Goal: Task Accomplishment & Management: Use online tool/utility

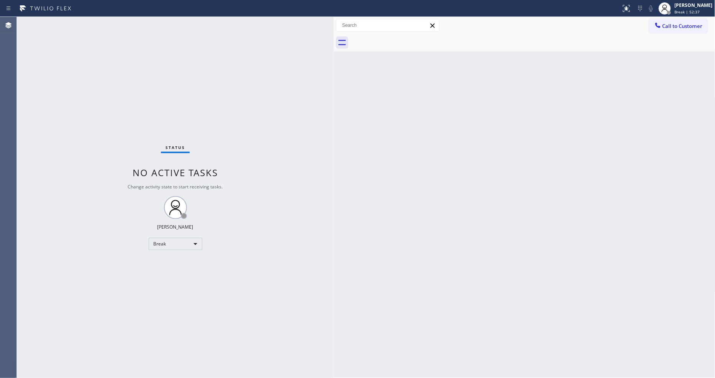
click at [596, 80] on div "Back to Dashboard Change Sender ID Customers Technicians Select a contact Outbo…" at bounding box center [525, 197] width 382 height 361
click at [696, 6] on div "[PERSON_NAME]" at bounding box center [694, 5] width 38 height 7
click at [661, 37] on button "Available" at bounding box center [677, 41] width 77 height 10
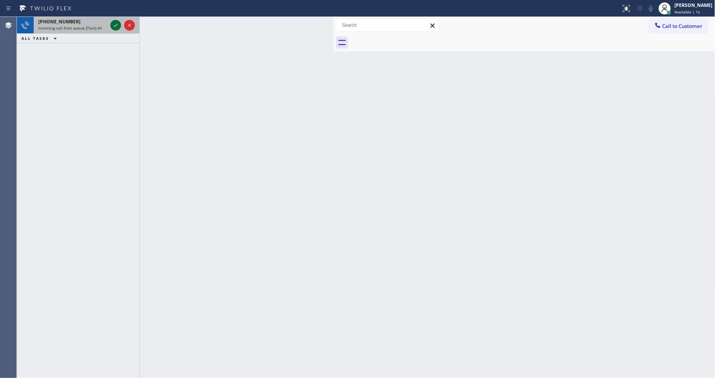
click at [115, 23] on icon at bounding box center [115, 25] width 9 height 9
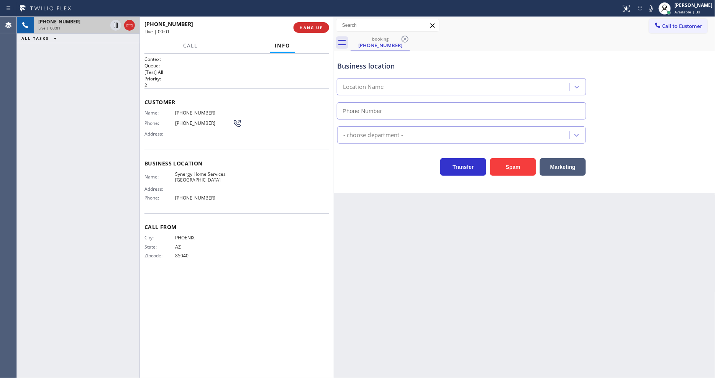
type input "(480) 613-9513"
click at [312, 25] on span "HANG UP" at bounding box center [311, 27] width 23 height 5
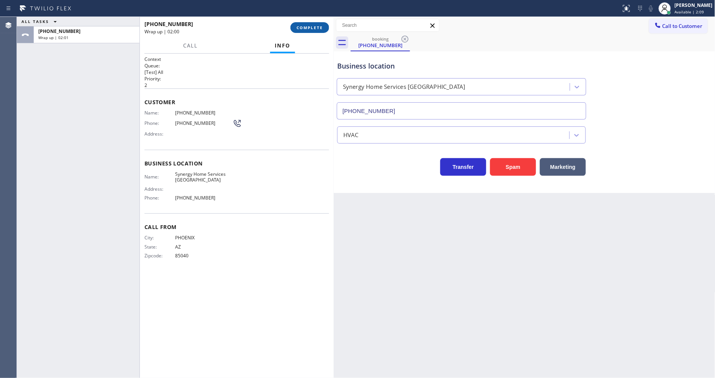
click at [310, 25] on span "COMPLETE" at bounding box center [310, 27] width 26 height 5
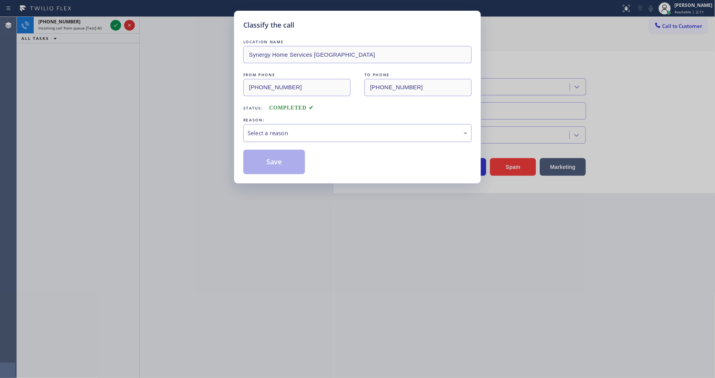
click at [284, 133] on div "Select a reason" at bounding box center [358, 133] width 220 height 9
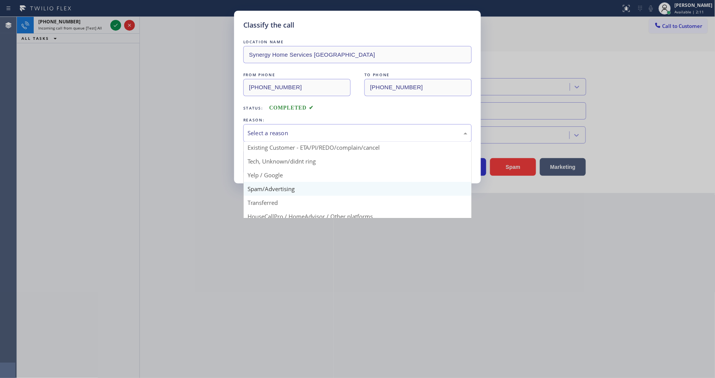
scroll to position [48, 0]
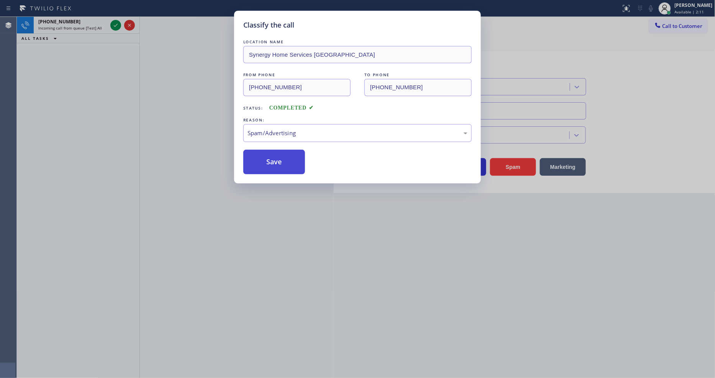
click at [278, 154] on button "Save" at bounding box center [274, 162] width 62 height 25
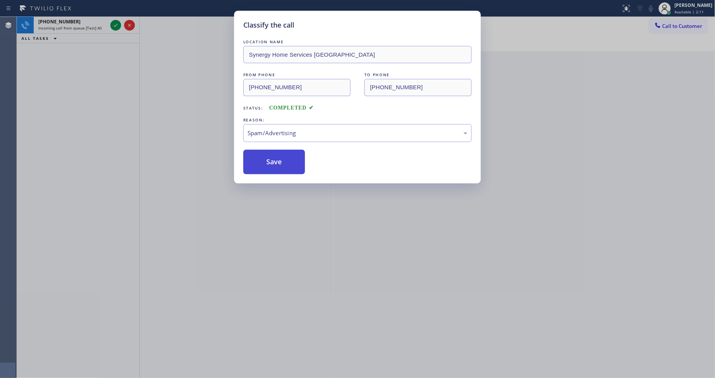
click at [278, 154] on button "Save" at bounding box center [274, 162] width 62 height 25
drag, startPoint x: 278, startPoint y: 154, endPoint x: 260, endPoint y: 102, distance: 54.6
click at [278, 153] on button "Save" at bounding box center [274, 162] width 62 height 25
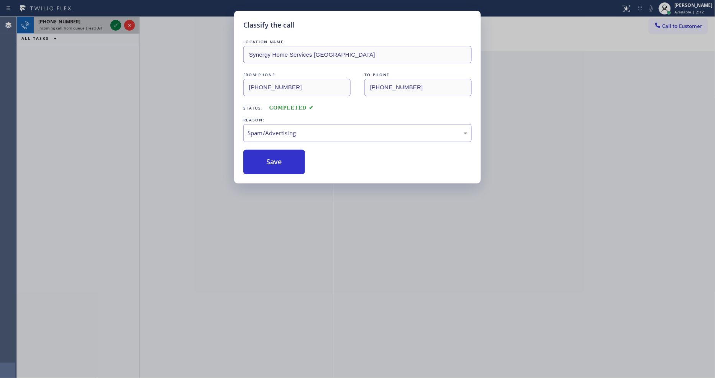
click at [116, 27] on icon at bounding box center [115, 25] width 9 height 9
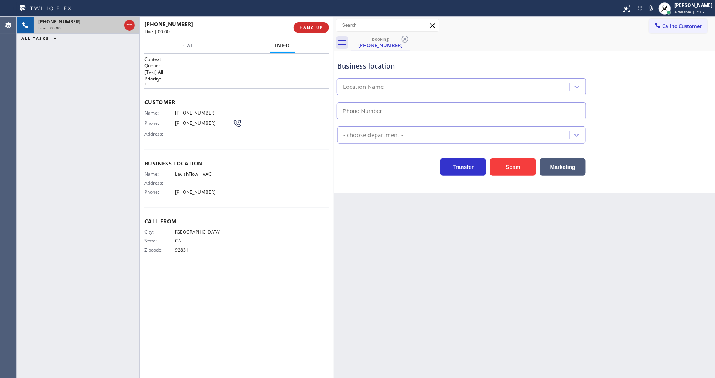
type input "(818) 873-3855"
click at [312, 26] on span "HANG UP" at bounding box center [311, 27] width 23 height 5
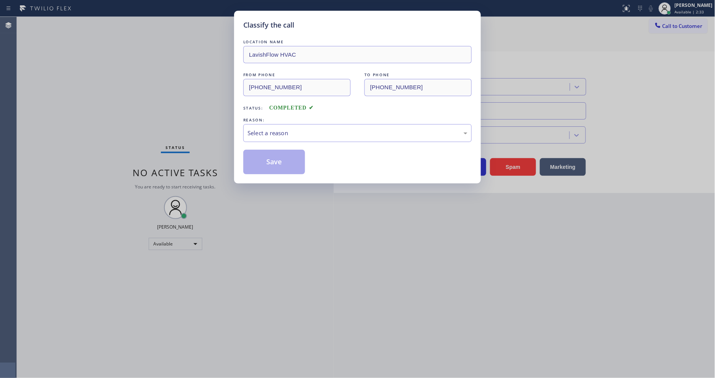
click at [293, 133] on div "Select a reason" at bounding box center [358, 133] width 220 height 9
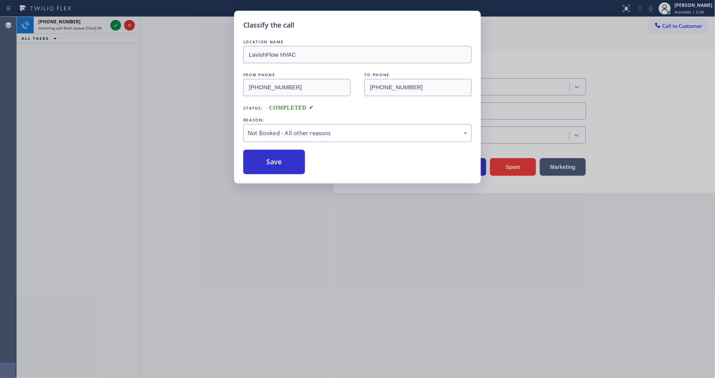
click at [291, 155] on button "Save" at bounding box center [274, 162] width 62 height 25
drag, startPoint x: 291, startPoint y: 155, endPoint x: 299, endPoint y: 127, distance: 29.2
click at [292, 153] on button "Save" at bounding box center [274, 162] width 62 height 25
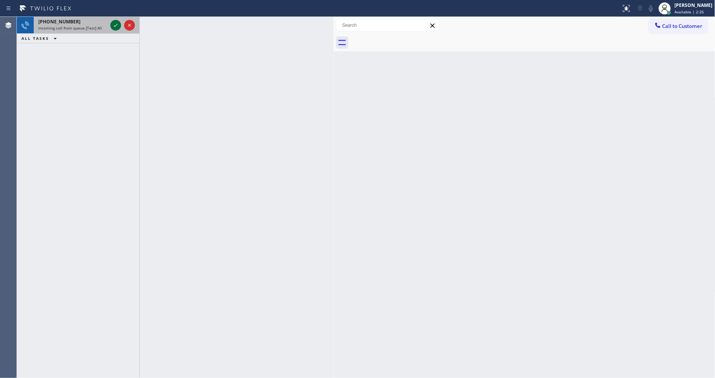
click at [112, 23] on icon at bounding box center [115, 25] width 9 height 9
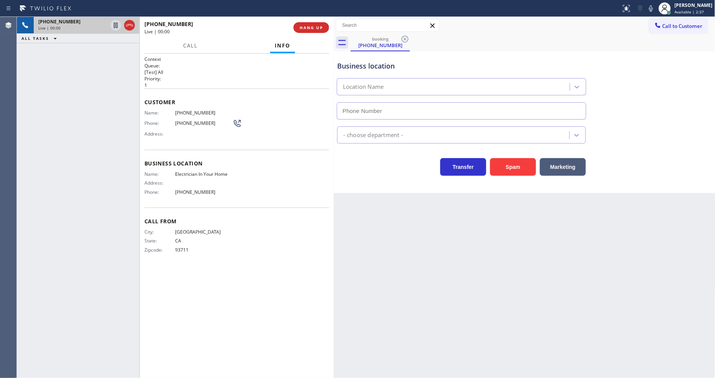
type input "(844) 730-4275"
click at [439, 253] on div "Back to Dashboard Change Sender ID Customers Technicians Select a contact Outbo…" at bounding box center [525, 197] width 382 height 361
click at [313, 31] on button "HANG UP" at bounding box center [312, 27] width 36 height 11
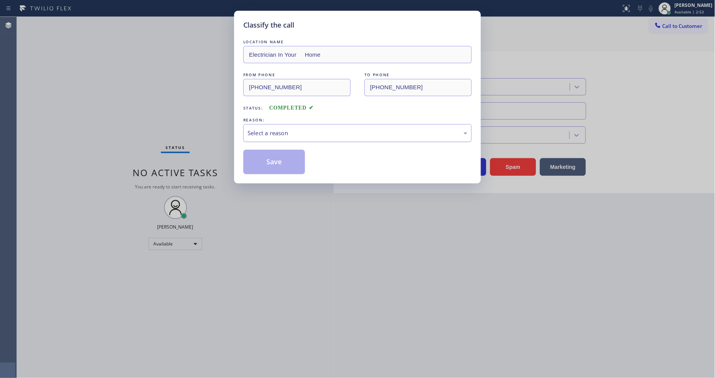
click at [274, 135] on div "Select a reason" at bounding box center [358, 133] width 220 height 9
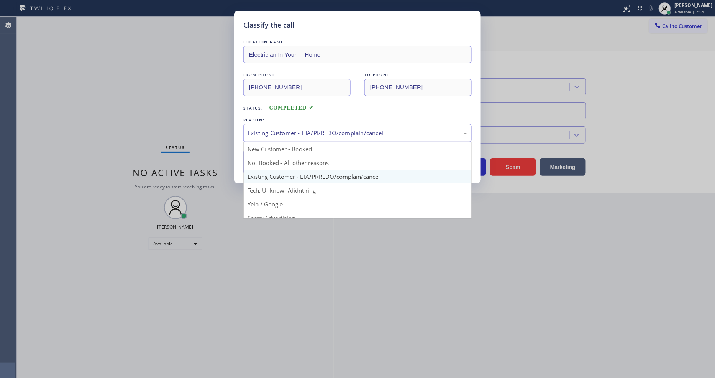
click at [274, 136] on div "Existing Customer - ETA/PI/REDO/complain/cancel" at bounding box center [357, 133] width 228 height 18
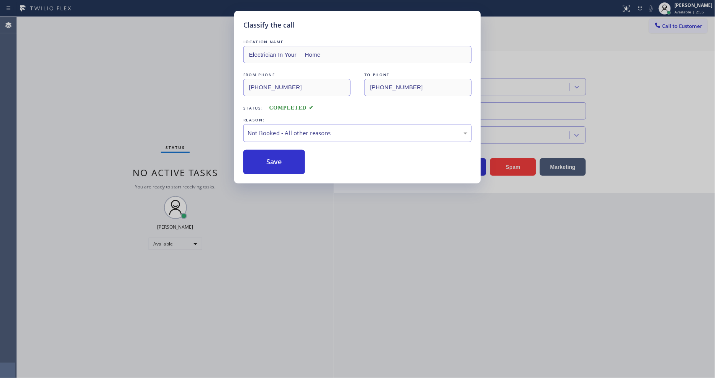
click at [271, 163] on button "Save" at bounding box center [274, 162] width 62 height 25
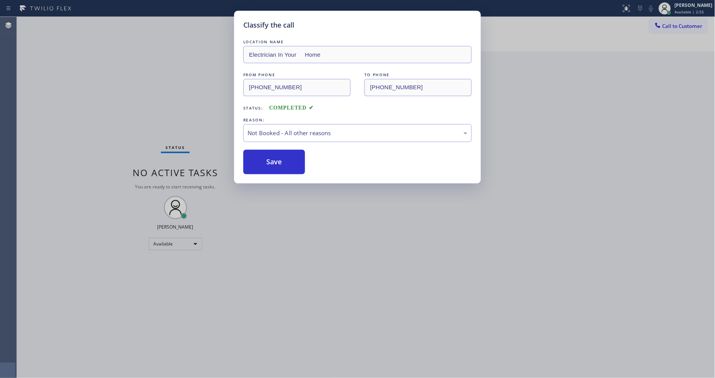
click at [271, 163] on button "Save" at bounding box center [274, 162] width 62 height 25
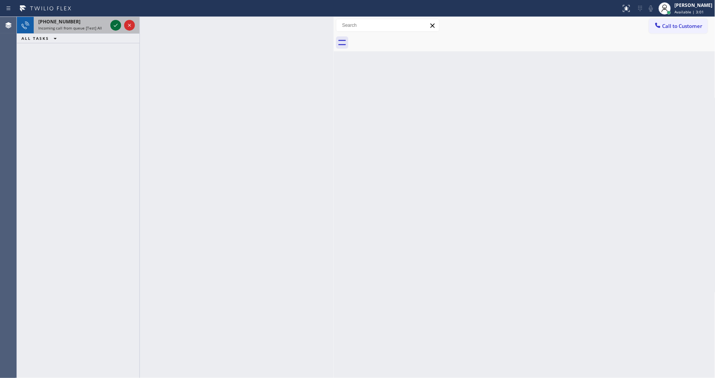
click at [113, 25] on icon at bounding box center [115, 25] width 9 height 9
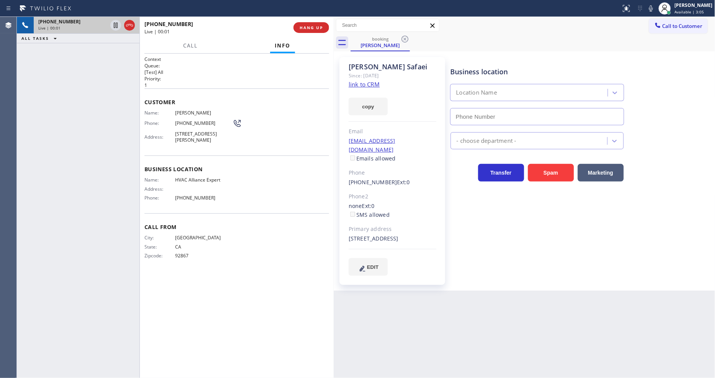
type input "(844) 654-0291"
click at [365, 83] on link "link to CRM" at bounding box center [364, 84] width 31 height 8
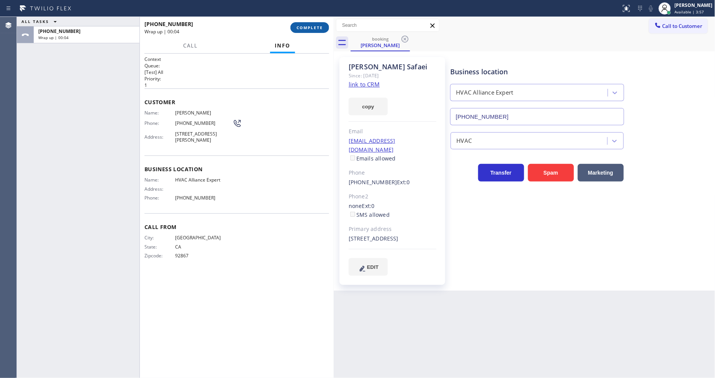
click at [317, 31] on button "COMPLETE" at bounding box center [310, 27] width 39 height 11
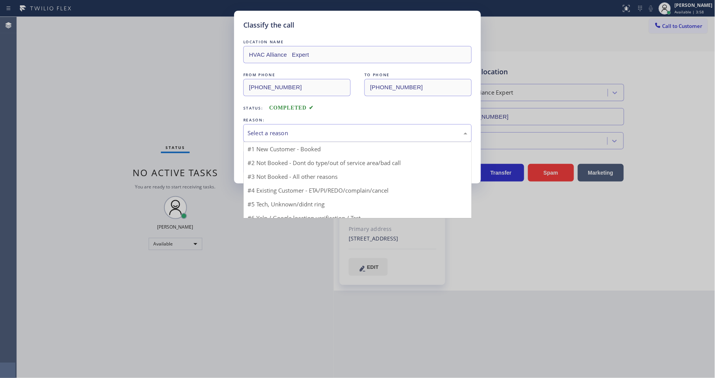
click at [271, 135] on div "Select a reason" at bounding box center [358, 133] width 220 height 9
drag, startPoint x: 268, startPoint y: 173, endPoint x: 268, endPoint y: 169, distance: 3.9
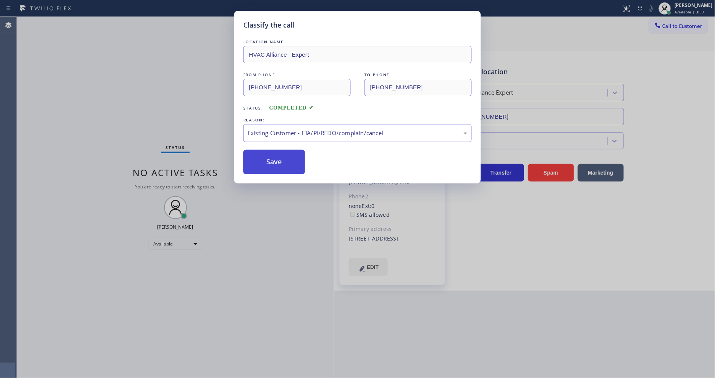
click at [268, 160] on button "Save" at bounding box center [274, 162] width 62 height 25
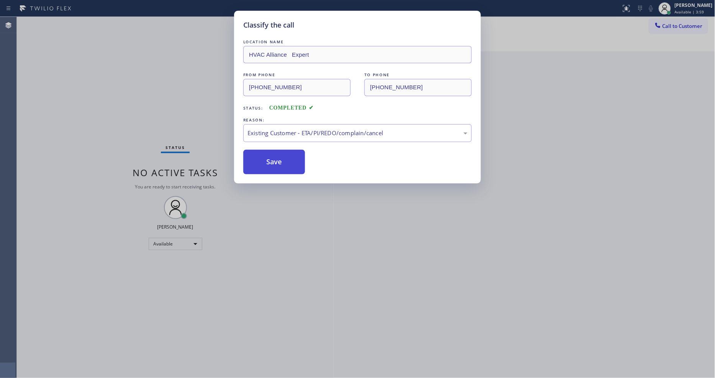
click at [268, 160] on button "Save" at bounding box center [274, 162] width 62 height 25
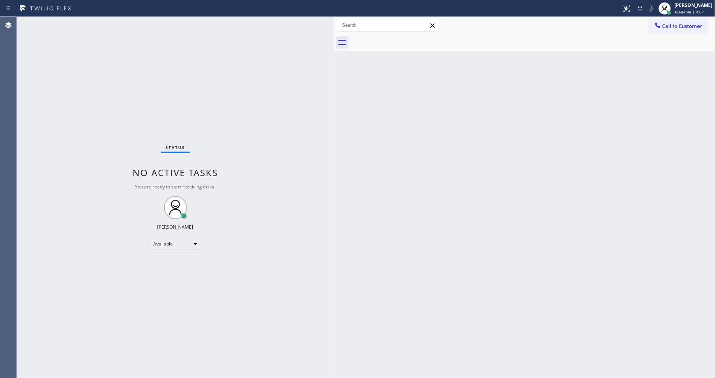
click at [91, 20] on div "Status No active tasks You are ready to start receiving tasks. [PERSON_NAME] Av…" at bounding box center [175, 197] width 317 height 361
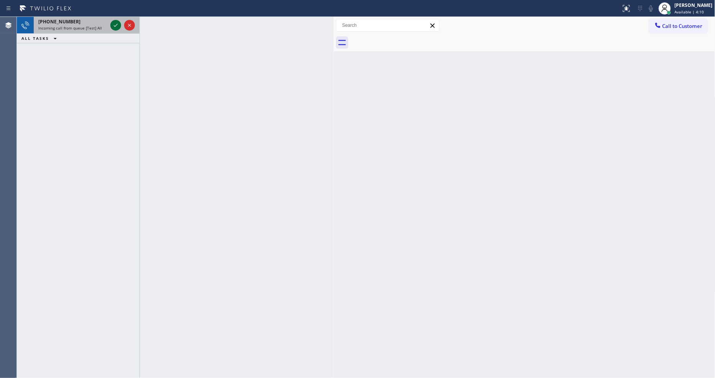
click at [116, 25] on icon at bounding box center [116, 25] width 4 height 3
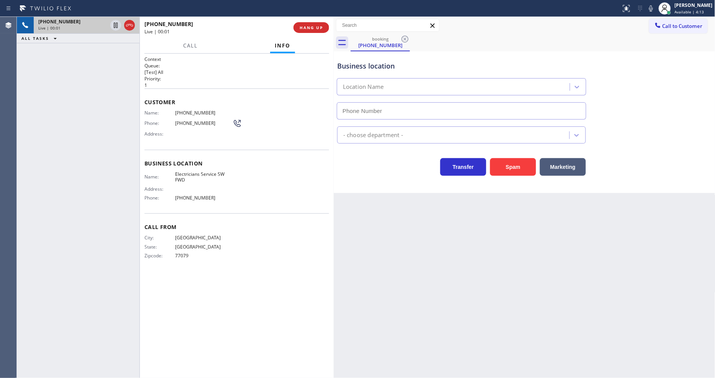
type input "(213) 566-1222"
click at [301, 28] on span "HANG UP" at bounding box center [311, 27] width 23 height 5
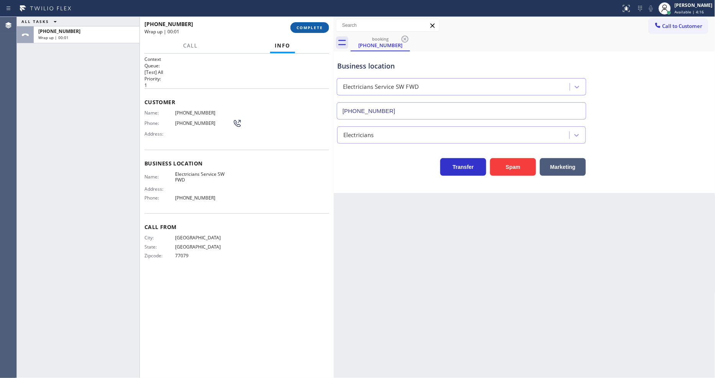
click at [309, 28] on span "COMPLETE" at bounding box center [310, 27] width 26 height 5
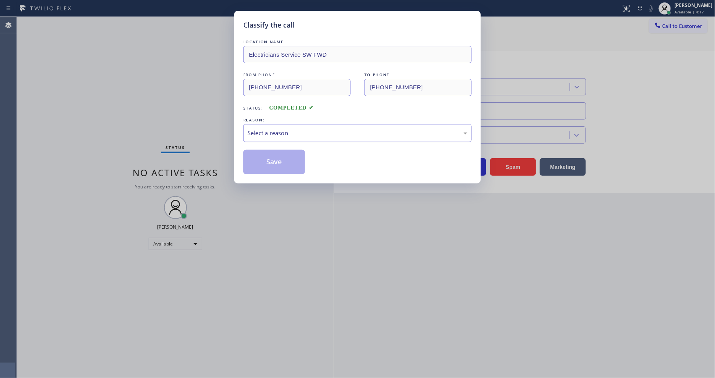
drag, startPoint x: 303, startPoint y: 128, endPoint x: 298, endPoint y: 137, distance: 10.1
click at [302, 129] on div "Select a reason" at bounding box center [358, 133] width 220 height 9
click at [266, 136] on div "Tech, Unknown/didnt ring" at bounding box center [357, 133] width 228 height 18
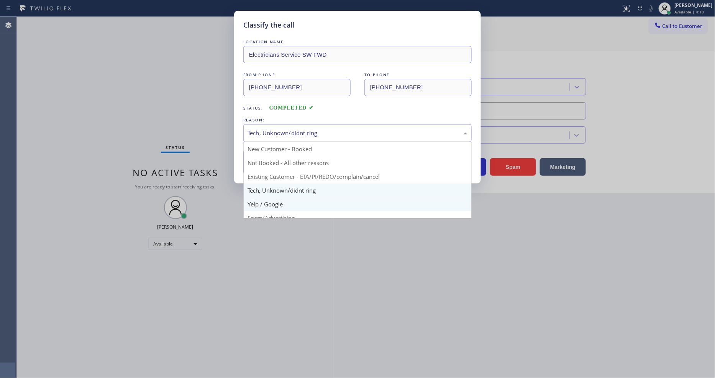
drag, startPoint x: 271, startPoint y: 199, endPoint x: 266, endPoint y: 155, distance: 44.3
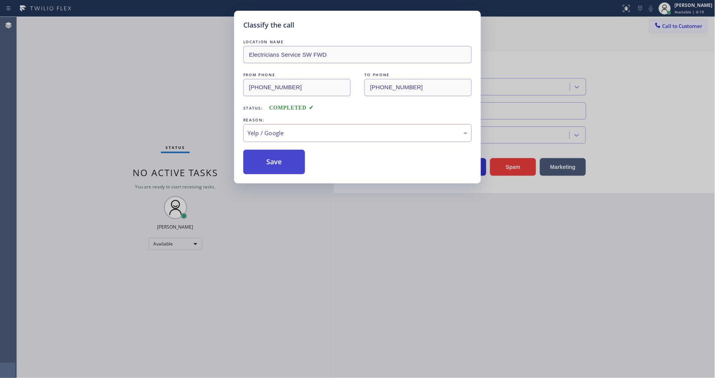
click at [266, 154] on button "Save" at bounding box center [274, 162] width 62 height 25
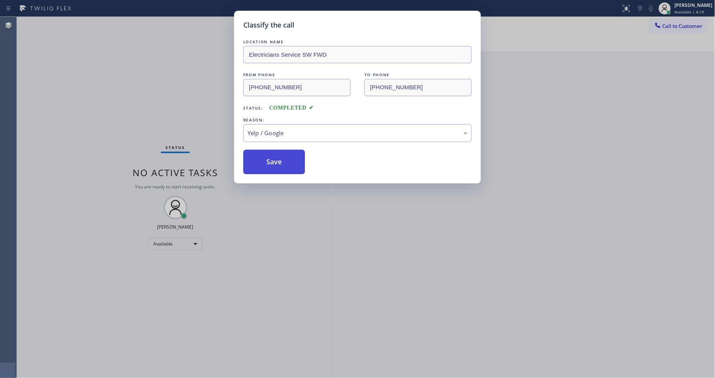
click at [266, 154] on button "Save" at bounding box center [274, 162] width 62 height 25
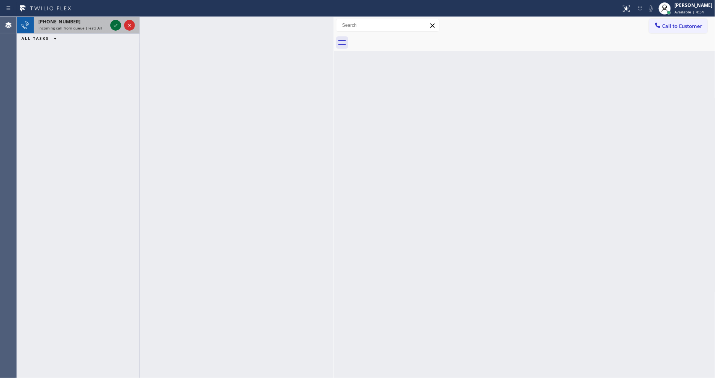
click at [118, 24] on icon at bounding box center [115, 25] width 9 height 9
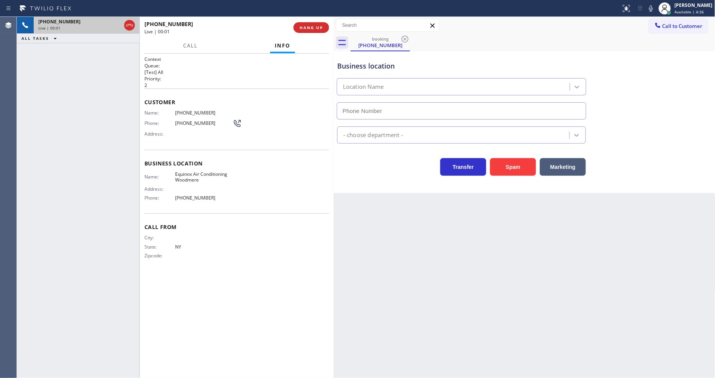
type input "(516) 588-8414"
click at [300, 24] on button "HANG UP" at bounding box center [312, 27] width 36 height 11
click at [316, 25] on span "HANG UP" at bounding box center [311, 27] width 23 height 5
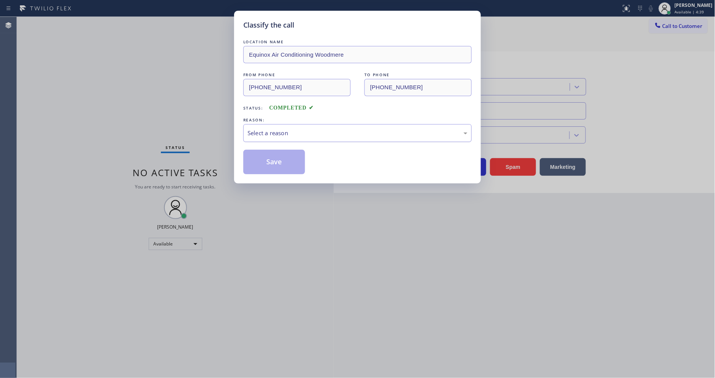
click at [270, 129] on div "Select a reason" at bounding box center [358, 133] width 220 height 9
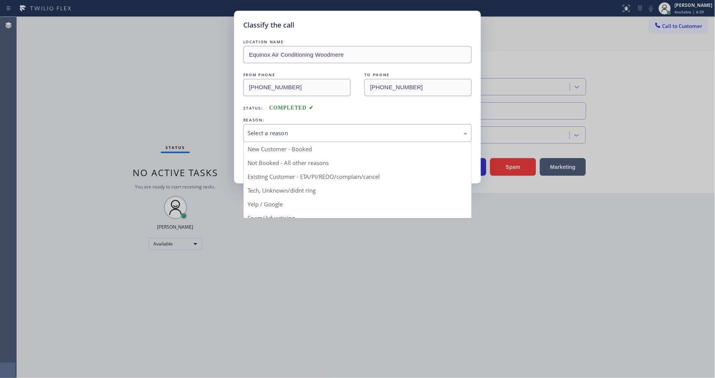
drag, startPoint x: 263, startPoint y: 199, endPoint x: 262, endPoint y: 195, distance: 4.0
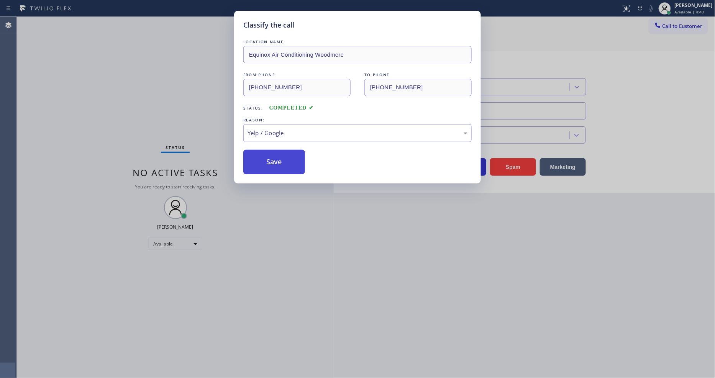
click at [271, 167] on button "Save" at bounding box center [274, 162] width 62 height 25
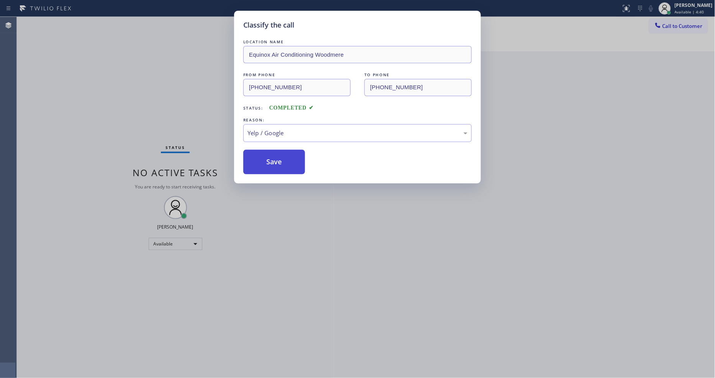
click at [271, 167] on button "Save" at bounding box center [274, 162] width 62 height 25
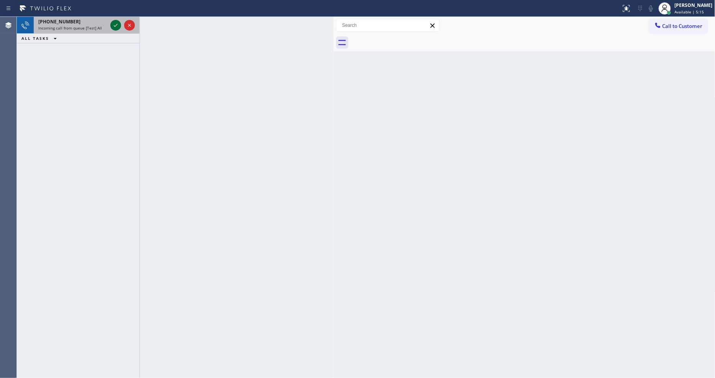
click at [113, 26] on icon at bounding box center [115, 25] width 9 height 9
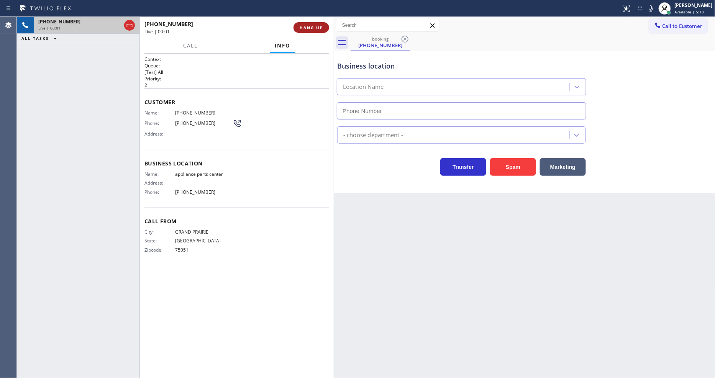
type input "(817) 482-5346"
click at [310, 21] on div "+18176008064 Live | 00:01 HANG UP" at bounding box center [237, 28] width 185 height 20
click at [311, 25] on span "HANG UP" at bounding box center [311, 27] width 23 height 5
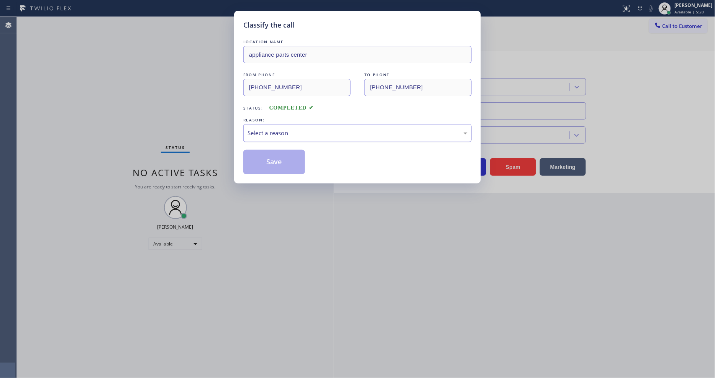
click at [289, 129] on div "Select a reason" at bounding box center [358, 133] width 220 height 9
click at [269, 158] on button "Save" at bounding box center [274, 162] width 62 height 25
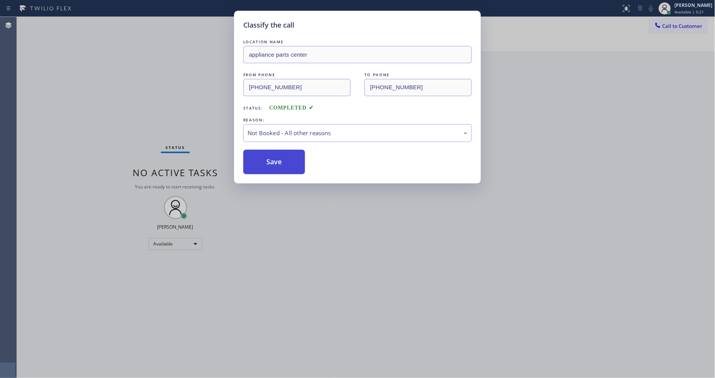
click at [270, 158] on button "Save" at bounding box center [274, 162] width 62 height 25
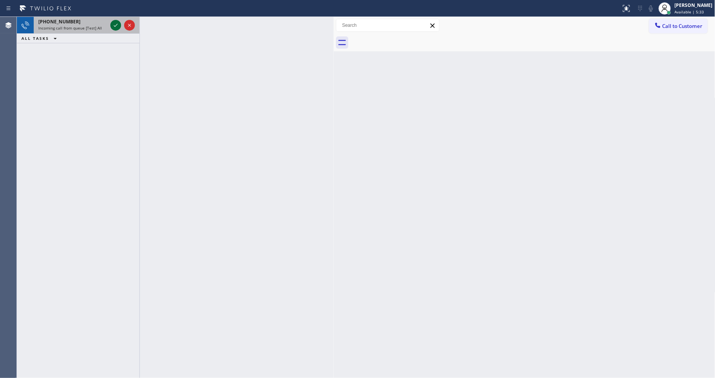
click at [117, 21] on icon at bounding box center [115, 25] width 9 height 9
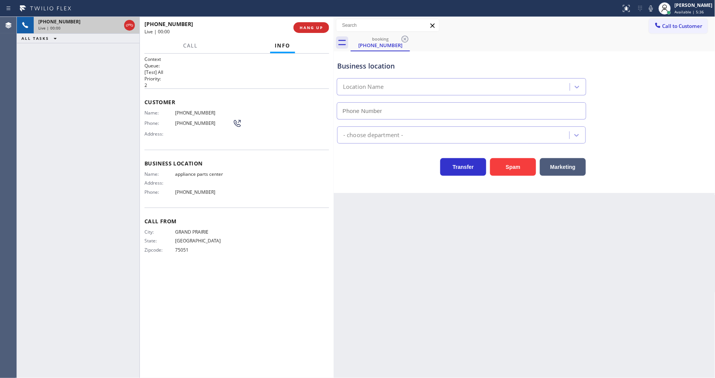
click at [310, 26] on span "HANG UP" at bounding box center [311, 27] width 23 height 5
type input "(817) 482-5346"
click at [310, 26] on span "HANG UP" at bounding box center [311, 27] width 23 height 5
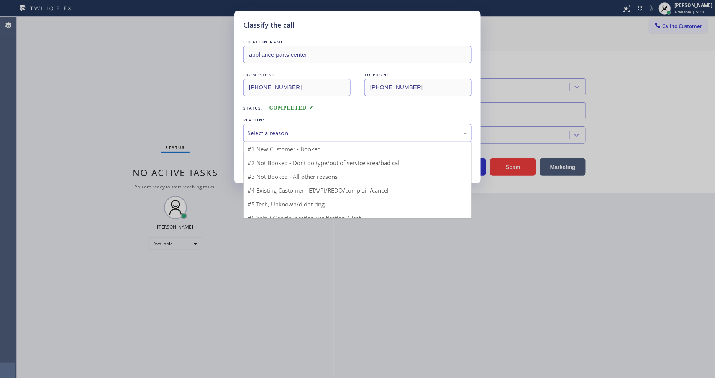
click at [302, 129] on div "Select a reason" at bounding box center [358, 133] width 220 height 9
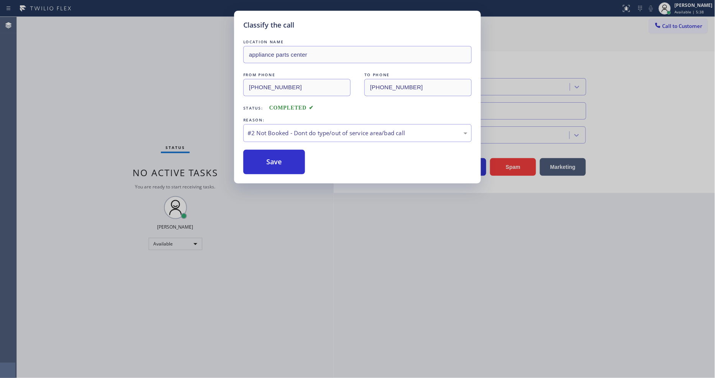
click at [288, 161] on button "Save" at bounding box center [274, 162] width 62 height 25
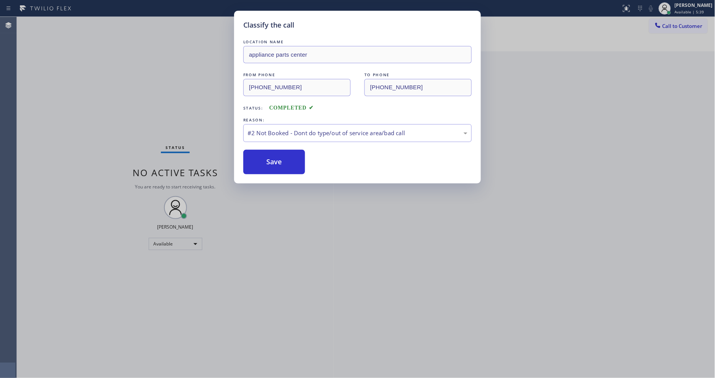
click at [288, 161] on button "Save" at bounding box center [274, 162] width 62 height 25
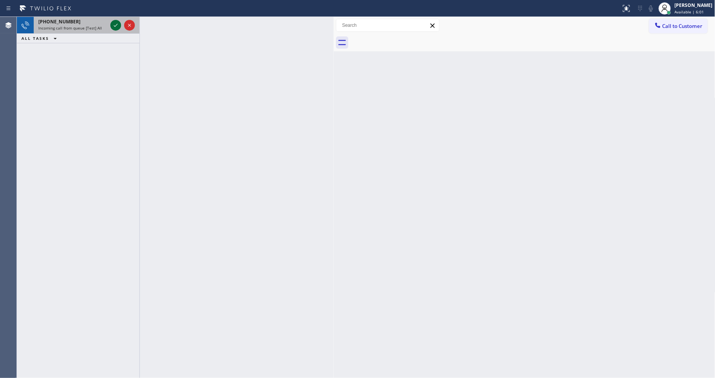
click at [115, 22] on icon at bounding box center [115, 25] width 9 height 9
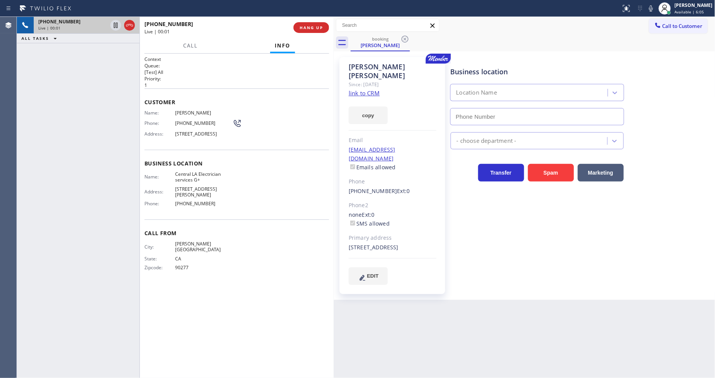
type input "(323) 218-7124"
click at [368, 89] on link "link to CRM" at bounding box center [364, 93] width 31 height 8
click at [113, 26] on icon at bounding box center [115, 25] width 9 height 9
click at [656, 9] on icon at bounding box center [651, 8] width 9 height 9
click at [115, 23] on icon at bounding box center [115, 25] width 5 height 5
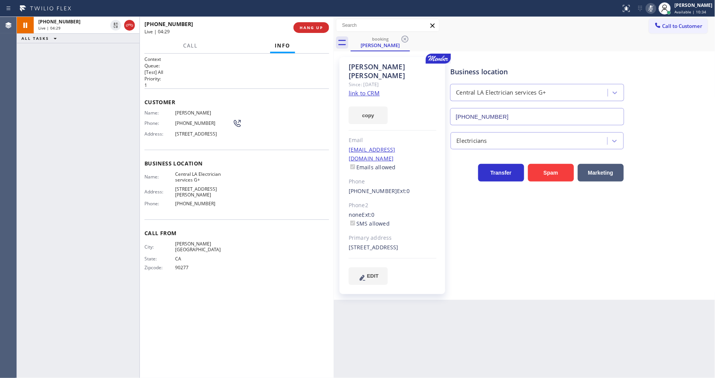
click at [656, 4] on icon at bounding box center [651, 8] width 9 height 9
click at [307, 21] on div "+13108494130 Live | 05:07 HANG UP" at bounding box center [237, 28] width 185 height 20
click at [307, 26] on span "HANG UP" at bounding box center [311, 27] width 23 height 5
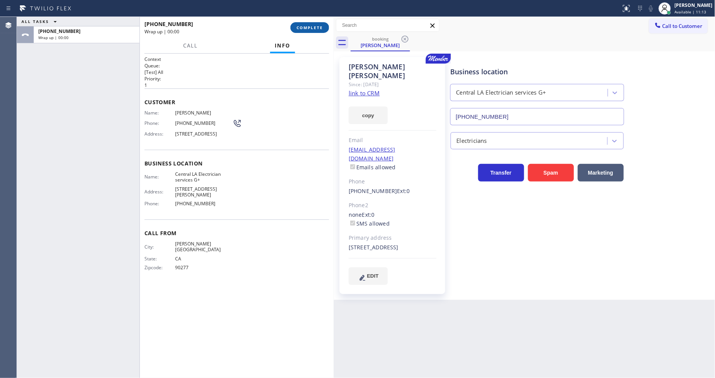
click at [307, 26] on span "COMPLETE" at bounding box center [310, 27] width 26 height 5
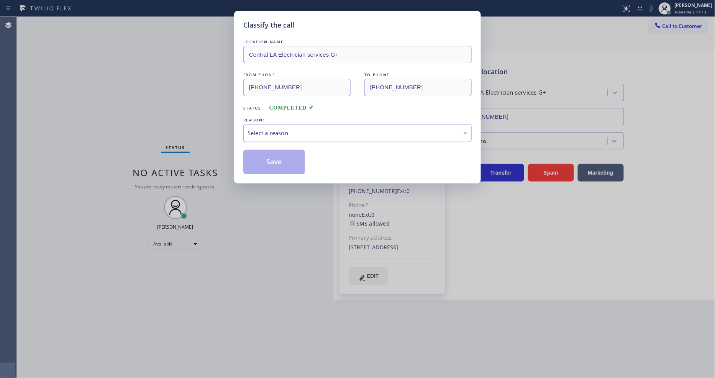
click at [305, 131] on div "Select a reason" at bounding box center [358, 133] width 220 height 9
click at [288, 150] on button "Save" at bounding box center [274, 162] width 62 height 25
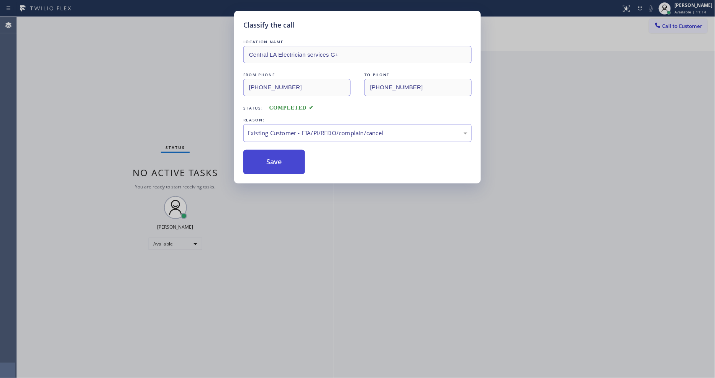
click at [288, 150] on button "Save" at bounding box center [274, 162] width 62 height 25
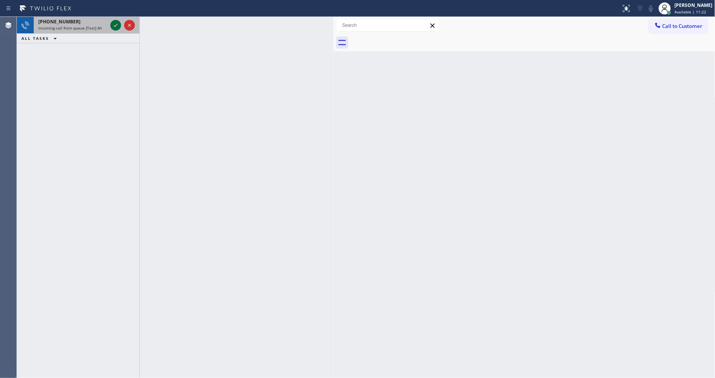
click at [110, 25] on div at bounding box center [123, 25] width 28 height 17
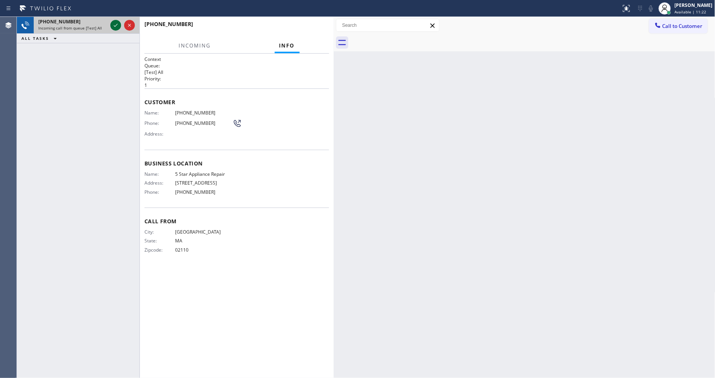
click at [115, 23] on icon at bounding box center [115, 25] width 9 height 9
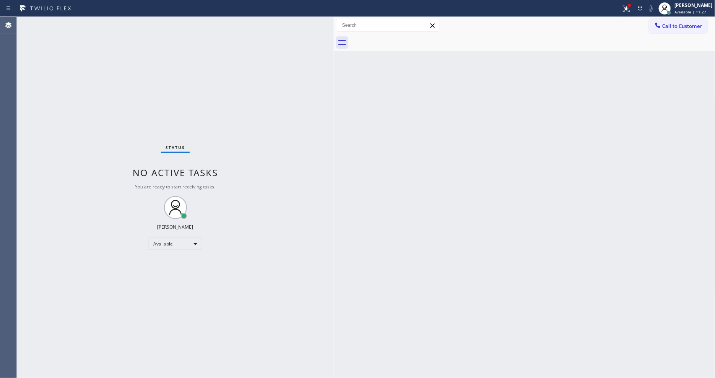
click at [110, 24] on div "Status No active tasks You are ready to start receiving tasks. [PERSON_NAME] Av…" at bounding box center [175, 197] width 317 height 361
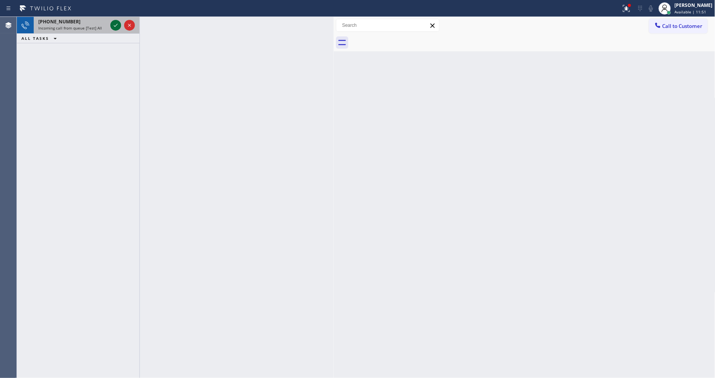
click at [115, 26] on icon at bounding box center [116, 25] width 4 height 3
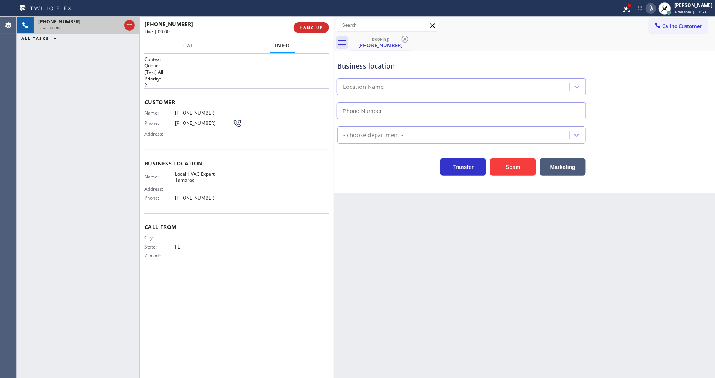
type input "(954) 869-4554"
click at [315, 25] on span "HANG UP" at bounding box center [311, 27] width 23 height 5
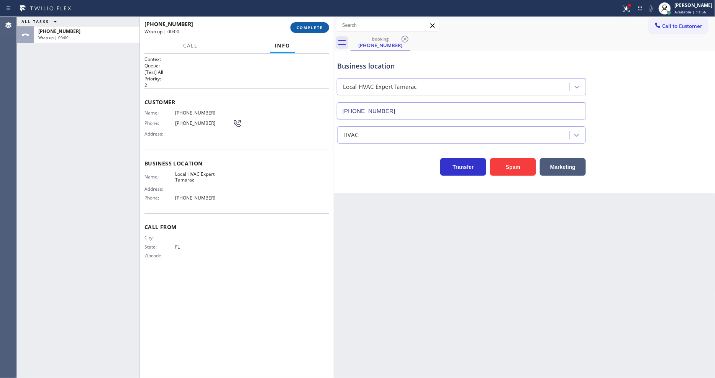
click at [315, 25] on span "COMPLETE" at bounding box center [310, 27] width 26 height 5
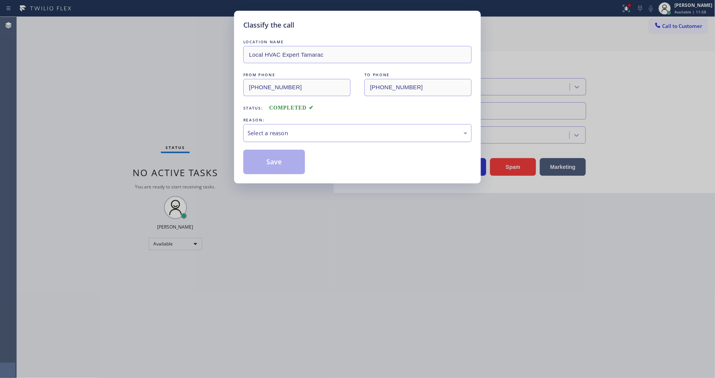
click at [348, 129] on div "Select a reason" at bounding box center [358, 133] width 220 height 9
click at [290, 155] on button "Save" at bounding box center [274, 162] width 62 height 25
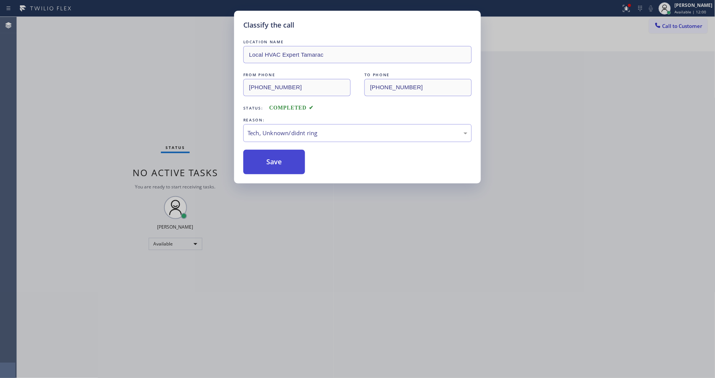
click at [290, 155] on button "Save" at bounding box center [274, 162] width 62 height 25
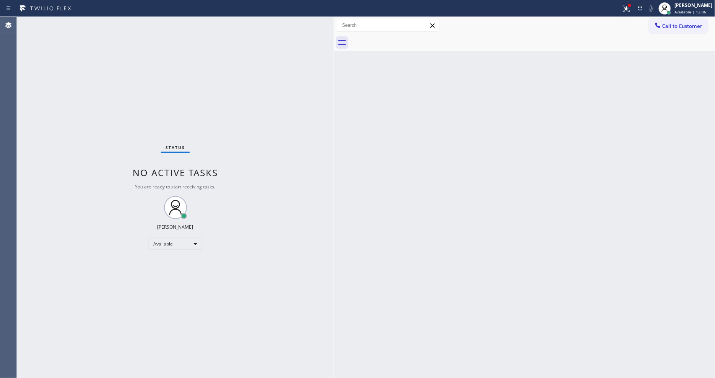
click at [105, 24] on div "Status No active tasks You are ready to start receiving tasks. [PERSON_NAME] Av…" at bounding box center [175, 197] width 317 height 361
click at [631, 7] on icon at bounding box center [626, 8] width 9 height 9
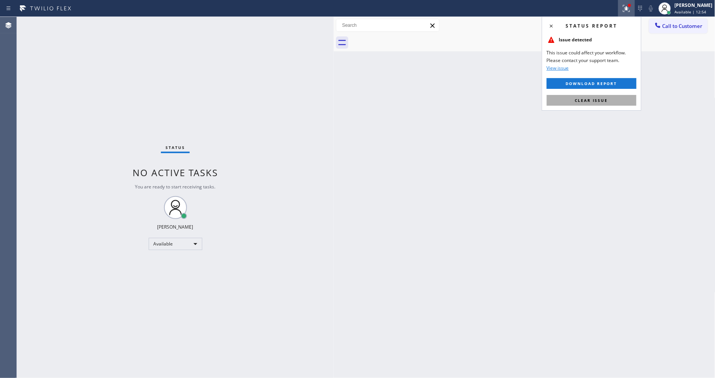
click at [625, 101] on button "Clear issue" at bounding box center [592, 100] width 90 height 11
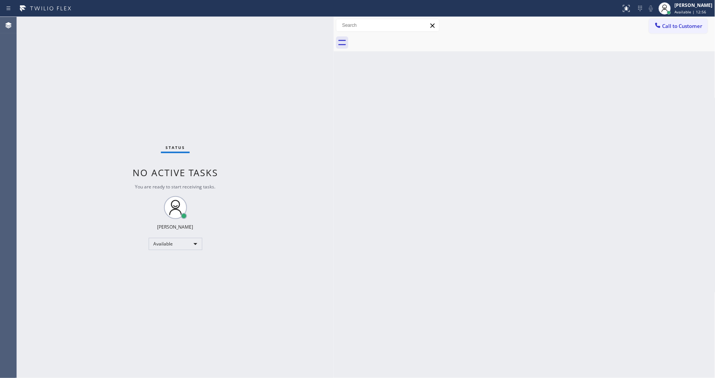
click at [102, 23] on div "Status No active tasks You are ready to start receiving tasks. [PERSON_NAME] Av…" at bounding box center [175, 197] width 317 height 361
click at [105, 20] on div "Status No active tasks You are ready to start receiving tasks. [PERSON_NAME] Av…" at bounding box center [175, 197] width 317 height 361
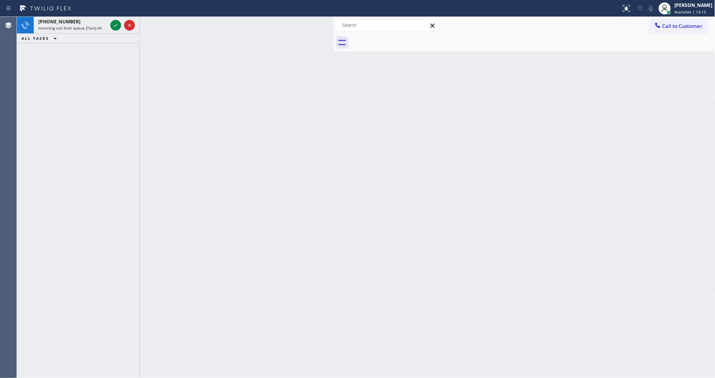
drag, startPoint x: 113, startPoint y: 22, endPoint x: 104, endPoint y: 62, distance: 41.3
click at [113, 22] on icon at bounding box center [115, 25] width 9 height 9
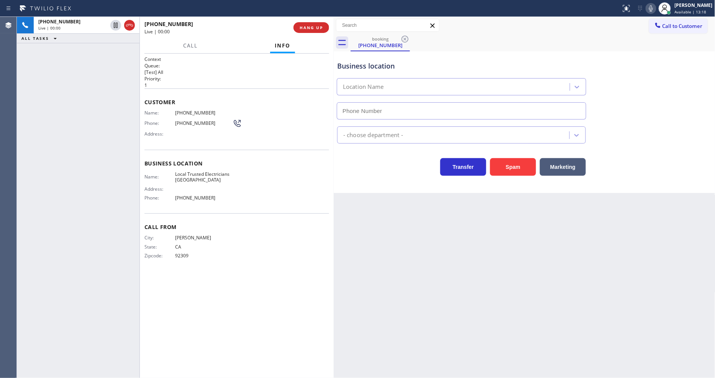
type input "(714) 451-4122"
click at [312, 27] on span "HANG UP" at bounding box center [311, 27] width 23 height 5
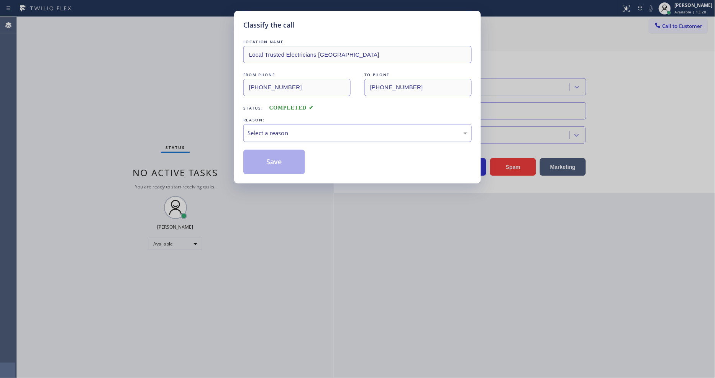
click at [315, 124] on div "Select a reason" at bounding box center [357, 133] width 228 height 18
click at [291, 150] on button "Save" at bounding box center [274, 162] width 62 height 25
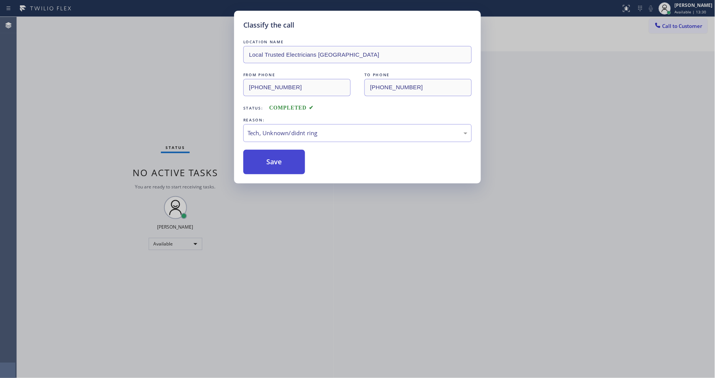
click at [291, 159] on button "Save" at bounding box center [274, 162] width 62 height 25
drag, startPoint x: 291, startPoint y: 159, endPoint x: 446, endPoint y: 8, distance: 216.6
click at [291, 159] on button "Save" at bounding box center [274, 162] width 62 height 25
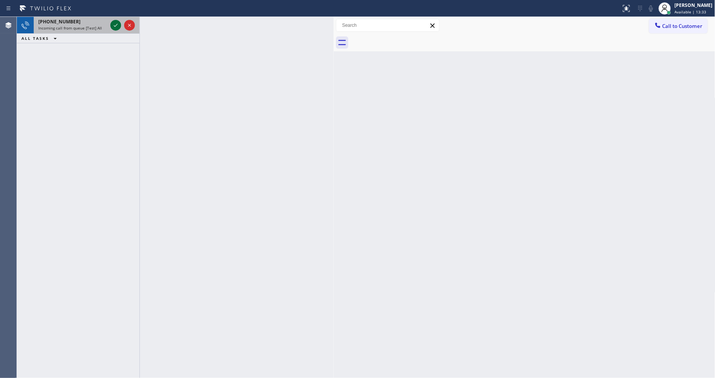
click at [116, 25] on icon at bounding box center [116, 25] width 4 height 3
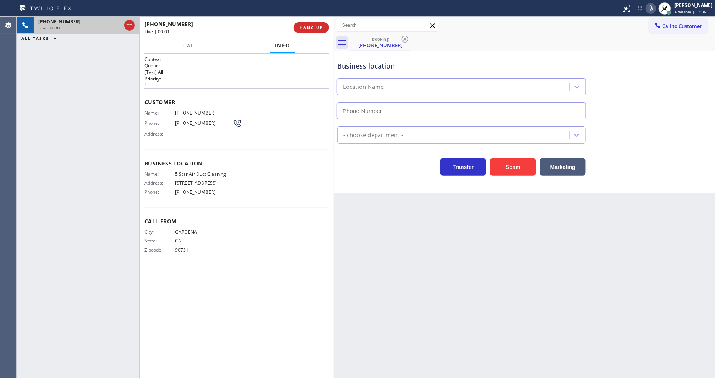
type input "(858) 800-3094"
click at [196, 171] on span "5 Star Air Duct Cleaning" at bounding box center [203, 174] width 57 height 6
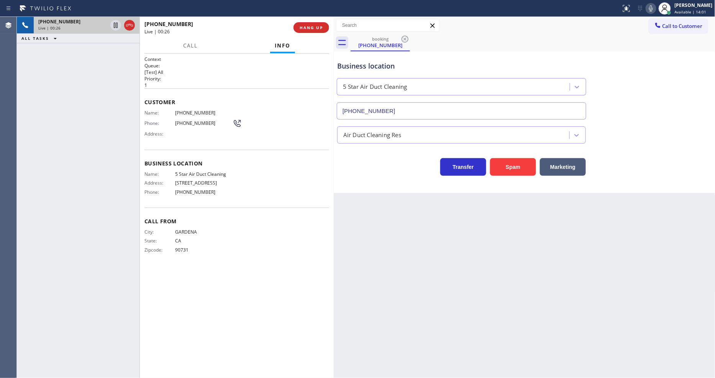
click at [196, 171] on span "5 Star Air Duct Cleaning" at bounding box center [203, 174] width 57 height 6
click at [195, 171] on span "5 Star Air Duct Cleaning" at bounding box center [203, 174] width 57 height 6
copy span "5 Star Air Duct Cleaning"
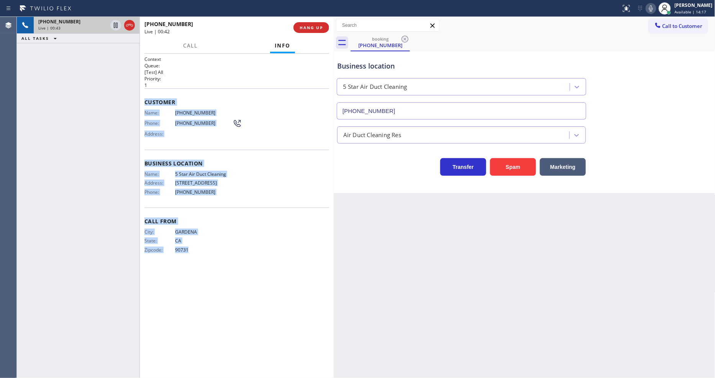
drag, startPoint x: 145, startPoint y: 101, endPoint x: 214, endPoint y: 269, distance: 181.7
click at [214, 269] on div "Context Queue: [Test] All Priority: 1 Customer Name: (310) 714-5447 Phone: (310…" at bounding box center [237, 216] width 185 height 320
click at [232, 247] on span "90731" at bounding box center [203, 250] width 57 height 6
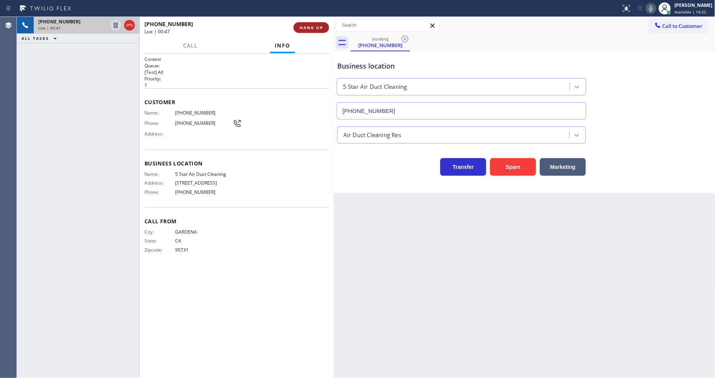
click at [306, 30] on span "HANG UP" at bounding box center [311, 27] width 23 height 5
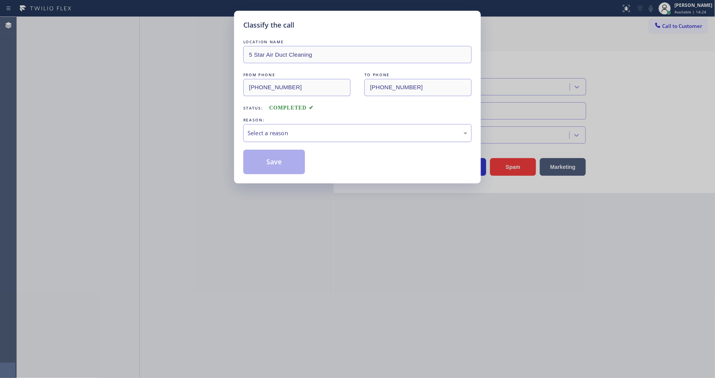
click at [282, 131] on div "Select a reason" at bounding box center [358, 133] width 220 height 9
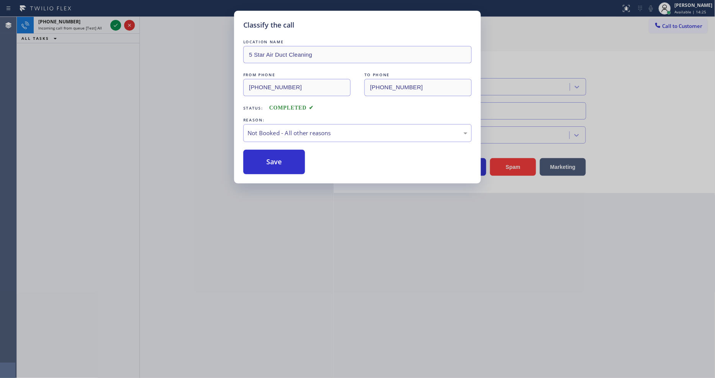
click at [276, 155] on button "Save" at bounding box center [274, 162] width 62 height 25
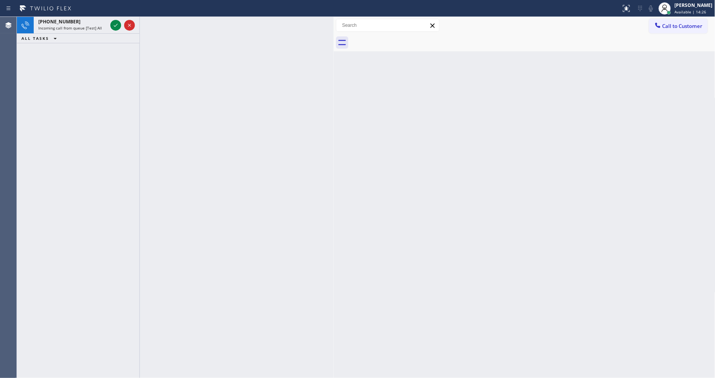
click at [117, 23] on icon at bounding box center [115, 25] width 9 height 9
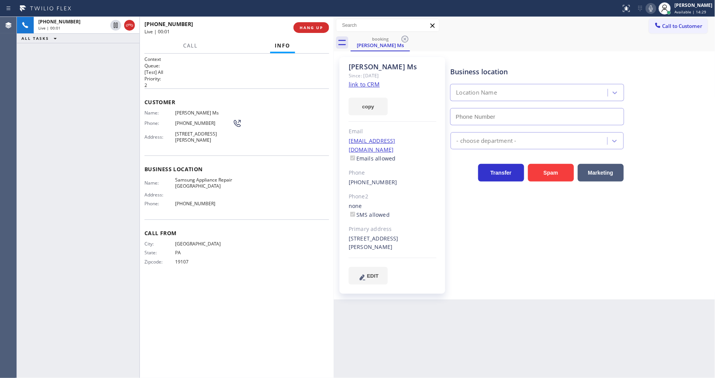
type input "(267) 662-2241"
click at [364, 84] on link "link to CRM" at bounding box center [364, 84] width 31 height 8
click at [56, 213] on div "+12673075607 Live | 01:16 ALL TASKS ALL TASKS ACTIVE TASKS TASKS IN WRAP UP" at bounding box center [78, 197] width 123 height 361
click at [184, 182] on span "Samsung Appliance Repair Philadelphia" at bounding box center [203, 183] width 57 height 12
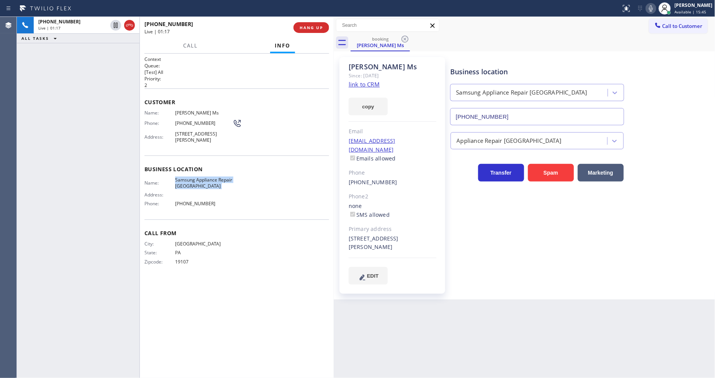
click at [184, 182] on span "Samsung Appliance Repair Philadelphia" at bounding box center [203, 183] width 57 height 12
copy span "Samsung Appliance Repair Philadelphia"
click at [461, 279] on div "Business location Samsung Appliance Repair Philadelphia (267) 662-2241 Applianc…" at bounding box center [581, 178] width 264 height 239
click at [201, 135] on span "2029 S Norwood St, Philadelphia, PA 19145" at bounding box center [203, 137] width 57 height 12
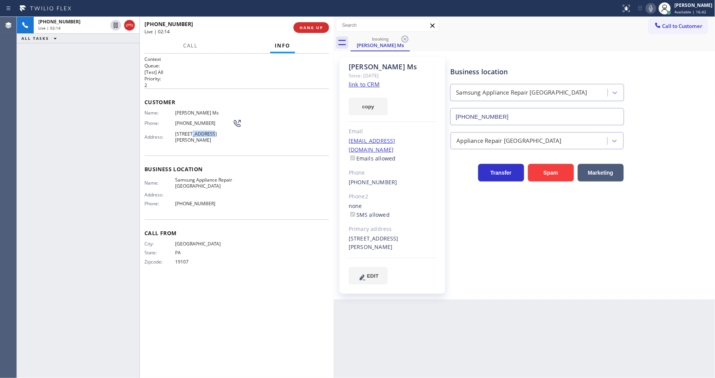
click at [192, 131] on span "2029 S Norwood St, Philadelphia, PA 19145" at bounding box center [203, 137] width 57 height 12
click at [177, 119] on div "Phone: (267) 307-5607" at bounding box center [193, 123] width 97 height 9
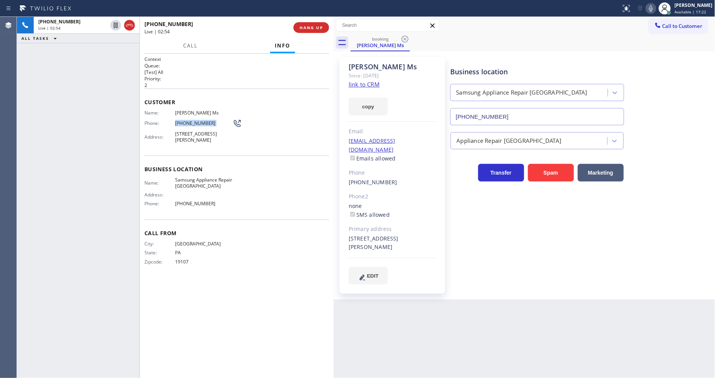
click at [177, 119] on div "Phone: (267) 307-5607" at bounding box center [193, 123] width 97 height 9
copy div "(267) 307-5607"
click at [174, 271] on div "Call From City: PHILADELPHIA State: PA Zipcode: 19107" at bounding box center [237, 249] width 185 height 58
click at [319, 29] on span "HANG UP" at bounding box center [311, 27] width 23 height 5
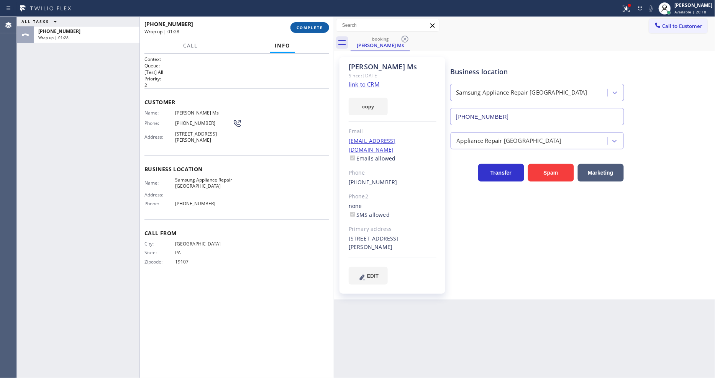
click at [309, 27] on span "COMPLETE" at bounding box center [310, 27] width 26 height 5
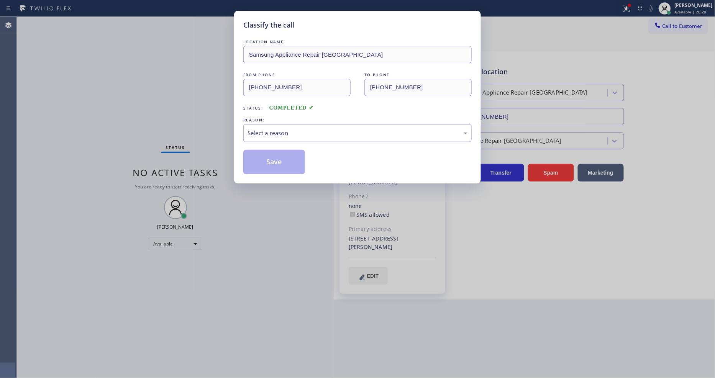
click at [281, 135] on div "Select a reason" at bounding box center [358, 133] width 220 height 9
click at [277, 161] on button "Save" at bounding box center [274, 162] width 62 height 25
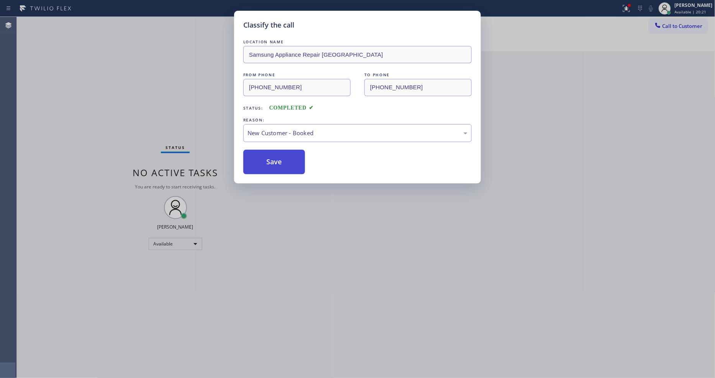
click at [277, 161] on button "Save" at bounding box center [274, 162] width 62 height 25
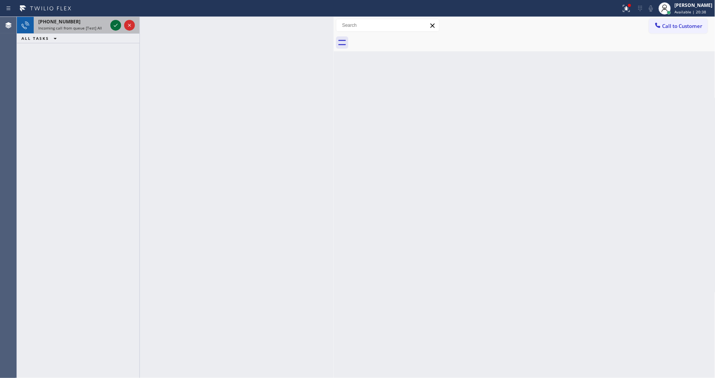
click at [118, 21] on icon at bounding box center [115, 25] width 9 height 9
click at [116, 23] on icon at bounding box center [115, 25] width 9 height 9
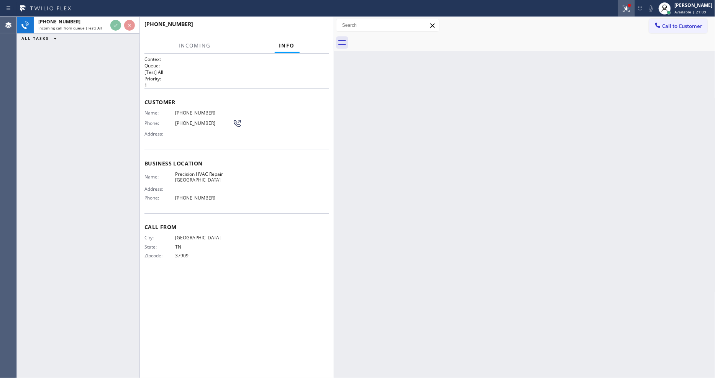
click at [631, 10] on icon at bounding box center [626, 8] width 9 height 9
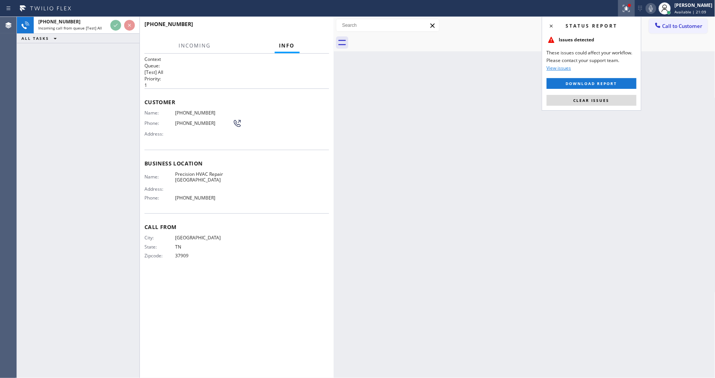
click at [588, 102] on span "Clear issues" at bounding box center [592, 100] width 36 height 5
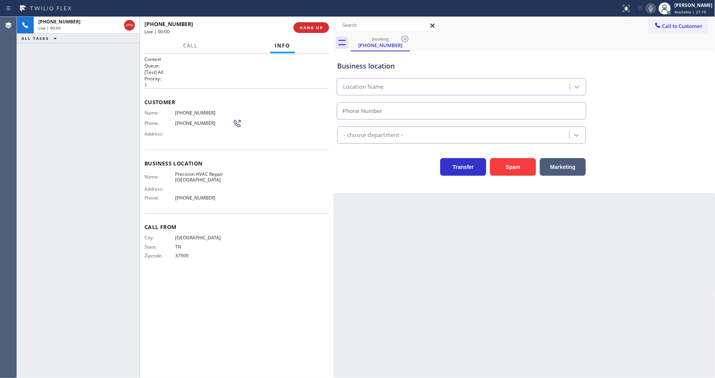
type input "(323) 313-0432"
drag, startPoint x: 514, startPoint y: 200, endPoint x: 514, endPoint y: 185, distance: 15.0
click at [514, 200] on div "Back to Dashboard Change Sender ID Customers Technicians Select a contact Outbo…" at bounding box center [525, 197] width 382 height 361
click at [312, 24] on button "HANG UP" at bounding box center [312, 27] width 36 height 11
click at [312, 24] on button "COMPLETE" at bounding box center [310, 27] width 39 height 11
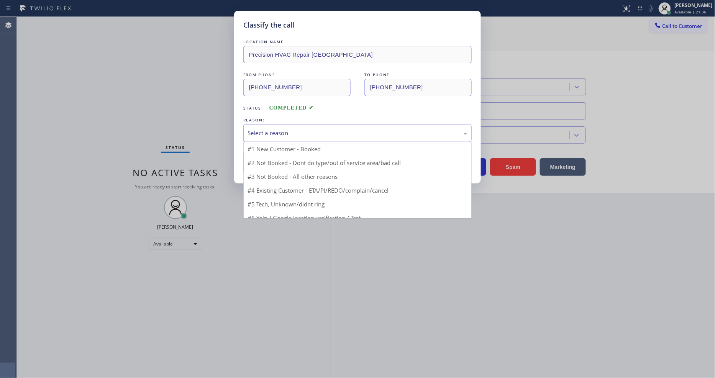
click at [296, 132] on div "Select a reason" at bounding box center [358, 133] width 220 height 9
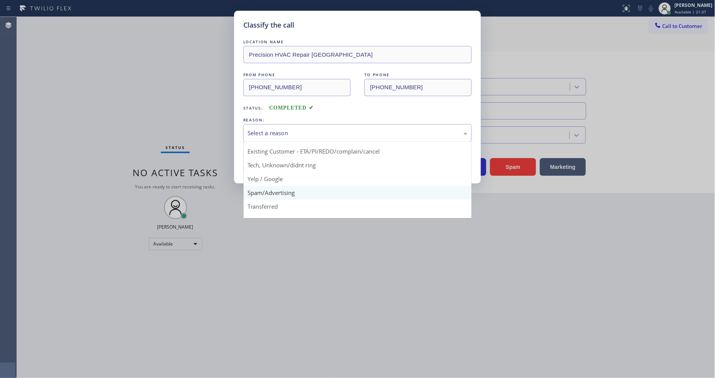
scroll to position [48, 0]
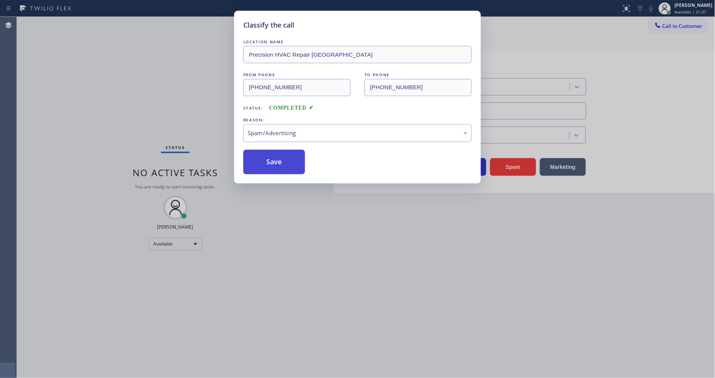
click at [276, 160] on button "Save" at bounding box center [274, 162] width 62 height 25
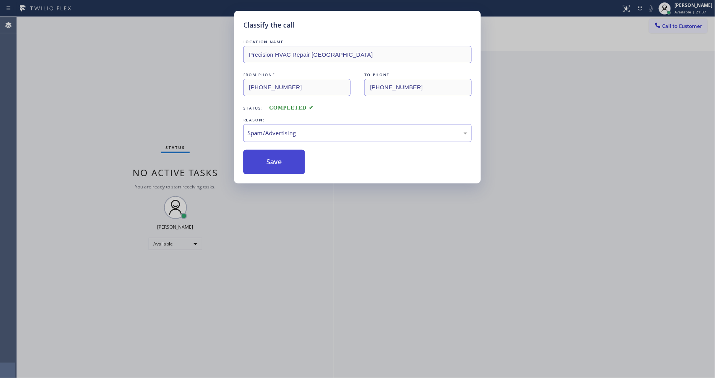
click at [276, 160] on button "Save" at bounding box center [274, 162] width 62 height 25
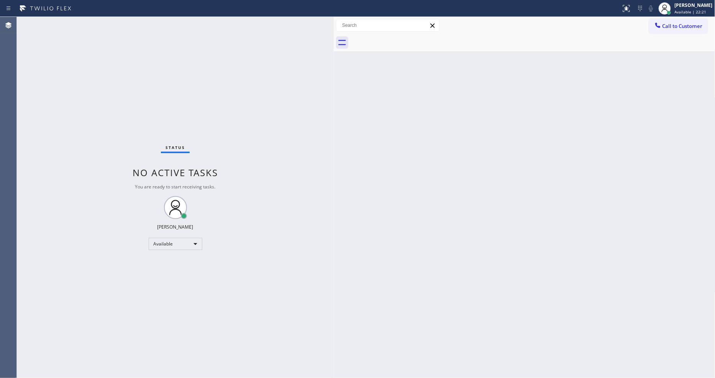
click at [77, 82] on div "Status No active tasks You are ready to start receiving tasks. [PERSON_NAME] Av…" at bounding box center [175, 197] width 317 height 361
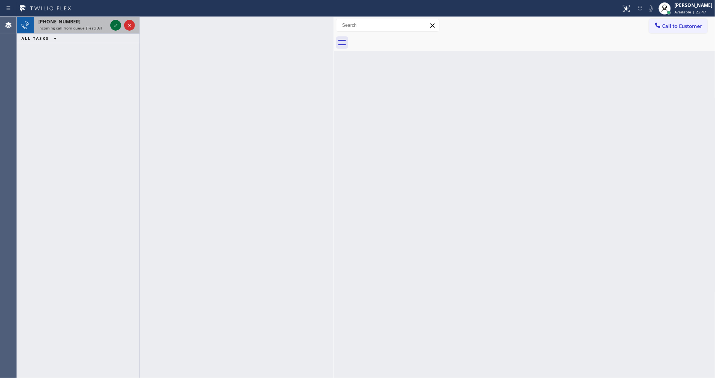
click at [110, 20] on div at bounding box center [123, 25] width 28 height 17
click at [112, 23] on icon at bounding box center [115, 25] width 9 height 9
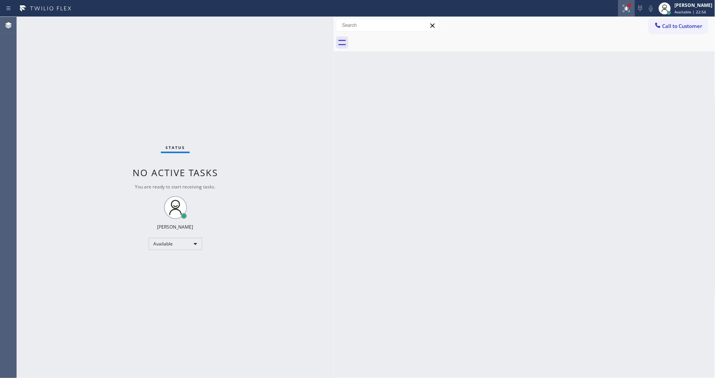
click at [628, 8] on icon at bounding box center [625, 7] width 5 height 5
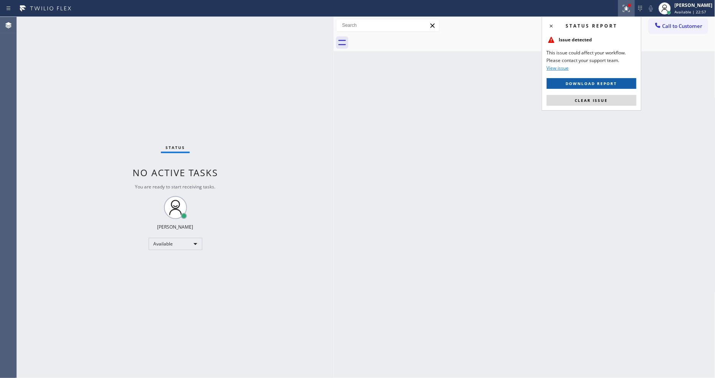
click at [613, 81] on span "Download report" at bounding box center [591, 83] width 51 height 5
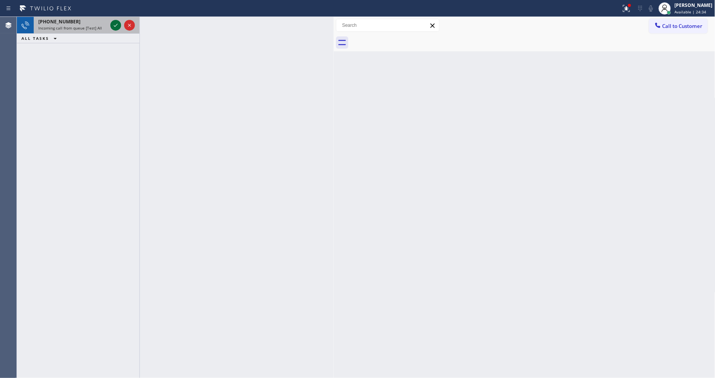
click at [115, 25] on icon at bounding box center [115, 25] width 9 height 9
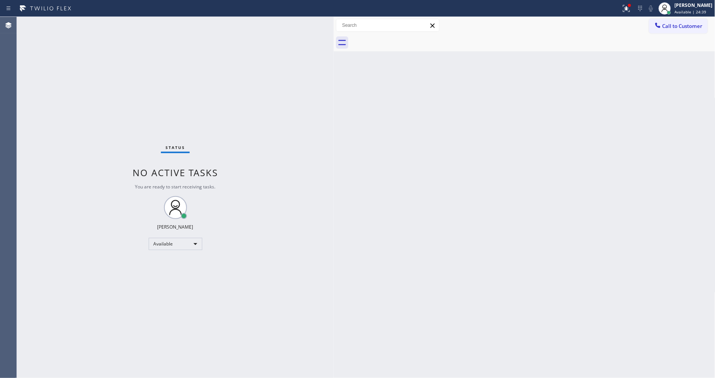
click at [108, 21] on div "Status No active tasks You are ready to start receiving tasks. [PERSON_NAME] Av…" at bounding box center [175, 197] width 317 height 361
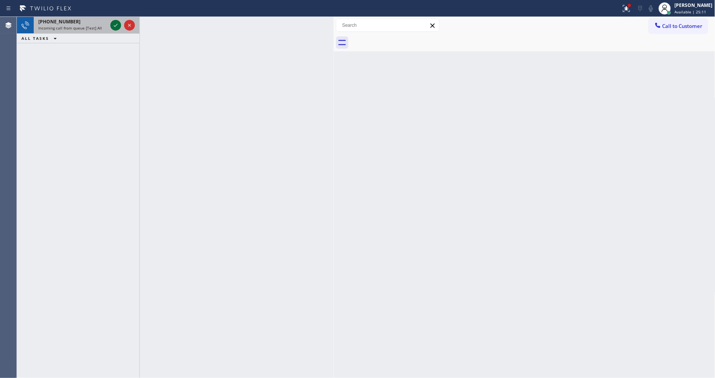
click at [115, 25] on icon at bounding box center [115, 25] width 9 height 9
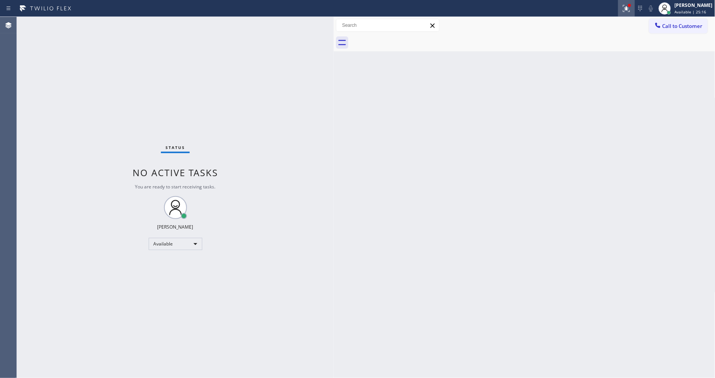
click at [627, 12] on div at bounding box center [626, 8] width 17 height 9
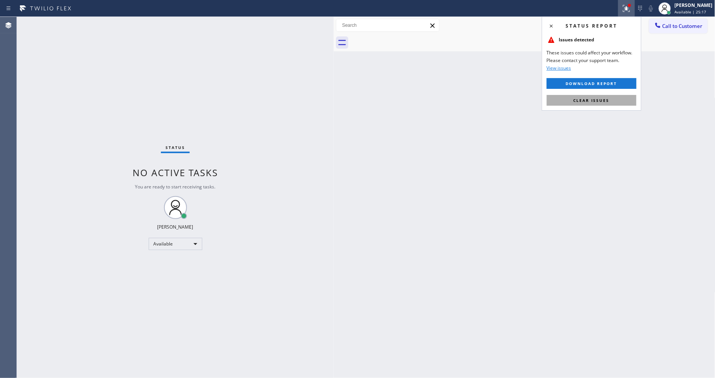
click at [607, 98] on span "Clear issues" at bounding box center [592, 100] width 36 height 5
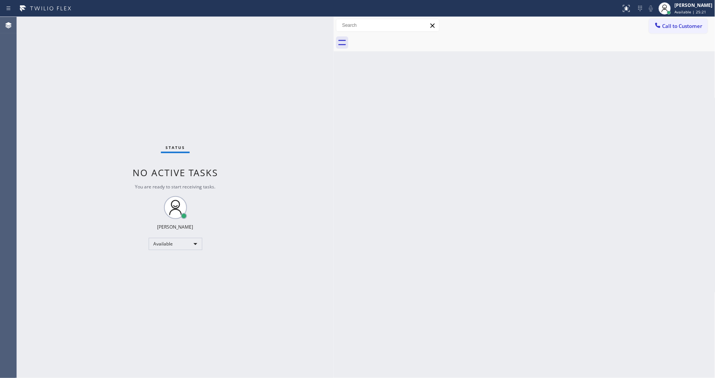
click at [102, 21] on div "Status No active tasks You are ready to start receiving tasks. [PERSON_NAME] Av…" at bounding box center [175, 197] width 317 height 361
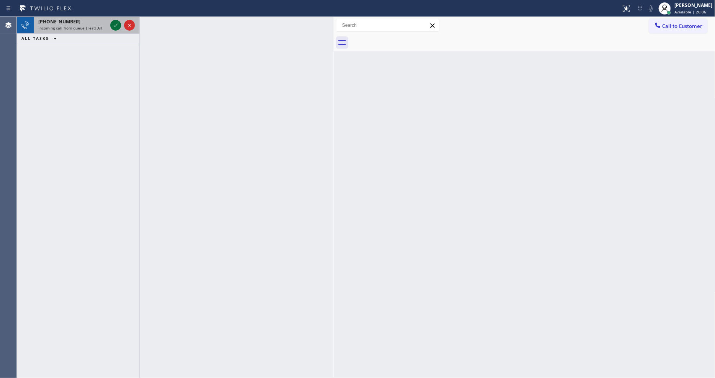
click at [115, 21] on icon at bounding box center [115, 25] width 9 height 9
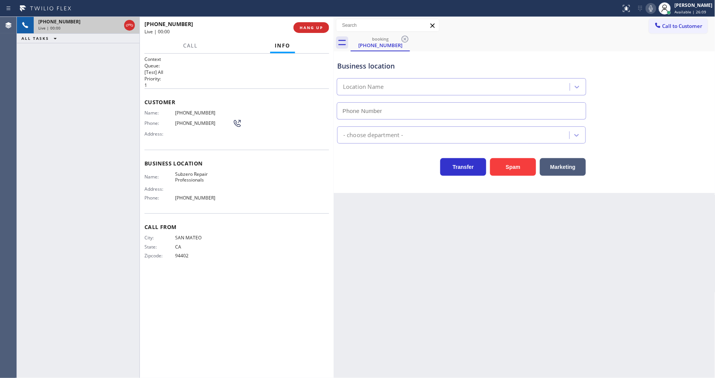
type input "(415) 914-8003"
click at [188, 176] on span "Subzero Repair Professionals" at bounding box center [203, 177] width 57 height 12
copy span "Subzero Repair Professionals"
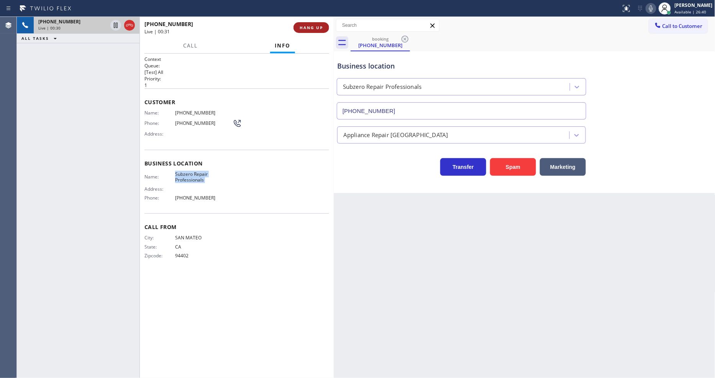
click at [309, 28] on span "HANG UP" at bounding box center [311, 27] width 23 height 5
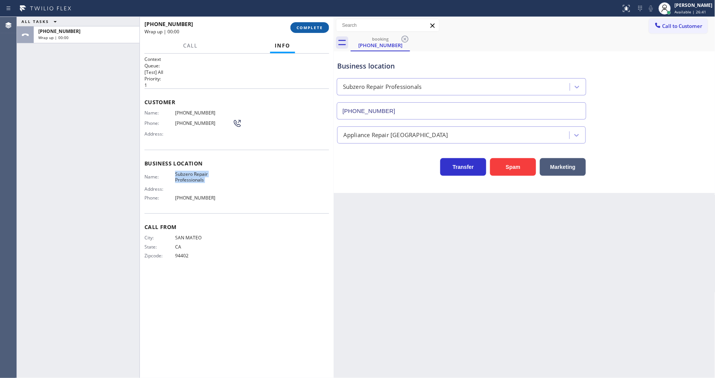
click at [309, 28] on span "COMPLETE" at bounding box center [310, 27] width 26 height 5
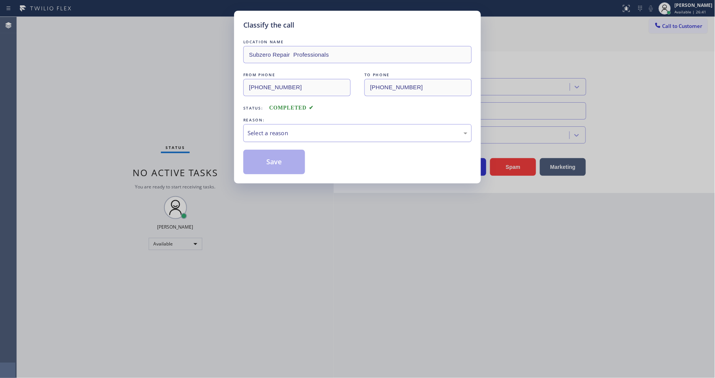
click at [279, 129] on div "Select a reason" at bounding box center [358, 133] width 220 height 9
click at [270, 158] on button "Save" at bounding box center [274, 162] width 62 height 25
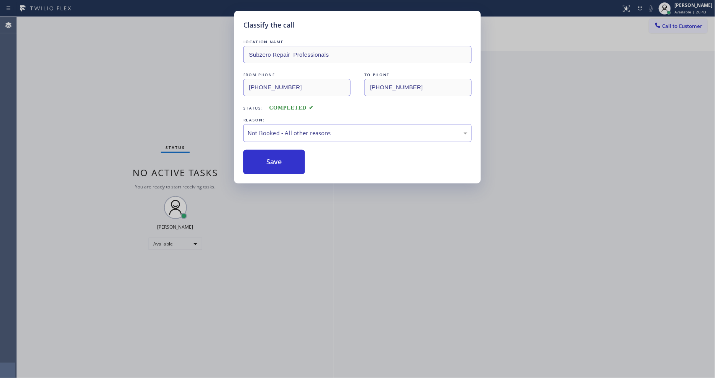
click at [270, 158] on button "Save" at bounding box center [274, 162] width 62 height 25
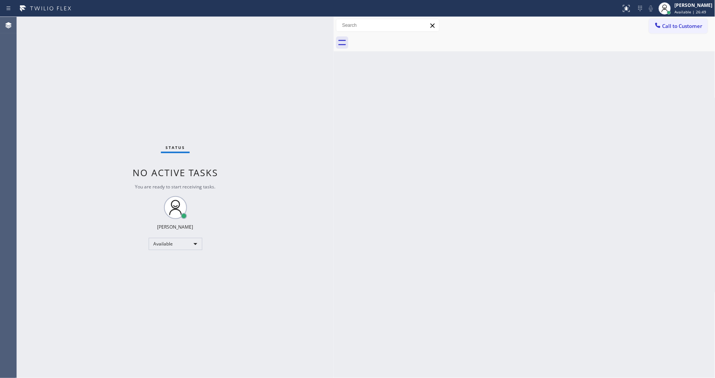
click at [435, 264] on div "Back to Dashboard Change Sender ID Customers Technicians Select a contact Outbo…" at bounding box center [525, 197] width 382 height 361
click at [98, 24] on div "Status No active tasks You are ready to start receiving tasks. [PERSON_NAME] Av…" at bounding box center [175, 197] width 317 height 361
click at [265, 145] on div "Status No active tasks You are ready to start receiving tasks. [PERSON_NAME] Av…" at bounding box center [175, 197] width 317 height 361
click at [113, 34] on div "Status No active tasks You are ready to start receiving tasks. [PERSON_NAME] Av…" at bounding box center [175, 197] width 317 height 361
click at [93, 23] on div "Status No active tasks You are ready to start receiving tasks. [PERSON_NAME] Av…" at bounding box center [175, 197] width 317 height 361
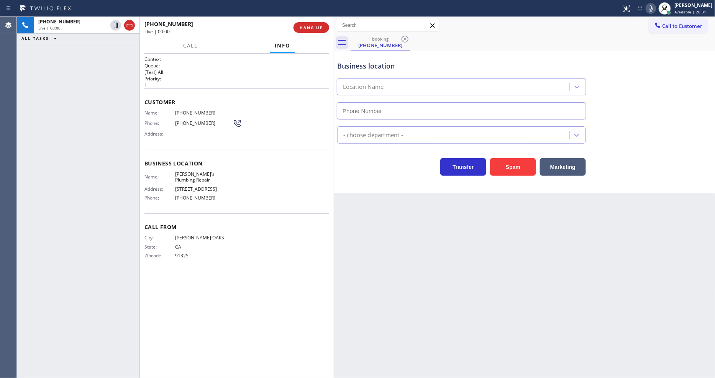
type input "(213) 455-5377"
drag, startPoint x: 527, startPoint y: 227, endPoint x: 254, endPoint y: 185, distance: 276.5
click at [527, 227] on div "Back to Dashboard Change Sender ID Customers Technicians Select a contact Outbo…" at bounding box center [525, 197] width 382 height 361
click at [202, 171] on span "Richard's Plumbing Repair" at bounding box center [203, 177] width 57 height 12
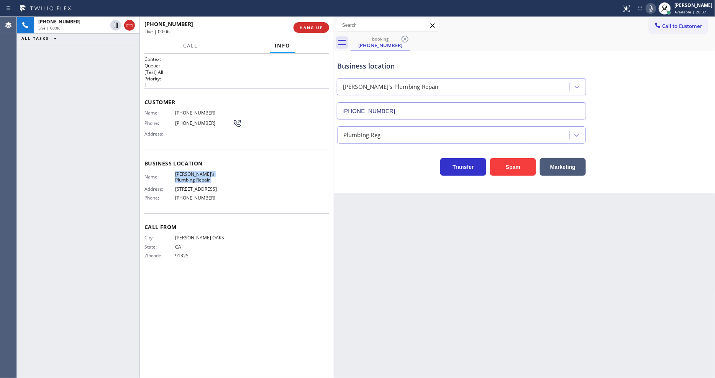
click at [202, 171] on span "Richard's Plumbing Repair" at bounding box center [203, 177] width 57 height 12
copy span "Richard's Plumbing Repair"
click at [182, 112] on span "(818) 687-8549" at bounding box center [203, 113] width 57 height 6
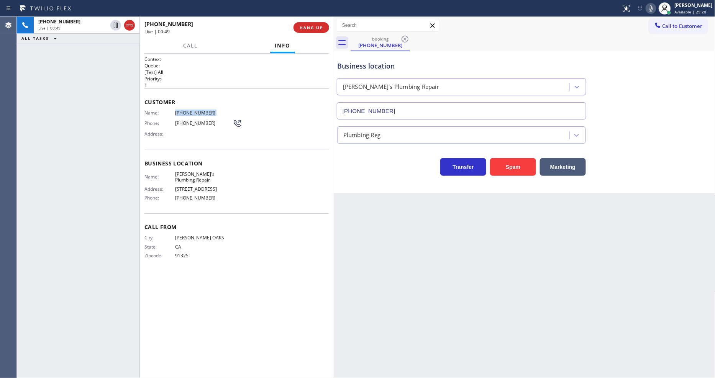
copy span "(818) 687-8549"
drag, startPoint x: 114, startPoint y: 25, endPoint x: 277, endPoint y: 25, distance: 162.9
click at [114, 25] on icon at bounding box center [115, 25] width 9 height 9
click at [656, 7] on icon at bounding box center [651, 8] width 9 height 9
drag, startPoint x: 461, startPoint y: 269, endPoint x: 404, endPoint y: 276, distance: 56.8
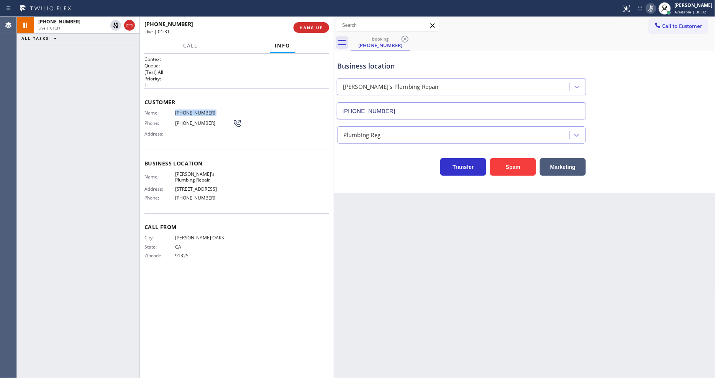
click at [458, 268] on div "Back to Dashboard Change Sender ID Customers Technicians Select a contact Outbo…" at bounding box center [525, 197] width 382 height 361
drag, startPoint x: 116, startPoint y: 25, endPoint x: 187, endPoint y: 25, distance: 70.9
click at [116, 25] on icon at bounding box center [115, 25] width 5 height 5
drag, startPoint x: 657, startPoint y: 8, endPoint x: 701, endPoint y: 3, distance: 44.0
click at [656, 8] on icon at bounding box center [651, 8] width 9 height 9
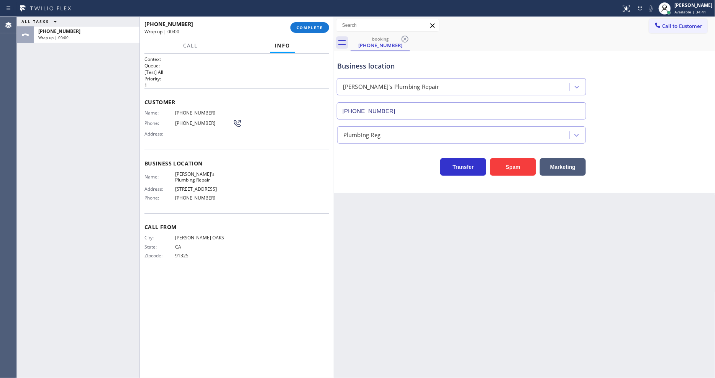
click at [513, 243] on div "Back to Dashboard Change Sender ID Customers Technicians Select a contact Outbo…" at bounding box center [525, 197] width 382 height 361
click at [317, 30] on span "COMPLETE" at bounding box center [310, 27] width 26 height 5
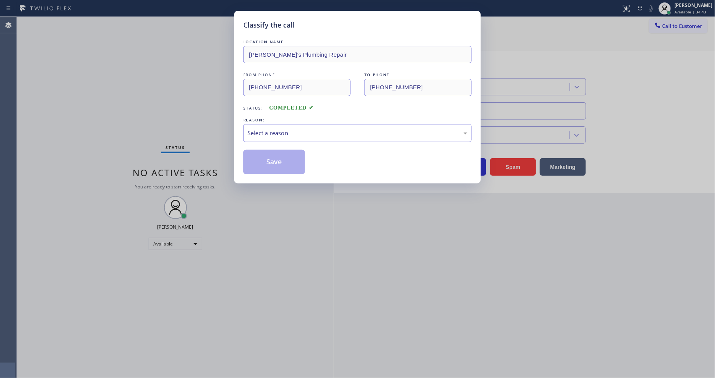
click at [266, 132] on div "Select a reason" at bounding box center [358, 133] width 220 height 9
click at [263, 156] on button "Save" at bounding box center [274, 162] width 62 height 25
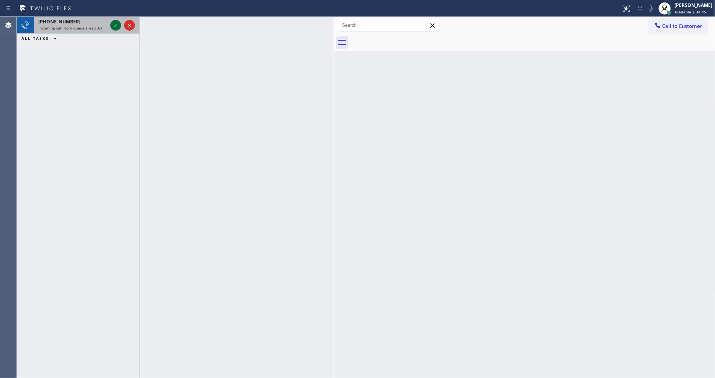
click at [113, 21] on icon at bounding box center [115, 25] width 9 height 9
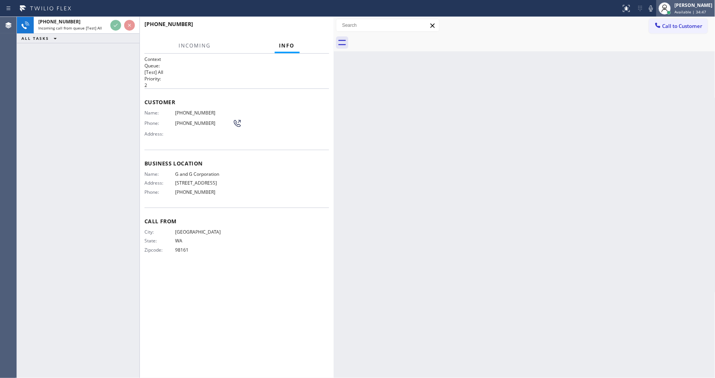
click at [696, 9] on span "Available | 34:47" at bounding box center [691, 11] width 32 height 5
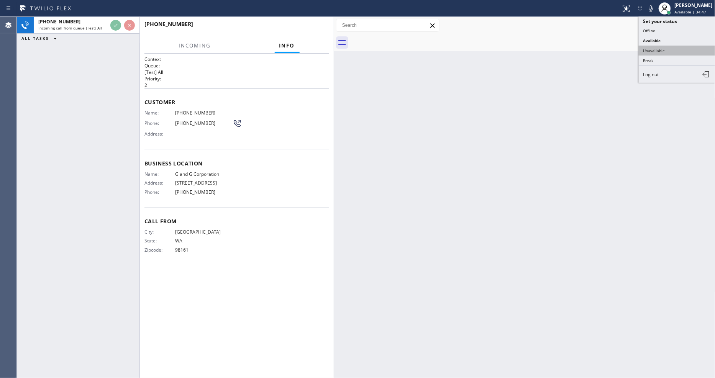
click at [669, 50] on button "Unavailable" at bounding box center [677, 51] width 77 height 10
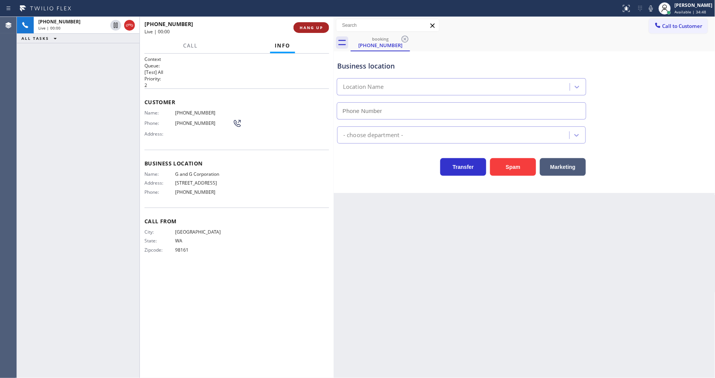
type input "(425) 225-7184"
click at [305, 23] on button "HANG UP" at bounding box center [312, 27] width 36 height 11
click at [309, 26] on span "HANG UP" at bounding box center [311, 27] width 23 height 5
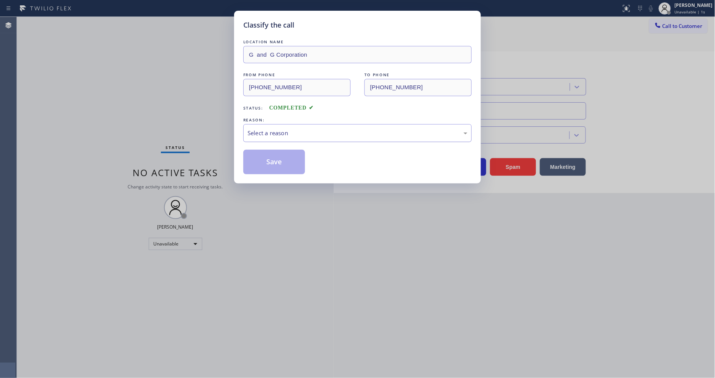
click at [271, 132] on div "Select a reason" at bounding box center [358, 133] width 220 height 9
click at [274, 155] on button "Save" at bounding box center [274, 162] width 62 height 25
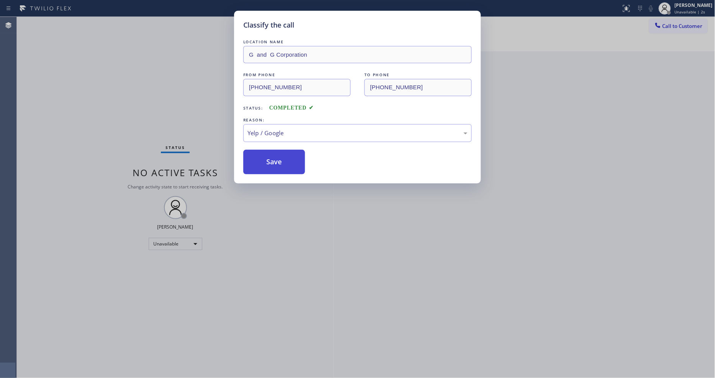
click at [274, 155] on button "Save" at bounding box center [274, 162] width 62 height 25
click at [254, 377] on div "Classify the call LOCATION NAME G and G Corporation FROM PHONE (425) 200-0442 T…" at bounding box center [357, 189] width 715 height 378
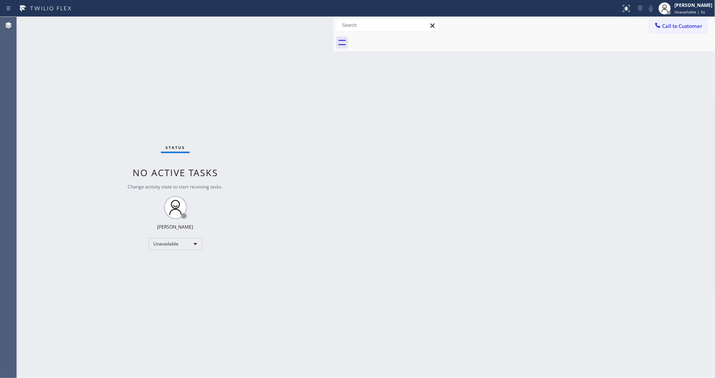
click at [677, 21] on button "Call to Customer" at bounding box center [678, 26] width 59 height 15
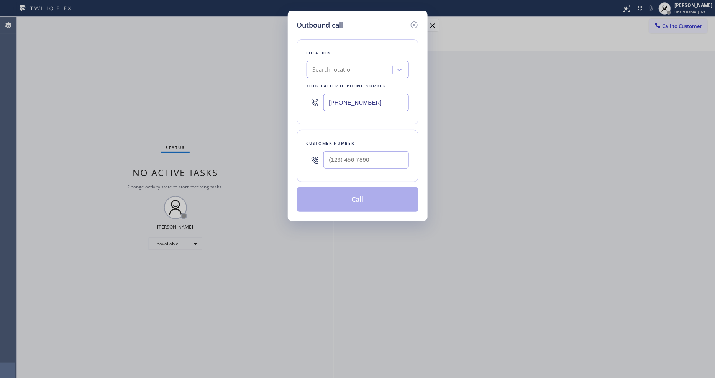
click at [357, 63] on div "Search location" at bounding box center [351, 69] width 84 height 13
paste input "Richard's Plumbing Repair"
type input "Richard's Plumbing Repair"
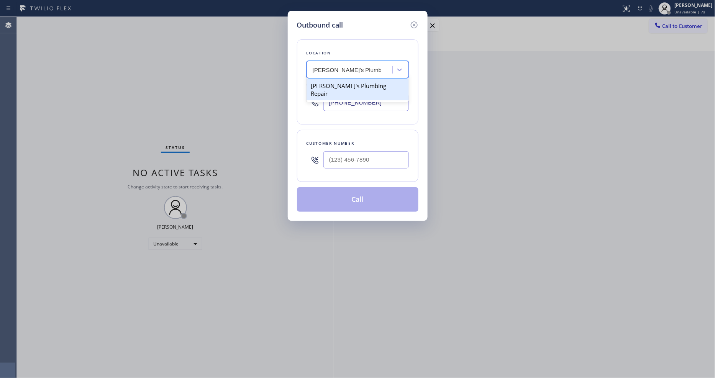
click at [343, 80] on div "Richard's Plumbing Repair" at bounding box center [358, 89] width 102 height 21
type input "(213) 455-5377"
click at [178, 108] on div "Outbound call Location Richard's Plumbing Repair Your caller id phone number (2…" at bounding box center [357, 189] width 715 height 378
click at [365, 158] on input "(___) ___-____" at bounding box center [366, 159] width 85 height 17
paste input "818) 687-8549"
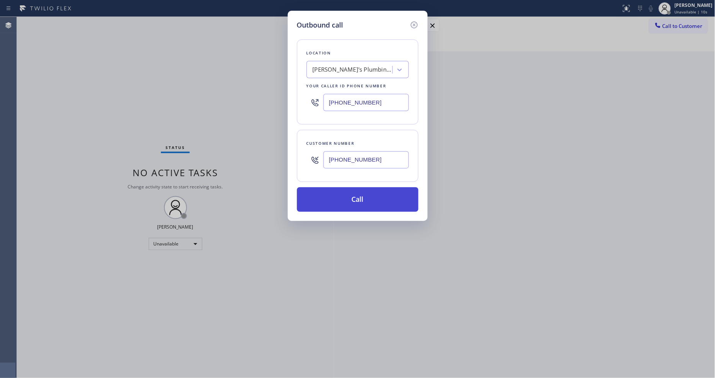
click at [339, 192] on button "Call" at bounding box center [358, 199] width 122 height 25
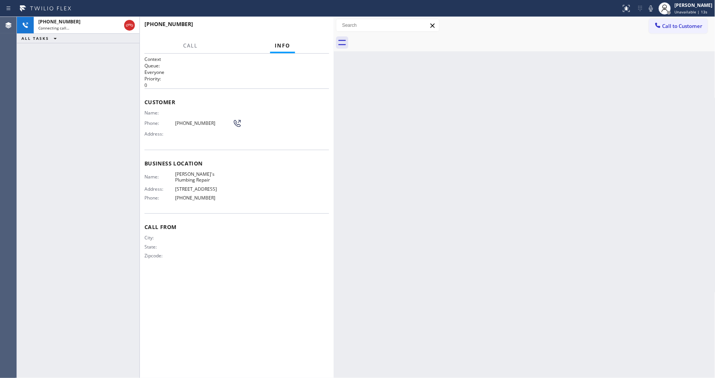
click at [452, 251] on div "Back to Dashboard Change Sender ID Customers Technicians Select a contact Outbo…" at bounding box center [525, 197] width 382 height 361
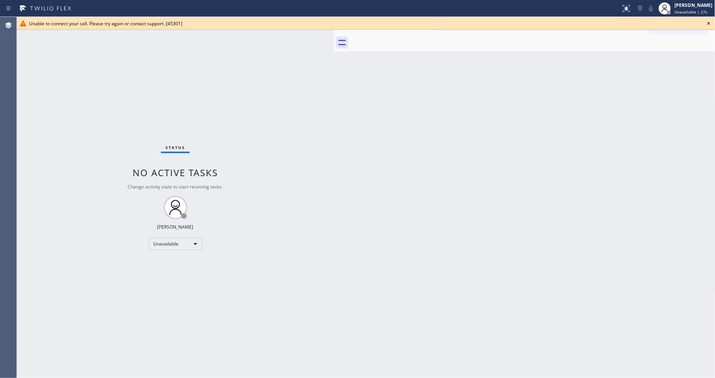
click at [192, 120] on div "Status No active tasks Change activity state to start receiving tasks. [PERSON_…" at bounding box center [175, 197] width 317 height 361
click at [707, 24] on icon at bounding box center [709, 23] width 9 height 9
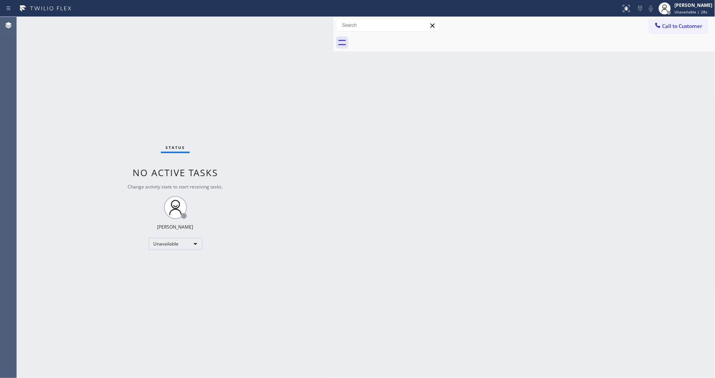
click at [698, 20] on button "Call to Customer" at bounding box center [678, 26] width 59 height 15
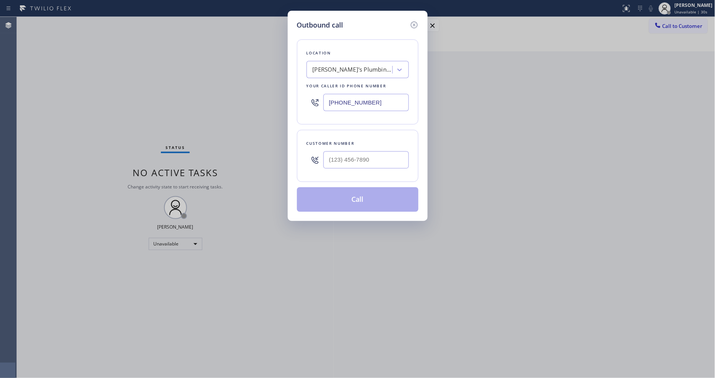
click at [181, 77] on div "Outbound call Location Richard's Plumbing Repair Your caller id phone number (2…" at bounding box center [357, 189] width 715 height 378
click at [350, 159] on input "(___) ___-____" at bounding box center [366, 159] width 85 height 17
paste input "818) 687-8549"
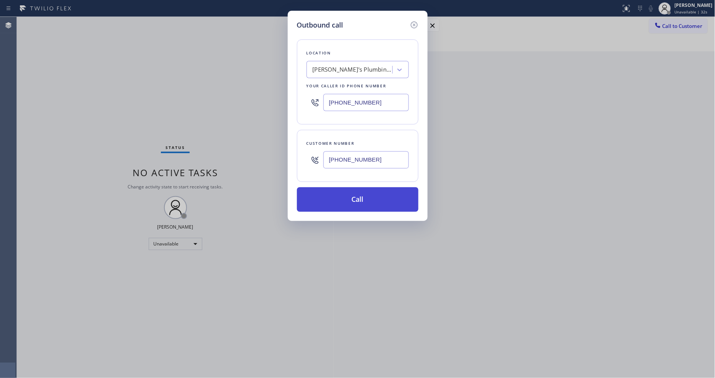
type input "(818) 687-8549"
click at [342, 199] on button "Call" at bounding box center [358, 199] width 122 height 25
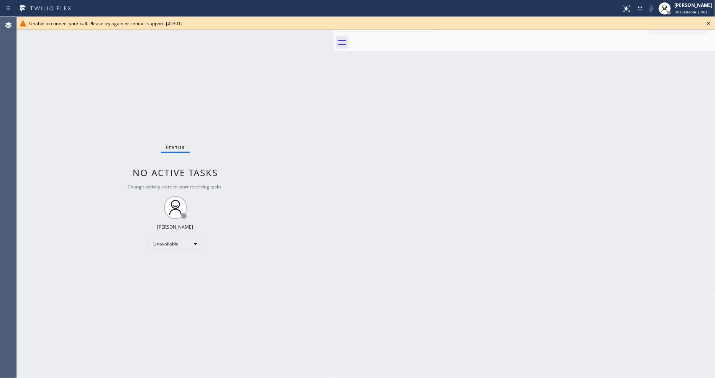
click at [706, 23] on icon at bounding box center [709, 23] width 9 height 9
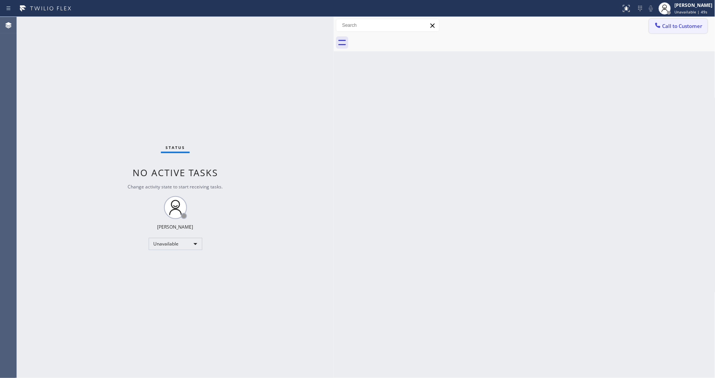
click at [695, 30] on button "Call to Customer" at bounding box center [678, 26] width 59 height 15
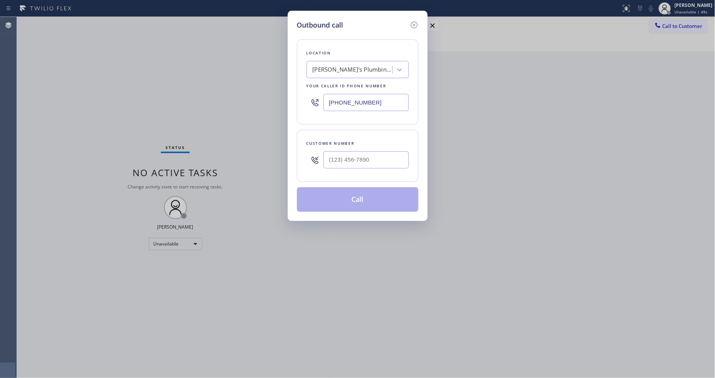
click at [363, 69] on div "Richard's Plumbing Repair" at bounding box center [353, 70] width 80 height 9
type input "Home Alliance"
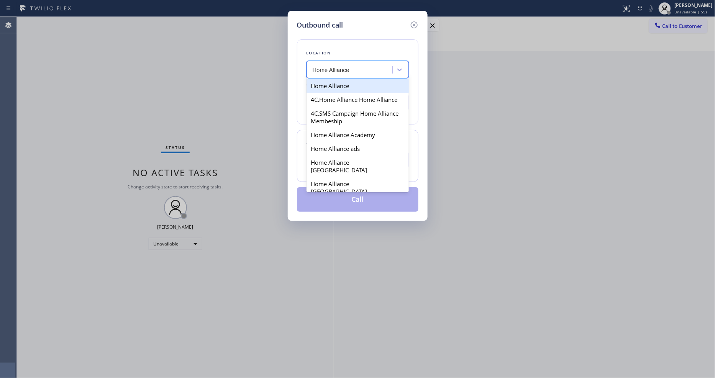
click at [346, 87] on div "Home Alliance" at bounding box center [358, 86] width 102 height 14
type input "[PHONE_NUMBER]"
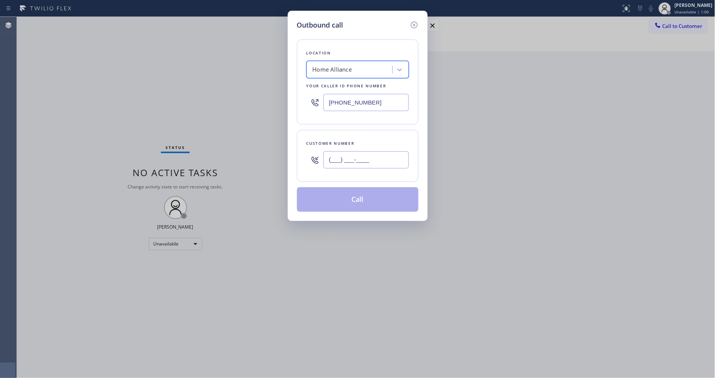
click at [342, 158] on input "(___) ___-____" at bounding box center [366, 159] width 85 height 17
paste input "818) 687-8549"
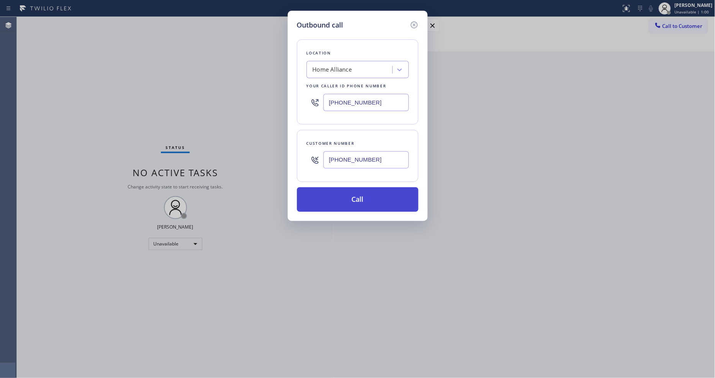
click at [334, 194] on button "Call" at bounding box center [358, 199] width 122 height 25
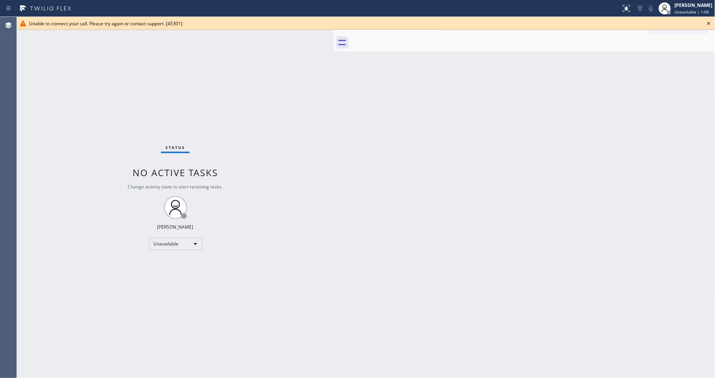
click at [711, 21] on icon at bounding box center [709, 23] width 9 height 9
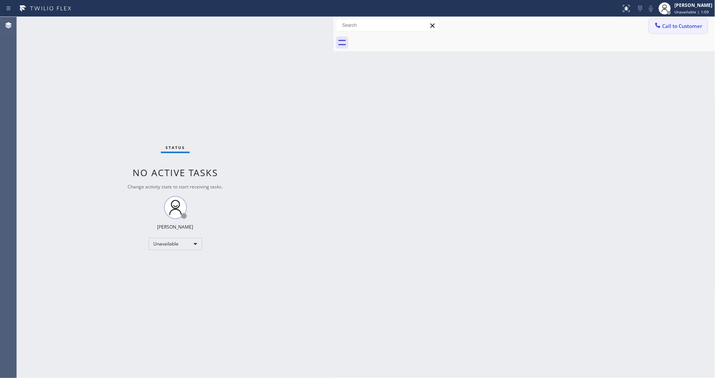
click at [683, 21] on button "Call to Customer" at bounding box center [678, 26] width 59 height 15
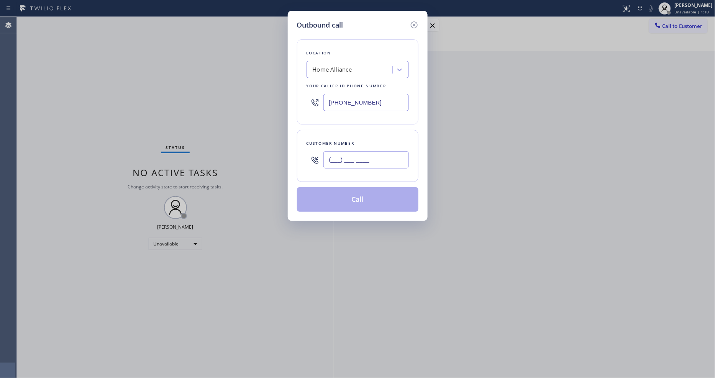
click at [336, 151] on input "(___) ___-____" at bounding box center [366, 159] width 85 height 17
paste input "text"
type input "(___) ___-____"
click at [197, 162] on div "Outbound call Location Home Alliance Your caller id phone number (877) 777-0796…" at bounding box center [357, 189] width 715 height 378
click at [347, 164] on input "(___) ___-____" at bounding box center [366, 159] width 85 height 17
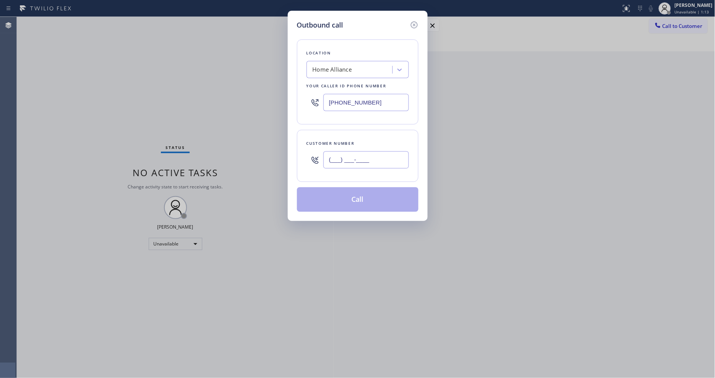
paste input "818) 687-8549"
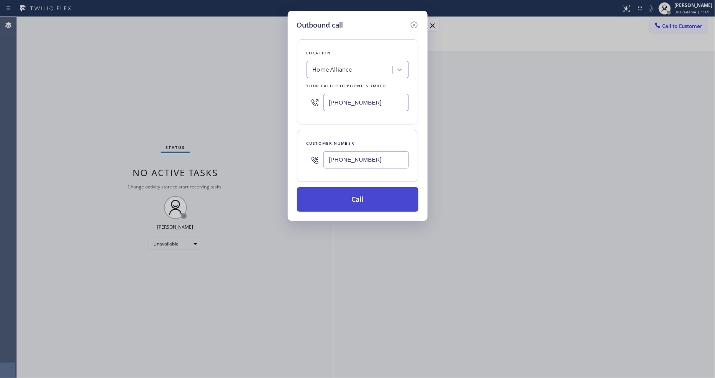
type input "(818) 687-8549"
click at [335, 199] on button "Call" at bounding box center [358, 199] width 122 height 25
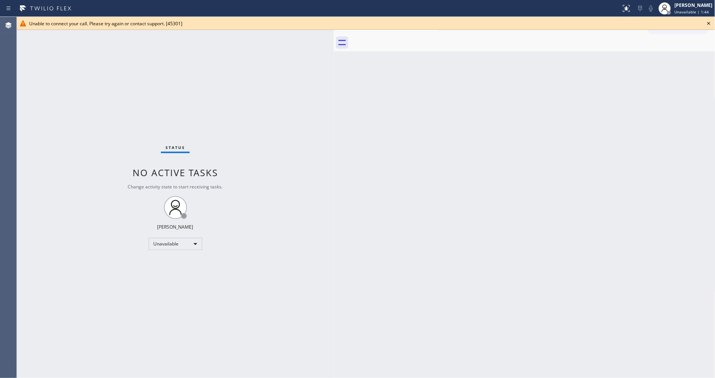
click at [715, 22] on div "Unable to connect your call. Please try again or contact support. [45301]" at bounding box center [366, 23] width 698 height 13
click at [691, 5] on div "[PERSON_NAME]" at bounding box center [694, 5] width 38 height 7
click at [669, 46] on button "Unavailable" at bounding box center [677, 51] width 77 height 10
click at [695, 13] on span "Unavailable | 1:45" at bounding box center [692, 11] width 34 height 5
click at [682, 41] on button "Available" at bounding box center [677, 41] width 77 height 10
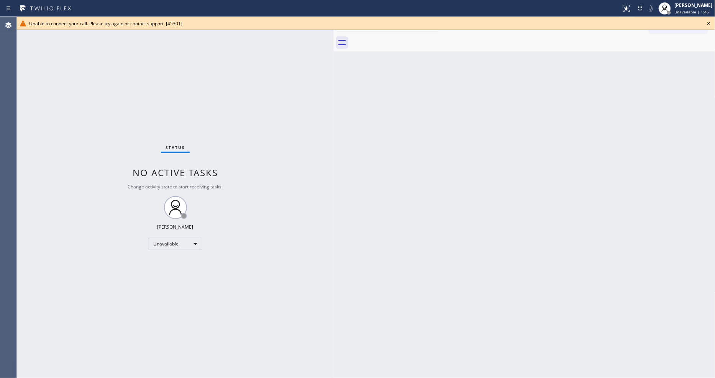
click at [711, 20] on icon at bounding box center [709, 23] width 9 height 9
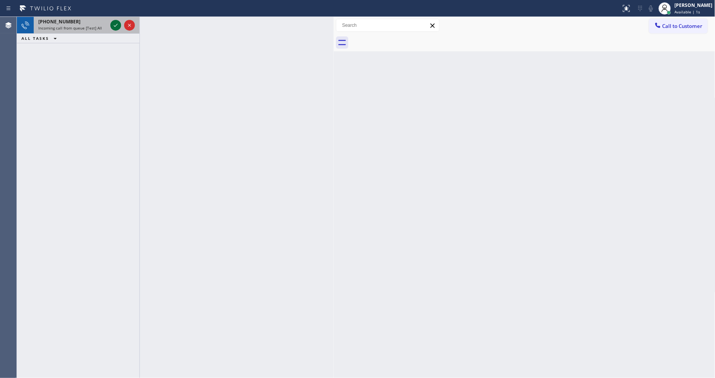
click at [112, 26] on icon at bounding box center [115, 25] width 9 height 9
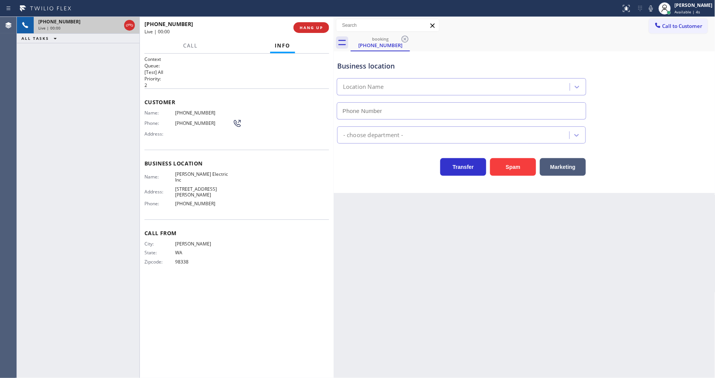
type input "(253) 525-8696"
click at [191, 238] on div "Call From City: GRAHAM State: WA Zipcode: 98338" at bounding box center [237, 249] width 185 height 58
click at [315, 23] on button "HANG UP" at bounding box center [312, 27] width 36 height 11
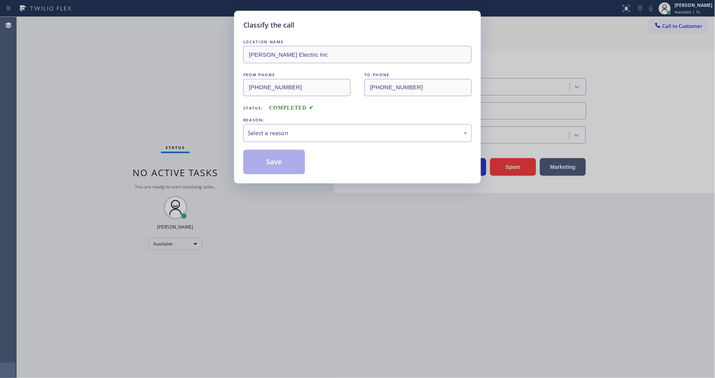
click at [278, 120] on div "REASON:" at bounding box center [357, 120] width 228 height 8
click at [277, 135] on div "Select a reason" at bounding box center [358, 133] width 220 height 9
click at [272, 166] on button "Save" at bounding box center [274, 162] width 62 height 25
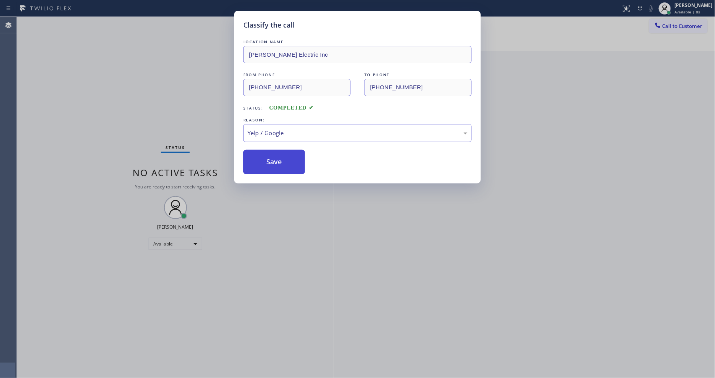
click at [272, 166] on button "Save" at bounding box center [274, 162] width 62 height 25
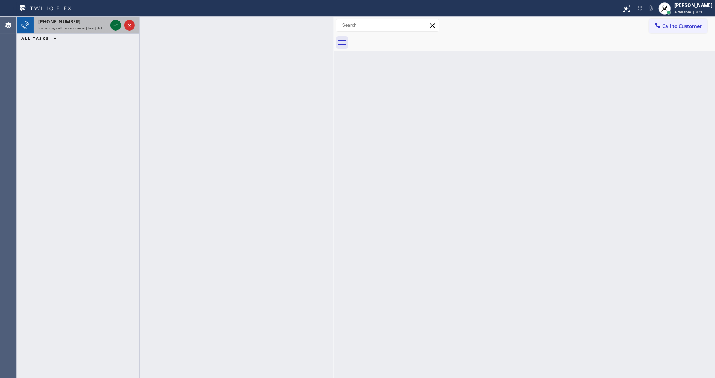
click at [120, 26] on icon at bounding box center [115, 25] width 9 height 9
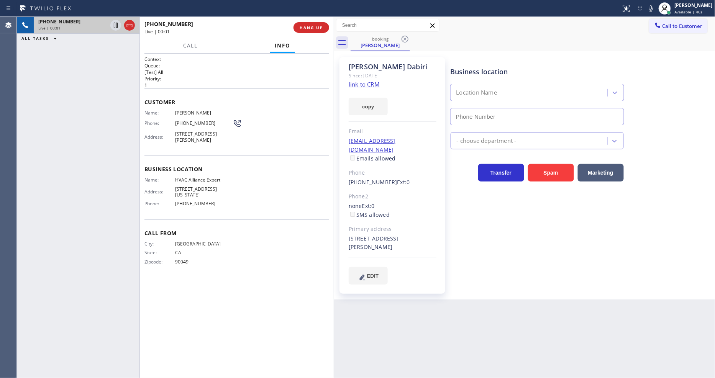
type input "[PHONE_NUMBER]"
click at [358, 84] on link "link to CRM" at bounding box center [364, 84] width 31 height 8
click at [116, 25] on icon at bounding box center [116, 25] width 4 height 5
drag, startPoint x: 660, startPoint y: 10, endPoint x: 335, endPoint y: 257, distance: 407.8
click at [656, 10] on icon at bounding box center [651, 8] width 9 height 9
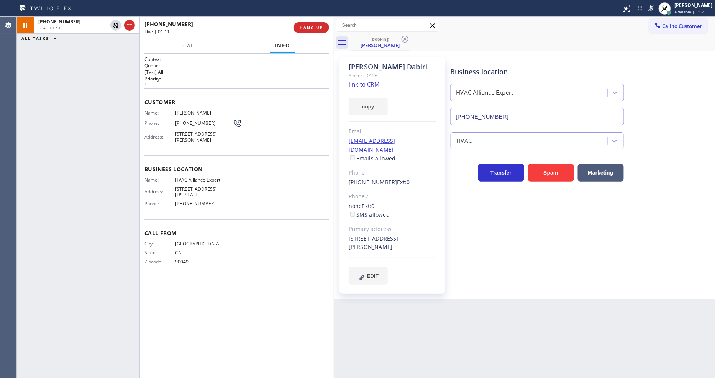
drag, startPoint x: 116, startPoint y: 25, endPoint x: 263, endPoint y: 28, distance: 147.2
click at [116, 25] on icon at bounding box center [115, 25] width 9 height 9
click at [655, 10] on icon at bounding box center [651, 8] width 9 height 9
drag, startPoint x: 312, startPoint y: 28, endPoint x: 324, endPoint y: 151, distance: 124.4
click at [312, 28] on span "HANG UP" at bounding box center [311, 27] width 23 height 5
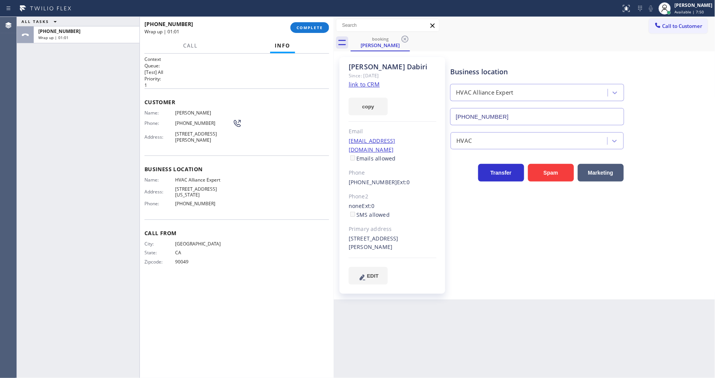
drag, startPoint x: 315, startPoint y: 29, endPoint x: 499, endPoint y: 115, distance: 203.5
click at [315, 29] on span "COMPLETE" at bounding box center [310, 27] width 26 height 5
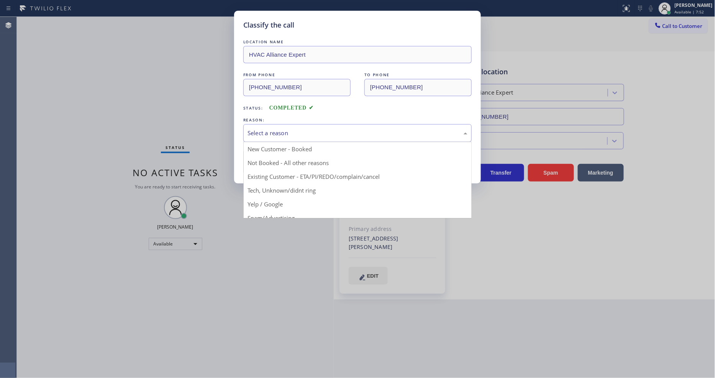
click at [314, 129] on div "Select a reason" at bounding box center [358, 133] width 220 height 9
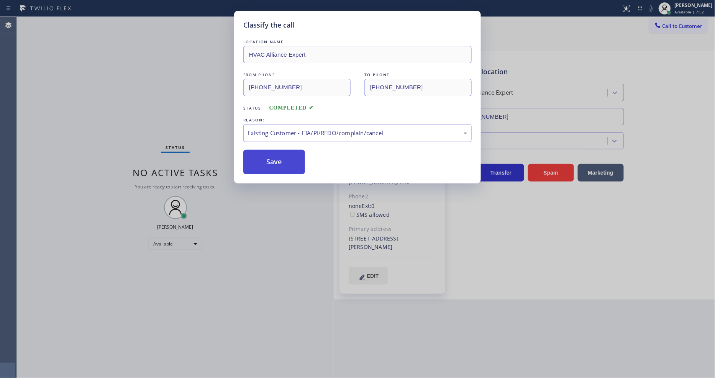
click at [287, 167] on button "Save" at bounding box center [274, 162] width 62 height 25
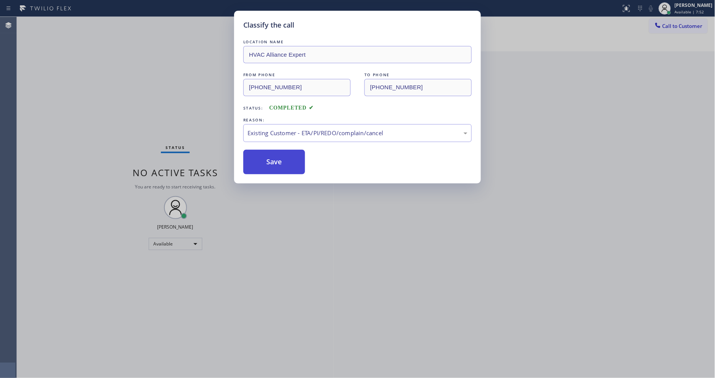
click at [287, 167] on button "Save" at bounding box center [274, 162] width 62 height 25
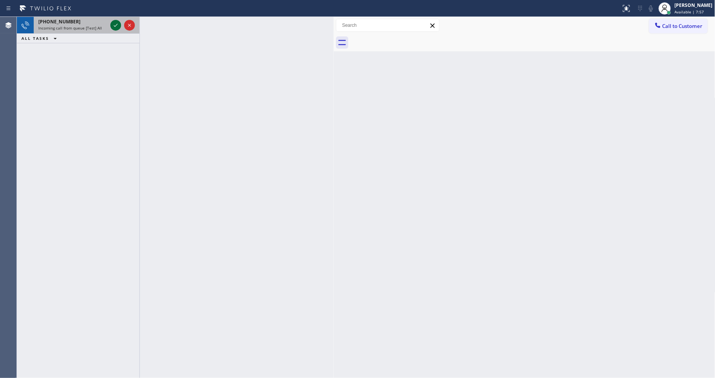
click at [114, 24] on icon at bounding box center [115, 25] width 9 height 9
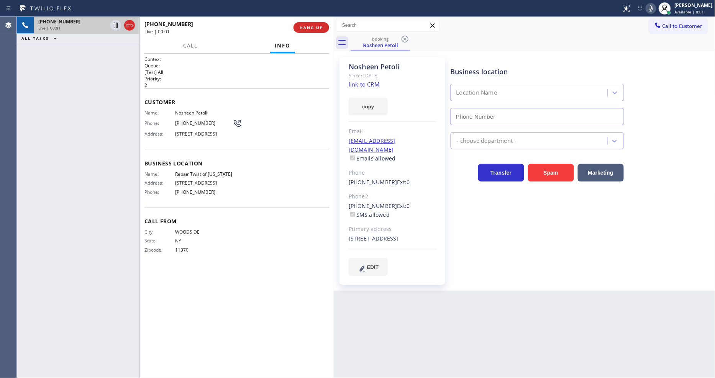
type input "(347) 284-6179"
click at [370, 85] on link "link to CRM" at bounding box center [364, 84] width 31 height 8
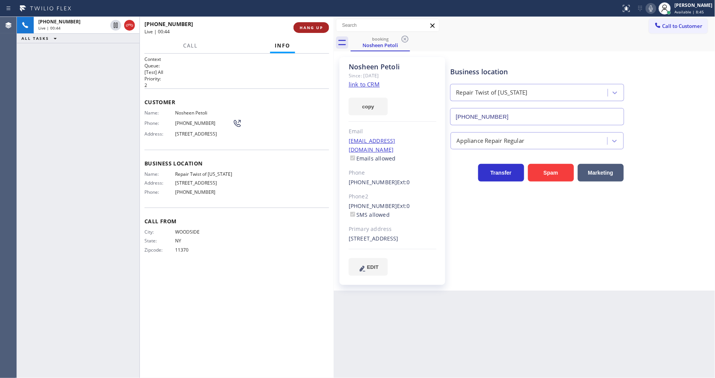
drag, startPoint x: 115, startPoint y: 25, endPoint x: 320, endPoint y: 26, distance: 204.7
click at [115, 25] on icon at bounding box center [115, 25] width 9 height 9
click at [654, 7] on icon at bounding box center [651, 8] width 9 height 9
click at [112, 26] on icon at bounding box center [115, 25] width 9 height 9
click at [655, 7] on icon at bounding box center [651, 8] width 9 height 9
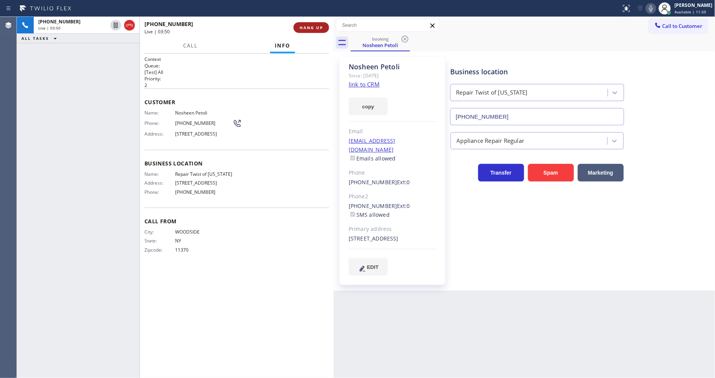
click at [307, 27] on span "HANG UP" at bounding box center [311, 27] width 23 height 5
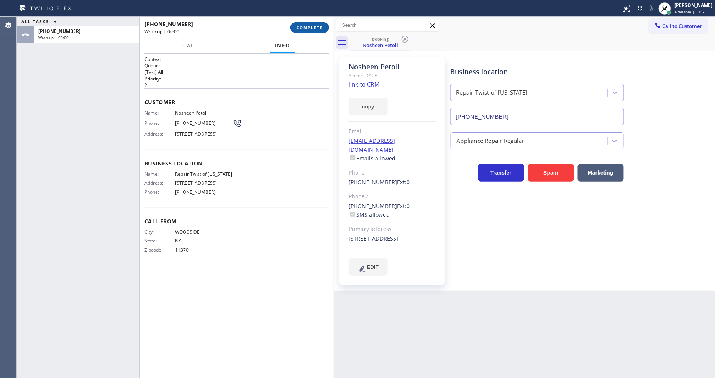
click at [307, 27] on span "COMPLETE" at bounding box center [310, 27] width 26 height 5
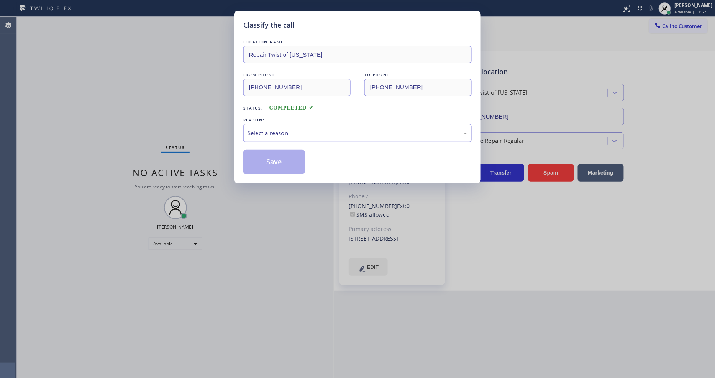
click at [286, 131] on div "Select a reason" at bounding box center [358, 133] width 220 height 9
click at [273, 154] on button "Save" at bounding box center [274, 162] width 62 height 25
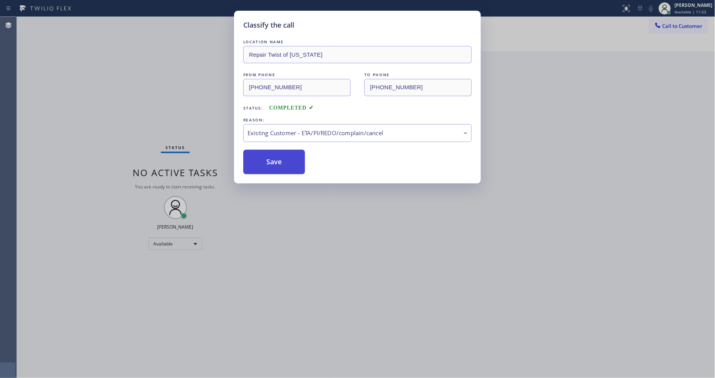
click at [273, 154] on button "Save" at bounding box center [274, 162] width 62 height 25
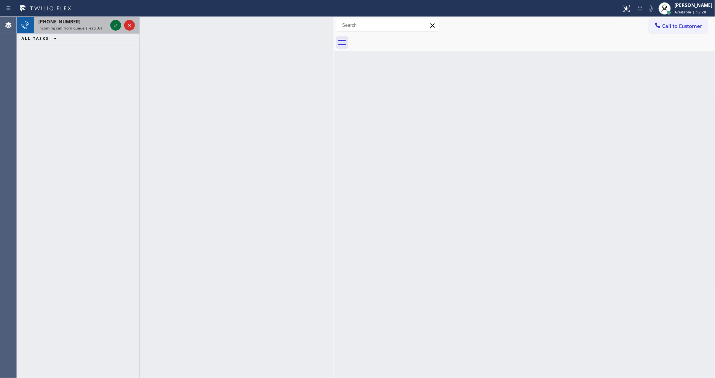
click at [115, 21] on icon at bounding box center [115, 25] width 9 height 9
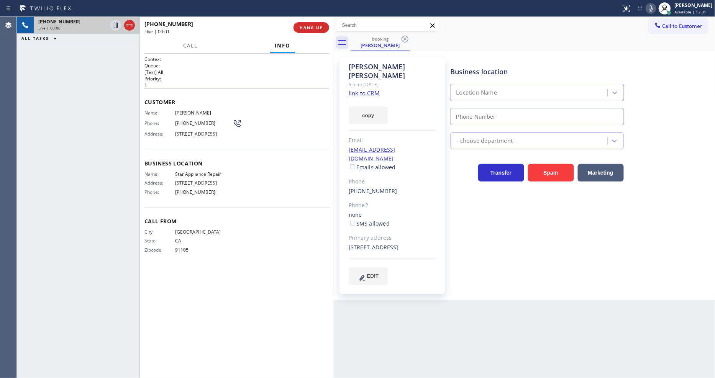
type input "[PHONE_NUMBER]"
click at [363, 89] on link "link to CRM" at bounding box center [364, 93] width 31 height 8
click at [193, 176] on span "Star Appliance Repair" at bounding box center [203, 174] width 57 height 6
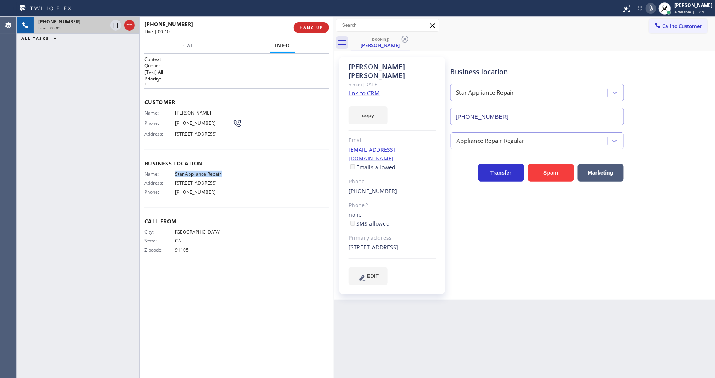
copy span "Star Appliance Repair"
click at [189, 121] on span "[PHONE_NUMBER]" at bounding box center [203, 123] width 57 height 6
copy div "[PHONE_NUMBER]"
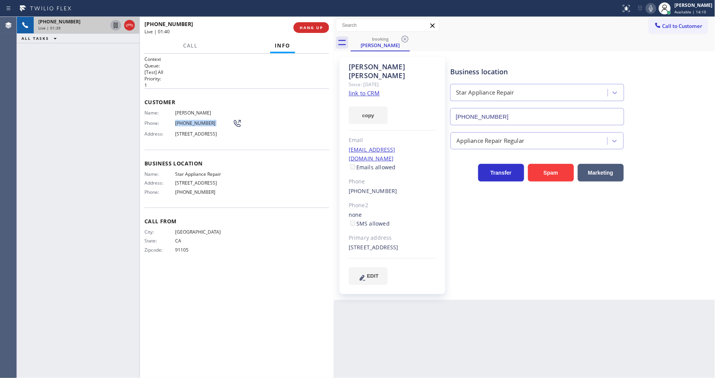
click at [115, 25] on icon at bounding box center [115, 25] width 9 height 9
click at [654, 10] on icon at bounding box center [651, 8] width 9 height 9
click at [538, 275] on div "Business location Star Appliance Repair (818) 824-6428 Appliance Repair Regular…" at bounding box center [581, 178] width 264 height 239
click at [115, 26] on icon at bounding box center [115, 25] width 9 height 9
click at [656, 9] on icon at bounding box center [651, 8] width 9 height 9
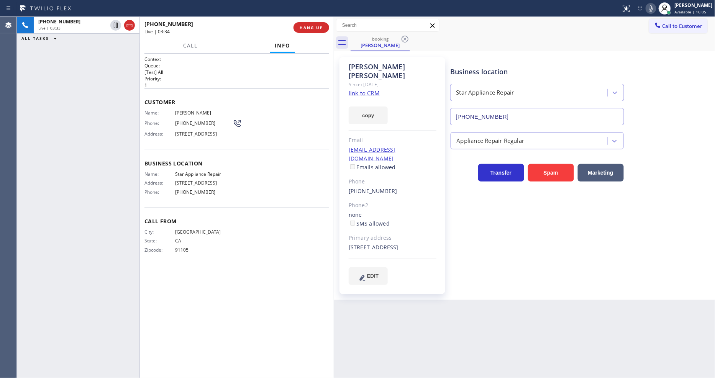
click at [183, 110] on span "[PERSON_NAME]" at bounding box center [203, 113] width 57 height 6
copy span "[PERSON_NAME]"
click at [551, 284] on div "Business location Star Appliance Repair (818) 824-6428 Appliance Repair Regular…" at bounding box center [581, 178] width 264 height 239
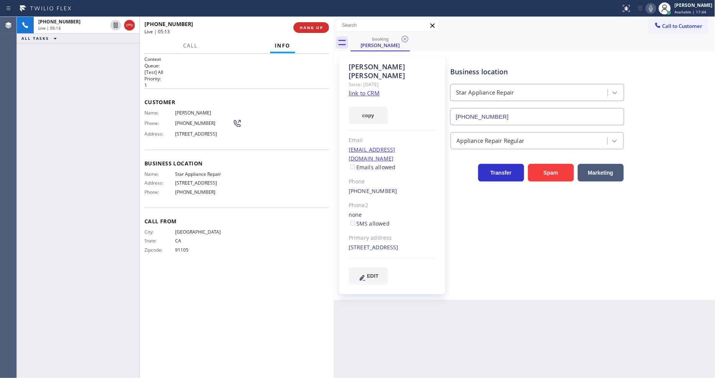
click at [419, 146] on div "cmcclear@med.usc.edu Emails allowed" at bounding box center [393, 159] width 88 height 26
copy link "[EMAIL_ADDRESS][DOMAIN_NAME]"
click at [686, 12] on span "Available | 23:11" at bounding box center [691, 11] width 32 height 5
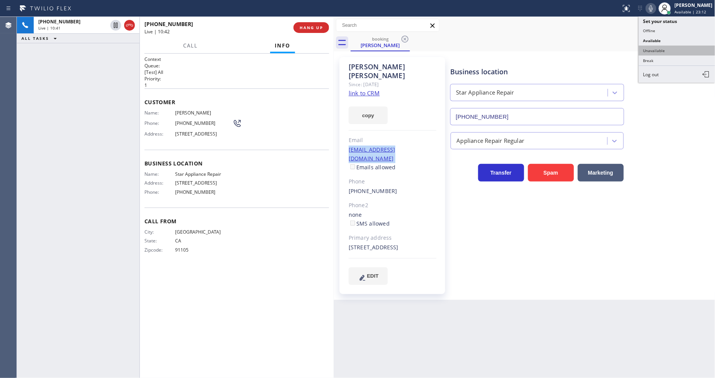
click at [675, 46] on button "Unavailable" at bounding box center [677, 51] width 77 height 10
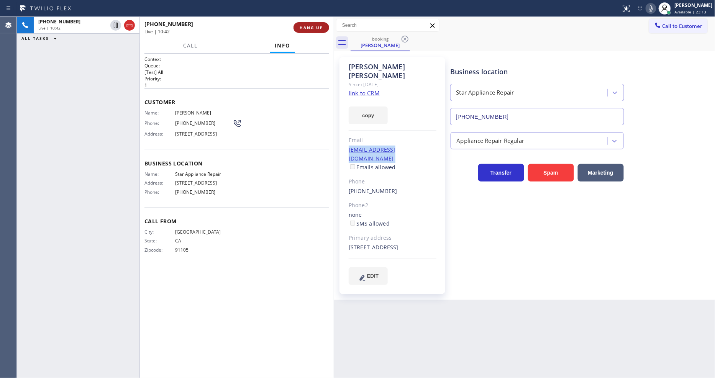
click at [308, 27] on span "HANG UP" at bounding box center [311, 27] width 23 height 5
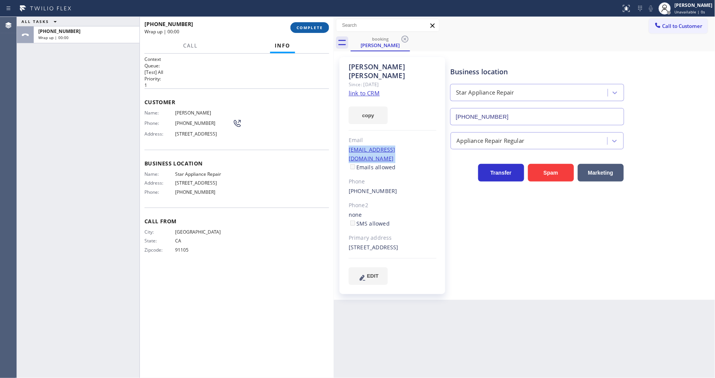
click at [308, 27] on span "COMPLETE" at bounding box center [310, 27] width 26 height 5
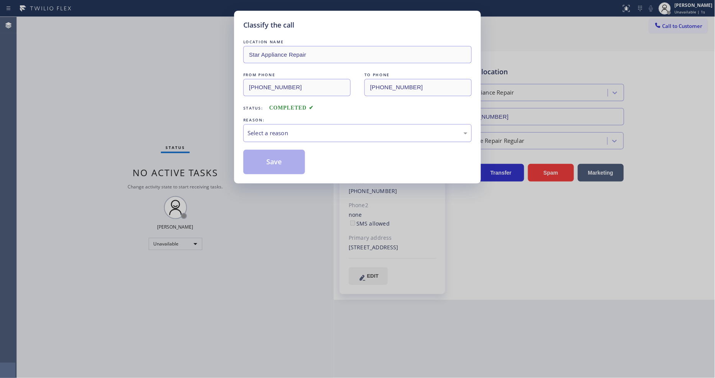
click at [279, 126] on div "Select a reason" at bounding box center [357, 133] width 228 height 18
drag, startPoint x: 271, startPoint y: 173, endPoint x: 273, endPoint y: 161, distance: 12.1
click at [271, 171] on div "Classify the call LOCATION NAME Star Appliance Repair FROM PHONE (626) 390-0010…" at bounding box center [357, 97] width 247 height 173
click at [273, 161] on button "Save" at bounding box center [274, 162] width 62 height 25
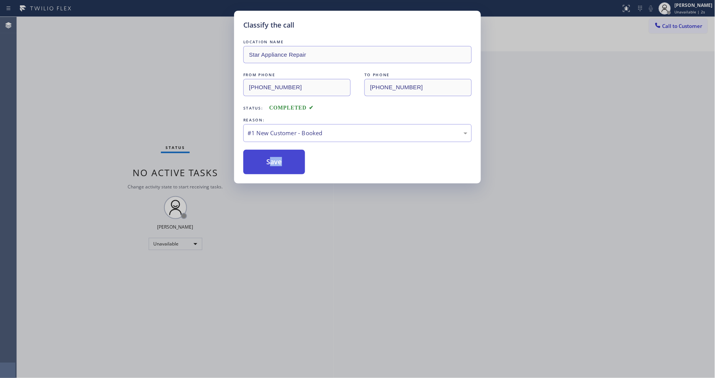
click at [273, 161] on button "Save" at bounding box center [274, 162] width 62 height 25
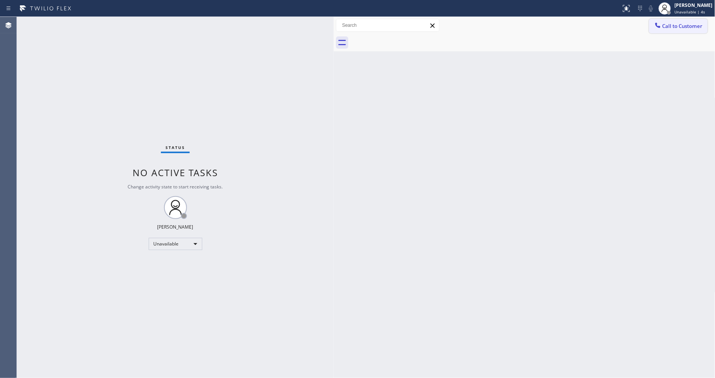
click at [688, 31] on button "Call to Customer" at bounding box center [678, 26] width 59 height 15
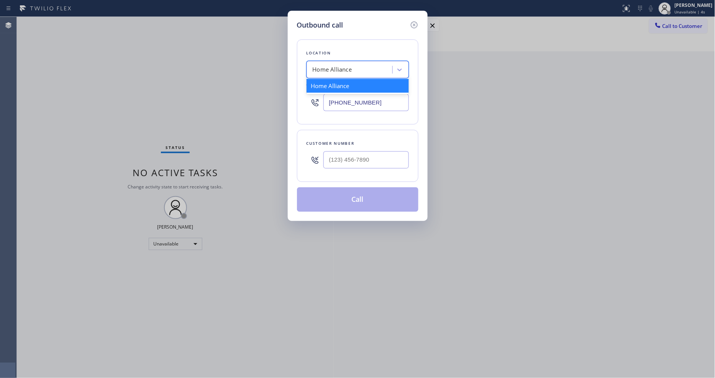
click at [366, 69] on div "Home Alliance" at bounding box center [351, 69] width 84 height 13
paste input "Star Appliance Repair"
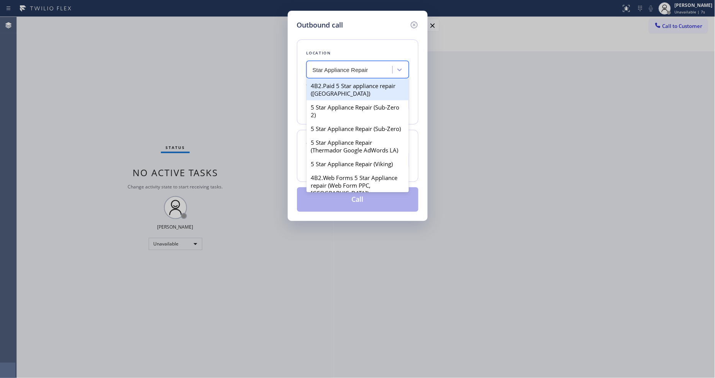
scroll to position [298, 0]
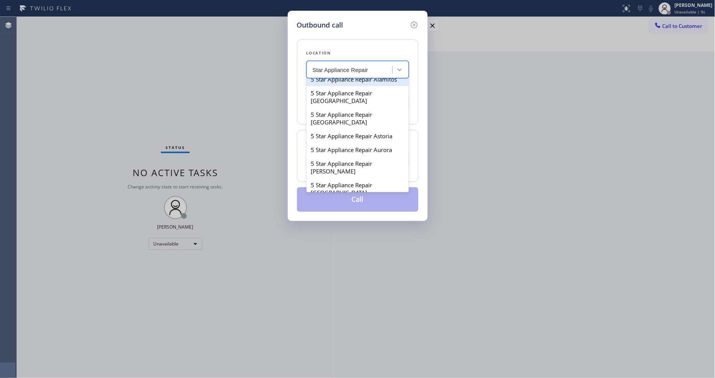
type input "Star Appliance Repair"
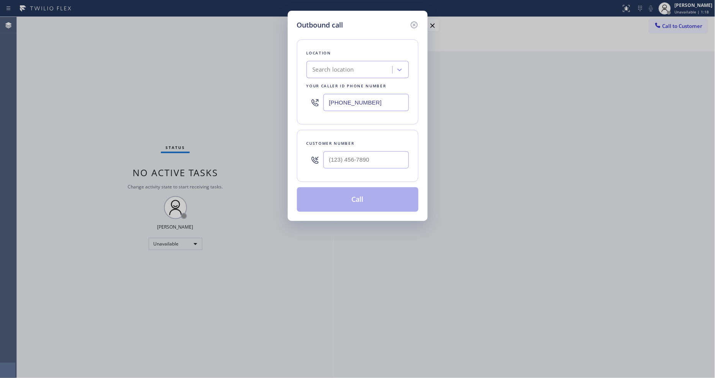
click at [350, 95] on input "[PHONE_NUMBER]" at bounding box center [366, 102] width 85 height 17
paste input "18) 824-6428"
type input "[PHONE_NUMBER]"
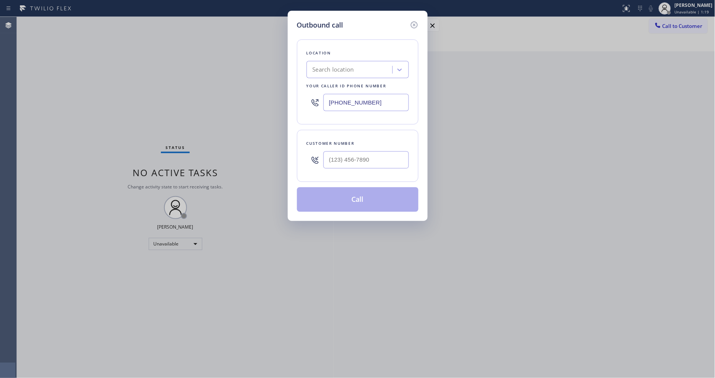
click at [337, 119] on div "Location Search location Your caller id phone number (818) 824-6428" at bounding box center [358, 81] width 122 height 85
click at [211, 137] on div "Outbound call Location Star Appliance Repair Your caller id phone number (818) …" at bounding box center [357, 189] width 715 height 378
click at [362, 158] on input "(___) ___-____" at bounding box center [366, 159] width 85 height 17
paste input "818) 792-8585"
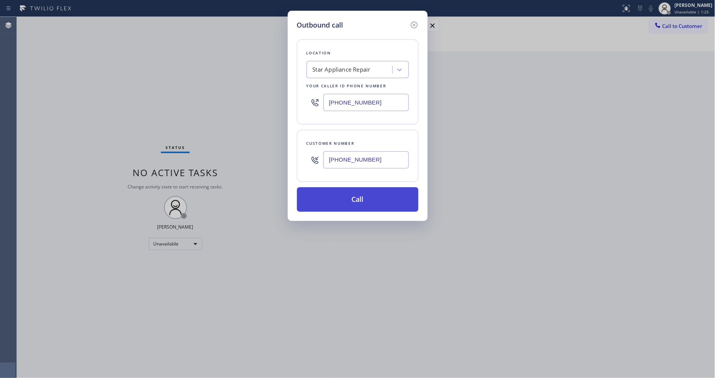
type input "(818) 792-8585"
click at [342, 200] on button "Call" at bounding box center [358, 199] width 122 height 25
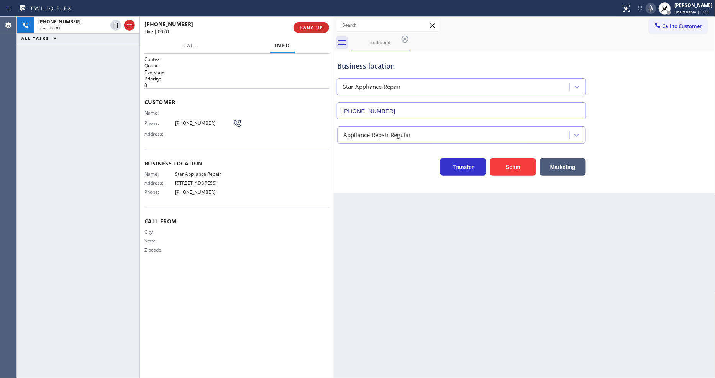
type input "[PHONE_NUMBER]"
click at [445, 243] on div "Back to Dashboard Change Sender ID Customers Technicians Select a contact Outbo…" at bounding box center [525, 197] width 382 height 361
click at [125, 196] on div "+18187928585 Live | 00:40 ALL TASKS ALL TASKS ACTIVE TASKS TASKS IN WRAP UP" at bounding box center [78, 197] width 123 height 361
click at [190, 123] on span "(818) 792-8585" at bounding box center [203, 123] width 57 height 6
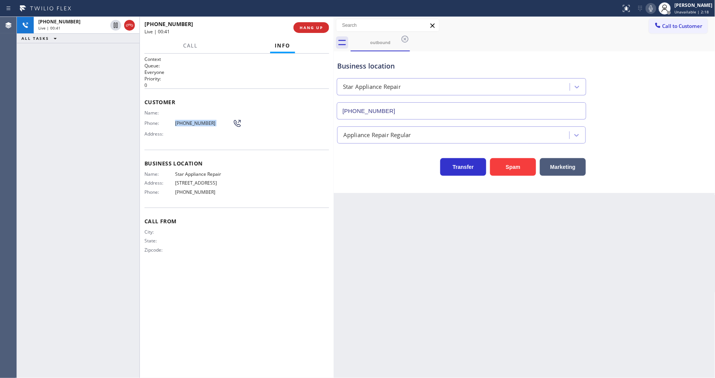
click at [190, 123] on span "(818) 792-8585" at bounding box center [203, 123] width 57 height 6
click at [313, 30] on span "HANG UP" at bounding box center [311, 27] width 23 height 5
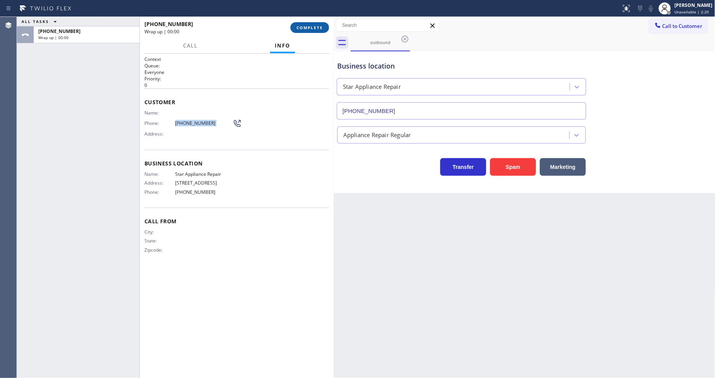
click at [313, 30] on span "COMPLETE" at bounding box center [310, 27] width 26 height 5
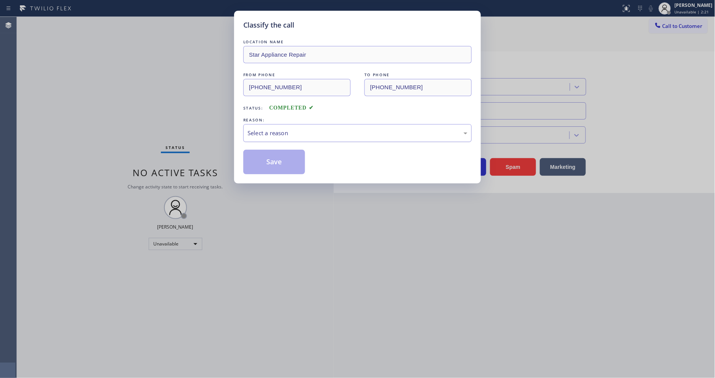
click at [272, 129] on div "Select a reason" at bounding box center [358, 133] width 220 height 9
click at [267, 159] on button "Save" at bounding box center [274, 162] width 62 height 25
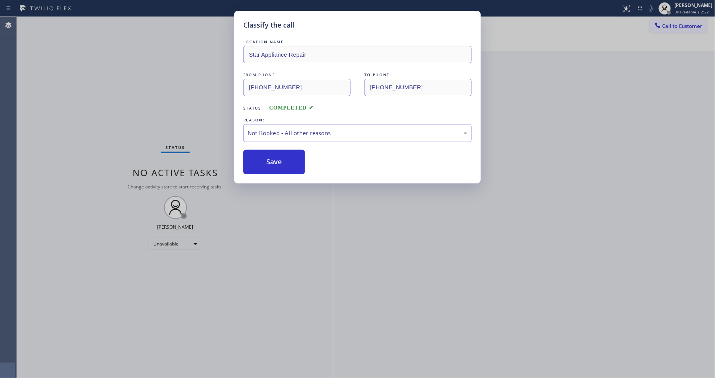
click at [267, 159] on button "Save" at bounding box center [274, 162] width 62 height 25
click at [673, 28] on button "Call to Customer" at bounding box center [678, 26] width 59 height 15
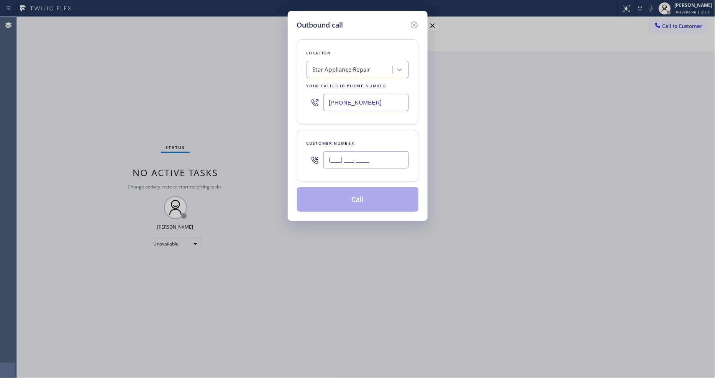
click at [370, 156] on input "(___) ___-____" at bounding box center [366, 159] width 85 height 17
paste input "818) 792-8585"
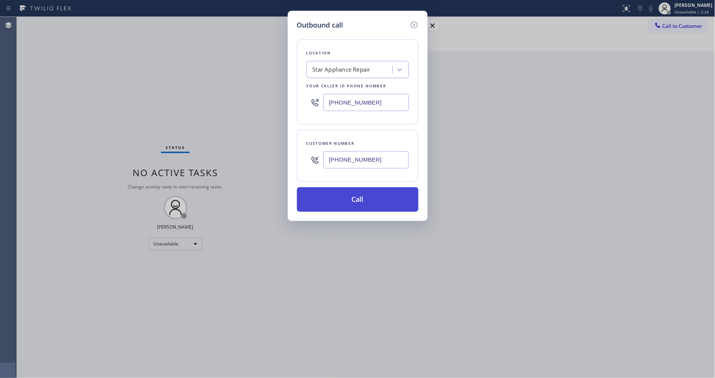
type input "(818) 792-8585"
click at [329, 197] on button "Call" at bounding box center [358, 199] width 122 height 25
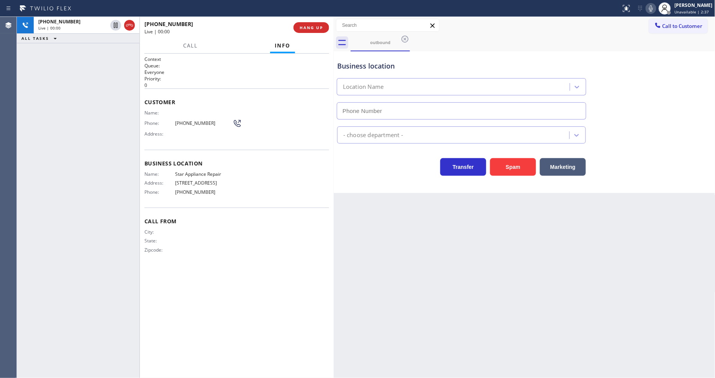
type input "[PHONE_NUMBER]"
click at [309, 28] on span "HANG UP" at bounding box center [311, 27] width 23 height 5
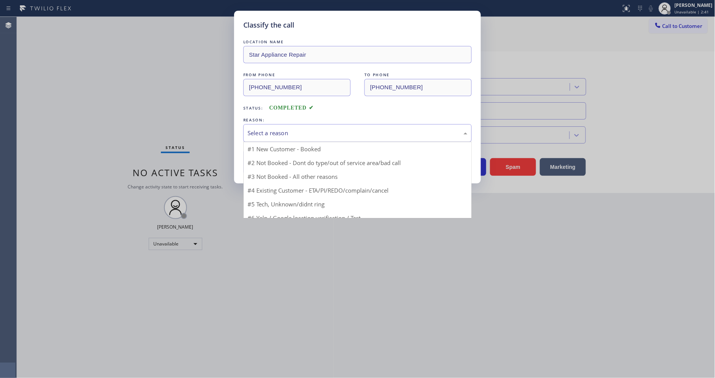
click at [291, 125] on div "Select a reason" at bounding box center [357, 133] width 228 height 18
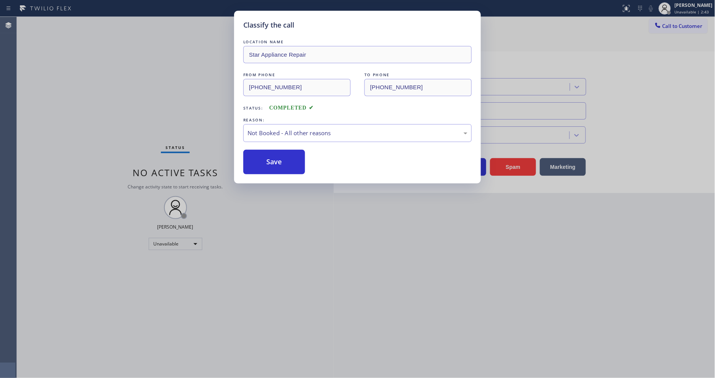
click at [286, 156] on button "Save" at bounding box center [274, 162] width 62 height 25
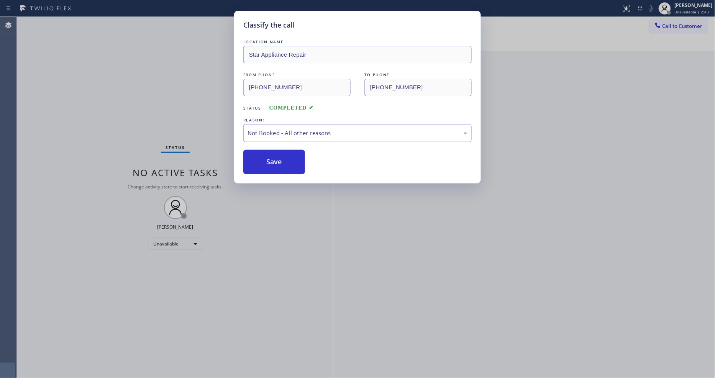
click at [286, 156] on button "Save" at bounding box center [274, 162] width 62 height 25
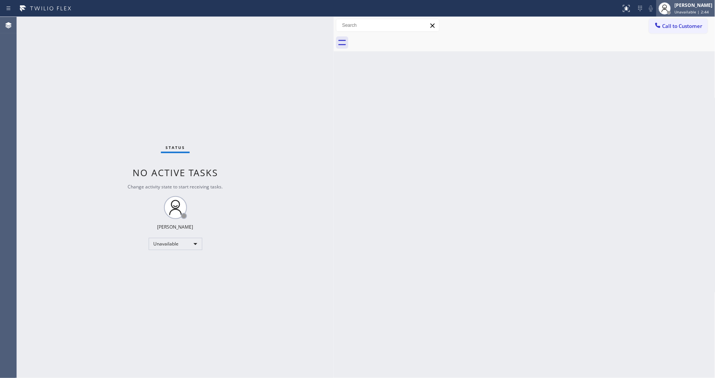
click at [703, 8] on div "[PERSON_NAME]" at bounding box center [694, 5] width 38 height 7
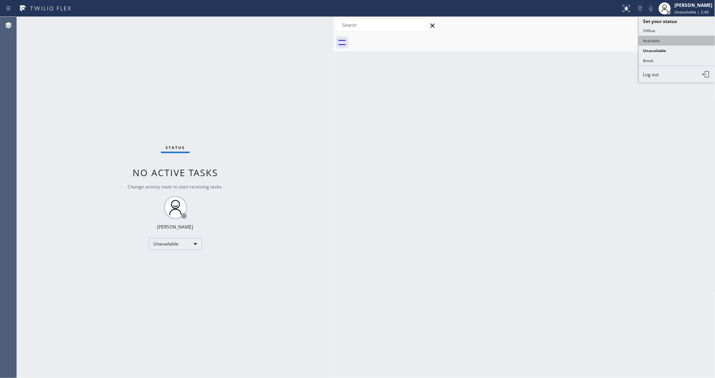
click at [671, 42] on button "Available" at bounding box center [677, 41] width 77 height 10
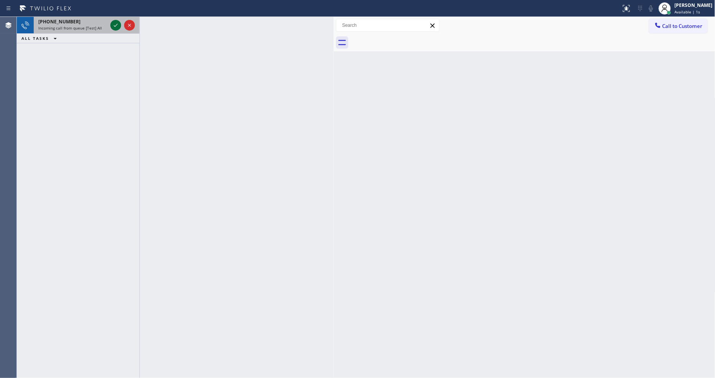
click at [114, 24] on icon at bounding box center [115, 25] width 9 height 9
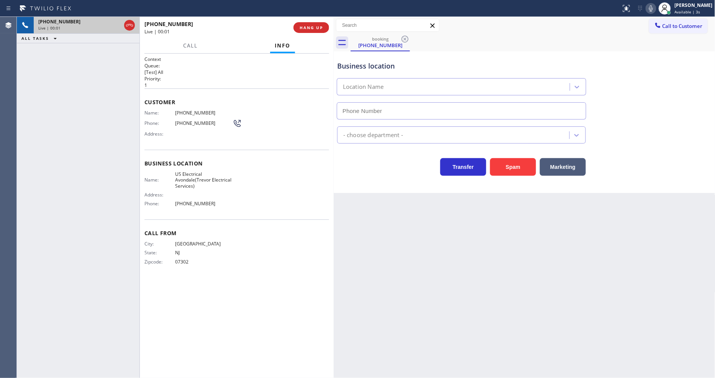
type input "(956) 300-5024"
click at [320, 25] on span "HANG UP" at bounding box center [311, 27] width 23 height 5
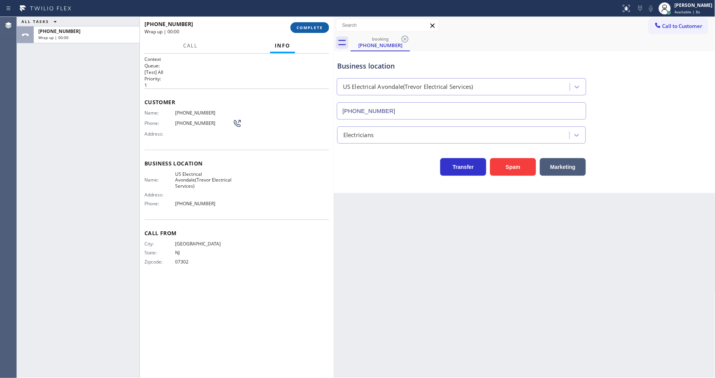
click at [320, 25] on span "COMPLETE" at bounding box center [310, 27] width 26 height 5
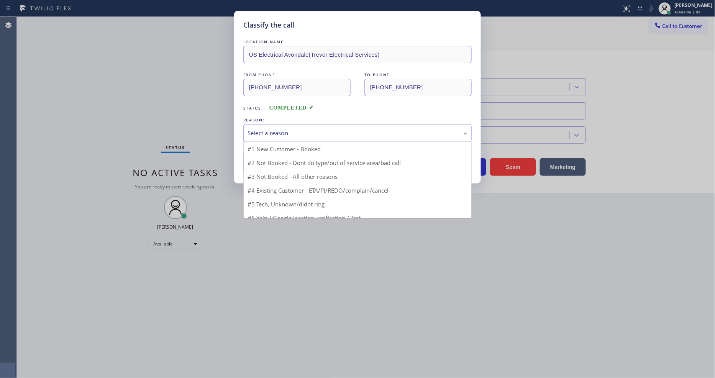
click at [298, 130] on div "Select a reason" at bounding box center [358, 133] width 220 height 9
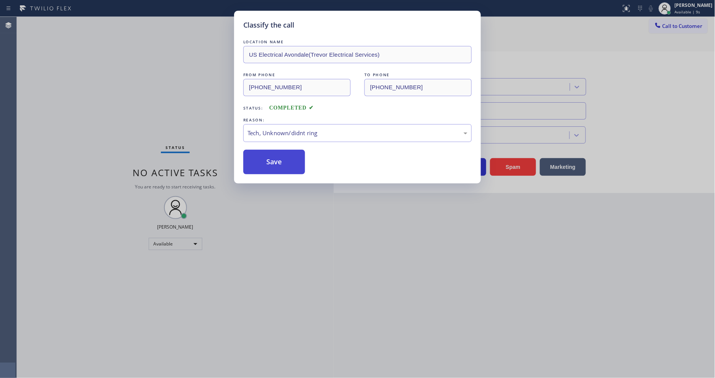
click at [282, 164] on button "Save" at bounding box center [274, 162] width 62 height 25
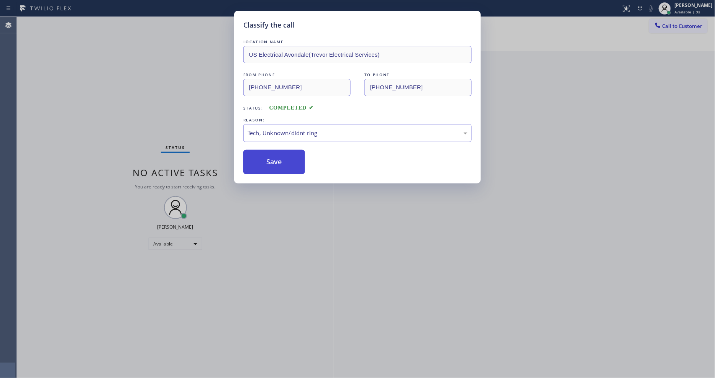
click at [282, 164] on button "Save" at bounding box center [274, 162] width 62 height 25
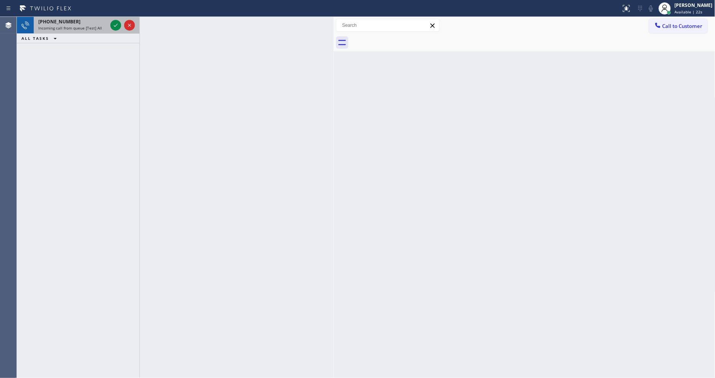
click at [90, 24] on div "+18623672595" at bounding box center [72, 21] width 69 height 7
click at [114, 27] on icon at bounding box center [115, 25] width 9 height 9
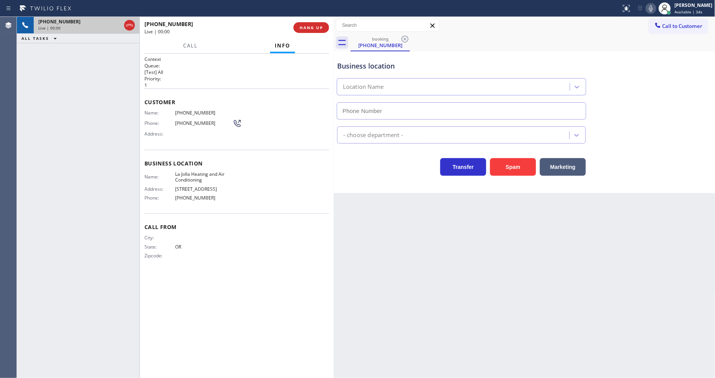
type input "(858) 201-4467"
click at [305, 25] on span "HANG UP" at bounding box center [311, 27] width 23 height 5
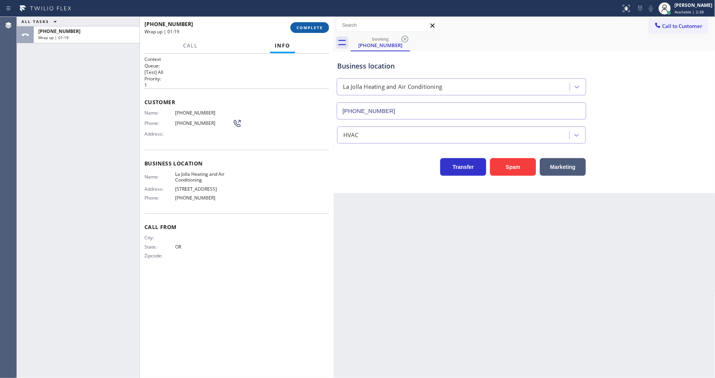
click at [321, 31] on button "COMPLETE" at bounding box center [310, 27] width 39 height 11
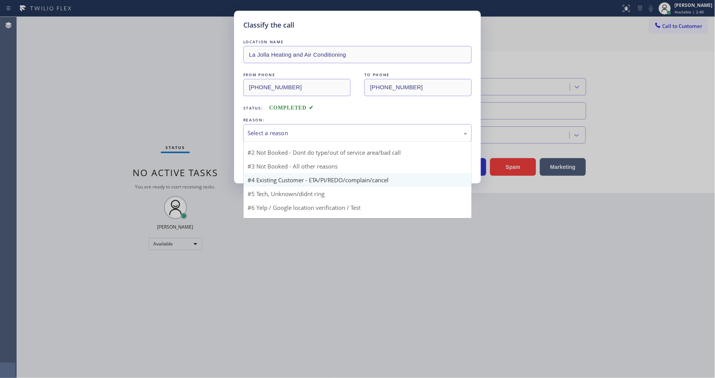
scroll to position [7, 0]
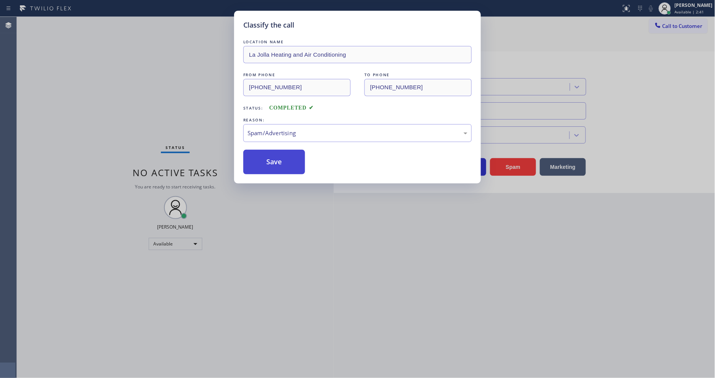
click at [273, 164] on button "Save" at bounding box center [274, 162] width 62 height 25
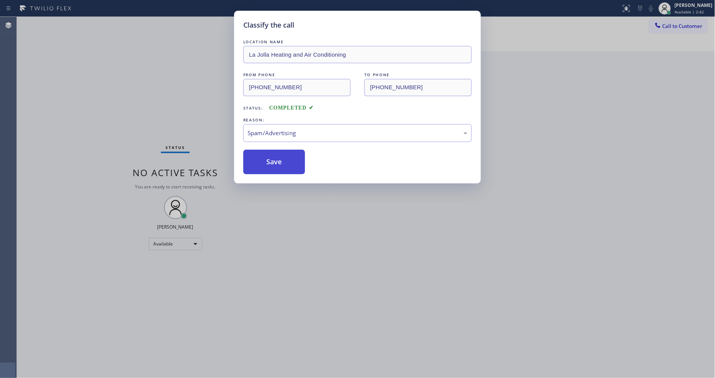
click at [273, 164] on button "Save" at bounding box center [274, 162] width 62 height 25
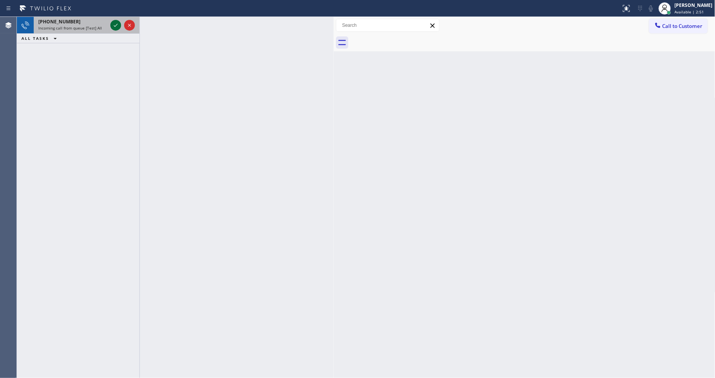
click at [113, 26] on icon at bounding box center [115, 25] width 9 height 9
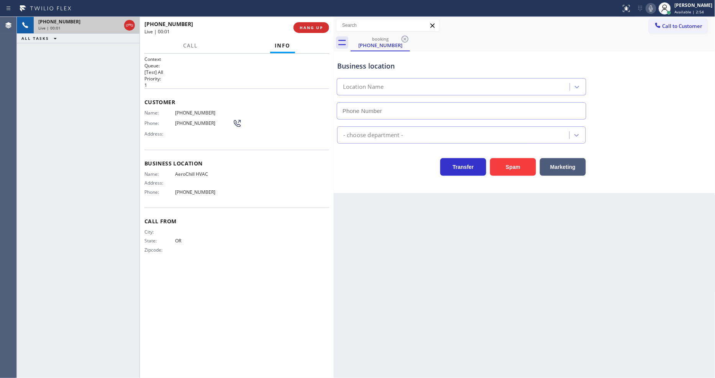
type input "(760) 274-8861"
click at [314, 23] on button "HANG UP" at bounding box center [312, 27] width 36 height 11
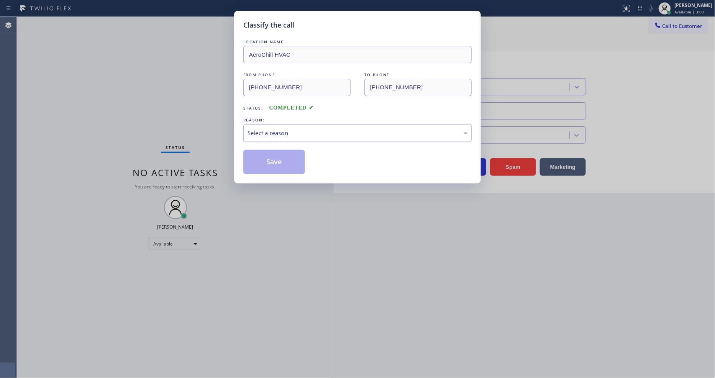
click at [287, 130] on div "Select a reason" at bounding box center [358, 133] width 220 height 9
click at [282, 161] on button "Save" at bounding box center [274, 162] width 62 height 25
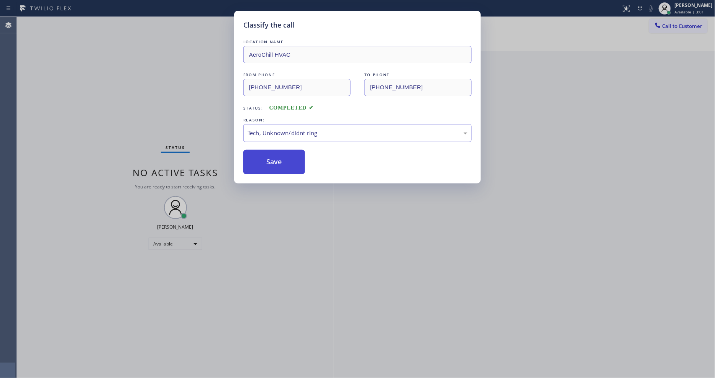
click at [282, 161] on button "Save" at bounding box center [274, 162] width 62 height 25
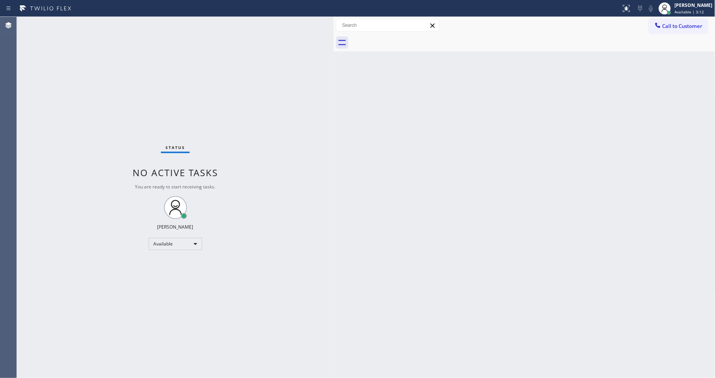
drag, startPoint x: 424, startPoint y: 221, endPoint x: 406, endPoint y: 192, distance: 34.0
click at [424, 221] on div "Back to Dashboard Change Sender ID Customers Technicians Select a contact Outbo…" at bounding box center [525, 197] width 382 height 361
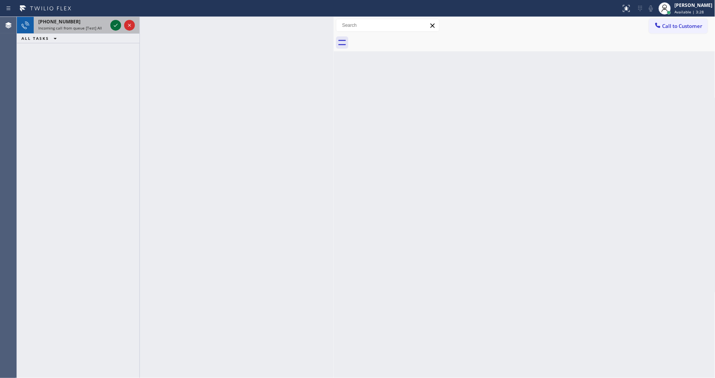
click at [116, 25] on icon at bounding box center [116, 25] width 4 height 3
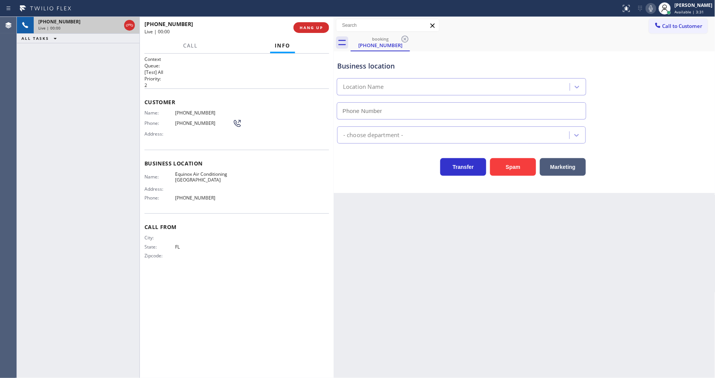
type input "(786) 723-8258"
click at [334, 32] on div at bounding box center [334, 197] width 0 height 361
click at [316, 28] on span "HANG UP" at bounding box center [311, 27] width 23 height 5
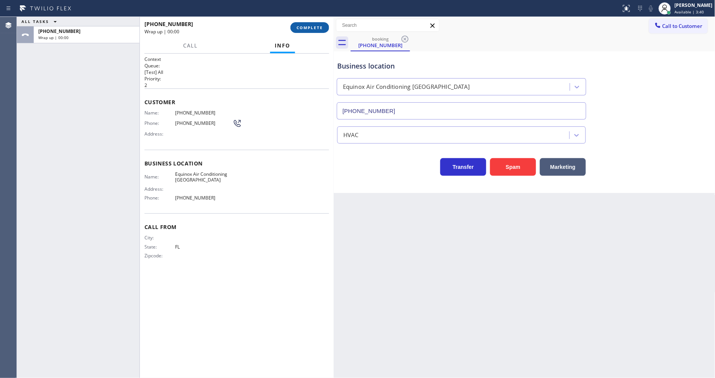
click at [316, 28] on span "COMPLETE" at bounding box center [310, 27] width 26 height 5
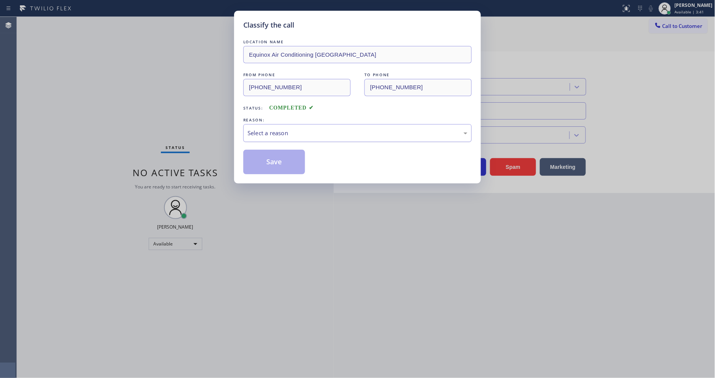
click at [279, 135] on div "Select a reason" at bounding box center [358, 133] width 220 height 9
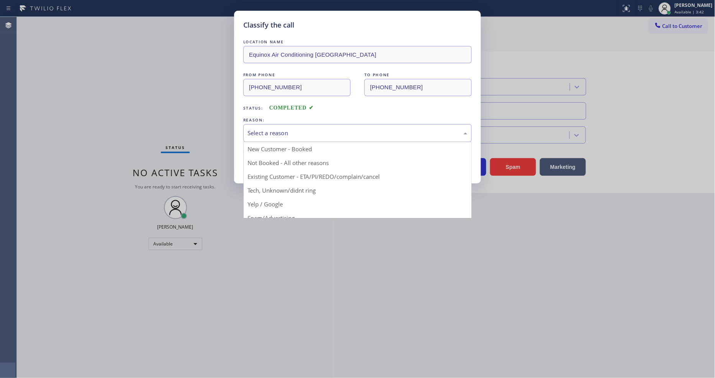
drag, startPoint x: 275, startPoint y: 185, endPoint x: 276, endPoint y: 162, distance: 23.0
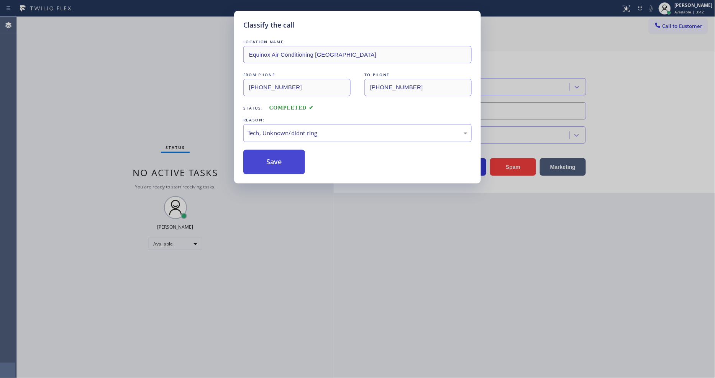
click at [276, 161] on button "Save" at bounding box center [274, 162] width 62 height 25
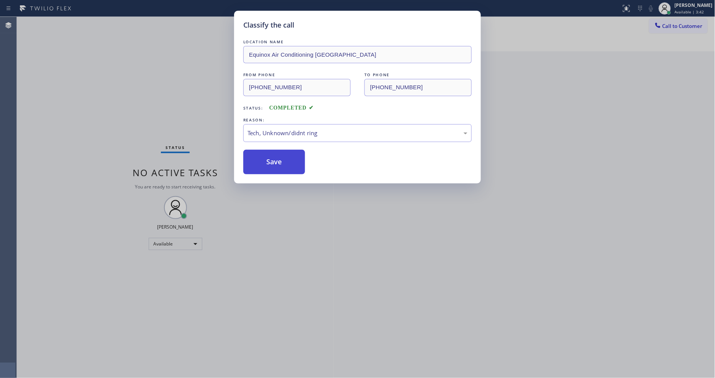
click at [276, 161] on button "Save" at bounding box center [274, 162] width 62 height 25
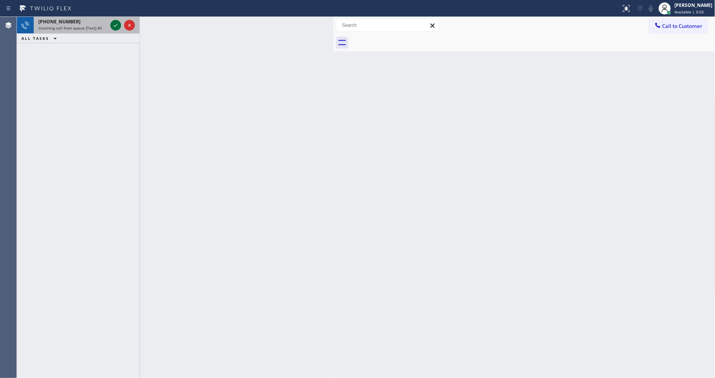
click at [115, 25] on icon at bounding box center [115, 25] width 9 height 9
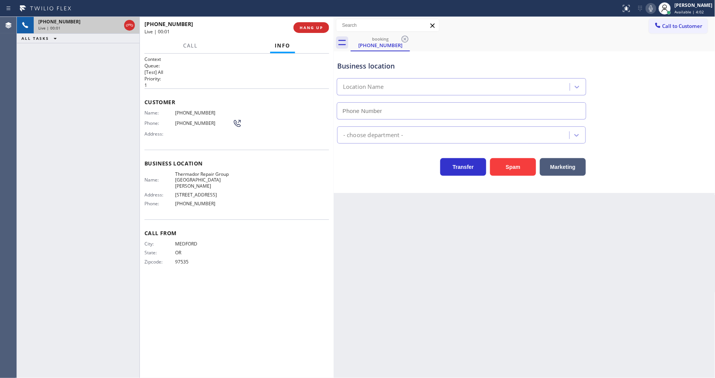
type input "(831) 777-6695"
click at [315, 28] on span "HANG UP" at bounding box center [311, 27] width 23 height 5
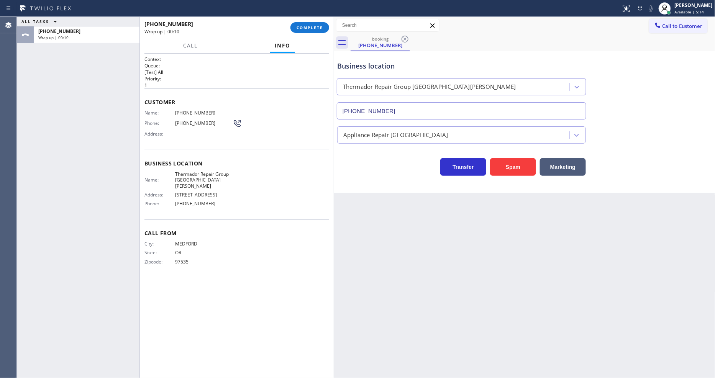
click at [181, 171] on span "Thermador Repair Group Santa Cruz" at bounding box center [203, 180] width 57 height 18
click at [197, 110] on span "(541) 941-6437" at bounding box center [203, 113] width 57 height 6
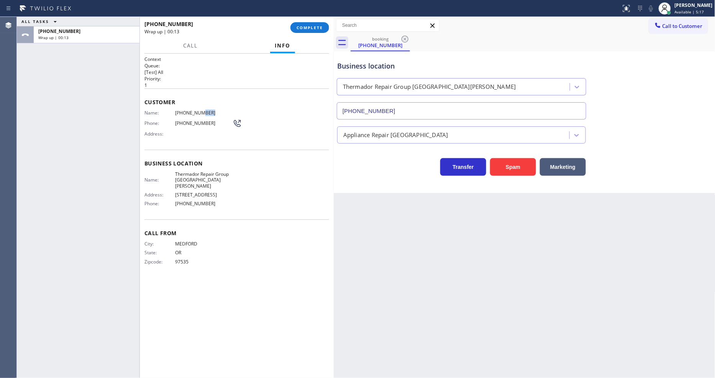
click at [197, 110] on span "(541) 941-6437" at bounding box center [203, 113] width 57 height 6
drag, startPoint x: 198, startPoint y: 265, endPoint x: 194, endPoint y: 358, distance: 93.2
click at [197, 265] on div "Call From City: MEDFORD State: OR Zipcode: 97535" at bounding box center [237, 249] width 185 height 58
click at [304, 27] on span "COMPLETE" at bounding box center [310, 27] width 26 height 5
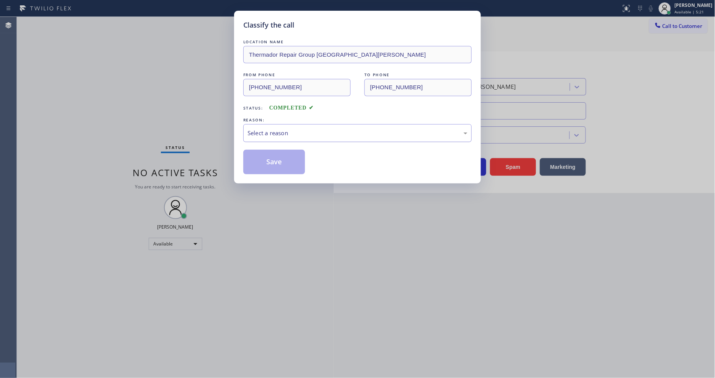
click at [269, 132] on div "Select a reason" at bounding box center [358, 133] width 220 height 9
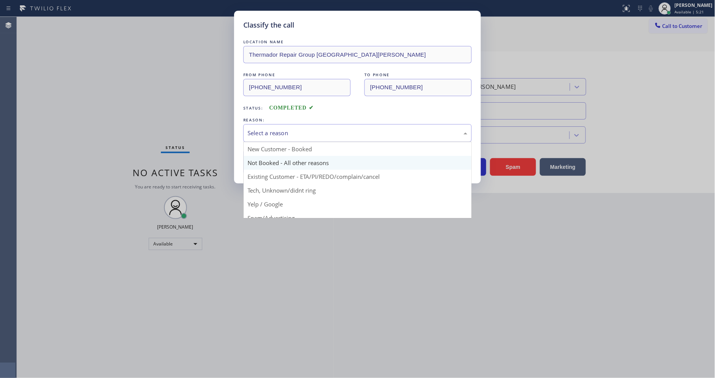
click at [256, 165] on button "Save" at bounding box center [274, 162] width 62 height 25
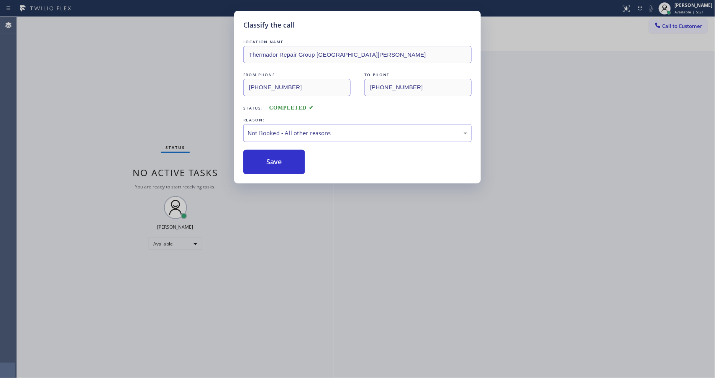
click at [256, 165] on button "Save" at bounding box center [274, 162] width 62 height 25
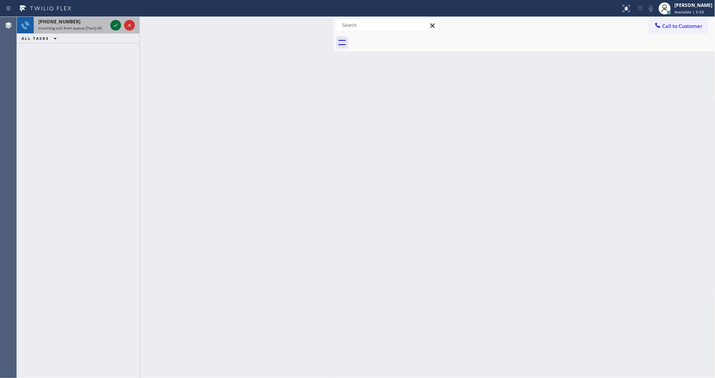
click at [114, 24] on icon at bounding box center [115, 25] width 9 height 9
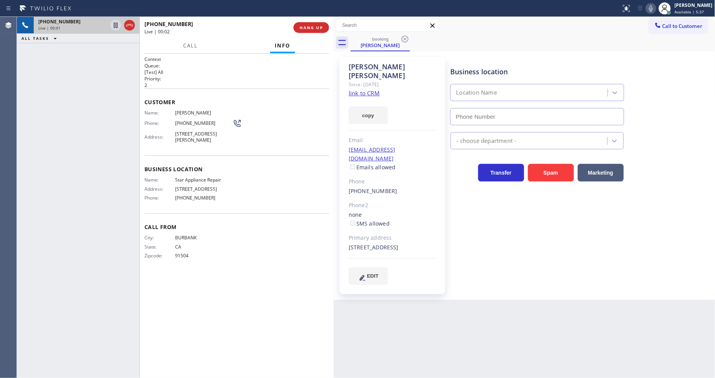
type input "[PHONE_NUMBER]"
click at [79, 164] on div "+18187928585 Live | 00:49 ALL TASKS ALL TASKS ACTIVE TASKS TASKS IN WRAP UP" at bounding box center [78, 197] width 123 height 361
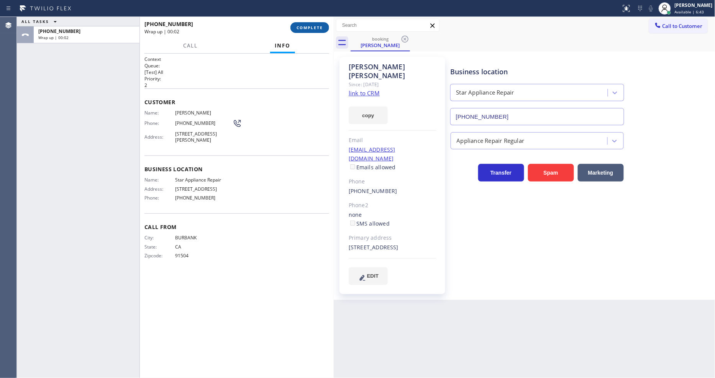
click at [311, 23] on button "COMPLETE" at bounding box center [310, 27] width 39 height 11
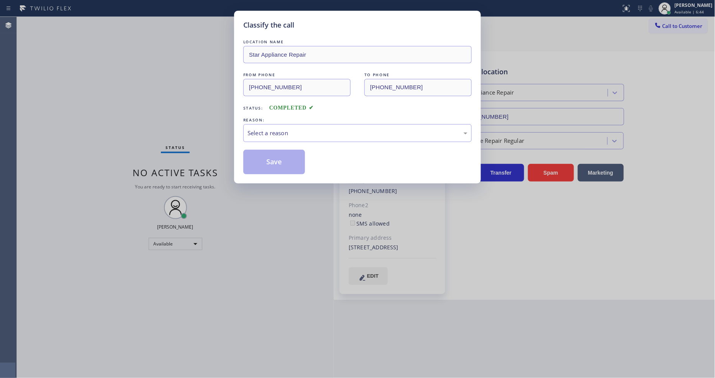
click at [281, 129] on div "Select a reason" at bounding box center [358, 133] width 220 height 9
click at [282, 159] on button "Save" at bounding box center [274, 162] width 62 height 25
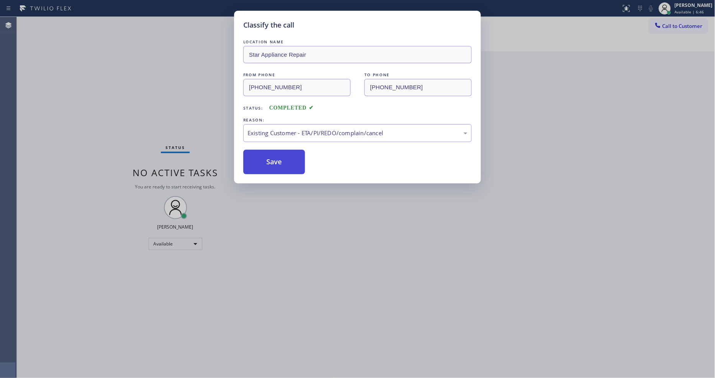
click at [282, 159] on button "Save" at bounding box center [274, 162] width 62 height 25
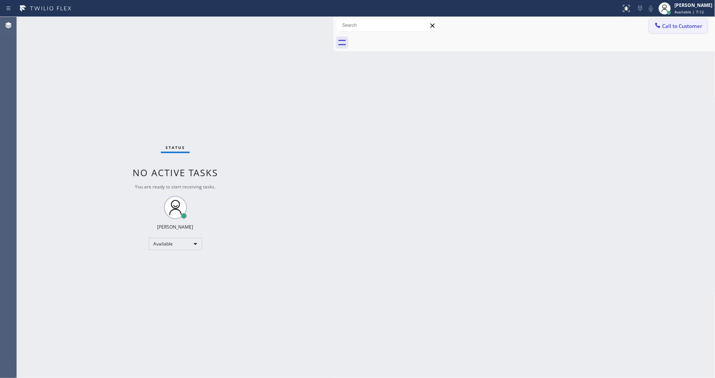
click at [675, 27] on span "Call to Customer" at bounding box center [683, 26] width 40 height 7
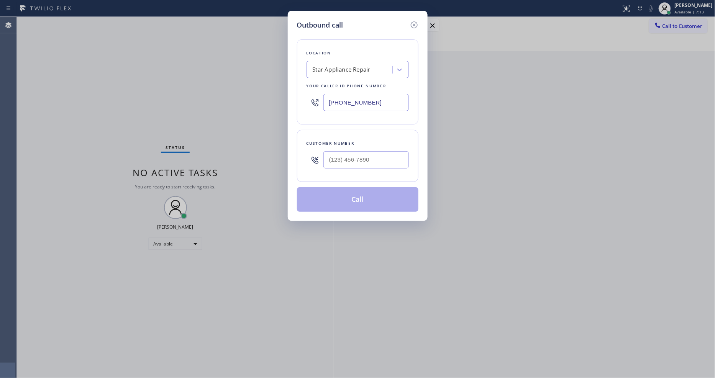
click at [356, 101] on input "[PHONE_NUMBER]" at bounding box center [366, 102] width 85 height 17
click at [412, 21] on icon at bounding box center [414, 24] width 9 height 9
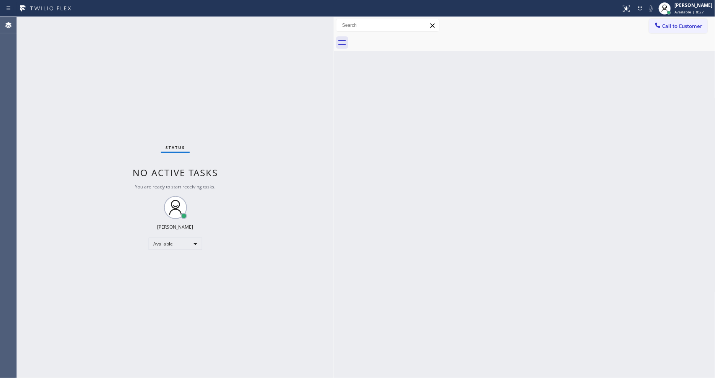
drag, startPoint x: 534, startPoint y: 262, endPoint x: 345, endPoint y: 92, distance: 254.3
click at [534, 262] on div "Back to Dashboard Change Sender ID Customers Technicians Select a contact Outbo…" at bounding box center [525, 197] width 382 height 361
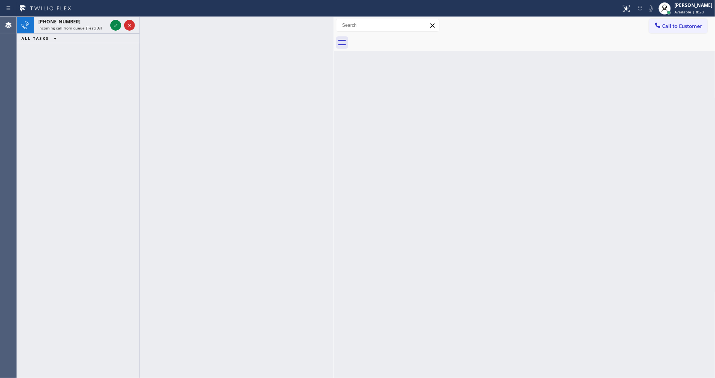
click at [116, 23] on icon at bounding box center [115, 25] width 9 height 9
click at [116, 25] on icon at bounding box center [115, 25] width 9 height 9
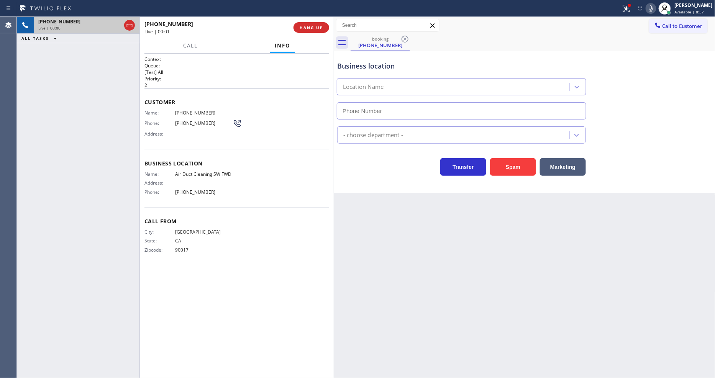
type input "(213) 344-0607"
click at [215, 171] on span "Air Duct Cleaning SW FWD" at bounding box center [203, 174] width 57 height 6
click at [311, 29] on span "HANG UP" at bounding box center [311, 27] width 23 height 5
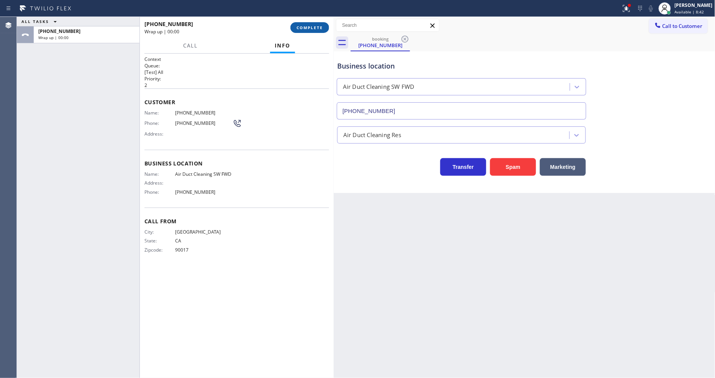
click at [311, 29] on span "COMPLETE" at bounding box center [310, 27] width 26 height 5
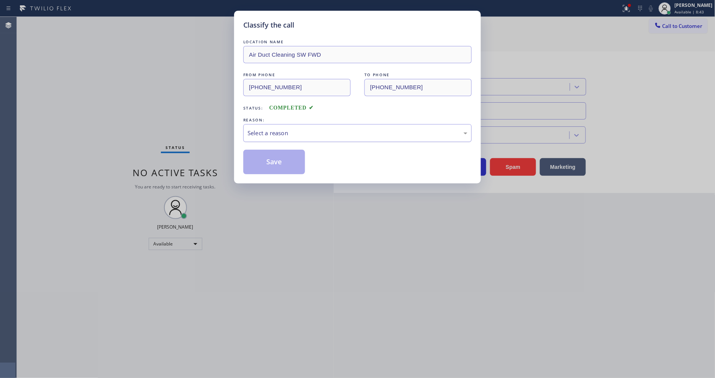
click at [287, 129] on div "Select a reason" at bounding box center [358, 133] width 220 height 9
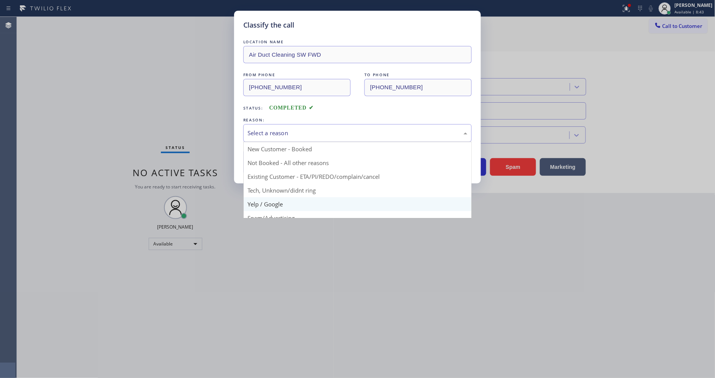
drag, startPoint x: 268, startPoint y: 201, endPoint x: 273, endPoint y: 173, distance: 28.7
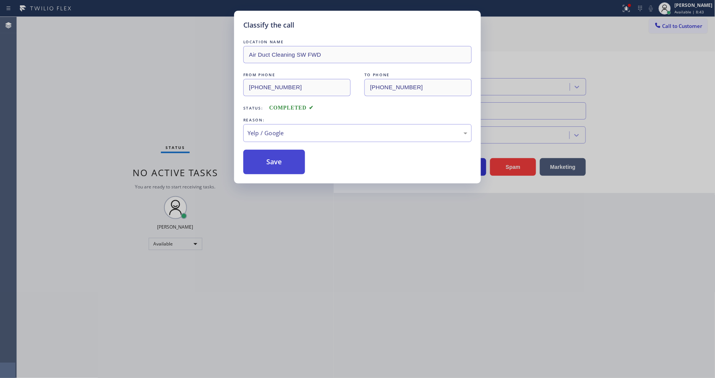
click at [275, 155] on button "Save" at bounding box center [274, 162] width 62 height 25
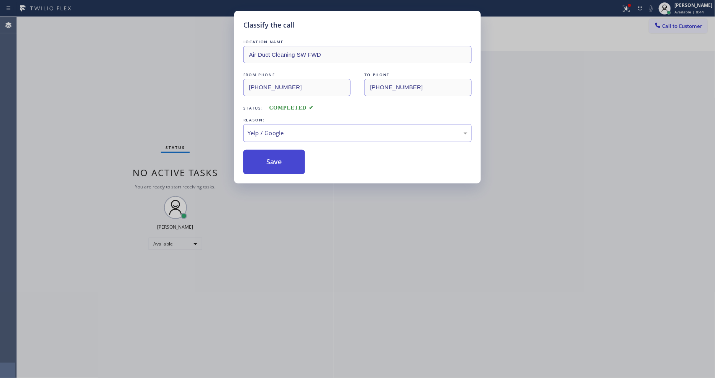
click at [275, 155] on button "Save" at bounding box center [274, 162] width 62 height 25
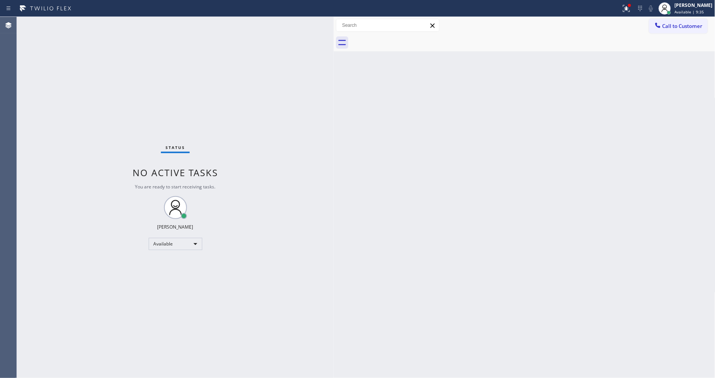
click at [217, 83] on div "Status No active tasks You are ready to start receiving tasks. [PERSON_NAME] Av…" at bounding box center [175, 197] width 317 height 361
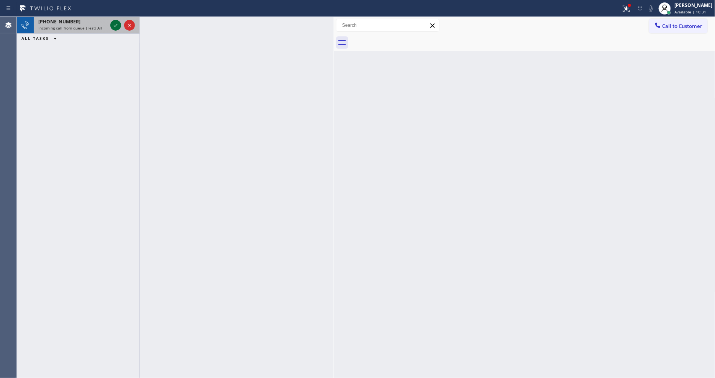
click at [116, 25] on icon at bounding box center [116, 25] width 4 height 3
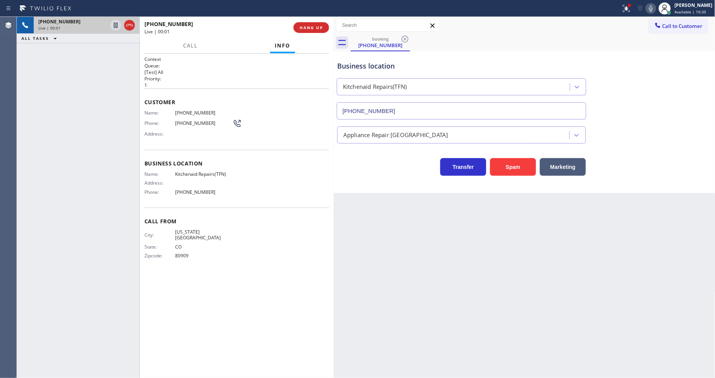
type input "(844) 899-7462"
click at [198, 173] on span "Kitchenaid Repairs(TFN)" at bounding box center [203, 174] width 57 height 6
drag, startPoint x: 198, startPoint y: 173, endPoint x: 253, endPoint y: 232, distance: 80.5
click at [198, 172] on span "Kitchenaid Repairs(TFN)" at bounding box center [203, 174] width 57 height 6
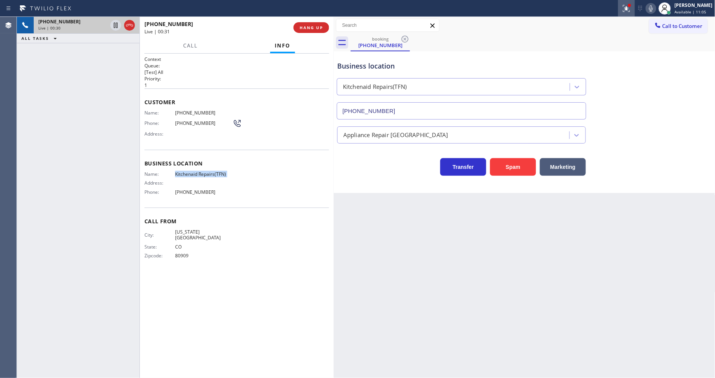
click at [629, 11] on icon at bounding box center [626, 8] width 9 height 9
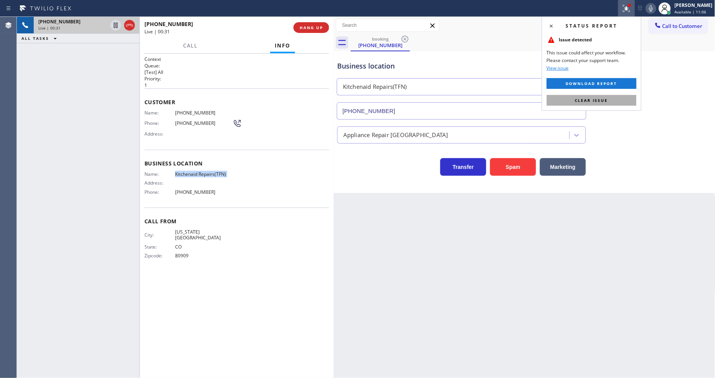
click at [604, 101] on span "Clear issue" at bounding box center [591, 100] width 33 height 5
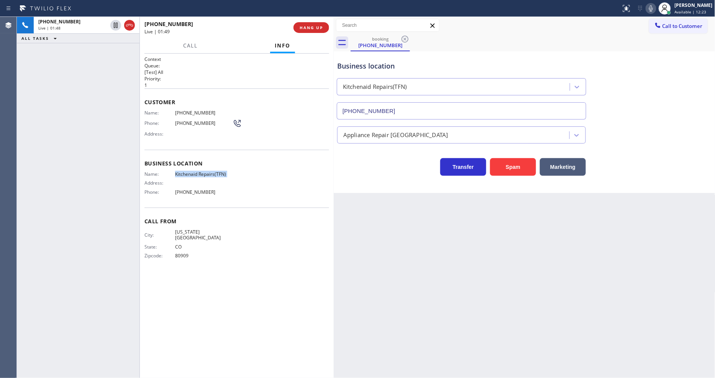
drag, startPoint x: 115, startPoint y: 25, endPoint x: 242, endPoint y: 29, distance: 127.0
click at [115, 25] on icon at bounding box center [115, 25] width 9 height 9
click at [654, 9] on icon at bounding box center [651, 8] width 9 height 9
click at [250, 271] on div "Context Queue: [Test] All Priority: 1 Customer Name: (719) 209-2085 Phone: (719…" at bounding box center [237, 216] width 185 height 320
click at [112, 21] on icon at bounding box center [115, 25] width 9 height 9
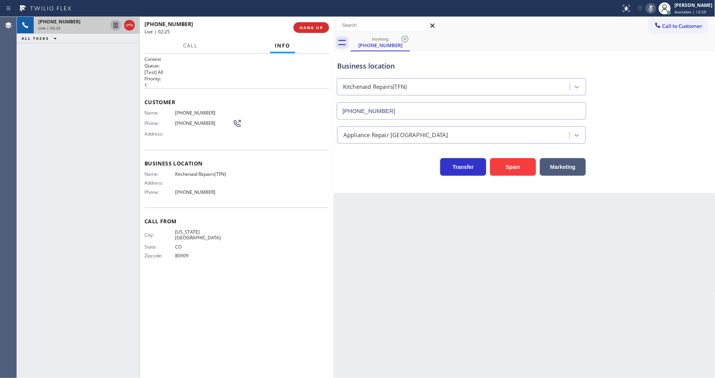
click at [654, 5] on icon at bounding box center [651, 8] width 9 height 9
drag, startPoint x: 512, startPoint y: 212, endPoint x: 406, endPoint y: 145, distance: 126.1
click at [512, 212] on div "Back to Dashboard Change Sender ID Customers Technicians Select a contact Outbo…" at bounding box center [525, 197] width 382 height 361
click at [312, 30] on span "HANG UP" at bounding box center [311, 27] width 23 height 5
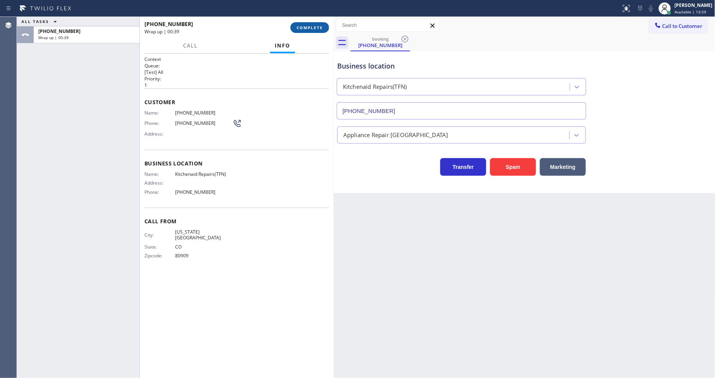
click at [312, 22] on button "COMPLETE" at bounding box center [310, 27] width 39 height 11
click at [312, 27] on span "COMPLETE" at bounding box center [310, 27] width 26 height 5
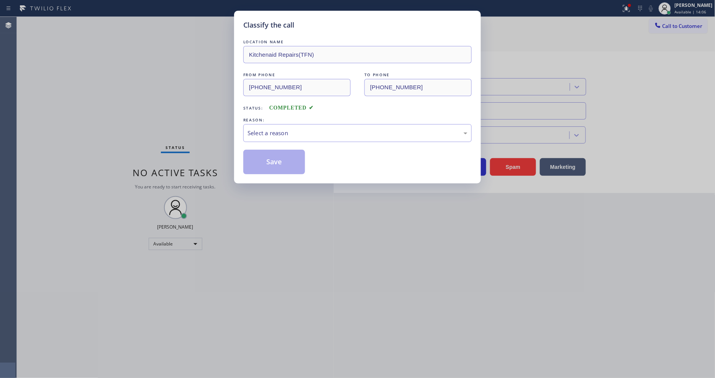
click at [270, 129] on div "Select a reason" at bounding box center [358, 133] width 220 height 9
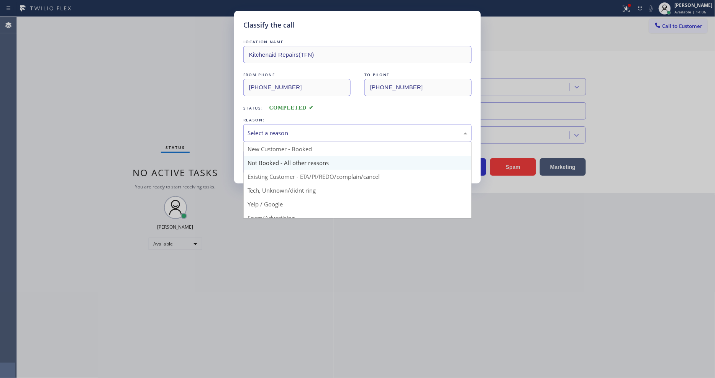
click at [266, 158] on button "Save" at bounding box center [274, 162] width 62 height 25
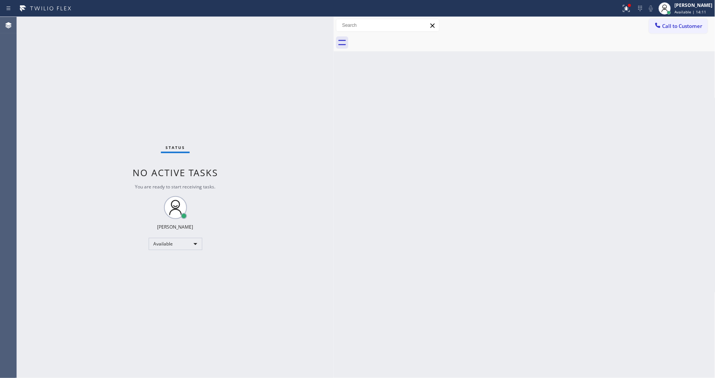
click at [505, 252] on div "Back to Dashboard Change Sender ID Customers Technicians Select a contact Outbo…" at bounding box center [525, 197] width 382 height 361
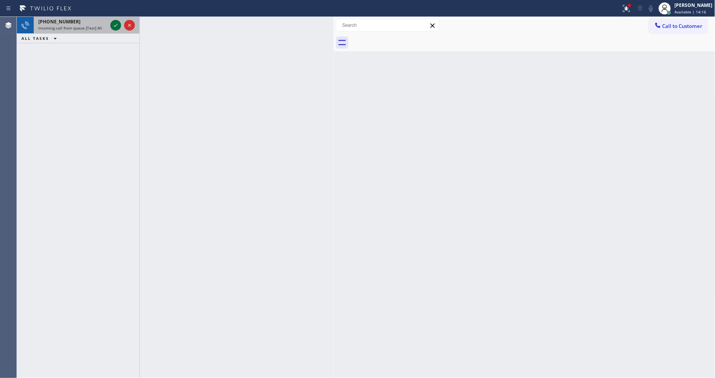
click at [115, 22] on icon at bounding box center [115, 25] width 9 height 9
click at [117, 25] on icon at bounding box center [116, 25] width 4 height 3
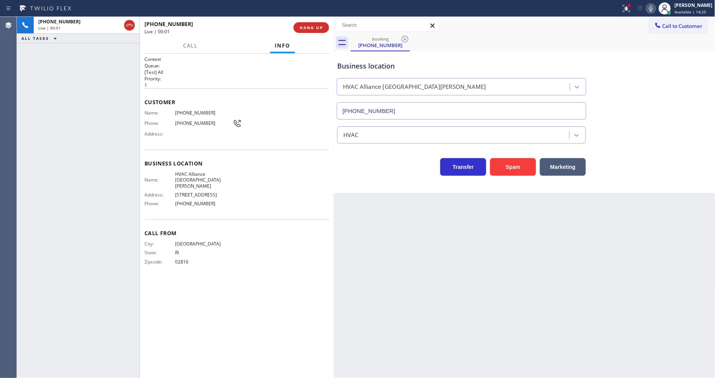
type input "(408) 769-5920"
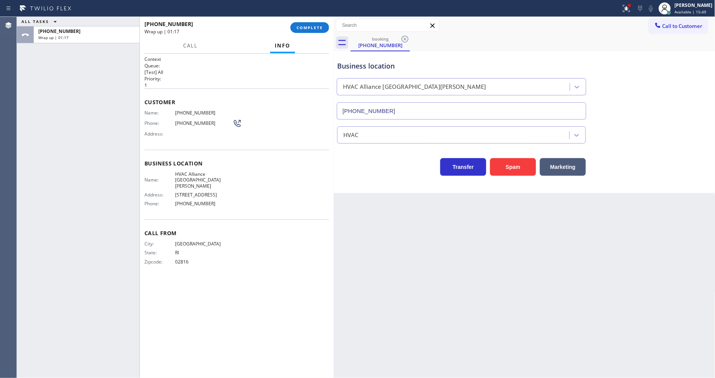
click at [684, 3] on div "[PERSON_NAME]" at bounding box center [694, 5] width 38 height 7
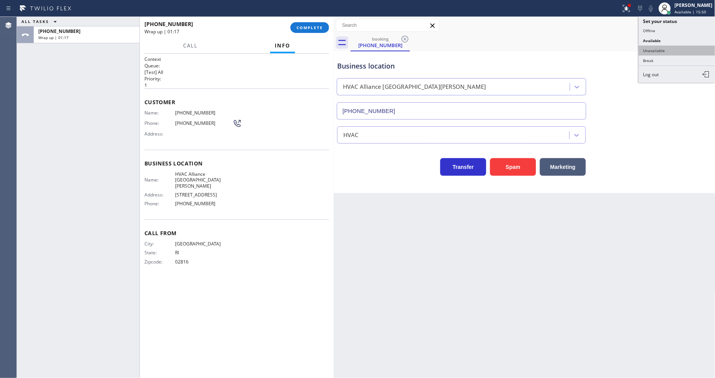
click at [652, 50] on button "Unavailable" at bounding box center [677, 51] width 77 height 10
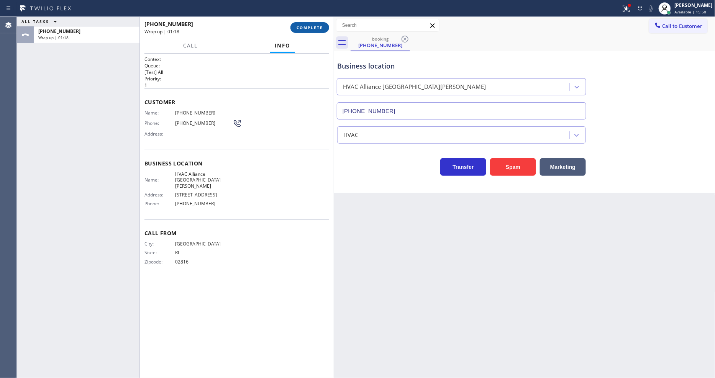
click at [309, 24] on button "COMPLETE" at bounding box center [310, 27] width 39 height 11
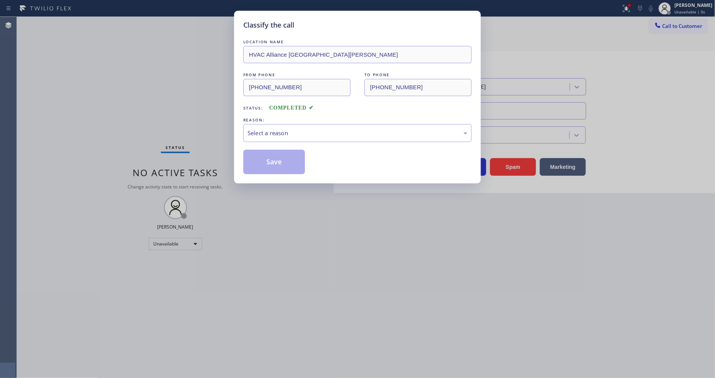
click at [276, 132] on div "Select a reason" at bounding box center [358, 133] width 220 height 9
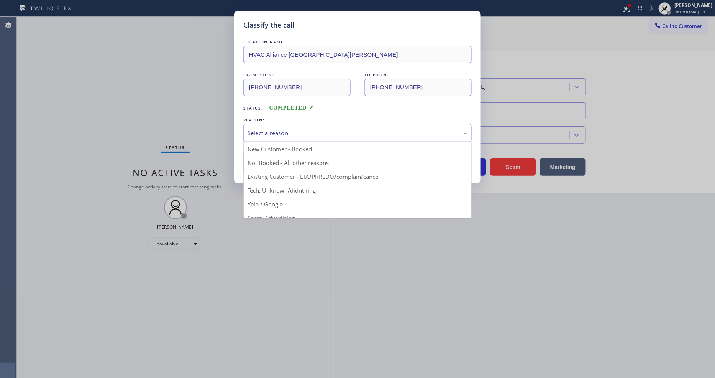
click at [274, 158] on button "Save" at bounding box center [274, 162] width 62 height 25
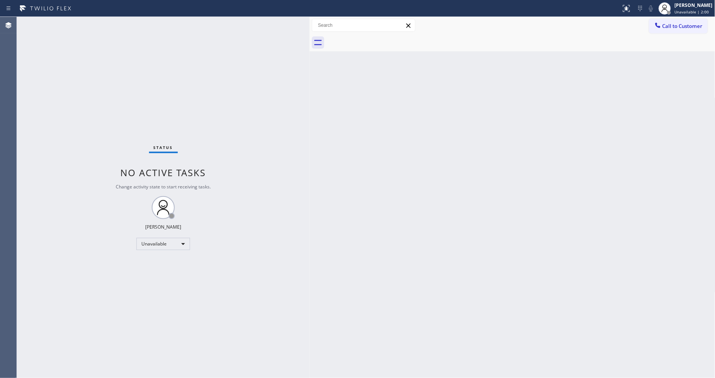
drag, startPoint x: 123, startPoint y: 35, endPoint x: 325, endPoint y: 90, distance: 208.9
click at [310, 52] on div at bounding box center [310, 197] width 0 height 361
drag, startPoint x: 455, startPoint y: 307, endPoint x: 356, endPoint y: 156, distance: 180.8
click at [455, 307] on div "Back to Dashboard Change Sender ID Customers Technicians Select a contact Outbo…" at bounding box center [524, 197] width 381 height 361
click at [186, 241] on div "Unavailable" at bounding box center [176, 244] width 54 height 12
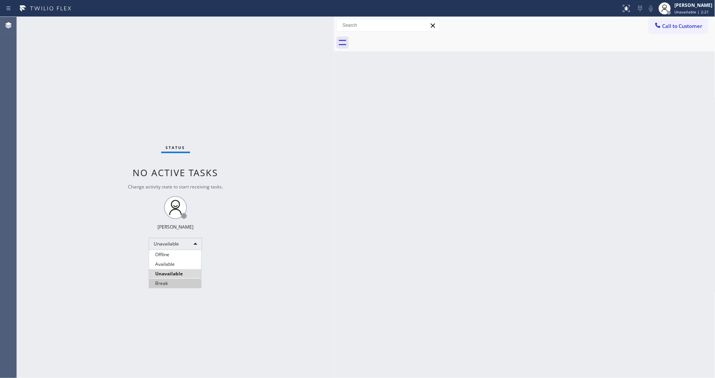
click at [179, 268] on li "Available" at bounding box center [175, 264] width 52 height 9
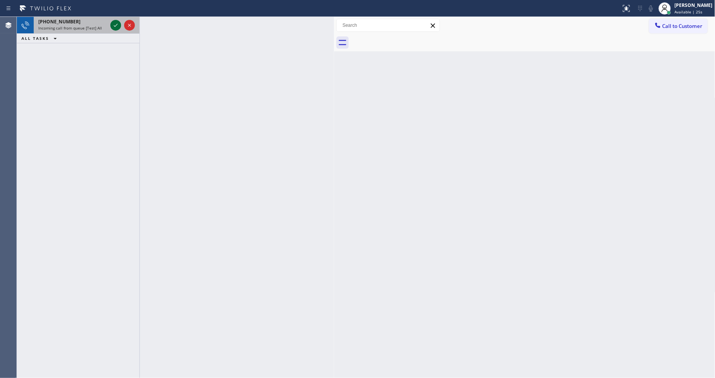
click at [113, 25] on icon at bounding box center [115, 25] width 9 height 9
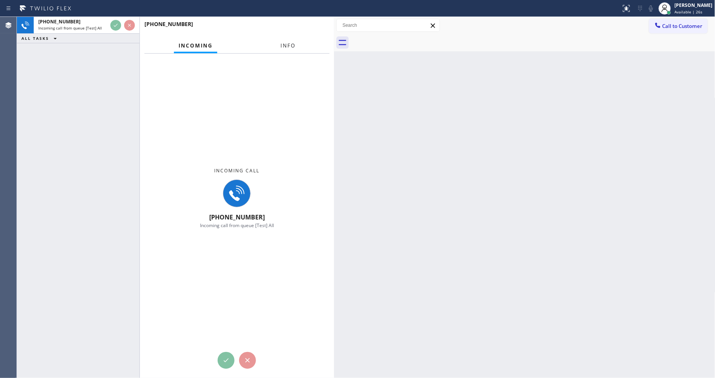
click at [290, 44] on span "Info" at bounding box center [288, 45] width 15 height 7
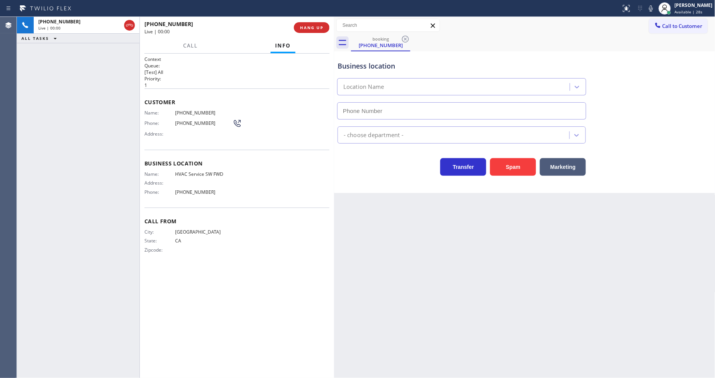
type input "[PHONE_NUMBER]"
click at [310, 27] on span "HANG UP" at bounding box center [311, 27] width 23 height 5
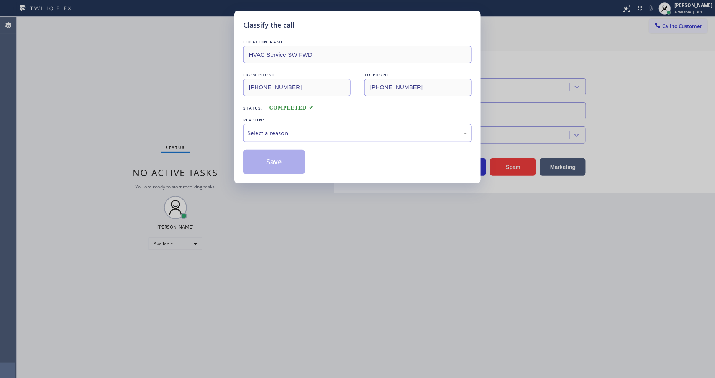
click at [285, 131] on div "Select a reason" at bounding box center [358, 133] width 220 height 9
click at [276, 171] on button "Save" at bounding box center [274, 162] width 62 height 25
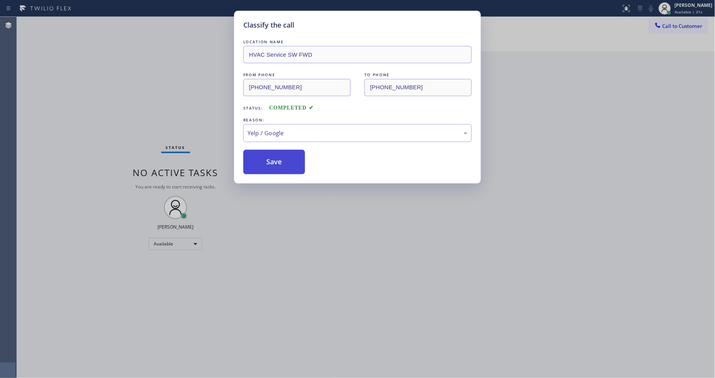
click at [278, 163] on button "Save" at bounding box center [274, 162] width 62 height 25
drag, startPoint x: 278, startPoint y: 163, endPoint x: 292, endPoint y: 8, distance: 155.9
click at [278, 163] on button "Save" at bounding box center [274, 162] width 62 height 25
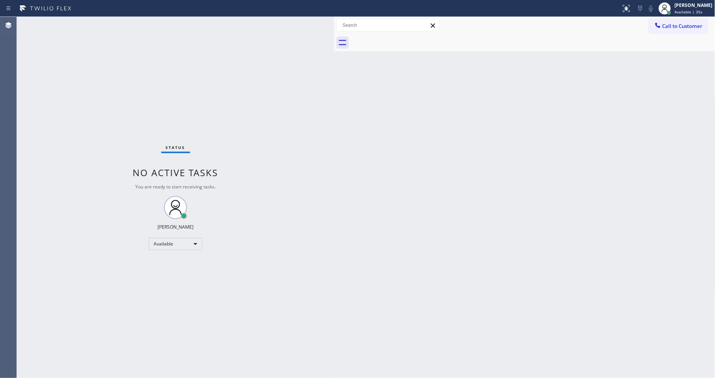
click at [317, 284] on div "Status No active tasks You are ready to start receiving tasks. [PERSON_NAME] Av…" at bounding box center [175, 197] width 317 height 361
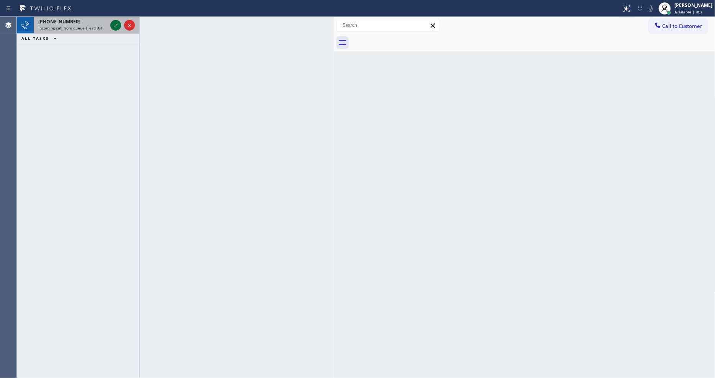
click at [115, 25] on icon at bounding box center [115, 25] width 9 height 9
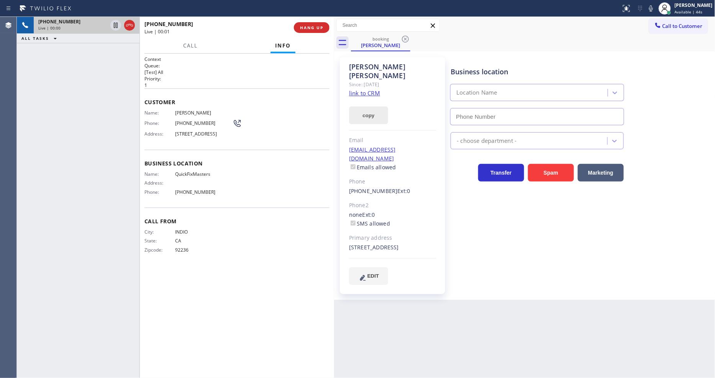
type input "[PHONE_NUMBER]"
click at [362, 89] on link "link to CRM" at bounding box center [364, 93] width 31 height 8
click at [313, 27] on span "HANG UP" at bounding box center [311, 27] width 23 height 5
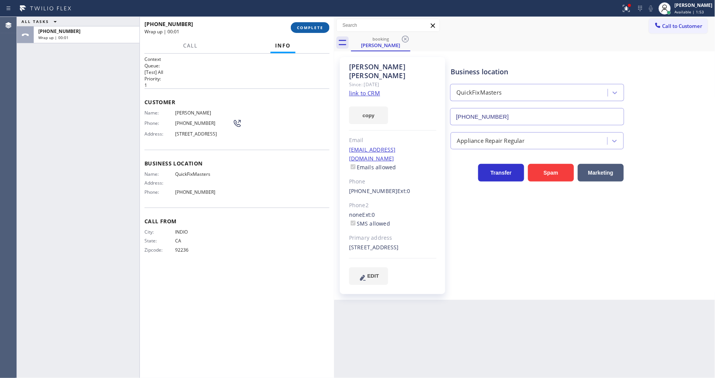
click at [325, 26] on button "COMPLETE" at bounding box center [310, 27] width 39 height 11
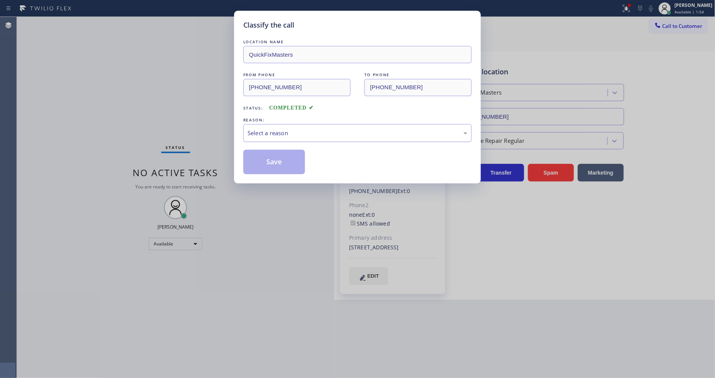
click at [284, 135] on div "Select a reason" at bounding box center [358, 133] width 220 height 9
click at [274, 161] on button "Save" at bounding box center [274, 162] width 62 height 25
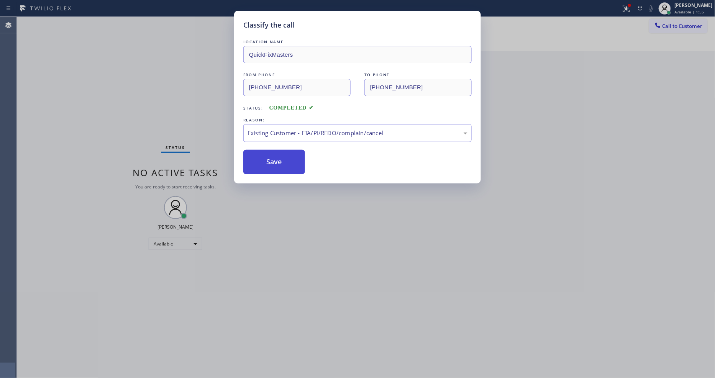
click at [274, 161] on button "Save" at bounding box center [274, 162] width 62 height 25
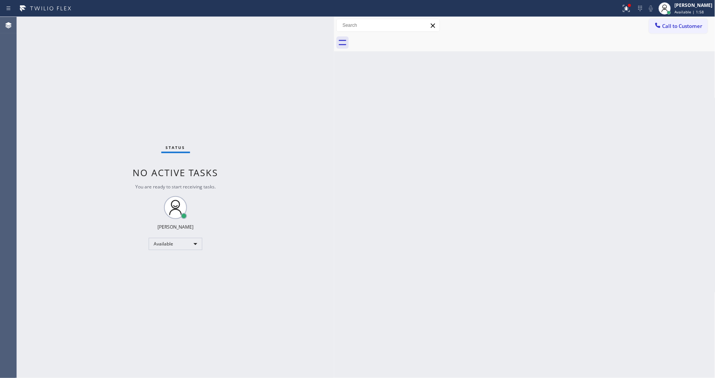
click at [304, 208] on div "Status No active tasks You are ready to start receiving tasks. [PERSON_NAME] Av…" at bounding box center [175, 197] width 317 height 361
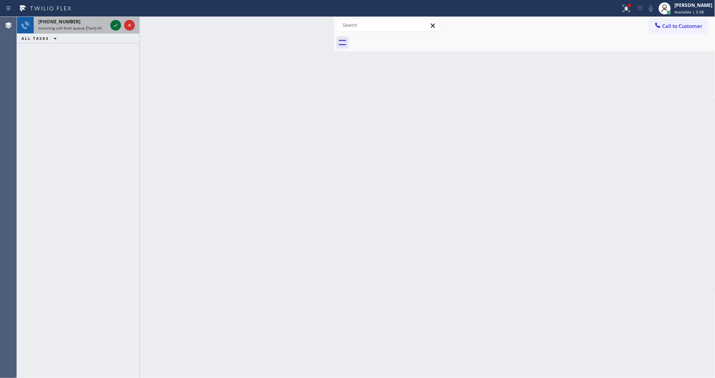
click at [116, 24] on icon at bounding box center [115, 25] width 9 height 9
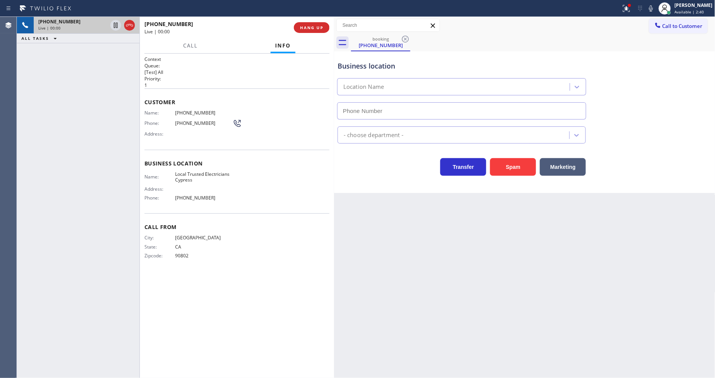
type input "[PHONE_NUMBER]"
click at [185, 176] on span "Local Trusted Electricians Cypress" at bounding box center [203, 177] width 57 height 12
copy span "Local Trusted Electricians Cypress"
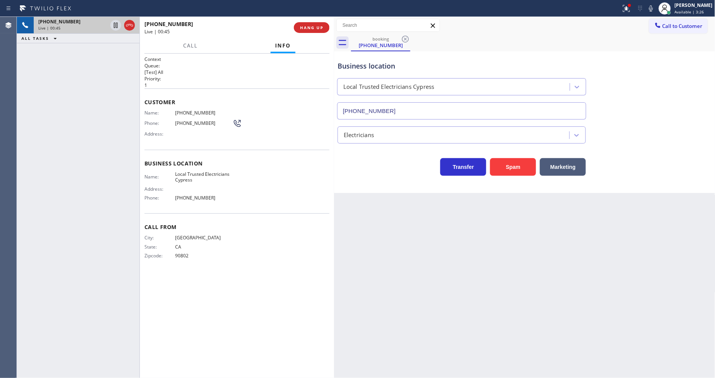
click at [190, 112] on span "[PHONE_NUMBER]" at bounding box center [203, 113] width 57 height 6
copy span "[PHONE_NUMBER]"
click at [114, 104] on div "[PHONE_NUMBER] Live | 01:42 ALL TASKS ALL TASKS ACTIVE TASKS TASKS IN WRAP UP" at bounding box center [78, 197] width 123 height 361
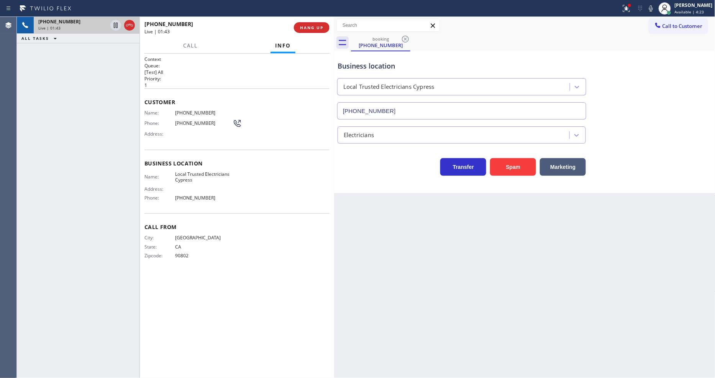
click at [631, 8] on icon at bounding box center [626, 8] width 9 height 9
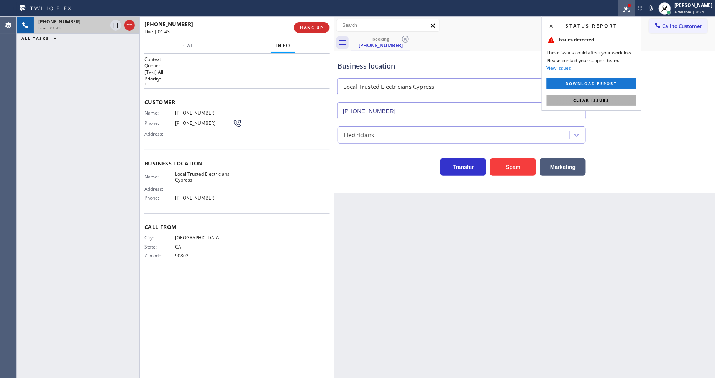
click at [623, 101] on button "Clear issues" at bounding box center [592, 100] width 90 height 11
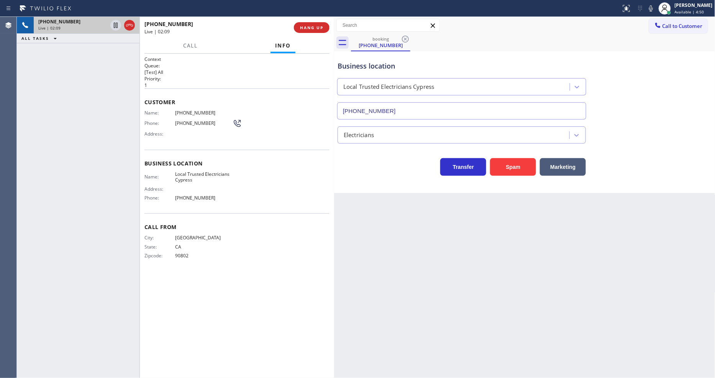
click at [462, 246] on div "Back to Dashboard Change Sender ID Customers Technicians Select a contact Outbo…" at bounding box center [524, 197] width 381 height 361
click at [558, 225] on div "Back to Dashboard Change Sender ID Customers Technicians Select a contact Outbo…" at bounding box center [524, 197] width 381 height 361
click at [237, 229] on div "Call From City: [GEOGRAPHIC_DATA]: [US_STATE] Zipcode: 90802" at bounding box center [237, 243] width 185 height 58
click at [555, 253] on div "Back to Dashboard Change Sender ID Customers Technicians Select a contact Outbo…" at bounding box center [524, 197] width 381 height 361
click at [278, 285] on div "Context Queue: [Test] All Priority: 1 Customer Name: [PHONE_NUMBER] Phone: [PHO…" at bounding box center [237, 216] width 185 height 320
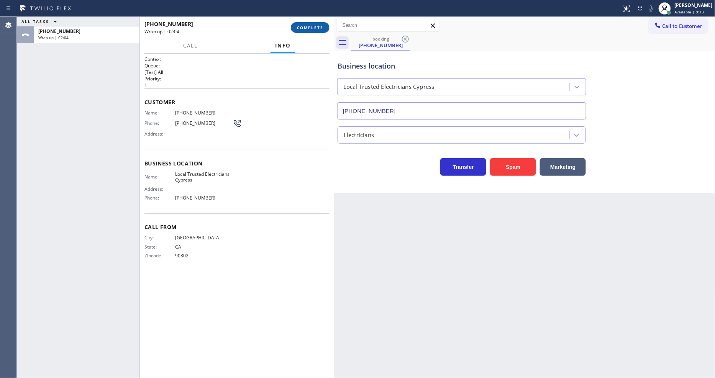
click at [321, 25] on span "COMPLETE" at bounding box center [310, 27] width 26 height 5
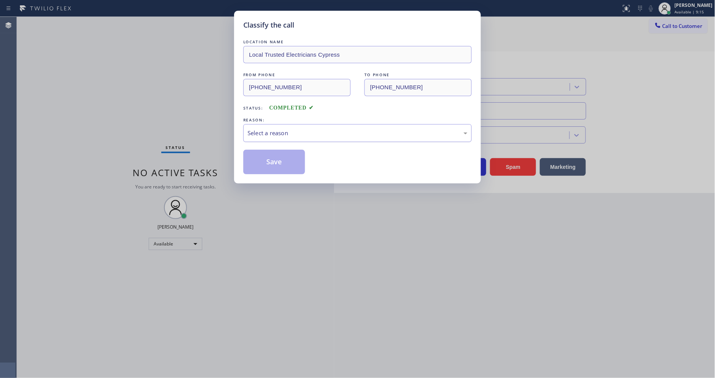
click at [257, 129] on div "Select a reason" at bounding box center [358, 133] width 220 height 9
click at [259, 164] on button "Save" at bounding box center [274, 162] width 62 height 25
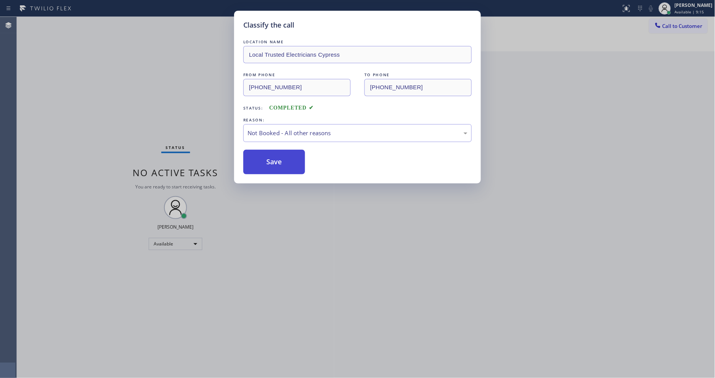
click at [259, 164] on button "Save" at bounding box center [274, 162] width 62 height 25
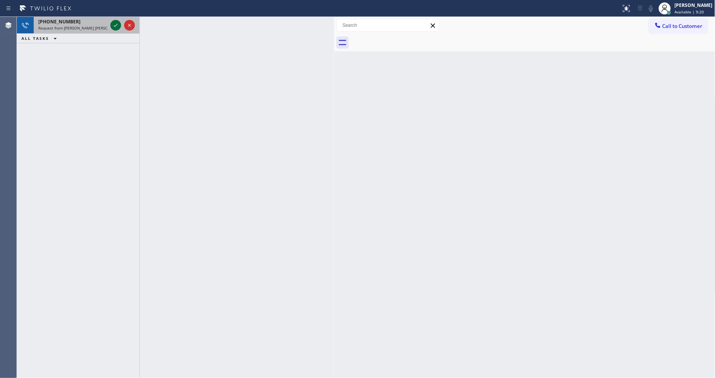
click at [115, 22] on icon at bounding box center [115, 25] width 9 height 9
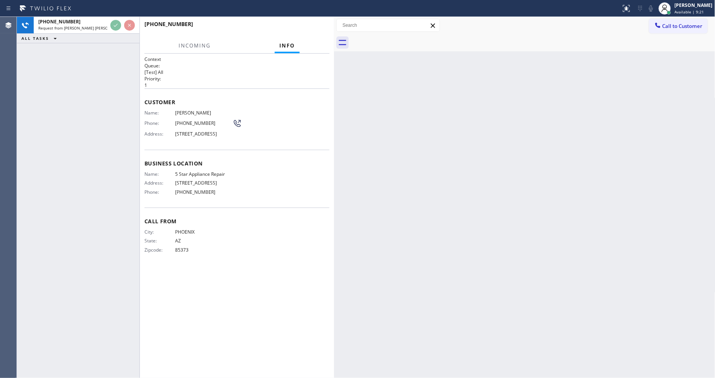
click at [290, 129] on div "Name: [PERSON_NAME] Phone: [PHONE_NUMBER] Address: [STREET_ADDRESS]" at bounding box center [237, 125] width 185 height 30
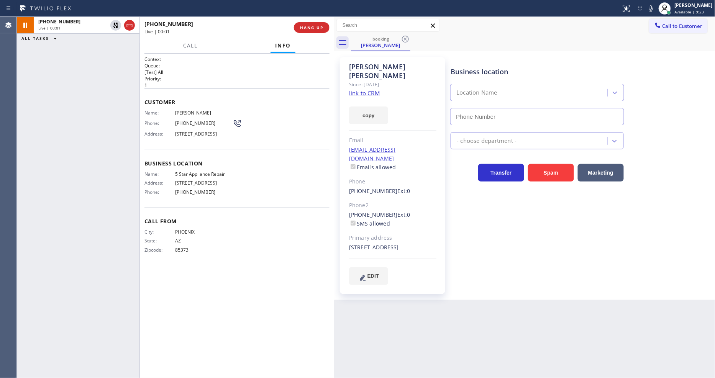
type input "[PHONE_NUMBER]"
click at [356, 89] on link "link to CRM" at bounding box center [364, 93] width 31 height 8
drag, startPoint x: 202, startPoint y: 137, endPoint x: 214, endPoint y: 137, distance: 11.5
click at [214, 137] on span "[STREET_ADDRESS]" at bounding box center [203, 134] width 57 height 6
copy span "85023"
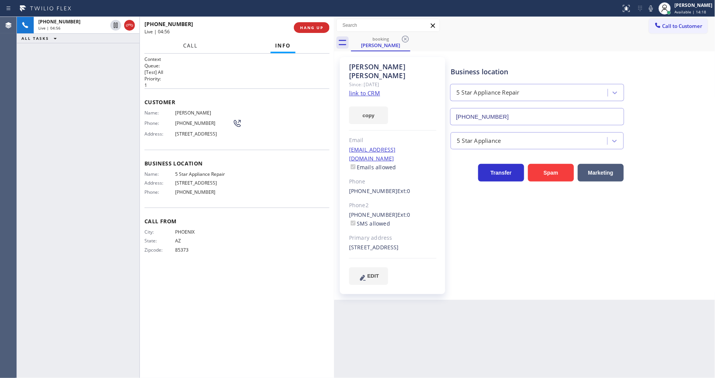
click at [195, 46] on span "Call" at bounding box center [190, 45] width 15 height 7
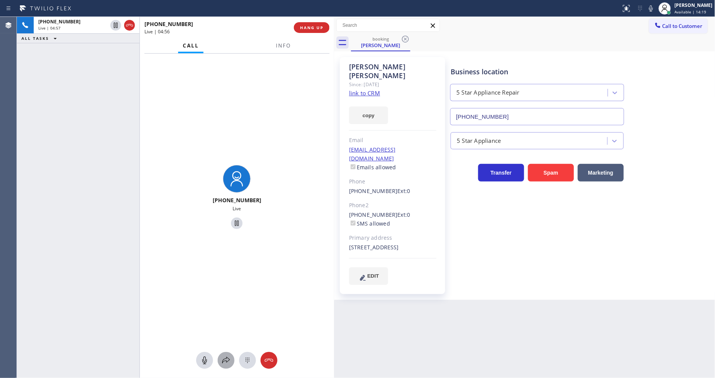
click at [220, 359] on div at bounding box center [226, 360] width 17 height 9
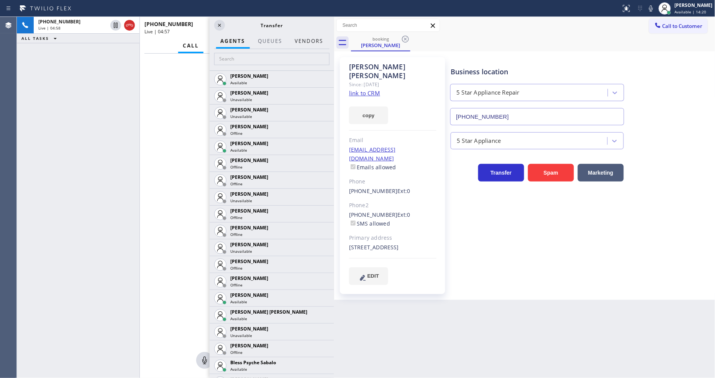
click at [317, 41] on button "Vendors" at bounding box center [309, 41] width 38 height 15
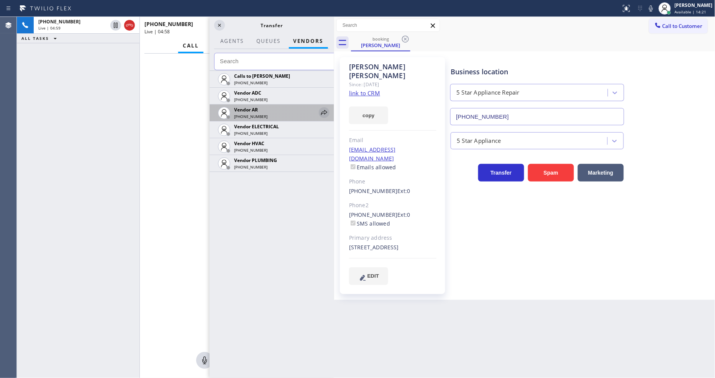
click at [323, 109] on icon at bounding box center [324, 112] width 9 height 9
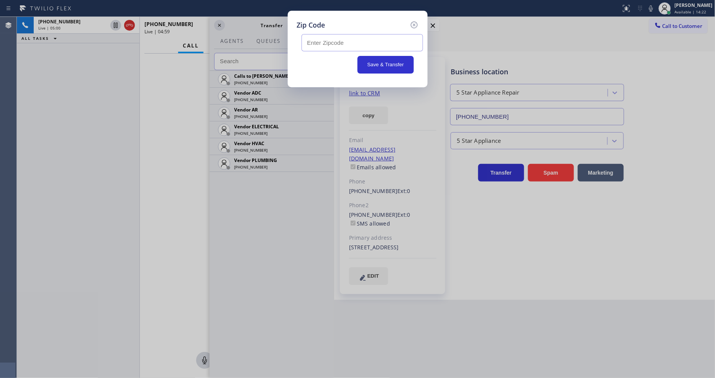
click at [326, 43] on input "text" at bounding box center [363, 42] width 122 height 17
paste input "85023"
type input "85023"
click at [374, 64] on button "Save & Transfer" at bounding box center [386, 65] width 56 height 18
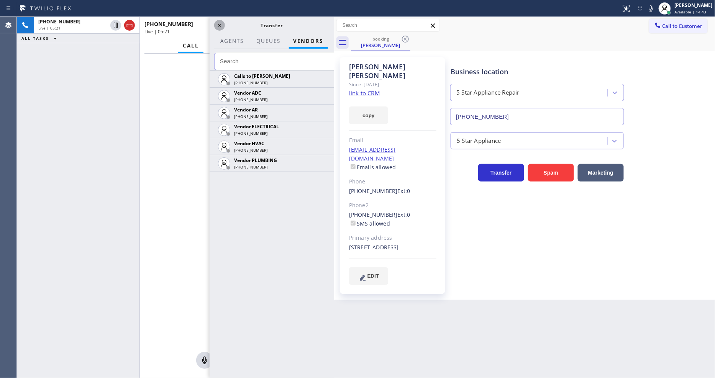
click at [219, 25] on icon at bounding box center [219, 25] width 9 height 9
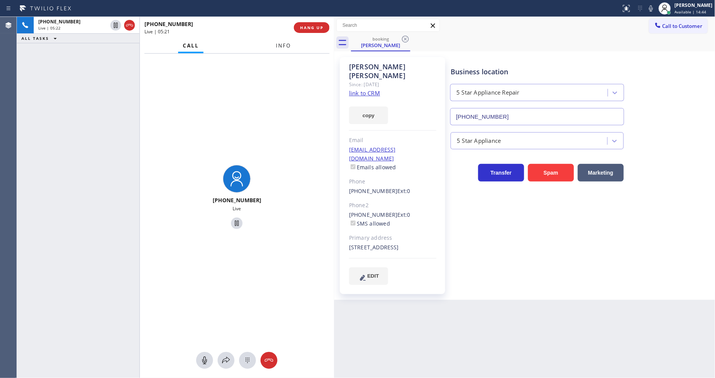
click at [281, 44] on span "Info" at bounding box center [283, 45] width 15 height 7
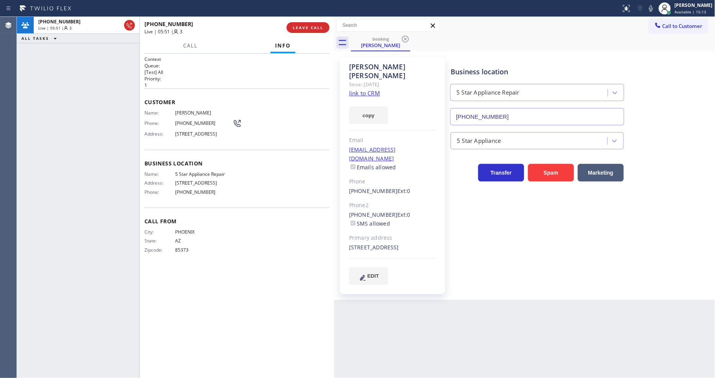
click at [572, 268] on div "Business location 5 Star Appliance Repair [PHONE_NUMBER] 5 Star Appliance Trans…" at bounding box center [581, 171] width 264 height 224
click at [334, 275] on div at bounding box center [334, 197] width 0 height 361
drag, startPoint x: 96, startPoint y: 222, endPoint x: 91, endPoint y: 377, distance: 154.9
click at [96, 222] on div "[PHONE_NUMBER] Live | 06:09 | 3 ALL TASKS ALL TASKS ACTIVE TASKS TASKS IN WRAP …" at bounding box center [78, 197] width 123 height 361
click at [656, 10] on icon at bounding box center [651, 8] width 9 height 9
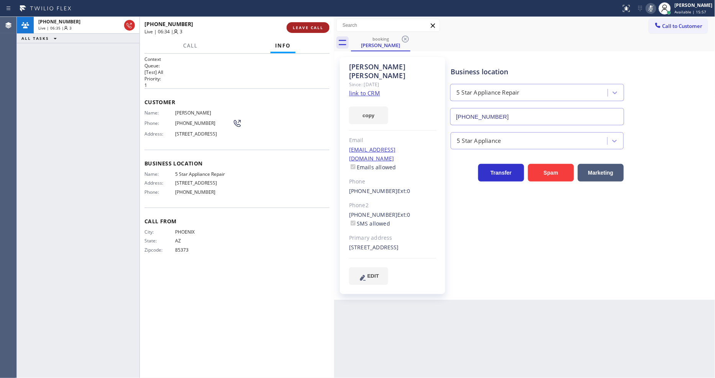
click at [309, 30] on span "LEAVE CALL" at bounding box center [308, 27] width 31 height 5
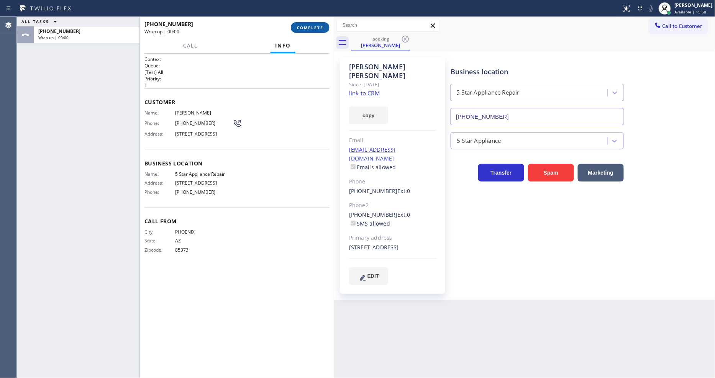
click at [309, 30] on span "COMPLETE" at bounding box center [310, 27] width 26 height 5
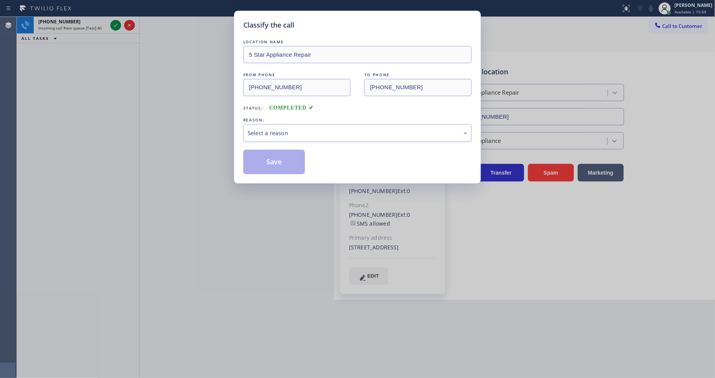
click at [265, 129] on div "Select a reason" at bounding box center [358, 133] width 220 height 9
click at [271, 163] on button "Save" at bounding box center [274, 162] width 62 height 25
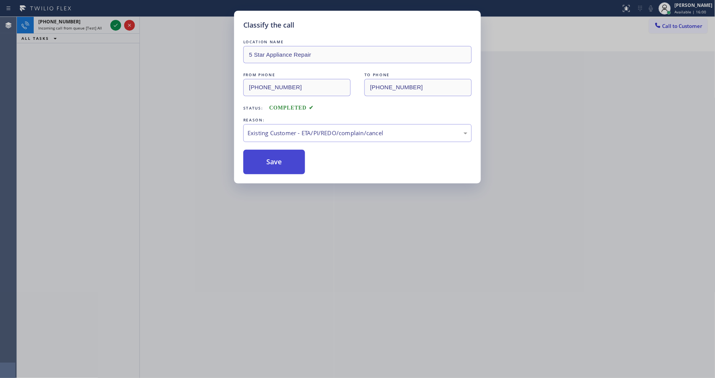
click at [271, 163] on button "Save" at bounding box center [274, 162] width 62 height 25
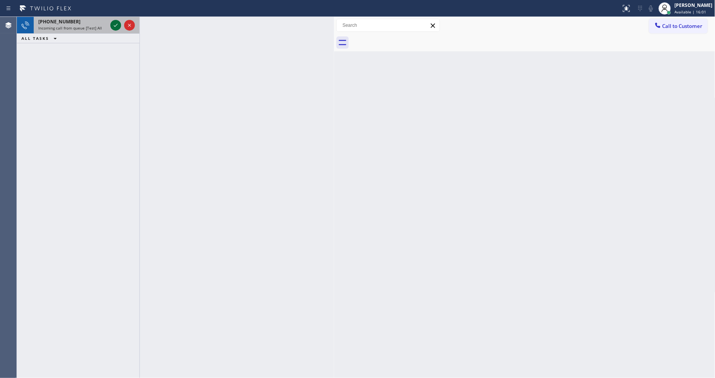
click at [117, 24] on icon at bounding box center [115, 25] width 9 height 9
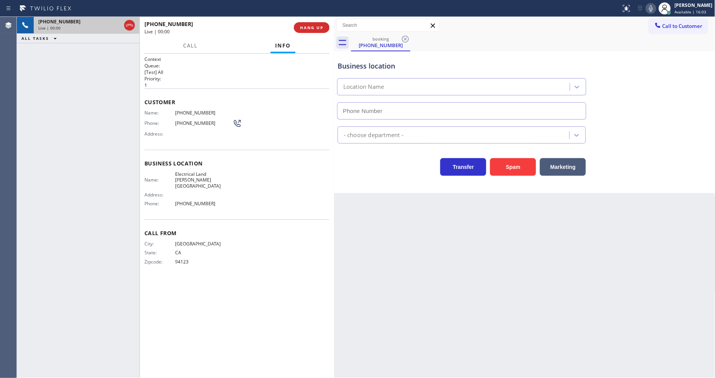
type input "[PHONE_NUMBER]"
click at [469, 246] on div "Back to Dashboard Change Sender ID Customers Technicians Select a contact Outbo…" at bounding box center [524, 197] width 381 height 361
click at [200, 173] on span "Electrical Land [PERSON_NAME][GEOGRAPHIC_DATA]" at bounding box center [203, 180] width 57 height 18
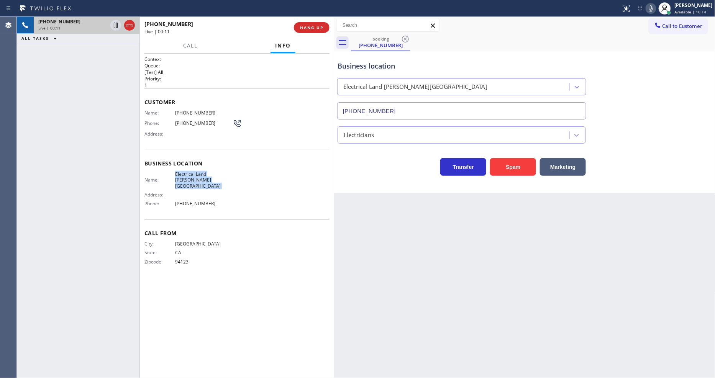
copy span "Electrical Land [PERSON_NAME][GEOGRAPHIC_DATA]"
click at [200, 111] on span "[PHONE_NUMBER]" at bounding box center [203, 113] width 57 height 6
copy span "[PHONE_NUMBER]"
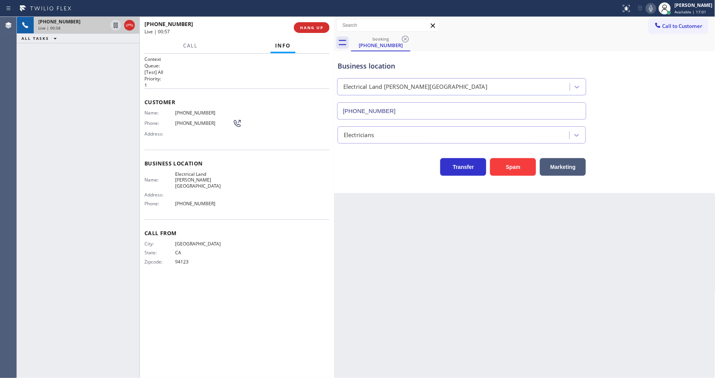
drag, startPoint x: 121, startPoint y: 153, endPoint x: 320, endPoint y: 308, distance: 252.7
click at [120, 153] on div "[PHONE_NUMBER] Live | 00:58 ALL TASKS ALL TASKS ACTIVE TASKS TASKS IN WRAP UP" at bounding box center [78, 197] width 123 height 361
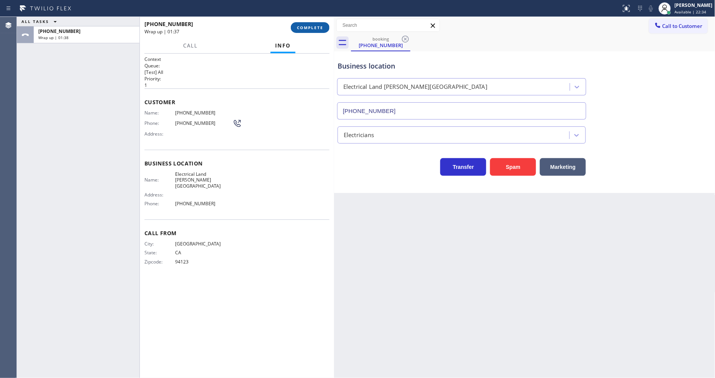
click at [319, 28] on span "COMPLETE" at bounding box center [310, 27] width 26 height 5
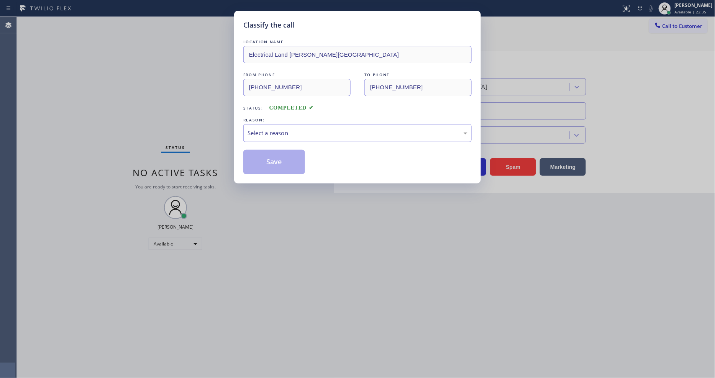
click at [271, 125] on div "Select a reason" at bounding box center [357, 133] width 228 height 18
click at [262, 155] on button "Save" at bounding box center [274, 162] width 62 height 25
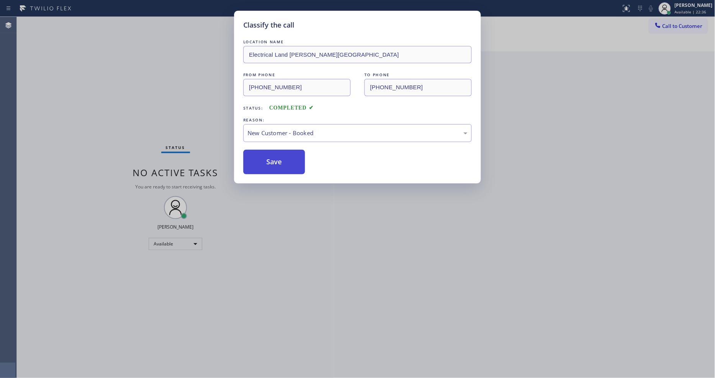
click at [262, 155] on button "Save" at bounding box center [274, 162] width 62 height 25
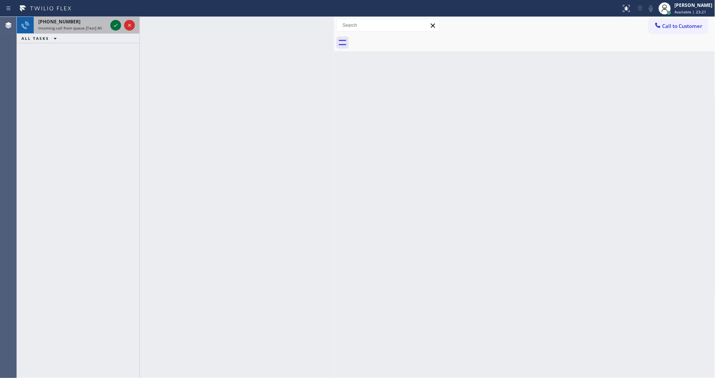
click at [116, 23] on icon at bounding box center [115, 25] width 9 height 9
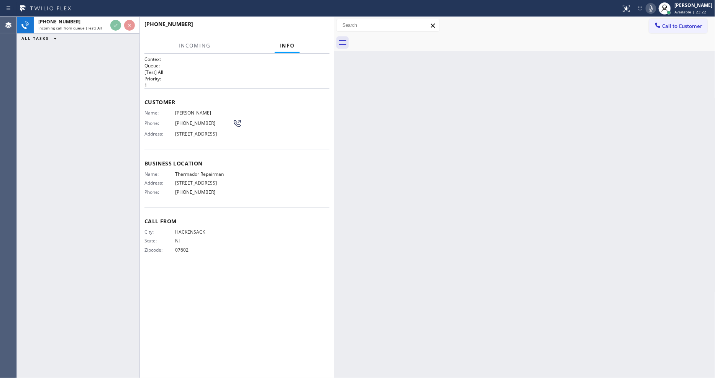
click at [299, 145] on div "Customer Name: [PERSON_NAME] Phone: [PHONE_NUMBER] Address: [STREET_ADDRESS]" at bounding box center [237, 119] width 185 height 61
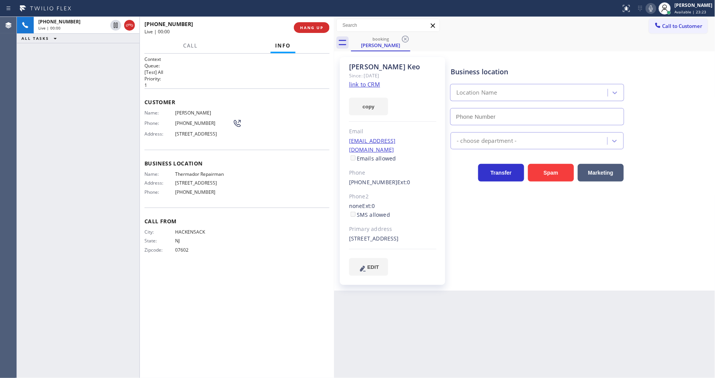
type input "[PHONE_NUMBER]"
click at [356, 86] on link "link to CRM" at bounding box center [364, 84] width 31 height 8
click at [317, 22] on button "HANG UP" at bounding box center [312, 27] width 36 height 11
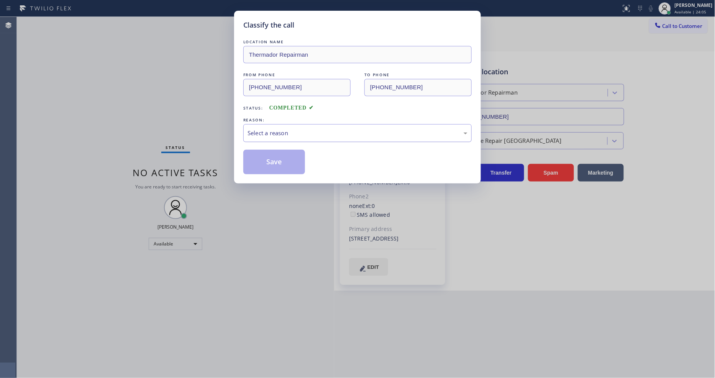
click at [280, 132] on div "Select a reason" at bounding box center [358, 133] width 220 height 9
click at [277, 163] on button "Save" at bounding box center [274, 162] width 62 height 25
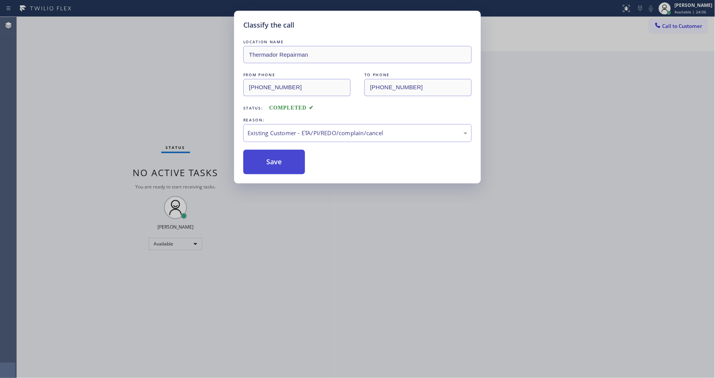
click at [277, 163] on button "Save" at bounding box center [274, 162] width 62 height 25
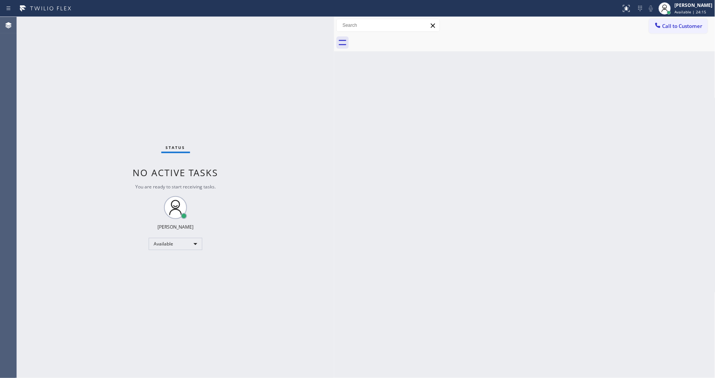
drag, startPoint x: 156, startPoint y: 77, endPoint x: 424, endPoint y: 238, distance: 313.3
click at [155, 77] on div "Status No active tasks You are ready to start receiving tasks. [PERSON_NAME] Av…" at bounding box center [175, 197] width 317 height 361
click at [660, 25] on icon at bounding box center [658, 25] width 8 height 8
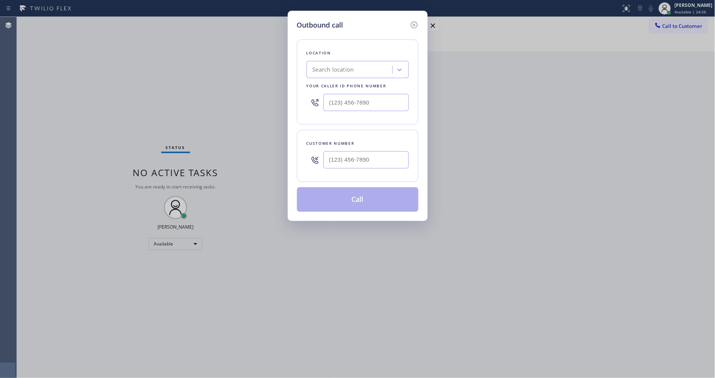
click at [346, 70] on div "Search location" at bounding box center [333, 70] width 41 height 9
paste input "[PHONE_NUMBER]"
type input "[PHONE_NUMBER]"
click at [343, 104] on input "(___) ___-____" at bounding box center [366, 102] width 85 height 17
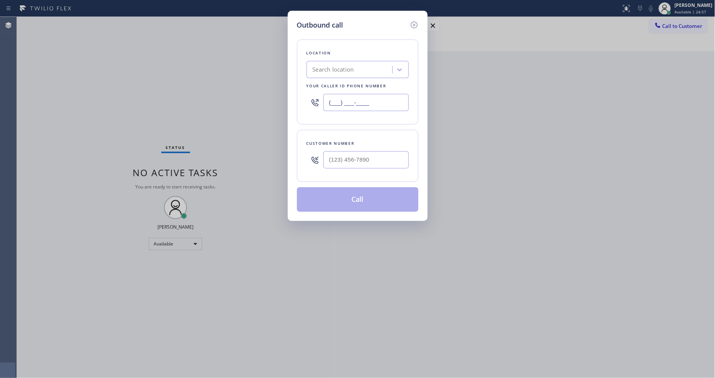
click at [343, 104] on input "(___) ___-____" at bounding box center [366, 102] width 85 height 17
paste input "818) 824-6428"
type input "[PHONE_NUMBER]"
click at [335, 130] on div "Customer number" at bounding box center [358, 156] width 122 height 52
click at [341, 155] on input "(___) ___-____" at bounding box center [366, 159] width 85 height 17
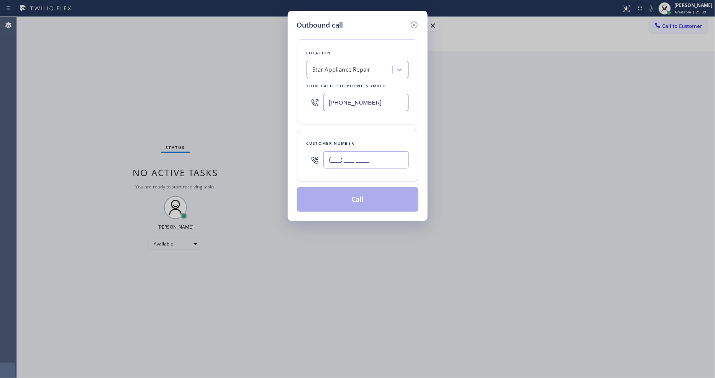
paste input "626) 390-0010"
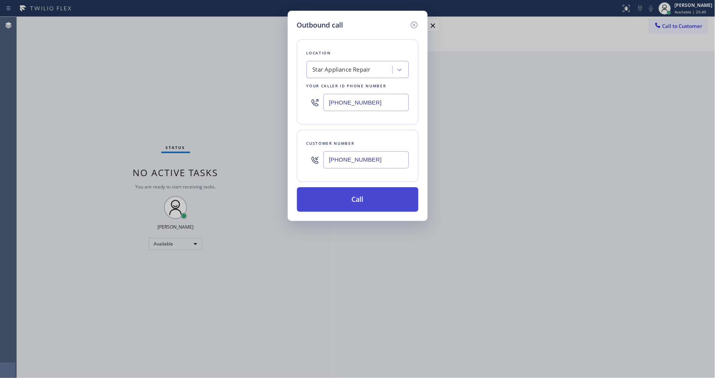
type input "[PHONE_NUMBER]"
click at [337, 196] on button "Call" at bounding box center [358, 199] width 122 height 25
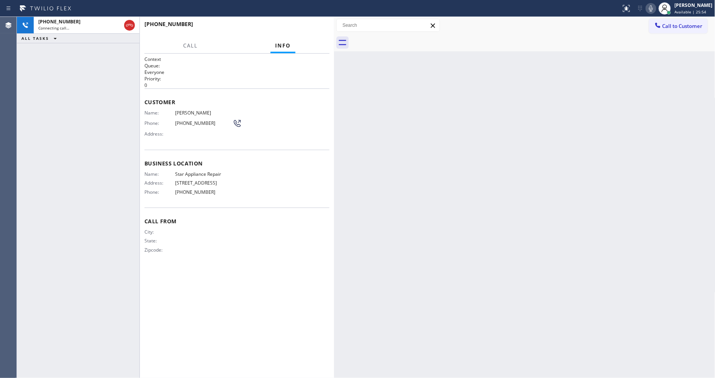
click at [254, 241] on div "City: State: Zipcode:" at bounding box center [237, 242] width 185 height 27
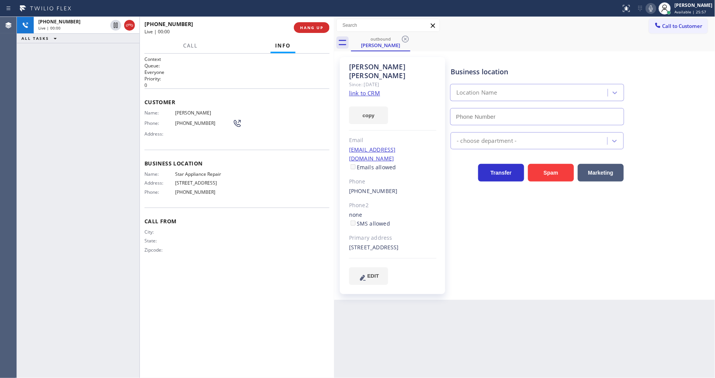
type input "[PHONE_NUMBER]"
click at [117, 24] on icon at bounding box center [115, 25] width 9 height 9
click at [654, 8] on icon at bounding box center [651, 8] width 9 height 9
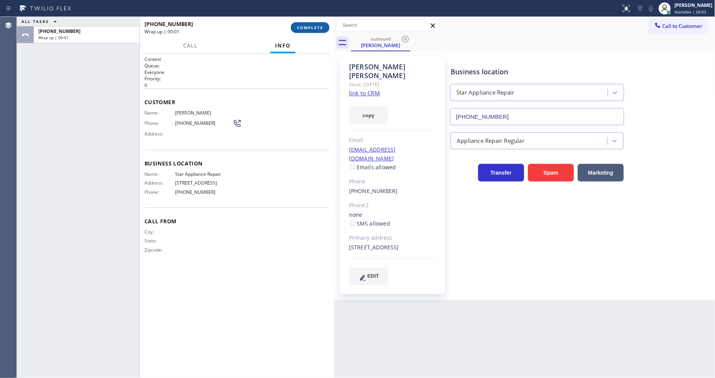
click at [315, 28] on span "COMPLETE" at bounding box center [310, 27] width 26 height 5
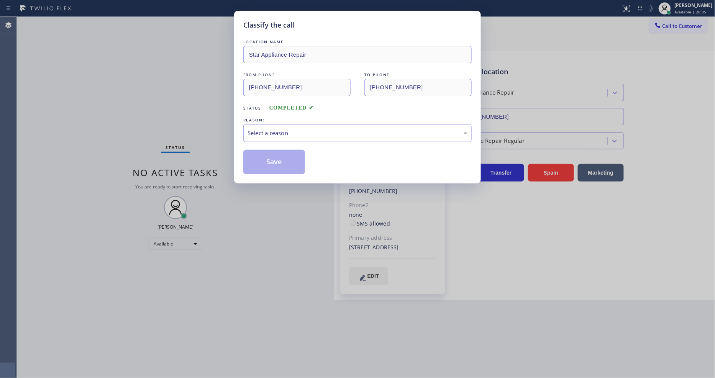
click at [278, 129] on div "Select a reason" at bounding box center [358, 133] width 220 height 9
click at [275, 162] on button "Save" at bounding box center [274, 162] width 62 height 25
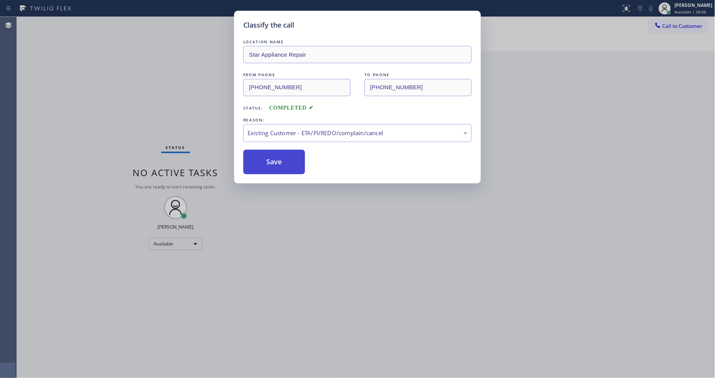
click at [275, 162] on button "Save" at bounding box center [274, 162] width 62 height 25
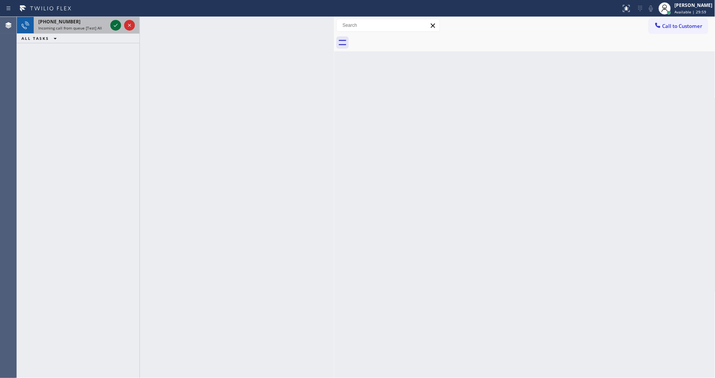
click at [113, 25] on icon at bounding box center [115, 25] width 9 height 9
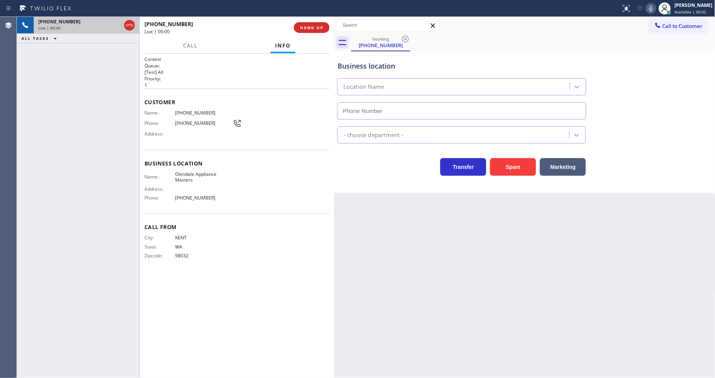
drag, startPoint x: 456, startPoint y: 243, endPoint x: 437, endPoint y: 196, distance: 50.4
click at [456, 243] on div "Back to Dashboard Change Sender ID Customers Technicians Select a contact Outbo…" at bounding box center [524, 197] width 381 height 361
type input "[PHONE_NUMBER]"
click at [295, 322] on div "Context Queue: [Test] All Priority: 1 Customer Name: [PHONE_NUMBER] Phone: [PHO…" at bounding box center [237, 216] width 185 height 320
click at [603, 271] on div "Back to Dashboard Change Sender ID Customers Technicians Select a contact Outbo…" at bounding box center [524, 197] width 381 height 361
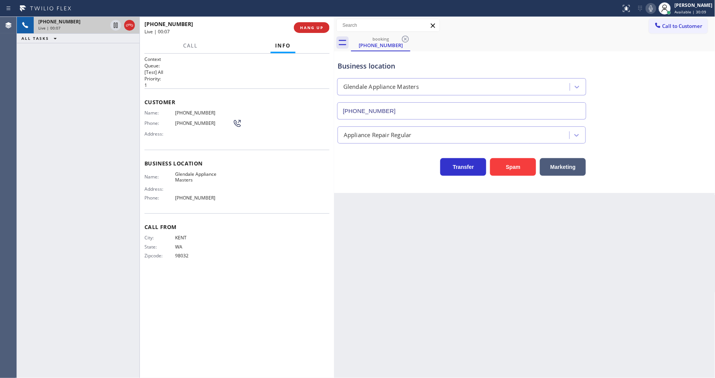
click at [202, 171] on span "Glendale Appliance Masters" at bounding box center [203, 177] width 57 height 12
copy span "Glendale Appliance Masters"
click at [191, 113] on span "[PHONE_NUMBER]" at bounding box center [203, 113] width 57 height 6
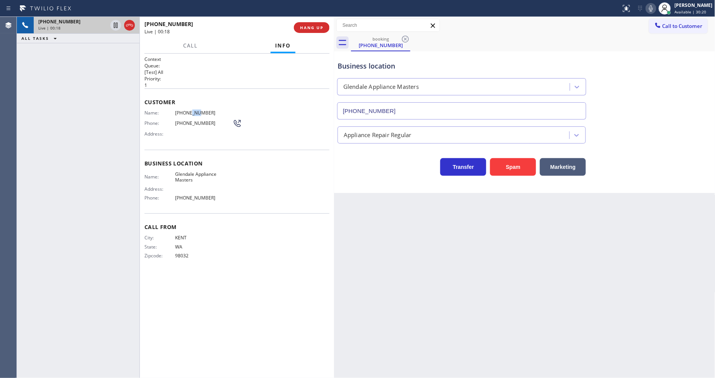
click at [191, 113] on span "[PHONE_NUMBER]" at bounding box center [203, 113] width 57 height 6
copy span "707"
click at [191, 112] on span "[PHONE_NUMBER]" at bounding box center [203, 113] width 57 height 6
copy span "[PHONE_NUMBER]"
click at [191, 112] on span "[PHONE_NUMBER]" at bounding box center [203, 113] width 57 height 6
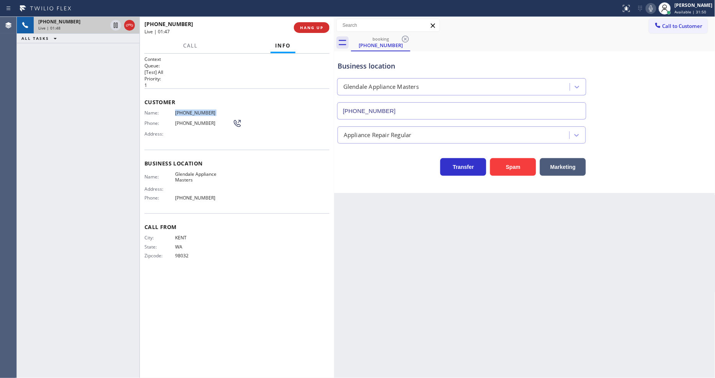
click at [539, 235] on div "Back to Dashboard Change Sender ID Customers Technicians Select a contact Outbo…" at bounding box center [524, 197] width 381 height 361
click at [115, 23] on icon at bounding box center [115, 25] width 9 height 9
click at [653, 9] on icon at bounding box center [651, 8] width 4 height 6
click at [115, 25] on icon at bounding box center [115, 25] width 5 height 5
click at [654, 8] on icon at bounding box center [651, 8] width 9 height 9
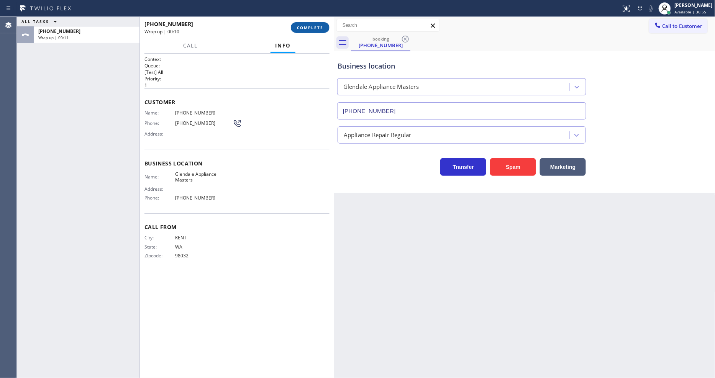
click at [309, 23] on button "COMPLETE" at bounding box center [310, 27] width 39 height 11
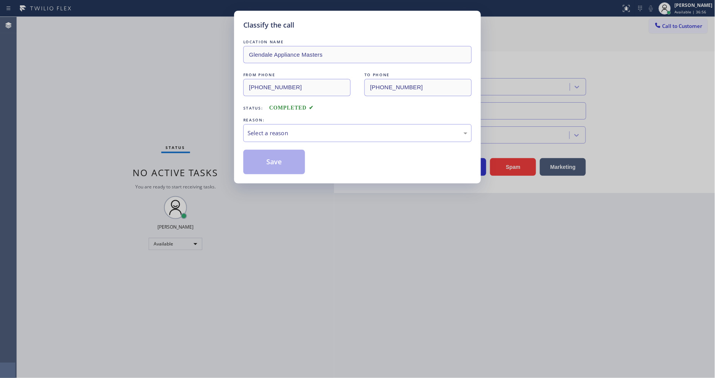
click at [282, 130] on div "Select a reason" at bounding box center [358, 133] width 220 height 9
click at [276, 164] on button "Save" at bounding box center [274, 162] width 62 height 25
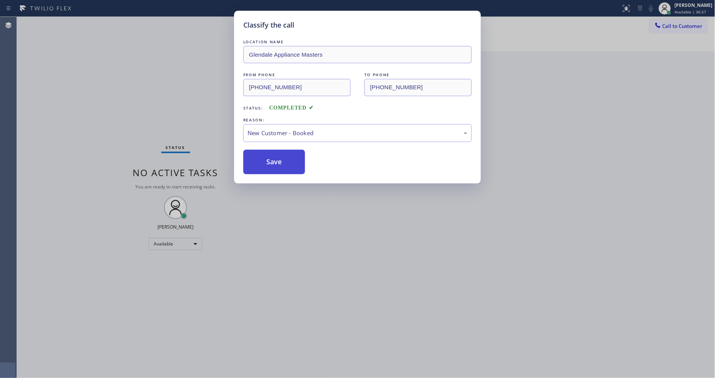
click at [276, 164] on button "Save" at bounding box center [274, 162] width 62 height 25
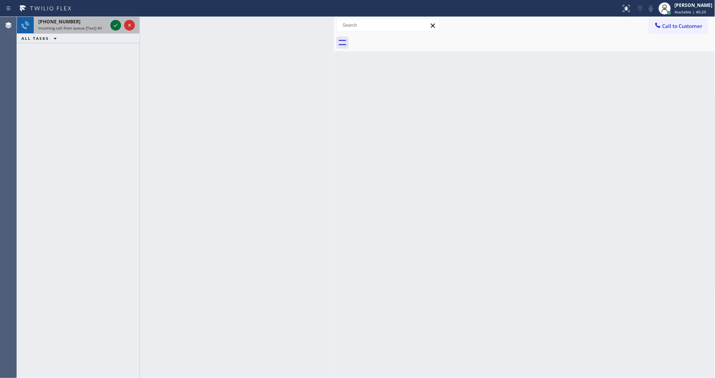
click at [117, 25] on icon at bounding box center [116, 25] width 4 height 3
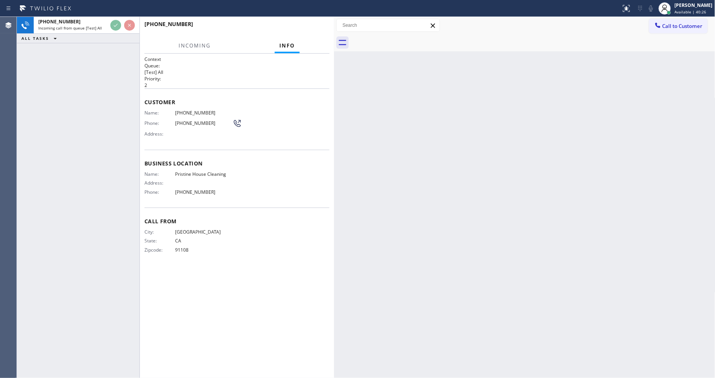
click at [94, 101] on div "[PHONE_NUMBER] Incoming call from queue [Test] All ALL TASKS ALL TASKS ACTIVE T…" at bounding box center [78, 197] width 123 height 361
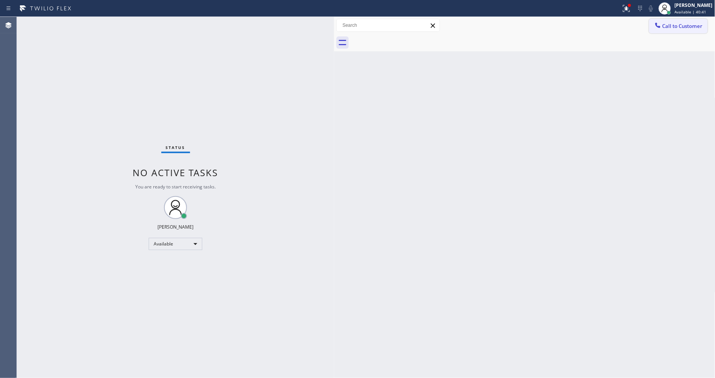
click at [662, 25] on div at bounding box center [658, 25] width 9 height 9
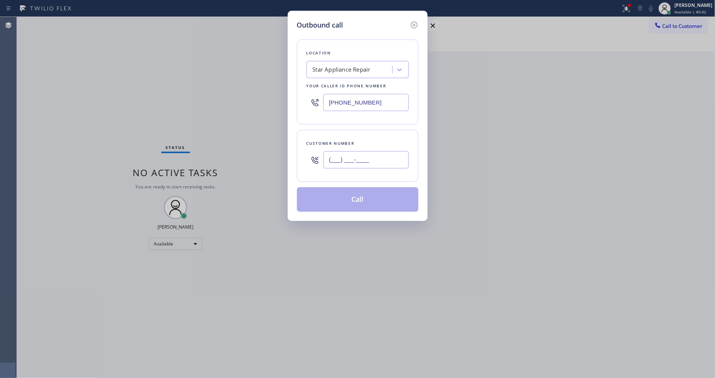
click at [336, 154] on input "(___) ___-____" at bounding box center [366, 159] width 85 height 17
paste input "626) 390-0010"
type input "[PHONE_NUMBER]"
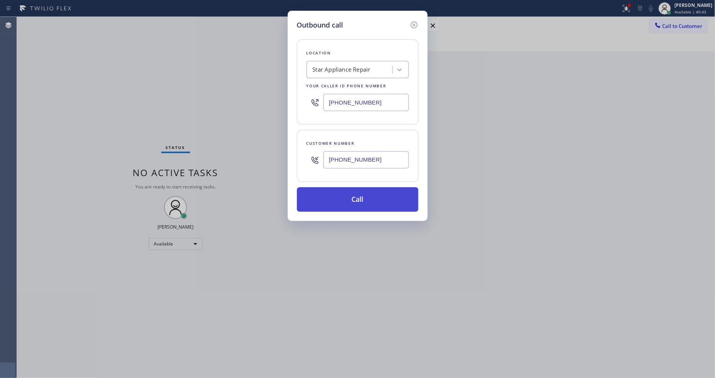
click at [325, 198] on button "Call" at bounding box center [358, 199] width 122 height 25
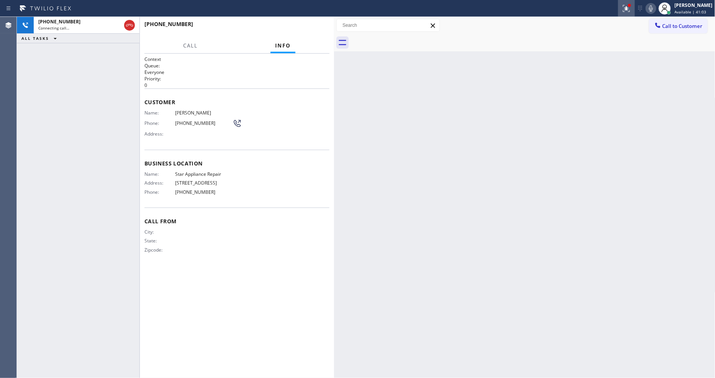
click at [631, 9] on icon at bounding box center [626, 8] width 9 height 9
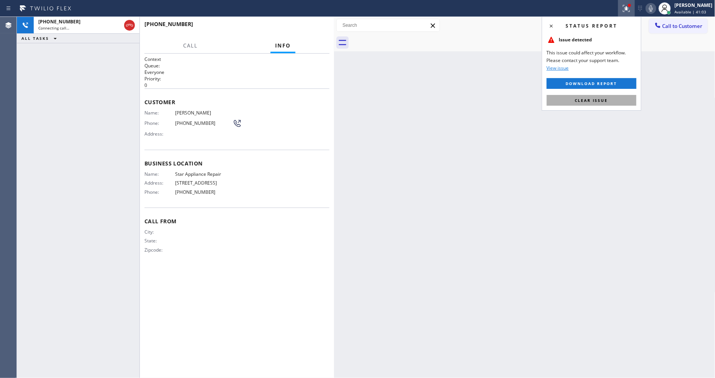
click at [606, 97] on button "Clear issue" at bounding box center [592, 100] width 90 height 11
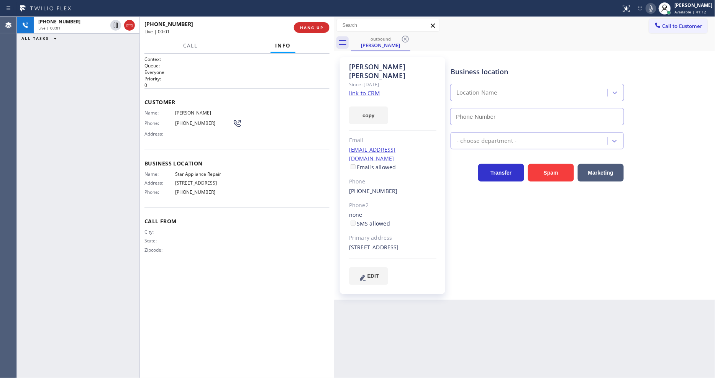
type input "[PHONE_NUMBER]"
click at [314, 26] on span "HANG UP" at bounding box center [311, 27] width 23 height 5
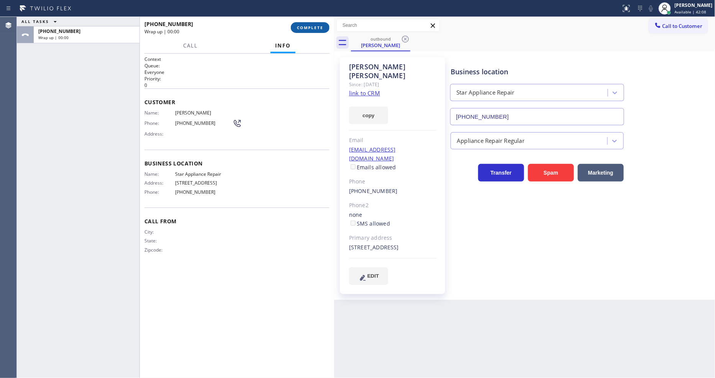
click at [314, 26] on span "COMPLETE" at bounding box center [310, 27] width 26 height 5
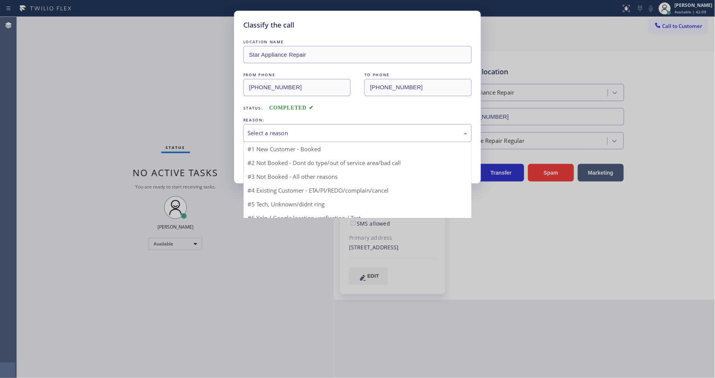
click at [278, 129] on div "Select a reason" at bounding box center [358, 133] width 220 height 9
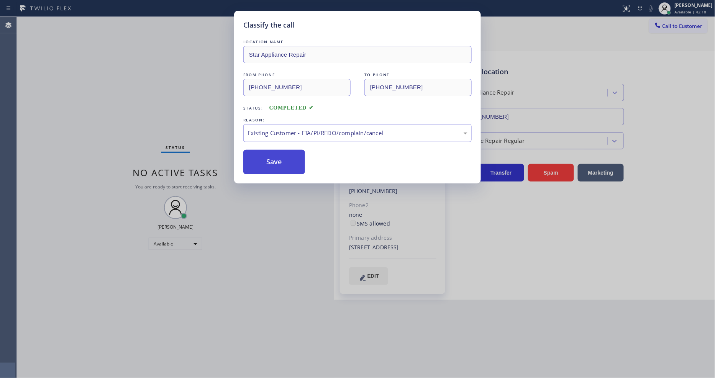
click at [271, 152] on button "Save" at bounding box center [274, 162] width 62 height 25
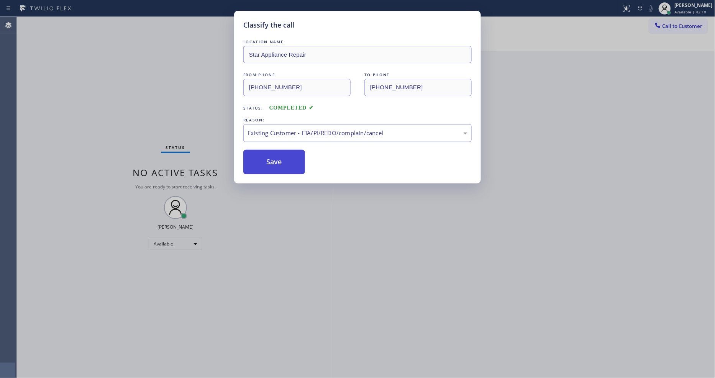
click at [271, 152] on button "Save" at bounding box center [274, 162] width 62 height 25
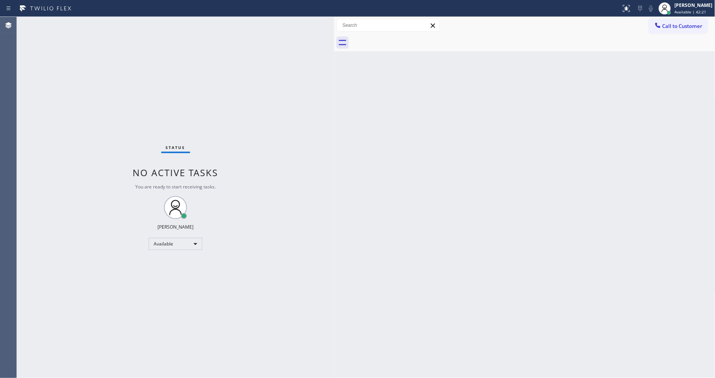
click at [265, 278] on div "Status No active tasks You are ready to start receiving tasks. [PERSON_NAME] Av…" at bounding box center [175, 197] width 317 height 361
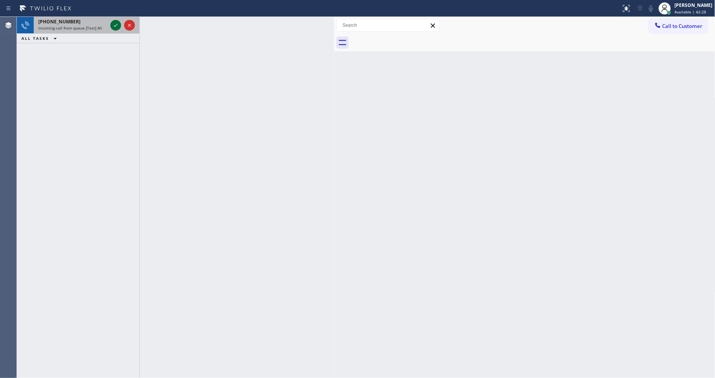
click at [119, 24] on icon at bounding box center [115, 25] width 9 height 9
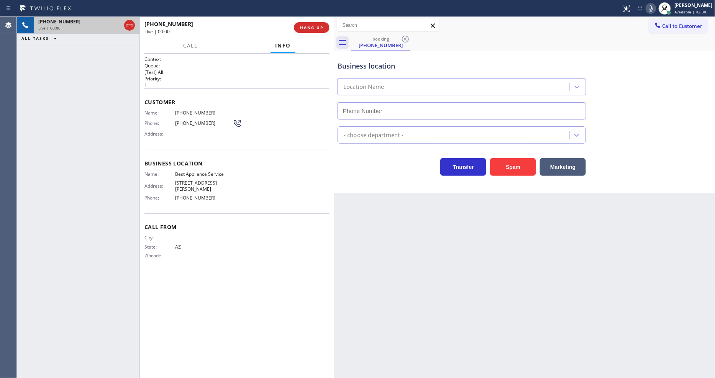
type input "[PHONE_NUMBER]"
click at [124, 265] on div "[PHONE_NUMBER] Live | 00:01 ALL TASKS ALL TASKS ACTIVE TASKS TASKS IN WRAP UP" at bounding box center [78, 197] width 123 height 361
click at [317, 27] on span "HANG UP" at bounding box center [311, 27] width 23 height 5
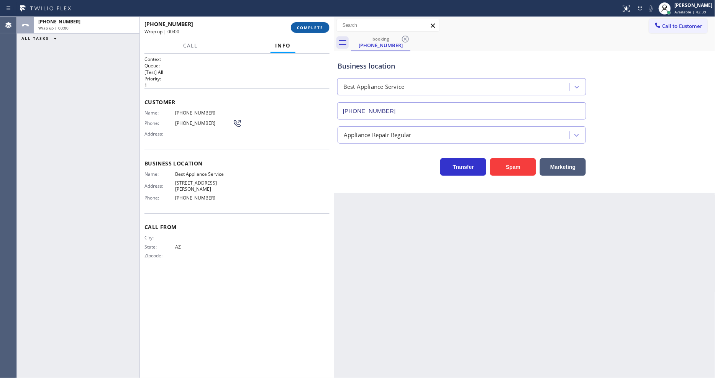
click at [317, 27] on span "COMPLETE" at bounding box center [310, 27] width 26 height 5
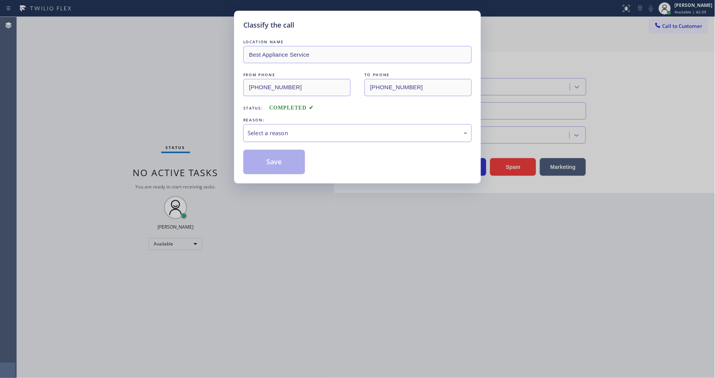
click at [293, 132] on div "Select a reason" at bounding box center [358, 133] width 220 height 9
click at [293, 160] on button "Save" at bounding box center [274, 162] width 62 height 25
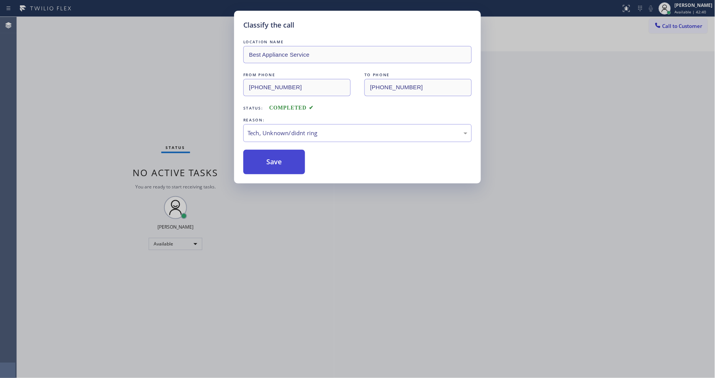
click at [293, 160] on button "Save" at bounding box center [274, 162] width 62 height 25
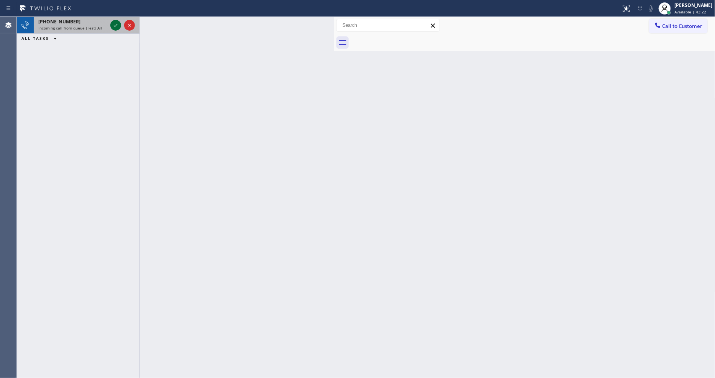
click at [115, 25] on icon at bounding box center [115, 25] width 9 height 9
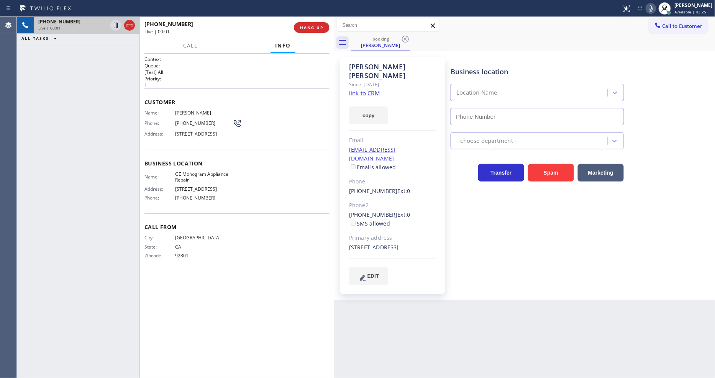
type input "[PHONE_NUMBER]"
click at [358, 89] on link "link to CRM" at bounding box center [364, 93] width 31 height 8
click at [356, 89] on link "link to CRM" at bounding box center [364, 93] width 31 height 8
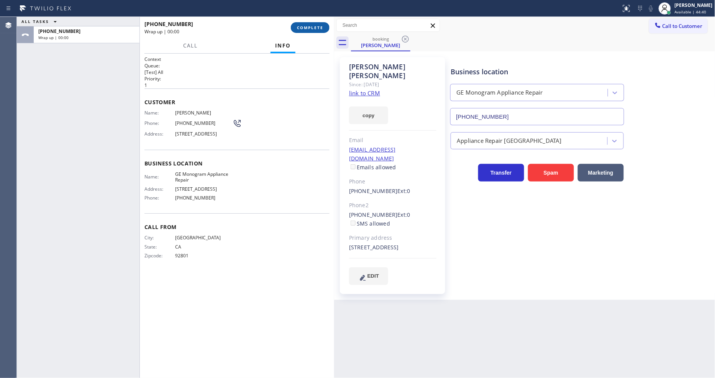
click at [318, 27] on span "COMPLETE" at bounding box center [310, 27] width 26 height 5
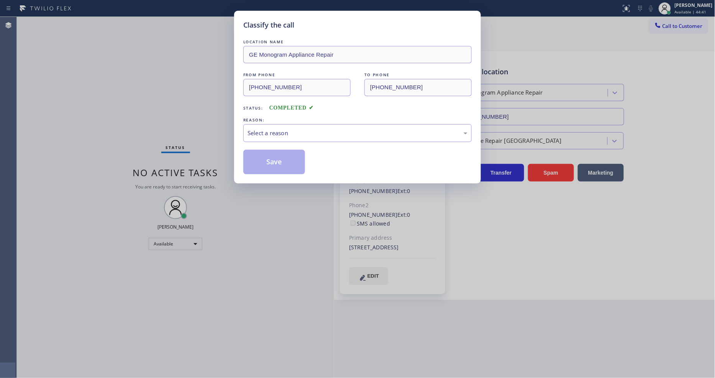
click at [262, 130] on div "Select a reason" at bounding box center [358, 133] width 220 height 9
click at [261, 156] on button "Save" at bounding box center [274, 162] width 62 height 25
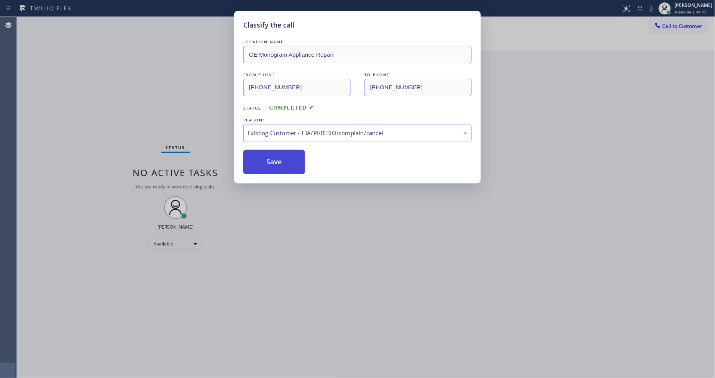
click at [261, 156] on button "Save" at bounding box center [274, 162] width 62 height 25
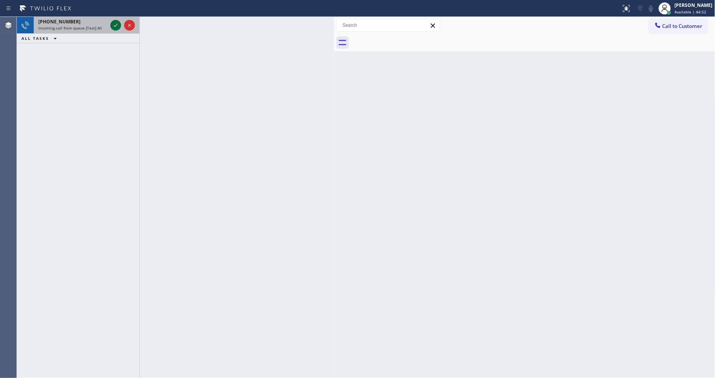
click at [115, 25] on icon at bounding box center [115, 25] width 9 height 9
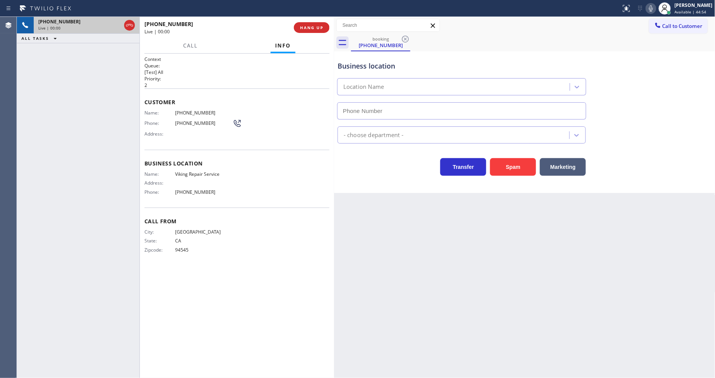
type input "[PHONE_NUMBER]"
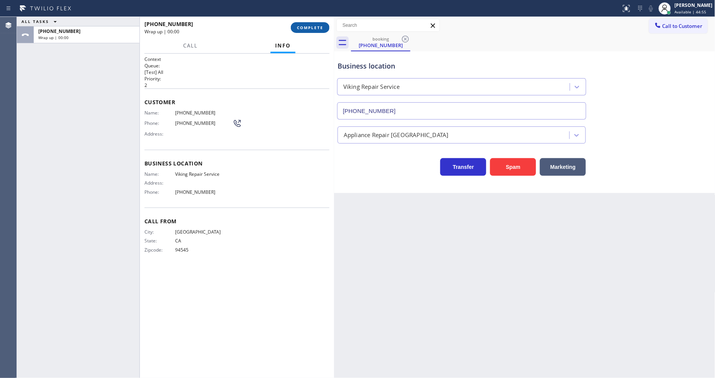
click at [308, 26] on span "COMPLETE" at bounding box center [310, 27] width 26 height 5
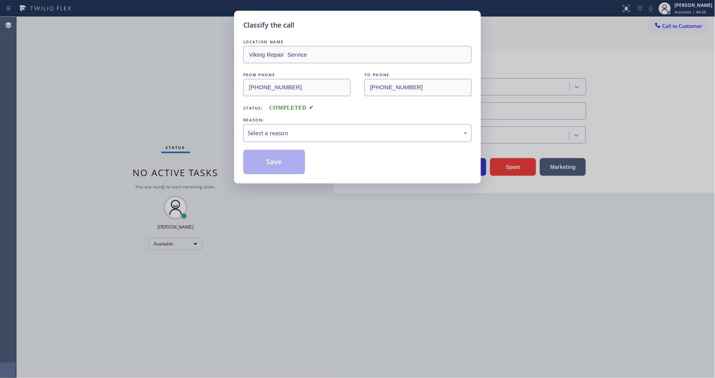
click at [291, 118] on div "REASON:" at bounding box center [357, 120] width 228 height 8
click at [286, 131] on div "Select a reason" at bounding box center [358, 133] width 220 height 9
click at [278, 158] on button "Save" at bounding box center [274, 162] width 62 height 25
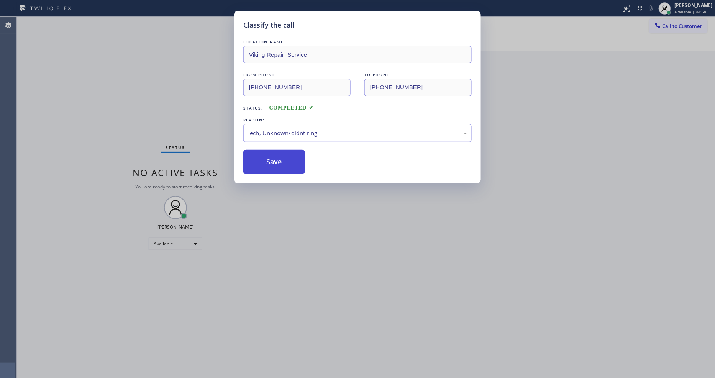
click at [278, 158] on button "Save" at bounding box center [274, 162] width 62 height 25
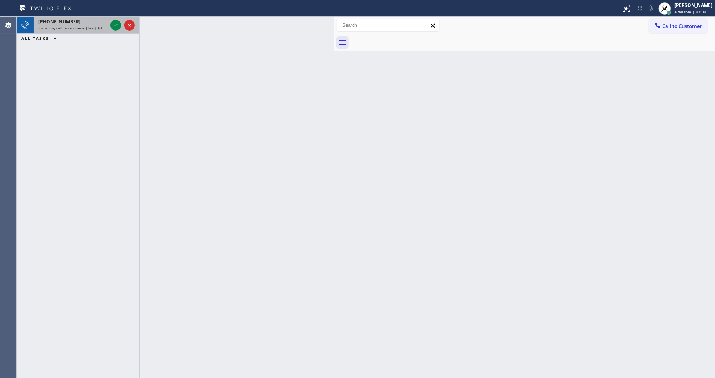
click at [101, 27] on div "Incoming call from queue [Test] All" at bounding box center [72, 27] width 69 height 5
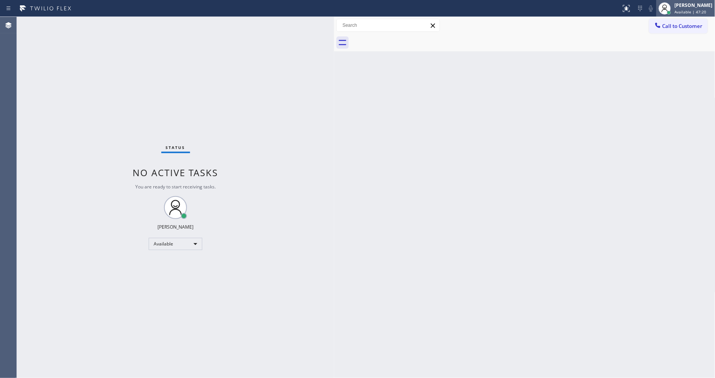
click at [681, 0] on div "[PERSON_NAME] Available | 47:20" at bounding box center [686, 8] width 59 height 17
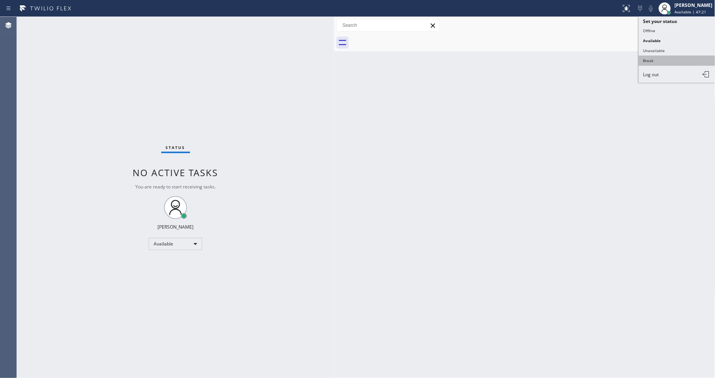
click at [665, 61] on button "Break" at bounding box center [677, 61] width 77 height 10
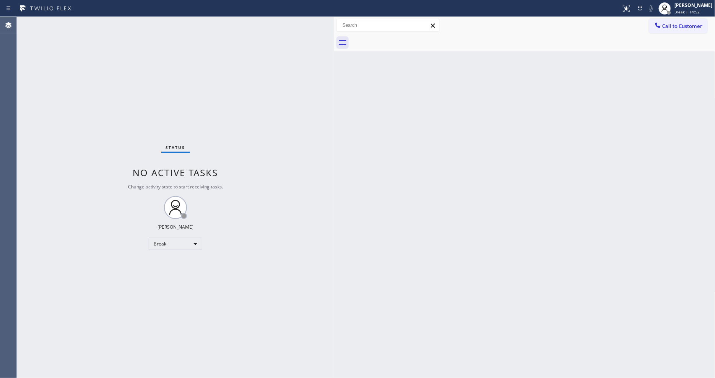
click at [334, 261] on div at bounding box center [334, 197] width 0 height 361
click at [691, 11] on span "Break | 15:13" at bounding box center [687, 11] width 25 height 5
click at [662, 54] on button "Unavailable" at bounding box center [677, 51] width 77 height 10
click at [534, 191] on div "Back to Dashboard Change Sender ID Customers Technicians Select a contact Outbo…" at bounding box center [524, 197] width 381 height 361
click at [541, 256] on div "Back to Dashboard Change Sender ID Customers Technicians Select a contact Outbo…" at bounding box center [524, 197] width 381 height 361
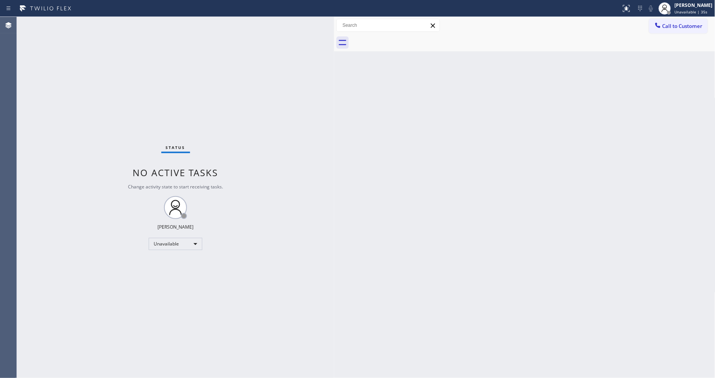
drag, startPoint x: 179, startPoint y: 54, endPoint x: 218, endPoint y: 147, distance: 101.2
click at [179, 54] on div "Status No active tasks Change activity state to start receiving tasks. [PERSON_…" at bounding box center [175, 197] width 317 height 361
click at [637, 248] on div "Back to Dashboard Change Sender ID Customers Technicians Select a contact Outbo…" at bounding box center [524, 197] width 381 height 361
click at [359, 244] on div "Back to Dashboard Change Sender ID Customers Technicians Select a contact Outbo…" at bounding box center [524, 197] width 381 height 361
drag, startPoint x: 649, startPoint y: 259, endPoint x: 633, endPoint y: 278, distance: 24.7
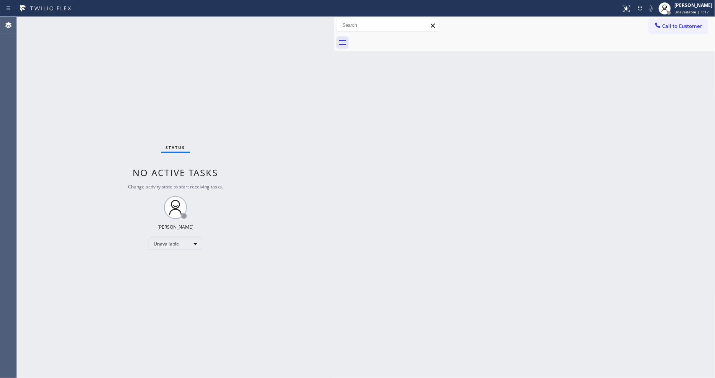
click at [649, 259] on div "Back to Dashboard Change Sender ID Customers Technicians Select a contact Outbo…" at bounding box center [524, 197] width 381 height 361
click at [245, 332] on div "Status No active tasks Change activity state to start receiving tasks. [PERSON_…" at bounding box center [175, 197] width 317 height 361
drag, startPoint x: 530, startPoint y: 275, endPoint x: 266, endPoint y: 25, distance: 363.6
click at [529, 275] on div "Back to Dashboard Change Sender ID Customers Technicians Select a contact Outbo…" at bounding box center [524, 197] width 381 height 361
click at [529, 258] on div "Back to Dashboard Change Sender ID Customers Technicians Select a contact Outbo…" at bounding box center [524, 197] width 381 height 361
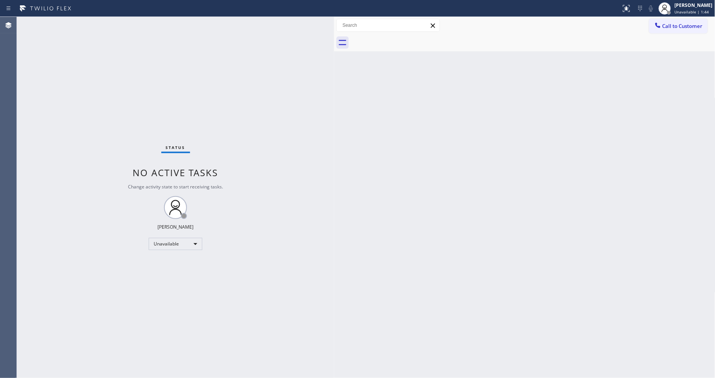
click at [336, 217] on div "Back to Dashboard Change Sender ID Customers Technicians Select a contact Outbo…" at bounding box center [524, 197] width 381 height 361
click at [688, 13] on span "Unavailable | 2:11" at bounding box center [692, 11] width 34 height 5
drag, startPoint x: 321, startPoint y: 95, endPoint x: 291, endPoint y: 54, distance: 51.3
click at [320, 95] on div "Status No active tasks Change activity state to start receiving tasks. [PERSON_…" at bounding box center [175, 197] width 317 height 361
click at [695, 7] on div "[PERSON_NAME]" at bounding box center [694, 5] width 38 height 7
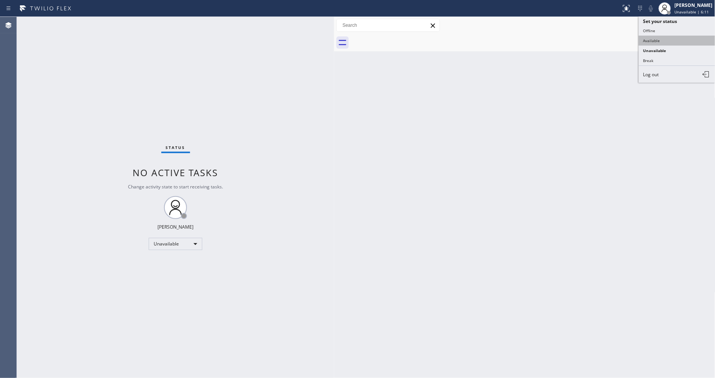
click at [680, 36] on button "Available" at bounding box center [677, 41] width 77 height 10
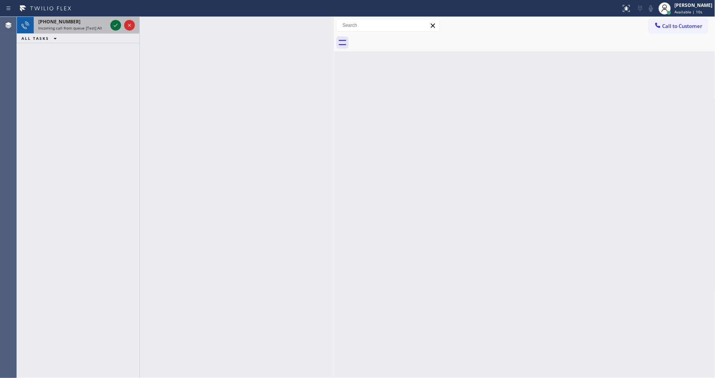
click at [112, 30] on div at bounding box center [123, 25] width 28 height 17
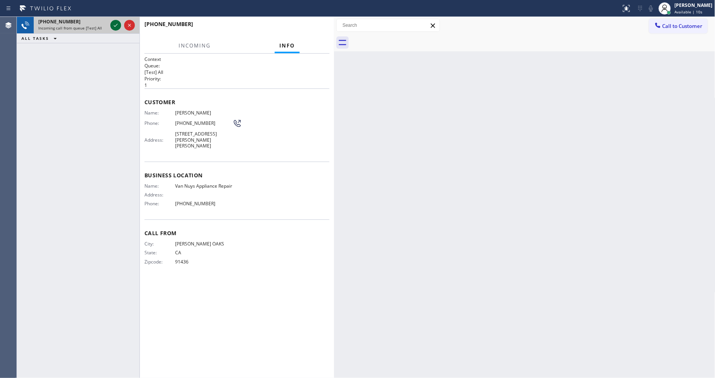
click at [113, 28] on icon at bounding box center [115, 25] width 9 height 9
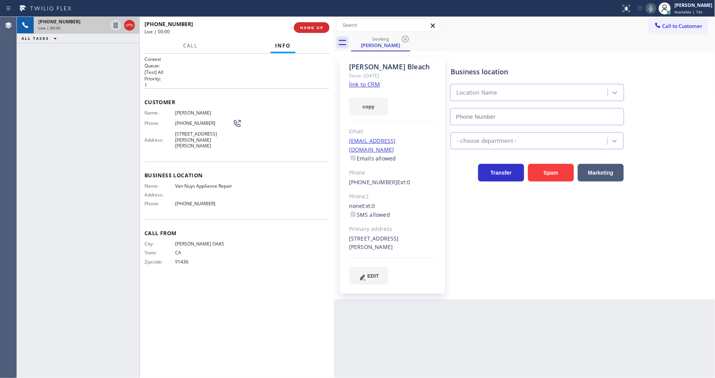
type input "[PHONE_NUMBER]"
click at [361, 83] on link "link to CRM" at bounding box center [364, 84] width 31 height 8
click at [475, 264] on div "Business location Van Nuys Appliance Repair [PHONE_NUMBER] Appliance Repair Reg…" at bounding box center [581, 170] width 264 height 223
click at [235, 266] on div "Call From City: [GEOGRAPHIC_DATA]: [US_STATE] Zipcode: 91436" at bounding box center [237, 249] width 185 height 58
click at [503, 243] on div "Business location Van Nuys Appliance Repair [PHONE_NUMBER] Appliance Repair Reg…" at bounding box center [581, 170] width 264 height 223
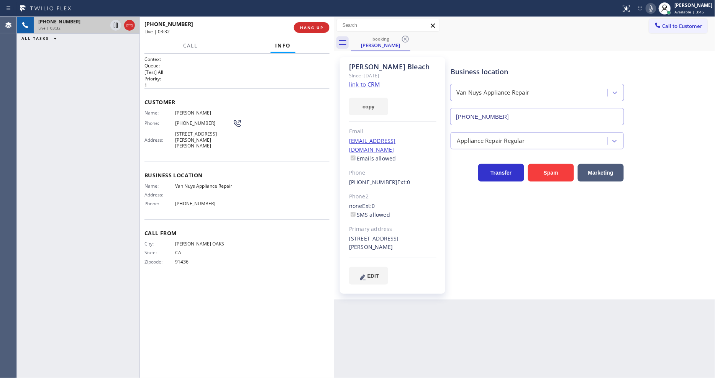
click at [315, 261] on div "City: [GEOGRAPHIC_DATA]: [US_STATE] Zipcode: 91436" at bounding box center [237, 254] width 185 height 27
click at [656, 4] on icon at bounding box center [651, 8] width 9 height 9
click at [656, 7] on icon at bounding box center [651, 8] width 9 height 9
click at [656, 8] on icon at bounding box center [651, 8] width 9 height 9
click at [654, 8] on rect at bounding box center [651, 7] width 5 height 5
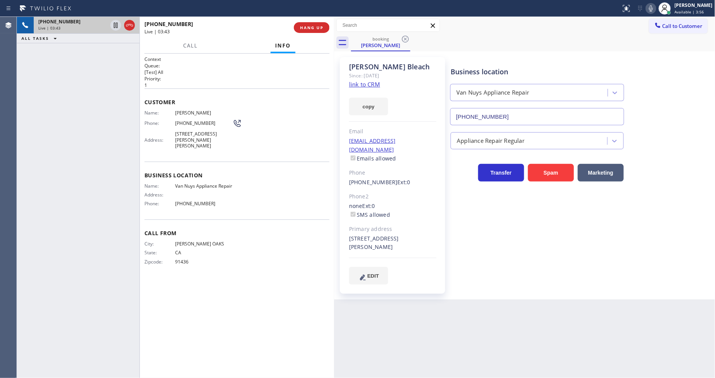
click at [656, 8] on icon at bounding box center [651, 8] width 9 height 9
click at [654, 8] on rect at bounding box center [651, 7] width 5 height 5
click at [455, 319] on div "Back to Dashboard Change Sender ID Customers Technicians Select a contact Outbo…" at bounding box center [524, 197] width 381 height 361
click at [520, 273] on div "Business location Van Nuys Appliance Repair [PHONE_NUMBER] Appliance Repair Reg…" at bounding box center [581, 170] width 264 height 223
click at [655, 8] on icon at bounding box center [651, 8] width 9 height 9
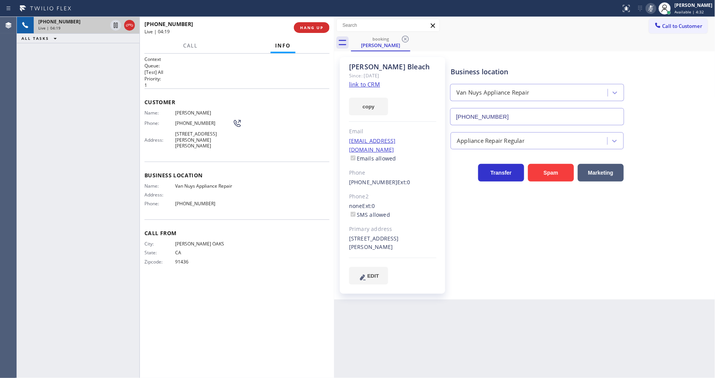
click at [655, 9] on icon at bounding box center [651, 8] width 9 height 9
click at [653, 9] on icon at bounding box center [651, 8] width 4 height 6
click at [656, 9] on icon at bounding box center [651, 8] width 9 height 9
click at [300, 289] on div "Context Queue: [Test] All Priority: 1 Customer Name: [PERSON_NAME] Phone: [PHON…" at bounding box center [237, 216] width 185 height 320
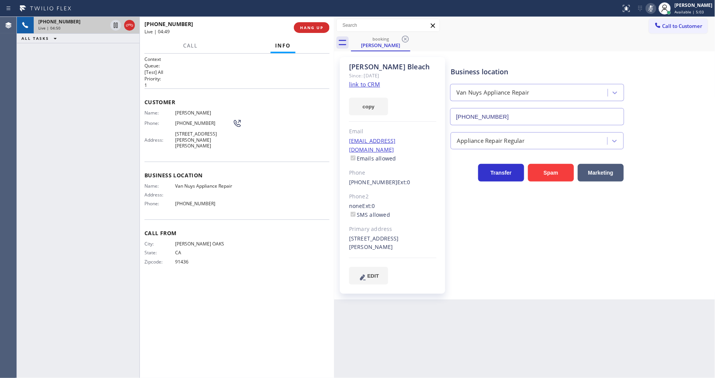
click at [656, 7] on icon at bounding box center [651, 8] width 9 height 9
click at [653, 6] on icon at bounding box center [651, 8] width 4 height 6
click at [662, 10] on div at bounding box center [665, 8] width 17 height 17
click at [656, 9] on icon at bounding box center [651, 8] width 9 height 9
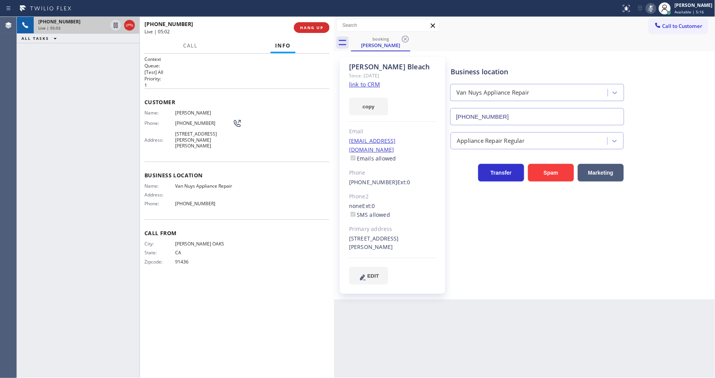
click at [653, 9] on icon at bounding box center [651, 8] width 4 height 6
click at [656, 9] on icon at bounding box center [651, 8] width 9 height 9
click at [654, 8] on rect at bounding box center [651, 7] width 5 height 5
drag, startPoint x: 113, startPoint y: 25, endPoint x: 345, endPoint y: 8, distance: 232.5
click at [113, 25] on icon at bounding box center [115, 25] width 9 height 9
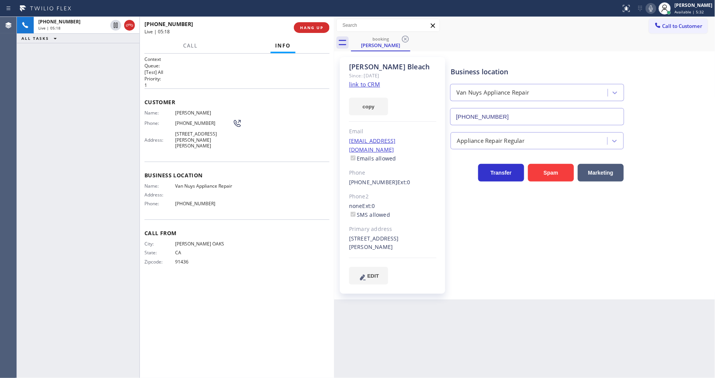
click at [656, 7] on icon at bounding box center [651, 8] width 9 height 9
click at [225, 192] on div "Address:" at bounding box center [189, 195] width 88 height 6
click at [234, 202] on div "Name: [PERSON_NAME] Appliance Repair Address: Phone: [PHONE_NUMBER]" at bounding box center [237, 196] width 185 height 27
click at [272, 277] on div "Context Queue: [Test] All Priority: 1 Customer Name: [PERSON_NAME] Phone: [PHON…" at bounding box center [237, 216] width 185 height 320
click at [578, 261] on div "Business location Van Nuys Appliance Repair [PHONE_NUMBER] Appliance Repair Reg…" at bounding box center [581, 170] width 264 height 223
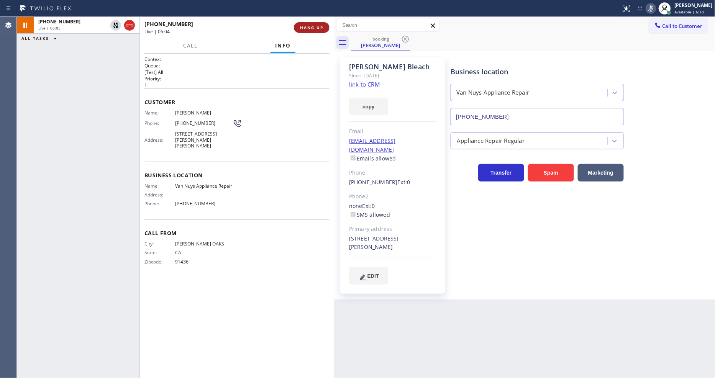
drag, startPoint x: 318, startPoint y: 25, endPoint x: 292, endPoint y: 0, distance: 36.0
click at [318, 25] on span "HANG UP" at bounding box center [311, 27] width 23 height 5
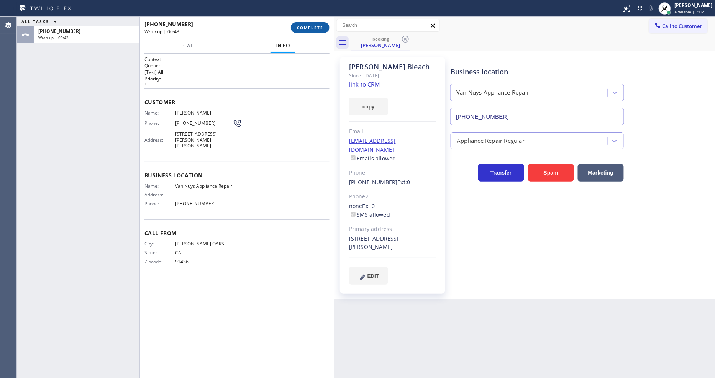
click at [318, 26] on span "COMPLETE" at bounding box center [310, 27] width 26 height 5
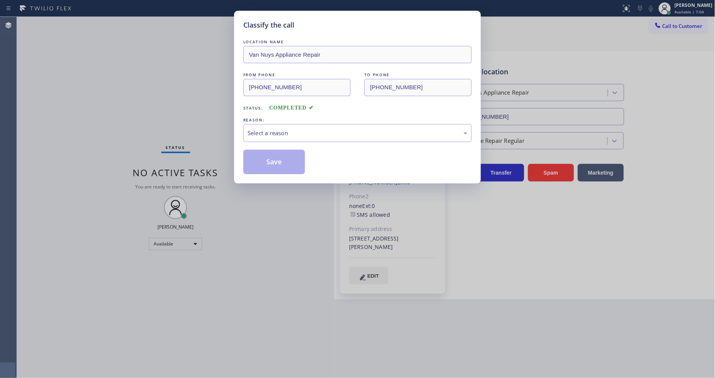
click at [262, 136] on div "Select a reason" at bounding box center [357, 133] width 228 height 18
click at [269, 158] on button "Save" at bounding box center [274, 162] width 62 height 25
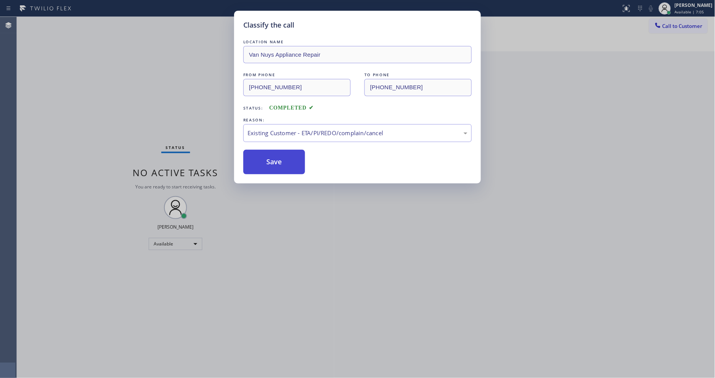
click at [269, 158] on button "Save" at bounding box center [274, 162] width 62 height 25
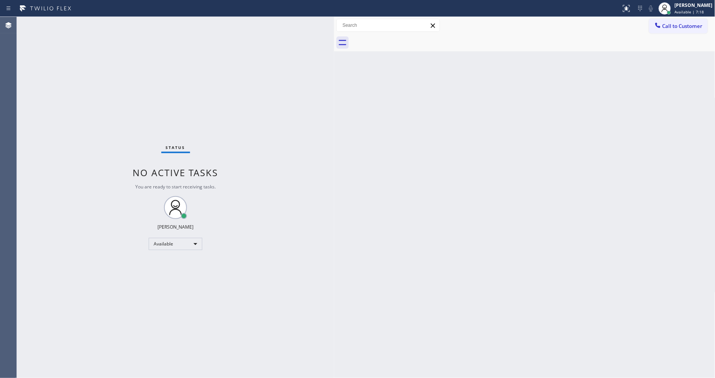
drag, startPoint x: 495, startPoint y: 241, endPoint x: 504, endPoint y: 241, distance: 8.8
click at [495, 241] on div "Back to Dashboard Change Sender ID Customers Technicians Select a contact Outbo…" at bounding box center [524, 197] width 381 height 361
click at [257, 218] on div "Status No active tasks You are ready to start receiving tasks. [PERSON_NAME] Av…" at bounding box center [175, 197] width 317 height 361
click at [450, 248] on div "Back to Dashboard Change Sender ID Customers Technicians Select a contact Outbo…" at bounding box center [524, 197] width 381 height 361
click at [473, 183] on div "Back to Dashboard Change Sender ID Customers Technicians Select a contact Outbo…" at bounding box center [524, 197] width 381 height 361
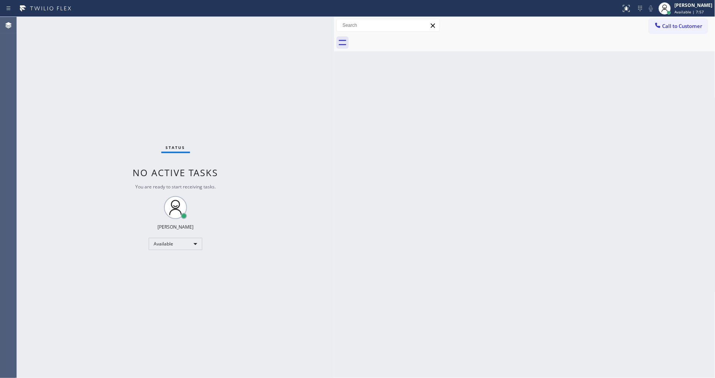
click at [321, 258] on div "Status No active tasks You are ready to start receiving tasks. [PERSON_NAME] Av…" at bounding box center [175, 197] width 317 height 361
click at [491, 302] on div "Back to Dashboard Change Sender ID Customers Technicians Select a contact Outbo…" at bounding box center [524, 197] width 381 height 361
drag, startPoint x: 492, startPoint y: 315, endPoint x: 308, endPoint y: 344, distance: 186.3
click at [491, 315] on div "Back to Dashboard Change Sender ID Customers Technicians Select a contact Outbo…" at bounding box center [524, 197] width 381 height 361
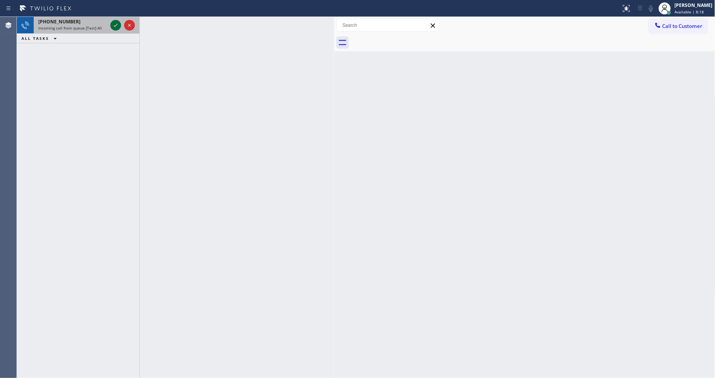
drag, startPoint x: 81, startPoint y: 25, endPoint x: 110, endPoint y: 21, distance: 29.4
click at [81, 25] on span "Incoming call from queue [Test] All" at bounding box center [70, 27] width 64 height 5
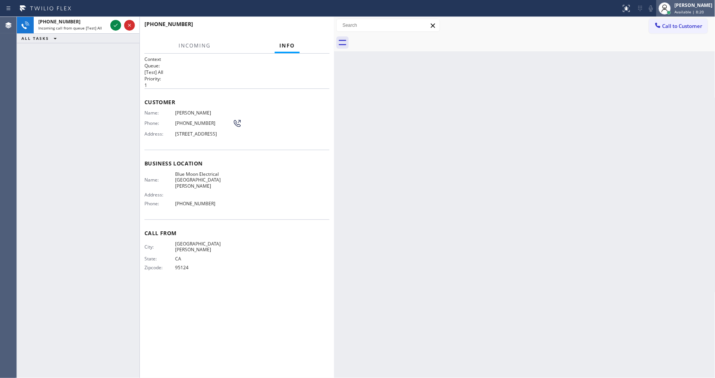
click at [691, 13] on span "Available | 8:20" at bounding box center [690, 11] width 30 height 5
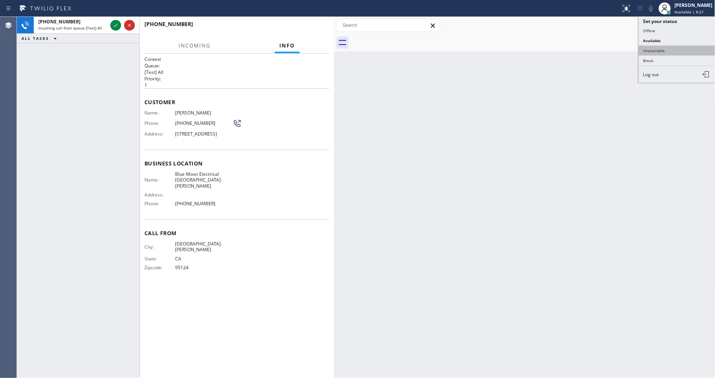
click at [665, 50] on button "Unavailable" at bounding box center [677, 51] width 77 height 10
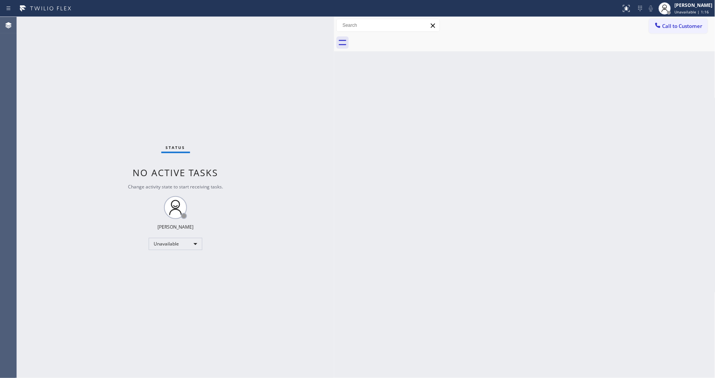
click at [508, 247] on div "Back to Dashboard Change Sender ID Customers Technicians Select a contact Outbo…" at bounding box center [524, 197] width 381 height 361
drag, startPoint x: 591, startPoint y: 272, endPoint x: 298, endPoint y: 326, distance: 297.8
click at [587, 270] on div "Back to Dashboard Change Sender ID Customers Technicians Select a contact Outbo…" at bounding box center [524, 197] width 381 height 361
click at [473, 238] on div "Back to Dashboard Change Sender ID Customers Technicians Select a contact Outbo…" at bounding box center [524, 197] width 381 height 361
click at [248, 309] on div "Status No active tasks Change activity state to start receiving tasks. [PERSON_…" at bounding box center [175, 197] width 317 height 361
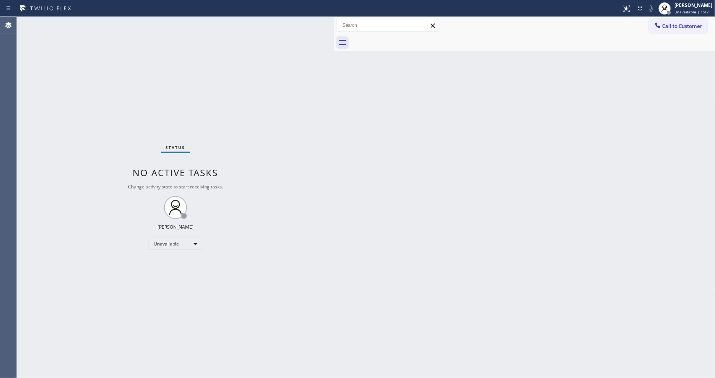
click at [468, 271] on div "Back to Dashboard Change Sender ID Customers Technicians Select a contact Outbo…" at bounding box center [524, 197] width 381 height 361
click at [386, 280] on div "Back to Dashboard Change Sender ID Customers Technicians Select a contact Outbo…" at bounding box center [524, 197] width 381 height 361
click at [329, 269] on div "Status No active tasks Change activity state to start receiving tasks. [PERSON_…" at bounding box center [175, 197] width 317 height 361
drag, startPoint x: 680, startPoint y: 12, endPoint x: 673, endPoint y: 21, distance: 10.4
click at [680, 12] on div "[PERSON_NAME] Unavailable | 2:55" at bounding box center [694, 8] width 42 height 13
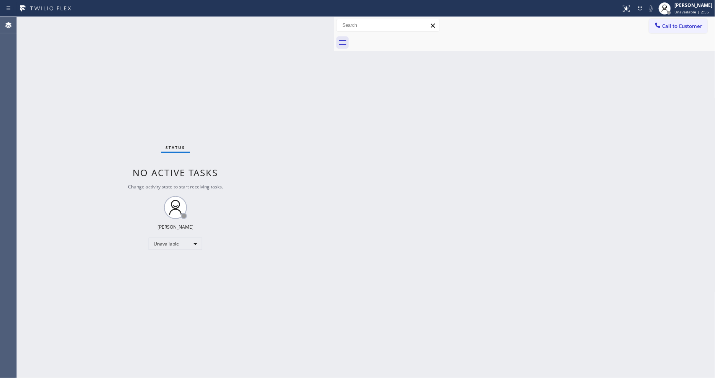
click at [299, 278] on div "Status No active tasks Change activity state to start receiving tasks. [PERSON_…" at bounding box center [175, 197] width 317 height 361
click at [524, 238] on div "Back to Dashboard Change Sender ID Customers Technicians Select a contact Outbo…" at bounding box center [524, 197] width 381 height 361
click at [295, 219] on div "Status No active tasks Change activity state to start receiving tasks. [PERSON_…" at bounding box center [175, 197] width 317 height 361
click at [166, 241] on div "Unavailable" at bounding box center [176, 244] width 54 height 12
click at [169, 262] on li "Available" at bounding box center [175, 264] width 52 height 9
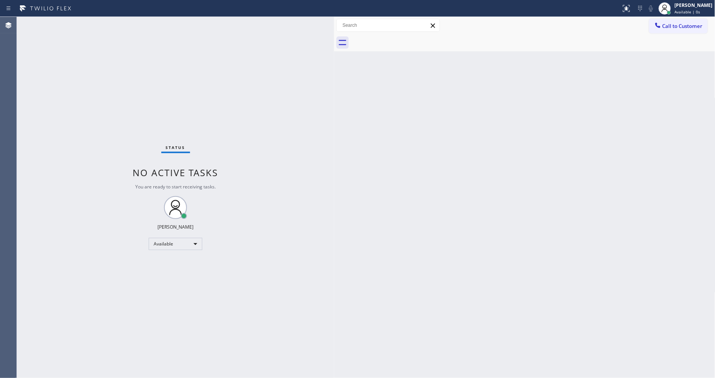
click at [306, 244] on div "Status No active tasks You are ready to start receiving tasks. [PERSON_NAME] Av…" at bounding box center [175, 197] width 317 height 361
drag, startPoint x: 454, startPoint y: 292, endPoint x: 314, endPoint y: 347, distance: 150.6
click at [454, 292] on div "Back to Dashboard Change Sender ID Customers Technicians Select a contact Outbo…" at bounding box center [524, 197] width 381 height 361
click at [562, 125] on div "Back to Dashboard Change Sender ID Customers Technicians Select a contact Outbo…" at bounding box center [524, 197] width 381 height 361
click at [475, 253] on div "Back to Dashboard Change Sender ID Customers Technicians Select a contact Outbo…" at bounding box center [524, 197] width 381 height 361
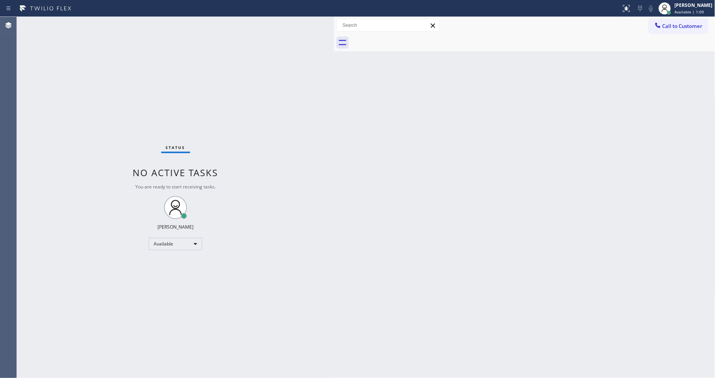
click at [389, 270] on div "Back to Dashboard Change Sender ID Customers Technicians Select a contact Outbo…" at bounding box center [524, 197] width 381 height 361
click at [523, 143] on div "Back to Dashboard Change Sender ID Customers Technicians Select a contact Outbo…" at bounding box center [524, 197] width 381 height 361
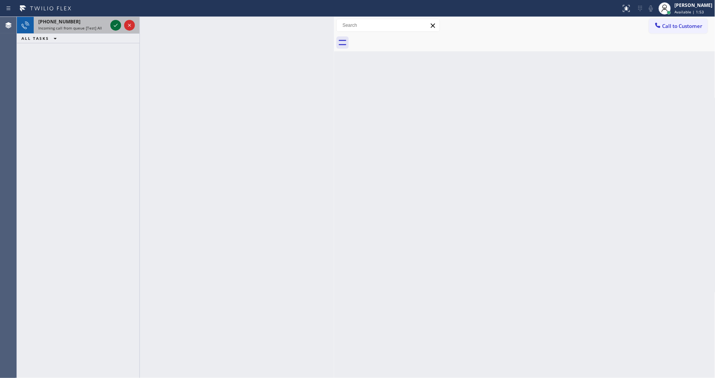
click at [116, 25] on icon at bounding box center [115, 25] width 9 height 9
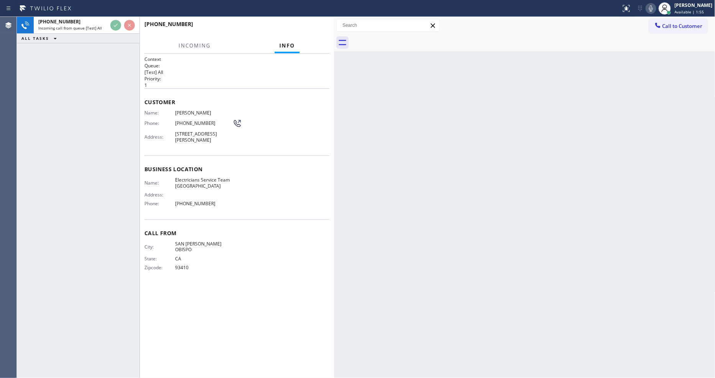
click at [289, 89] on div "Customer Name: [PERSON_NAME] Phone: [PHONE_NUMBER] Address: [STREET_ADDRESS][PE…" at bounding box center [237, 122] width 185 height 67
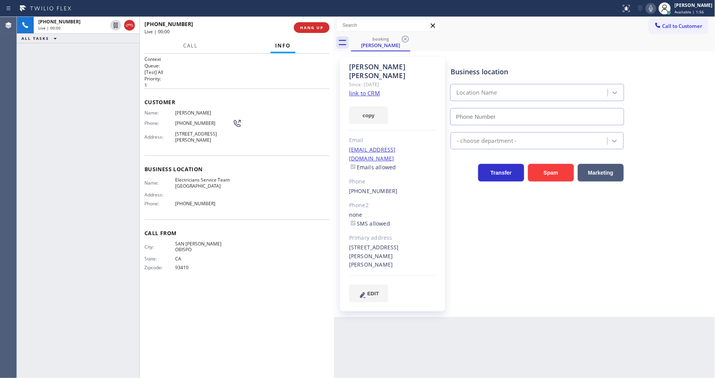
type input "[PHONE_NUMBER]"
click at [323, 23] on button "HANG UP" at bounding box center [312, 27] width 36 height 11
click at [359, 89] on link "link to CRM" at bounding box center [364, 93] width 31 height 8
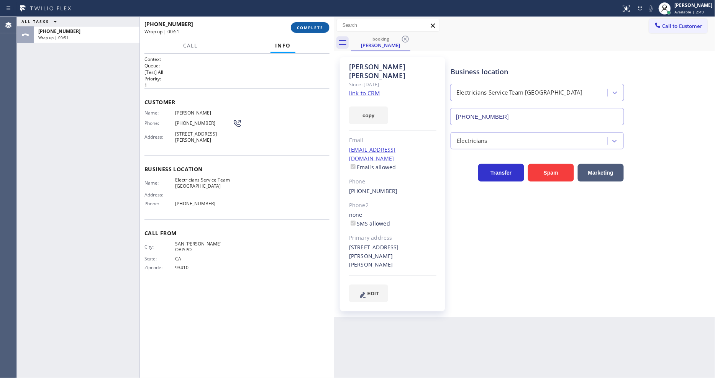
click at [297, 27] on span "COMPLETE" at bounding box center [310, 27] width 26 height 5
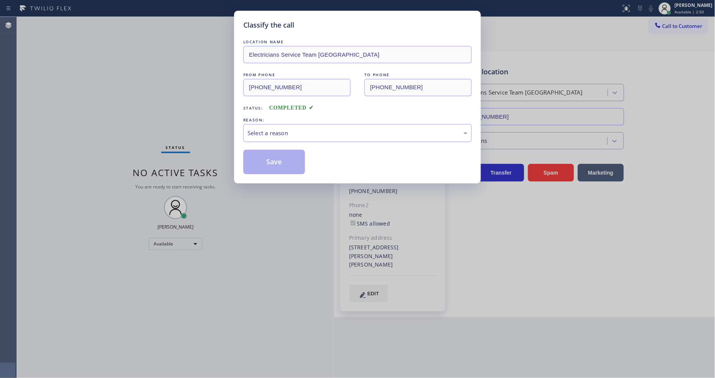
click at [271, 135] on div "Select a reason" at bounding box center [358, 133] width 220 height 9
click at [271, 158] on button "Save" at bounding box center [274, 162] width 62 height 25
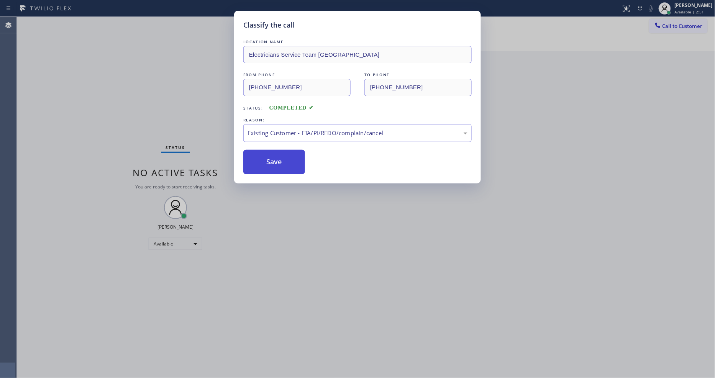
click at [271, 158] on button "Save" at bounding box center [274, 162] width 62 height 25
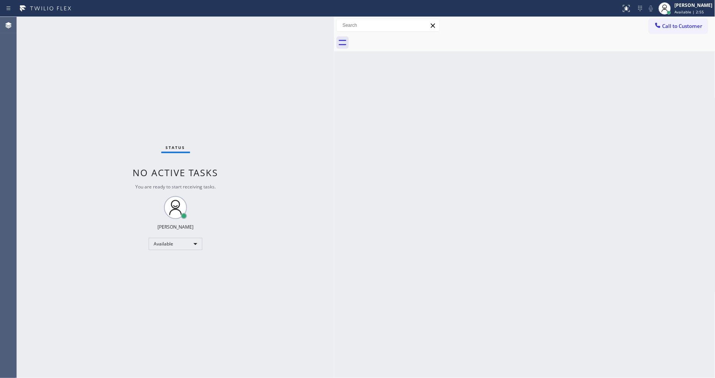
click at [267, 128] on div "Status No active tasks You are ready to start receiving tasks. [PERSON_NAME] Av…" at bounding box center [175, 197] width 317 height 361
click at [500, 281] on div "Back to Dashboard Change Sender ID Customers Technicians Select a contact Outbo…" at bounding box center [524, 197] width 381 height 361
click at [539, 321] on div "Back to Dashboard Change Sender ID Customers Technicians Select a contact Outbo…" at bounding box center [524, 197] width 381 height 361
click at [356, 277] on div "Back to Dashboard Change Sender ID Customers Technicians Select a contact Outbo…" at bounding box center [524, 197] width 381 height 361
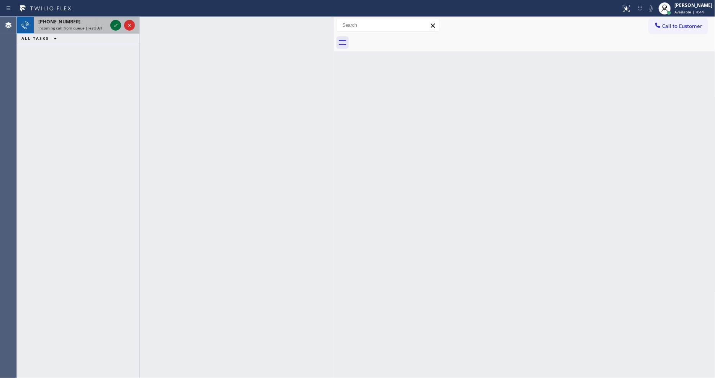
click at [116, 23] on icon at bounding box center [115, 25] width 9 height 9
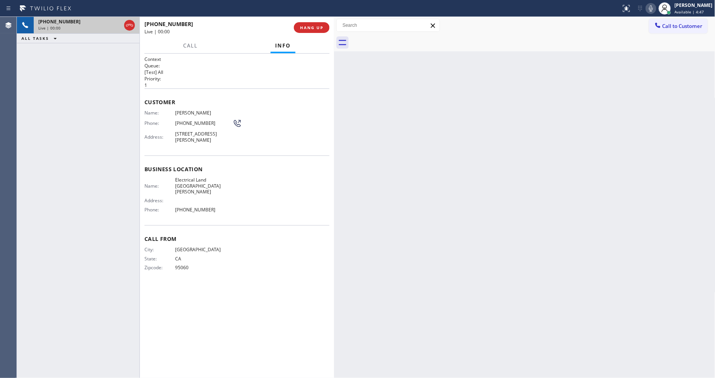
click at [314, 29] on span "HANG UP" at bounding box center [311, 27] width 23 height 5
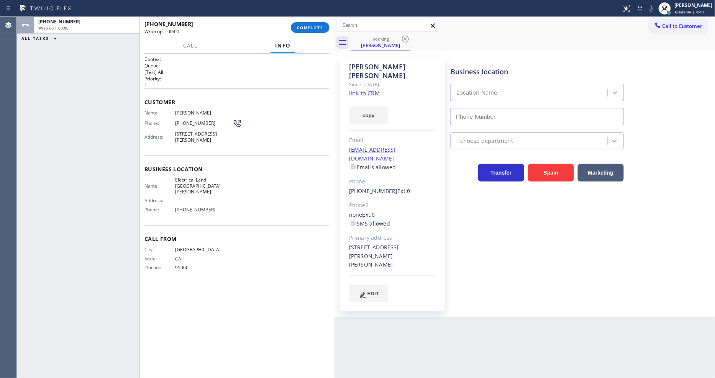
type input "[PHONE_NUMBER]"
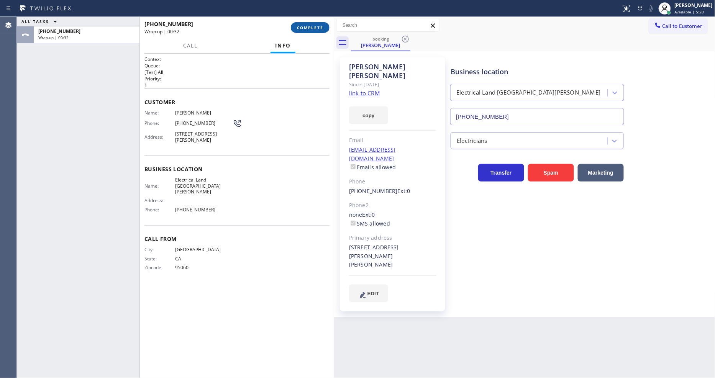
click at [305, 25] on span "COMPLETE" at bounding box center [310, 27] width 26 height 5
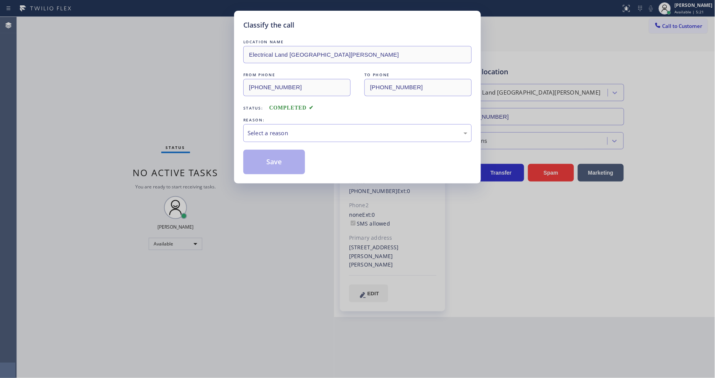
click at [278, 144] on div "LOCATION NAME Electrical Land [GEOGRAPHIC_DATA][PERSON_NAME] FROM PHONE [PHONE_…" at bounding box center [357, 106] width 228 height 136
click at [284, 131] on div "Select a reason" at bounding box center [358, 133] width 220 height 9
click at [284, 165] on button "Save" at bounding box center [274, 162] width 62 height 25
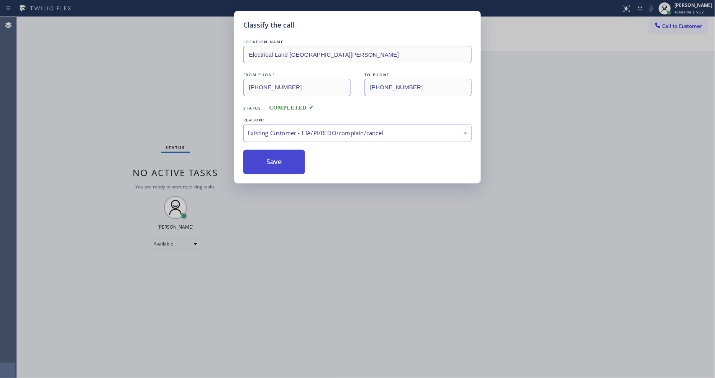
click at [284, 165] on button "Save" at bounding box center [274, 162] width 62 height 25
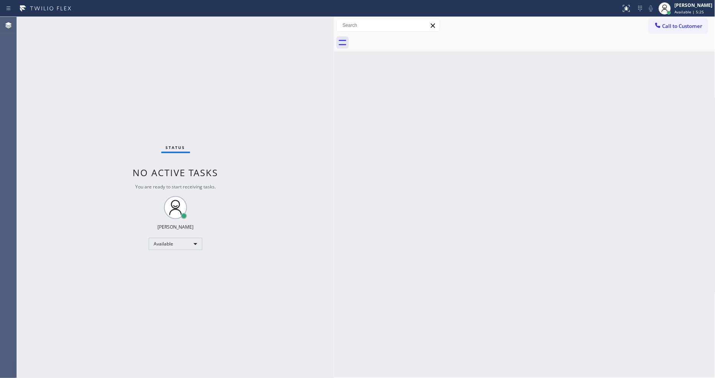
click at [278, 265] on div "Status No active tasks You are ready to start receiving tasks. [PERSON_NAME] Av…" at bounding box center [175, 197] width 317 height 361
click at [458, 263] on div "Back to Dashboard Change Sender ID Customers Technicians Select a contact Outbo…" at bounding box center [524, 197] width 381 height 361
drag, startPoint x: 545, startPoint y: 291, endPoint x: 371, endPoint y: 304, distance: 174.9
click at [544, 288] on div "Back to Dashboard Change Sender ID Customers Technicians Select a contact Outbo…" at bounding box center [524, 197] width 381 height 361
drag, startPoint x: 488, startPoint y: 238, endPoint x: 387, endPoint y: 264, distance: 104.7
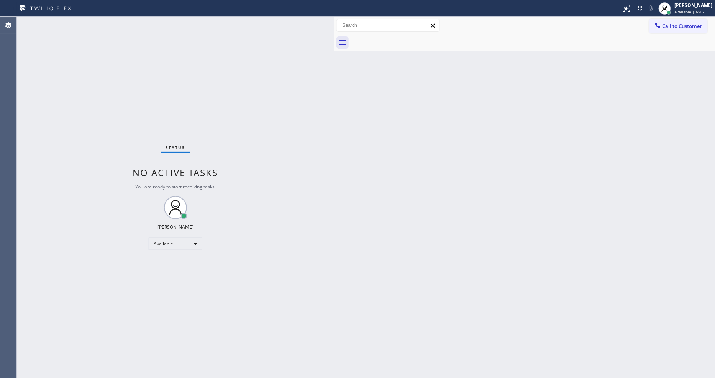
click at [488, 238] on div "Back to Dashboard Change Sender ID Customers Technicians Select a contact Outbo…" at bounding box center [524, 197] width 381 height 361
click at [512, 170] on div "Back to Dashboard Change Sender ID Customers Technicians Select a contact Outbo…" at bounding box center [524, 197] width 381 height 361
click at [316, 291] on div "Status No active tasks You are ready to start receiving tasks. [PERSON_NAME] Av…" at bounding box center [175, 197] width 317 height 361
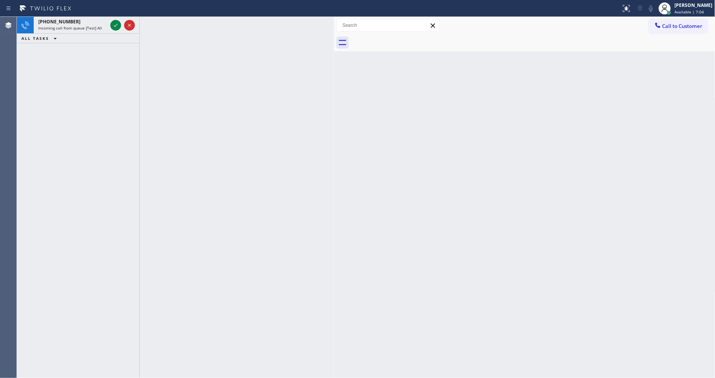
click at [501, 241] on div "Back to Dashboard Change Sender ID Customers Technicians Select a contact Outbo…" at bounding box center [524, 197] width 381 height 361
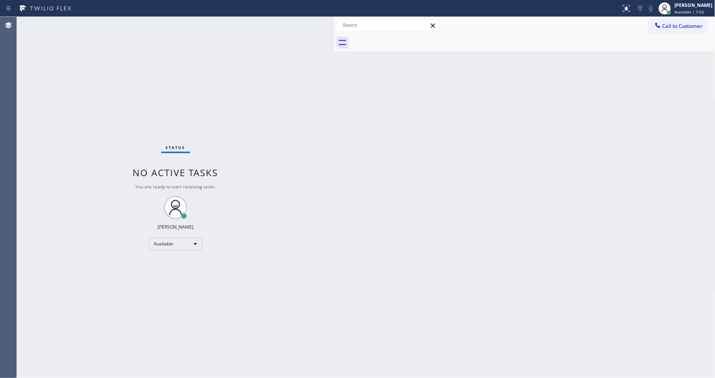
drag, startPoint x: 553, startPoint y: 35, endPoint x: 552, endPoint y: 45, distance: 10.4
click at [550, 35] on div at bounding box center [533, 42] width 365 height 17
click at [598, 223] on div "Back to Dashboard Change Sender ID Customers Technicians Select a contact Outbo…" at bounding box center [524, 197] width 381 height 361
click at [507, 327] on div "Back to Dashboard Change Sender ID Customers Technicians Select a contact Outbo…" at bounding box center [524, 197] width 381 height 361
click at [504, 273] on div "Back to Dashboard Change Sender ID Customers Technicians Select a contact Outbo…" at bounding box center [524, 197] width 381 height 361
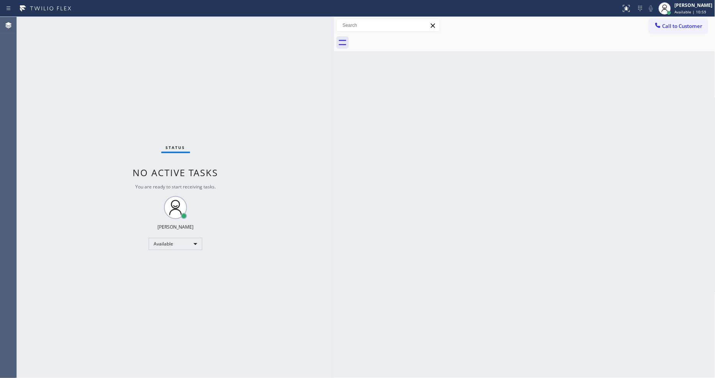
click at [490, 271] on div "Back to Dashboard Change Sender ID Customers Technicians Select a contact Outbo…" at bounding box center [524, 197] width 381 height 361
click at [449, 281] on div "Back to Dashboard Change Sender ID Customers Technicians Select a contact Outbo…" at bounding box center [524, 197] width 381 height 361
click at [540, 188] on div "Back to Dashboard Change Sender ID Customers Technicians Select a contact Outbo…" at bounding box center [524, 197] width 381 height 361
click at [520, 251] on div "Back to Dashboard Change Sender ID Customers Technicians Select a contact Outbo…" at bounding box center [524, 197] width 381 height 361
click at [460, 236] on div "Back to Dashboard Change Sender ID Customers Technicians Select a contact Outbo…" at bounding box center [524, 197] width 381 height 361
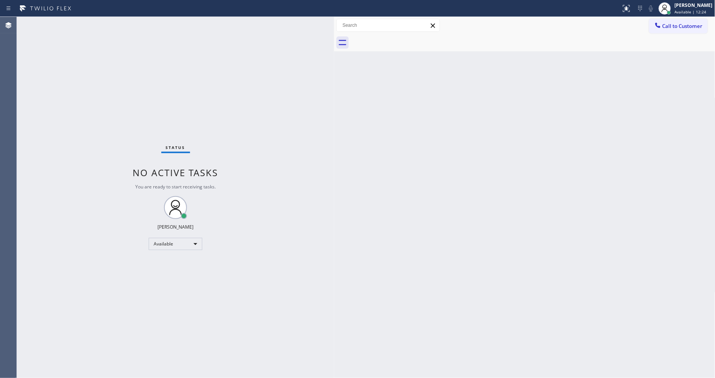
click at [521, 300] on div "Back to Dashboard Change Sender ID Customers Technicians Select a contact Outbo…" at bounding box center [524, 197] width 381 height 361
click at [270, 309] on div "Status No active tasks You are ready to start receiving tasks. [PERSON_NAME] Av…" at bounding box center [175, 197] width 317 height 361
click at [460, 257] on div "Back to Dashboard Change Sender ID Customers Technicians Select a contact Outbo…" at bounding box center [524, 197] width 381 height 361
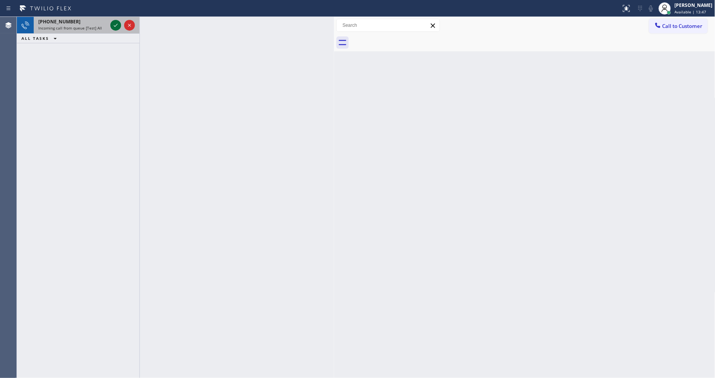
click at [117, 27] on icon at bounding box center [115, 25] width 9 height 9
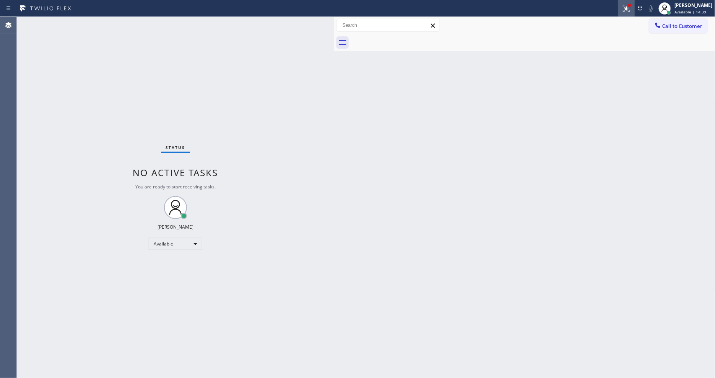
click at [631, 5] on icon at bounding box center [626, 8] width 9 height 9
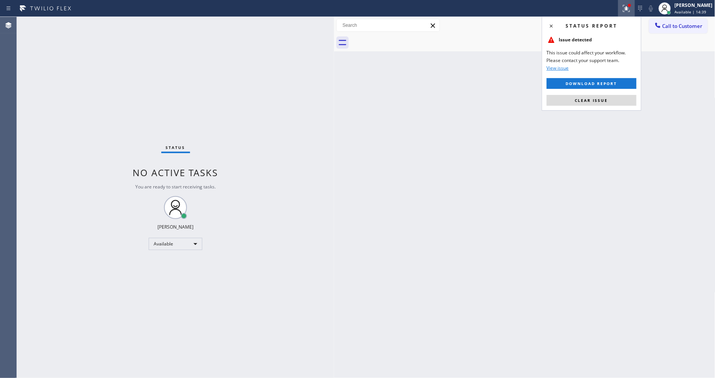
click at [606, 96] on button "Clear issue" at bounding box center [592, 100] width 90 height 11
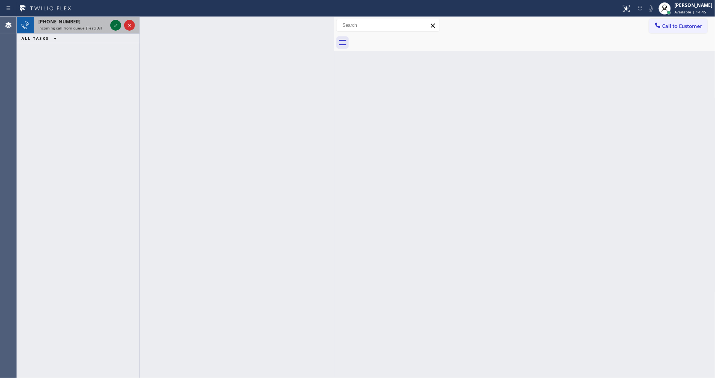
click at [114, 27] on icon at bounding box center [115, 25] width 9 height 9
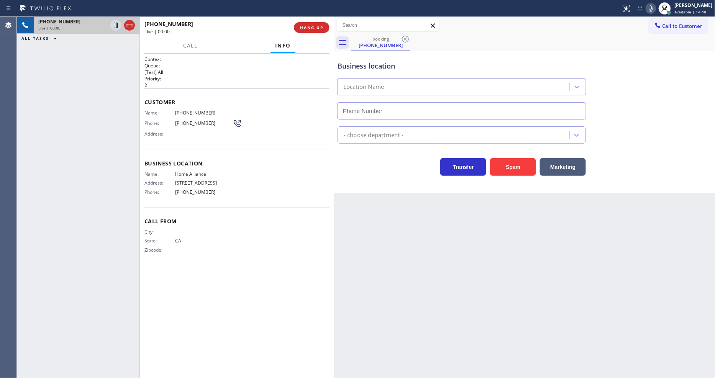
type input "[PHONE_NUMBER]"
click at [308, 24] on button "HANG UP" at bounding box center [312, 27] width 36 height 11
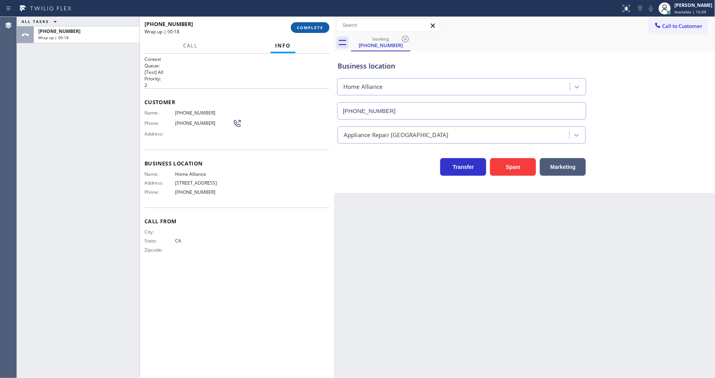
click at [306, 25] on span "COMPLETE" at bounding box center [310, 27] width 26 height 5
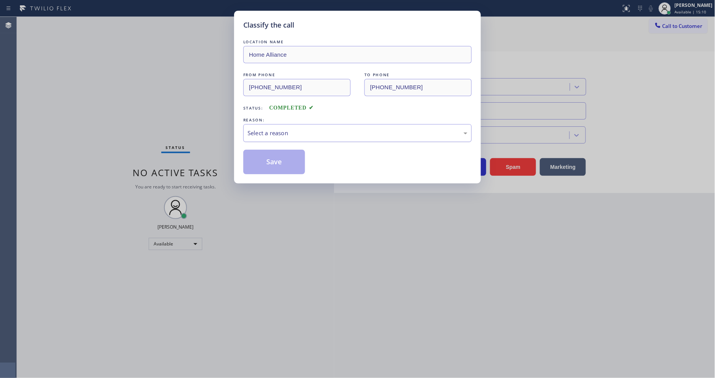
click at [265, 134] on div "Select a reason" at bounding box center [358, 133] width 220 height 9
click at [261, 153] on button "Save" at bounding box center [274, 162] width 62 height 25
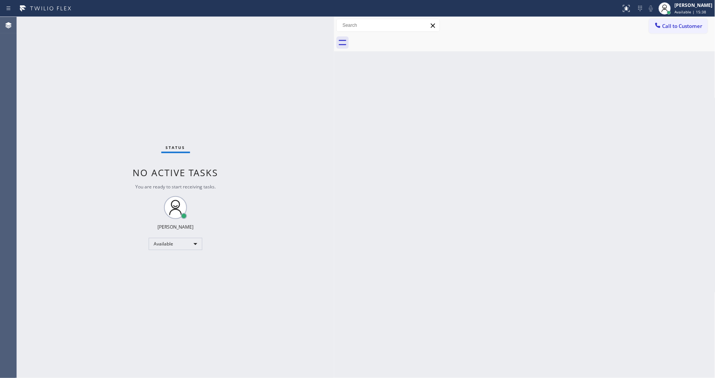
drag, startPoint x: 192, startPoint y: 142, endPoint x: 330, endPoint y: 217, distance: 156.3
click at [192, 142] on div "Status No active tasks You are ready to start receiving tasks. [PERSON_NAME] Av…" at bounding box center [175, 197] width 317 height 361
drag, startPoint x: 503, startPoint y: 299, endPoint x: 394, endPoint y: 332, distance: 113.6
click at [502, 299] on div "Back to Dashboard Change Sender ID Customers Technicians Select a contact Outbo…" at bounding box center [524, 197] width 381 height 361
drag, startPoint x: 626, startPoint y: 274, endPoint x: 677, endPoint y: 359, distance: 99.9
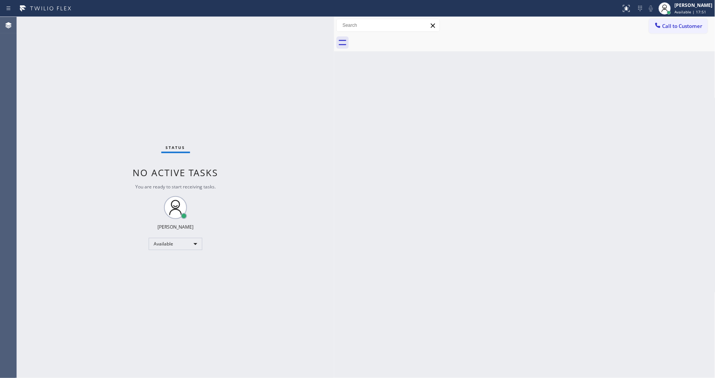
click at [625, 273] on div "Back to Dashboard Change Sender ID Customers Technicians Select a contact Outbo…" at bounding box center [524, 197] width 381 height 361
click at [464, 320] on div "Back to Dashboard Change Sender ID Customers Technicians Select a contact Outbo…" at bounding box center [524, 197] width 381 height 361
drag, startPoint x: 481, startPoint y: 282, endPoint x: 481, endPoint y: 263, distance: 19.2
click at [481, 281] on div "Back to Dashboard Change Sender ID Customers Technicians Select a contact Outbo…" at bounding box center [524, 197] width 381 height 361
drag, startPoint x: 547, startPoint y: 250, endPoint x: 395, endPoint y: 297, distance: 159.3
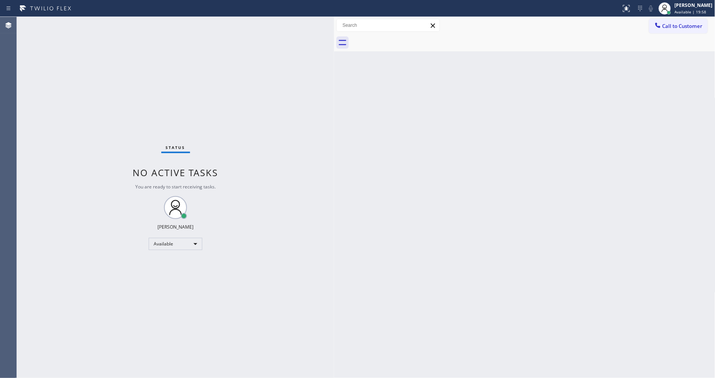
click at [546, 249] on div "Back to Dashboard Change Sender ID Customers Technicians Select a contact Outbo…" at bounding box center [524, 197] width 381 height 361
click at [456, 280] on div "Back to Dashboard Change Sender ID Customers Technicians Select a contact Outbo…" at bounding box center [524, 197] width 381 height 361
click at [552, 280] on div "Back to Dashboard Change Sender ID Customers Technicians Select a contact Outbo…" at bounding box center [524, 197] width 381 height 361
click at [570, 228] on div "Back to Dashboard Change Sender ID Customers Technicians Select a contact Outbo…" at bounding box center [524, 197] width 381 height 361
drag, startPoint x: 483, startPoint y: 322, endPoint x: 468, endPoint y: 319, distance: 15.3
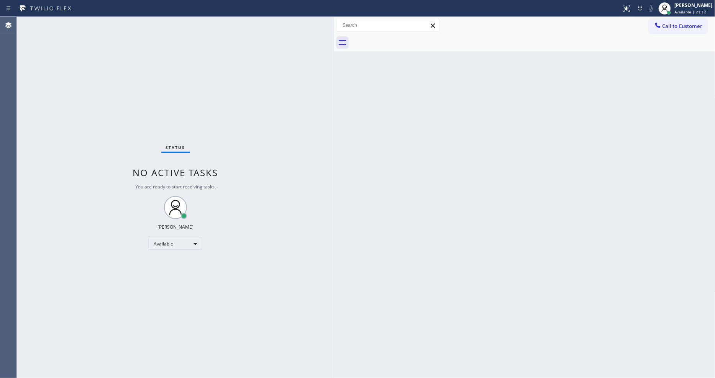
click at [483, 320] on div "Back to Dashboard Change Sender ID Customers Technicians Select a contact Outbo…" at bounding box center [524, 197] width 381 height 361
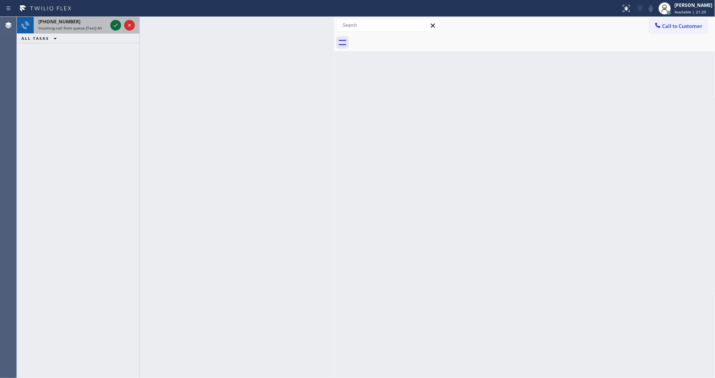
click at [117, 25] on icon at bounding box center [116, 25] width 4 height 3
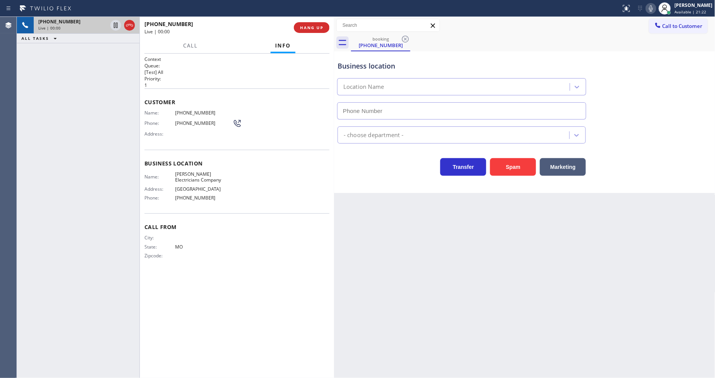
type input "[PHONE_NUMBER]"
click at [323, 22] on button "HANG UP" at bounding box center [312, 27] width 36 height 11
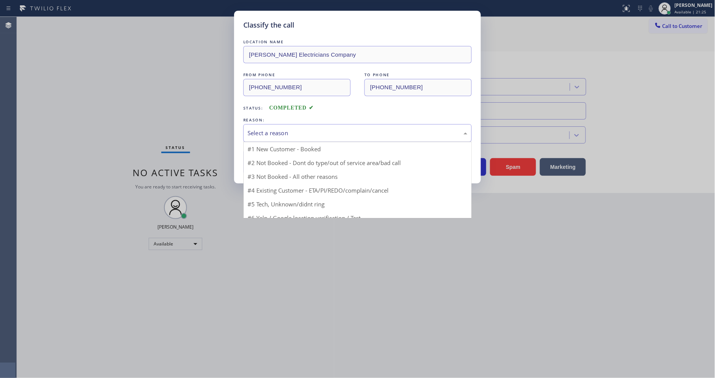
click at [296, 129] on div "Select a reason" at bounding box center [358, 133] width 220 height 9
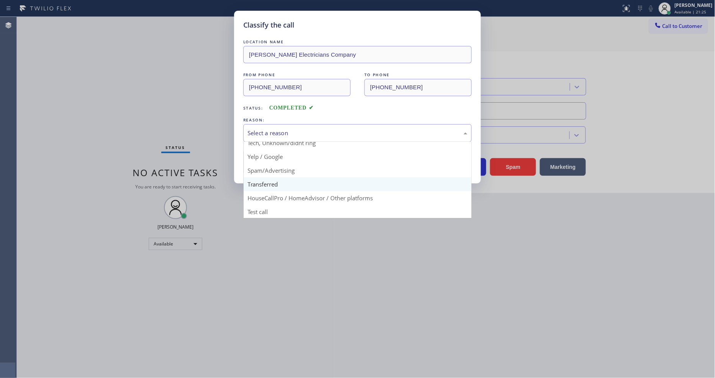
scroll to position [48, 0]
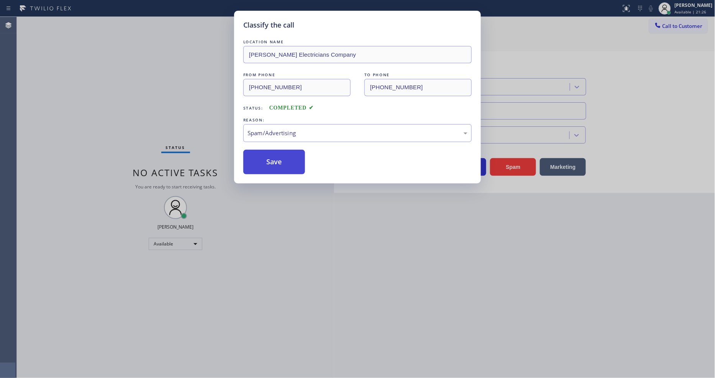
click at [271, 160] on button "Save" at bounding box center [274, 162] width 62 height 25
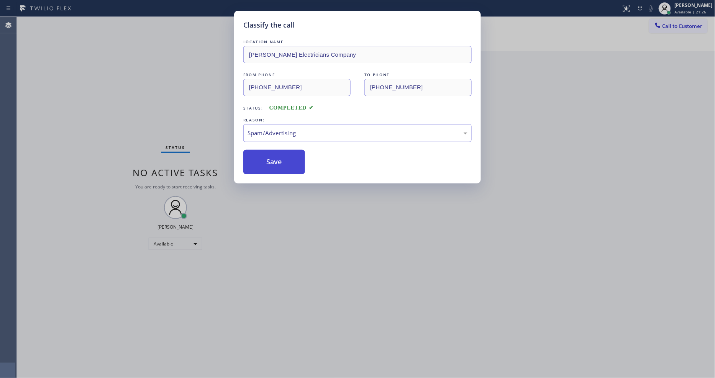
click at [271, 160] on button "Save" at bounding box center [274, 162] width 62 height 25
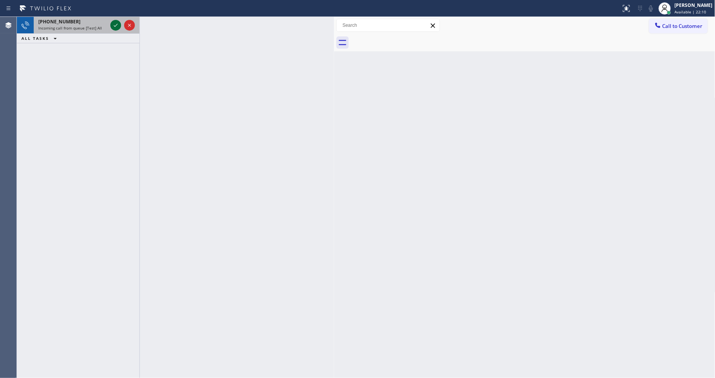
click at [116, 25] on icon at bounding box center [116, 25] width 4 height 3
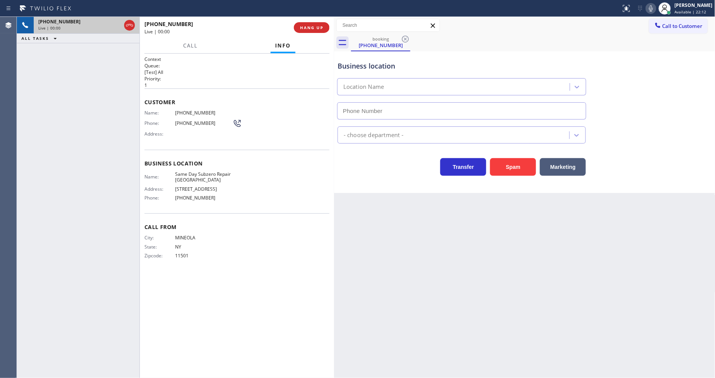
type input "[PHONE_NUMBER]"
click at [193, 171] on span "Same Day Subzero Repair [GEOGRAPHIC_DATA]" at bounding box center [203, 177] width 57 height 12
copy span "Same Day Subzero Repair [GEOGRAPHIC_DATA]"
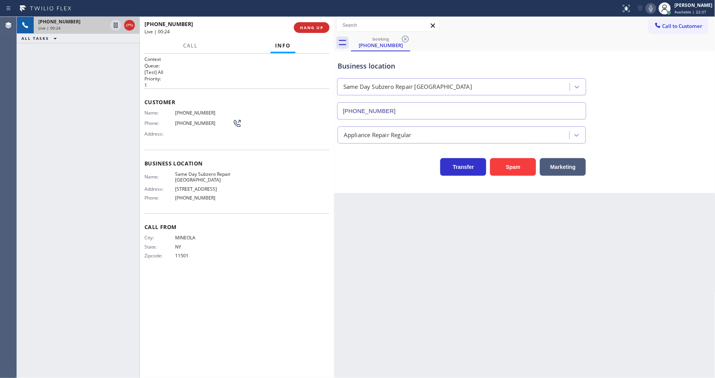
click at [192, 110] on span "[PHONE_NUMBER]" at bounding box center [203, 113] width 57 height 6
copy span "[PHONE_NUMBER]"
click at [119, 125] on div "[PHONE_NUMBER] Live | 02:33 ALL TASKS ALL TASKS ACTIVE TASKS TASKS IN WRAP UP" at bounding box center [78, 197] width 123 height 361
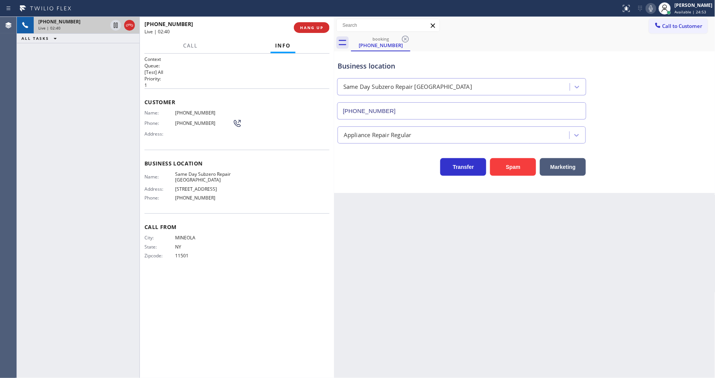
click at [656, 9] on icon at bounding box center [651, 8] width 9 height 9
drag, startPoint x: 114, startPoint y: 24, endPoint x: 322, endPoint y: 25, distance: 207.8
click at [114, 24] on icon at bounding box center [115, 25] width 9 height 9
click at [653, 10] on icon at bounding box center [651, 8] width 4 height 6
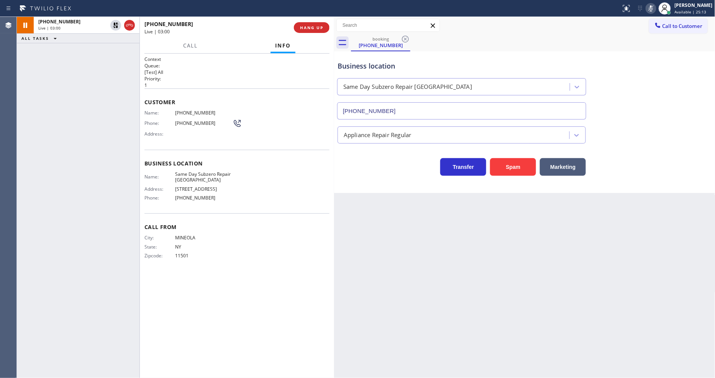
click at [315, 196] on div "Name: Same Day Subzero Repair [GEOGRAPHIC_DATA] Address: [STREET_ADDRESS], Phon…" at bounding box center [237, 187] width 185 height 33
click at [484, 238] on div "Back to Dashboard Change Sender ID Customers Technicians Select a contact Outbo…" at bounding box center [524, 197] width 381 height 361
click at [115, 24] on icon at bounding box center [115, 25] width 5 height 5
click at [654, 8] on rect at bounding box center [651, 7] width 5 height 5
click at [429, 330] on div "Back to Dashboard Change Sender ID Customers Technicians Select a contact Outbo…" at bounding box center [524, 197] width 381 height 361
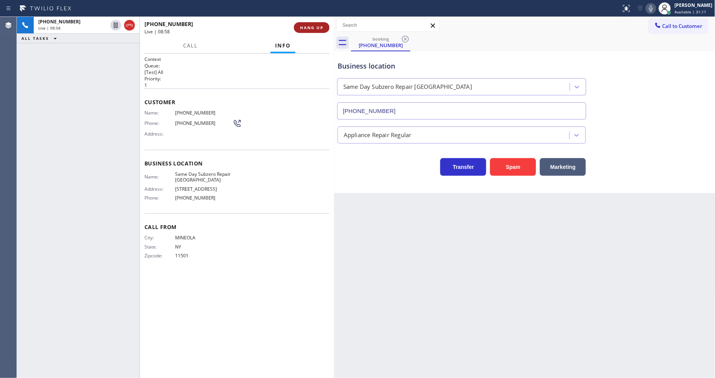
click at [326, 28] on button "HANG UP" at bounding box center [312, 27] width 36 height 11
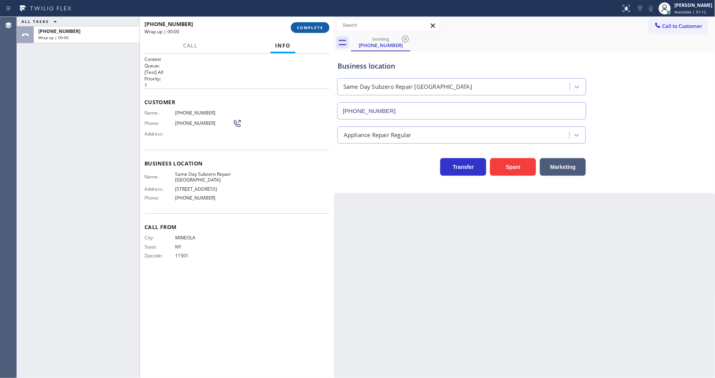
click at [310, 25] on span "COMPLETE" at bounding box center [310, 27] width 26 height 5
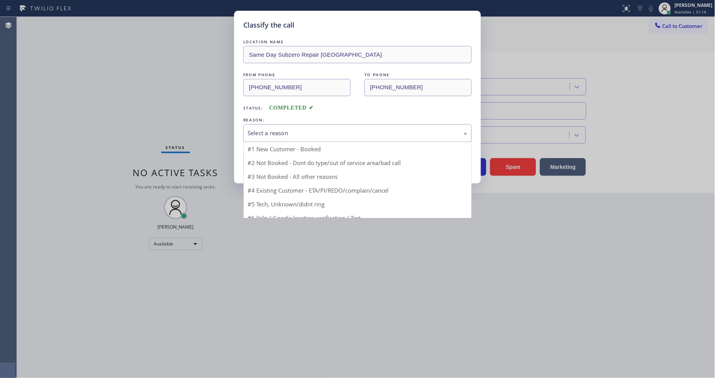
click at [258, 136] on div "Select a reason" at bounding box center [357, 133] width 228 height 18
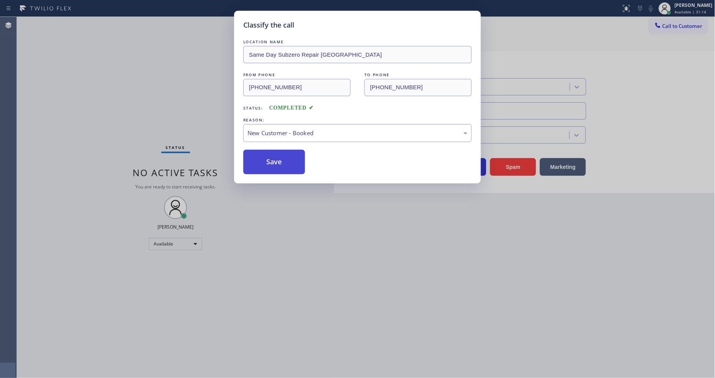
click at [261, 164] on button "Save" at bounding box center [274, 162] width 62 height 25
click at [262, 162] on button "Save" at bounding box center [274, 162] width 62 height 25
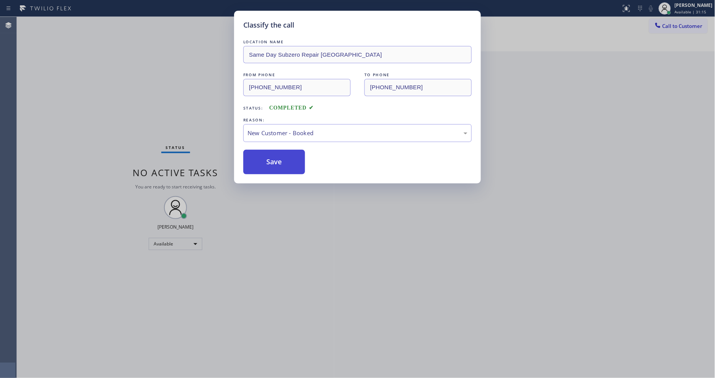
click at [262, 162] on button "Save" at bounding box center [274, 162] width 62 height 25
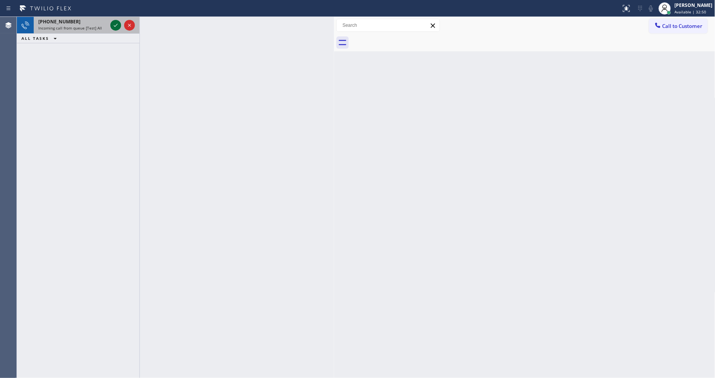
click at [117, 21] on icon at bounding box center [115, 25] width 9 height 9
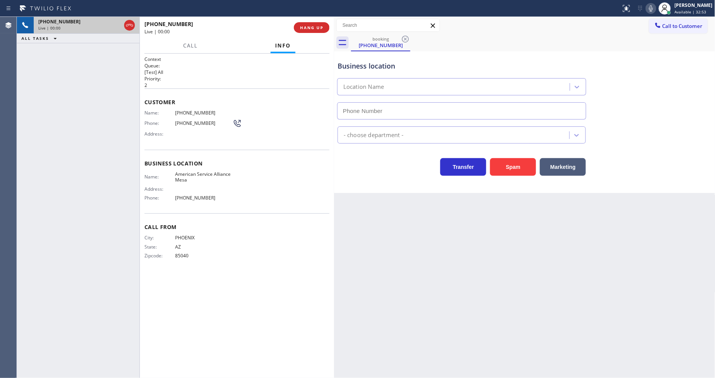
type input "[PHONE_NUMBER]"
drag, startPoint x: 466, startPoint y: 262, endPoint x: 347, endPoint y: 159, distance: 157.6
click at [466, 261] on div "Back to Dashboard Change Sender ID Customers Technicians Select a contact Outbo…" at bounding box center [524, 197] width 381 height 361
click at [297, 120] on div "Name: [PHONE_NUMBER] Phone: [PHONE_NUMBER] Address:" at bounding box center [237, 125] width 185 height 30
click at [182, 172] on span "American Service Alliance Mesa" at bounding box center [203, 177] width 57 height 12
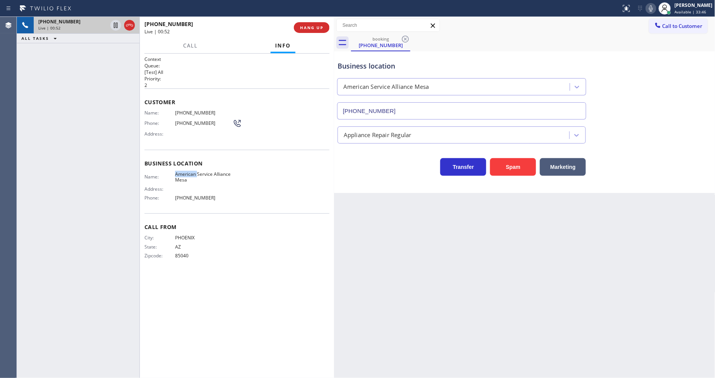
click at [182, 172] on span "American Service Alliance Mesa" at bounding box center [203, 177] width 57 height 12
click at [189, 110] on span "[PHONE_NUMBER]" at bounding box center [203, 113] width 57 height 6
click at [188, 110] on span "[PHONE_NUMBER]" at bounding box center [203, 113] width 57 height 6
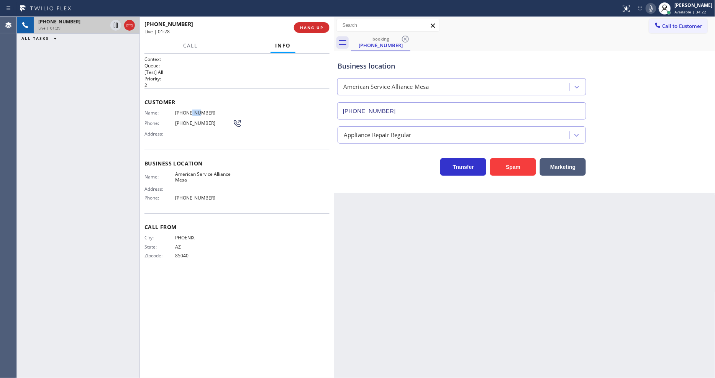
click at [194, 111] on span "[PHONE_NUMBER]" at bounding box center [203, 113] width 57 height 6
drag, startPoint x: 522, startPoint y: 226, endPoint x: 493, endPoint y: 235, distance: 30.0
click at [522, 226] on div "Back to Dashboard Change Sender ID Customers Technicians Select a contact Outbo…" at bounding box center [524, 197] width 381 height 361
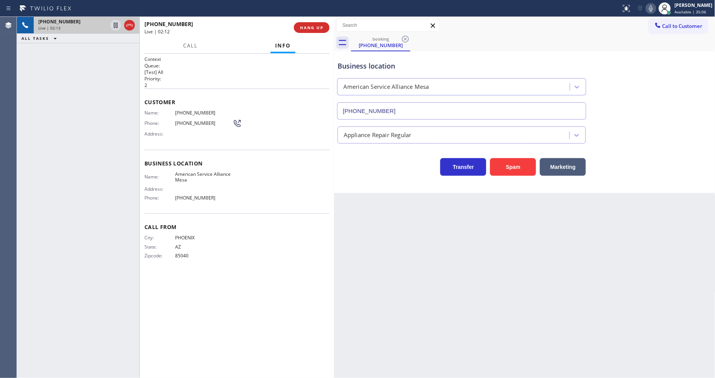
click at [178, 253] on span "85040" at bounding box center [203, 256] width 57 height 6
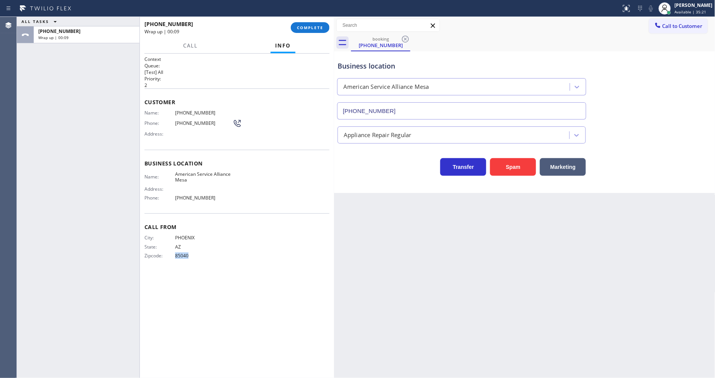
click at [179, 255] on span "85040" at bounding box center [203, 256] width 57 height 6
click at [309, 27] on span "COMPLETE" at bounding box center [310, 27] width 26 height 5
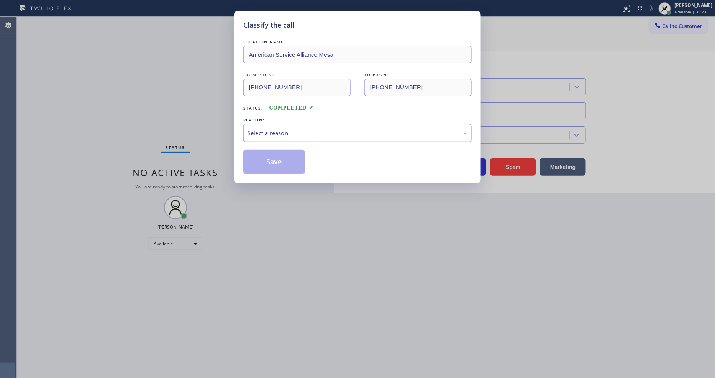
drag, startPoint x: 266, startPoint y: 127, endPoint x: 262, endPoint y: 137, distance: 11.2
click at [266, 129] on div "Select a reason" at bounding box center [358, 133] width 220 height 9
click at [256, 159] on button "Save" at bounding box center [274, 162] width 62 height 25
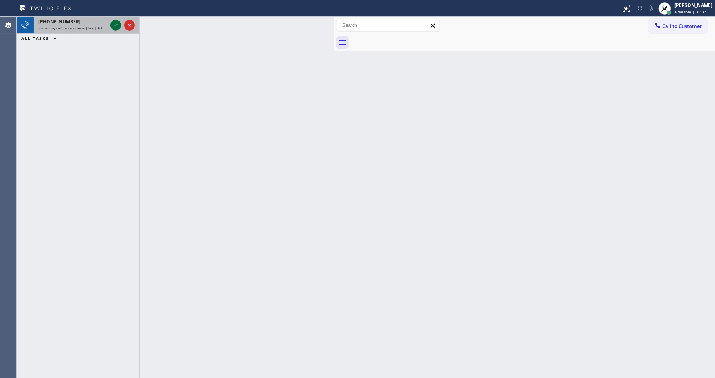
click at [118, 24] on icon at bounding box center [115, 25] width 9 height 9
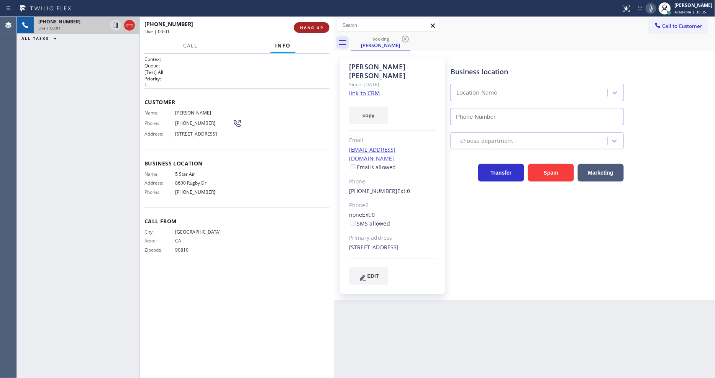
type input "[PHONE_NUMBER]"
click at [312, 28] on span "HANG UP" at bounding box center [311, 27] width 23 height 5
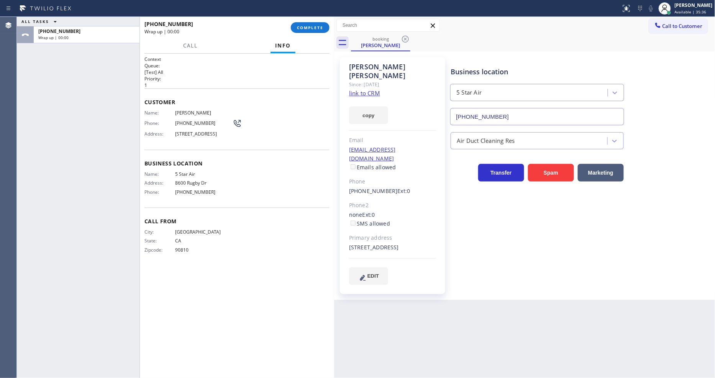
click at [358, 89] on link "link to CRM" at bounding box center [364, 93] width 31 height 8
click at [304, 31] on button "COMPLETE" at bounding box center [310, 27] width 39 height 11
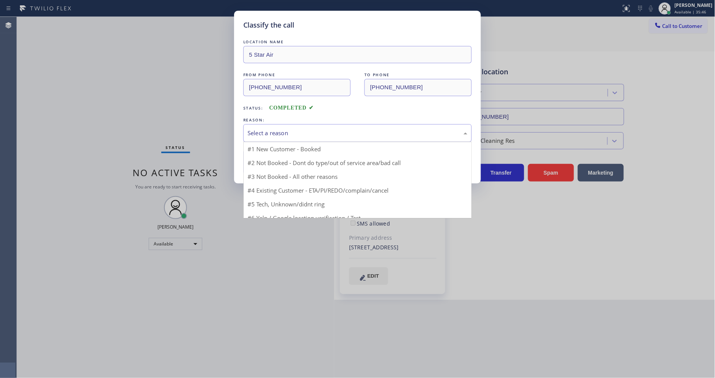
click at [259, 130] on div "Select a reason" at bounding box center [358, 133] width 220 height 9
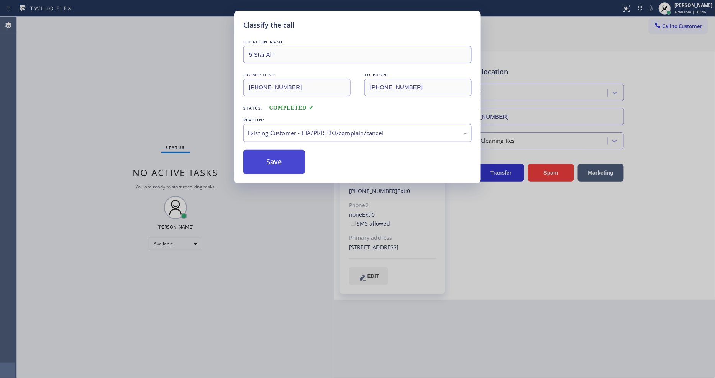
click at [256, 157] on button "Save" at bounding box center [274, 162] width 62 height 25
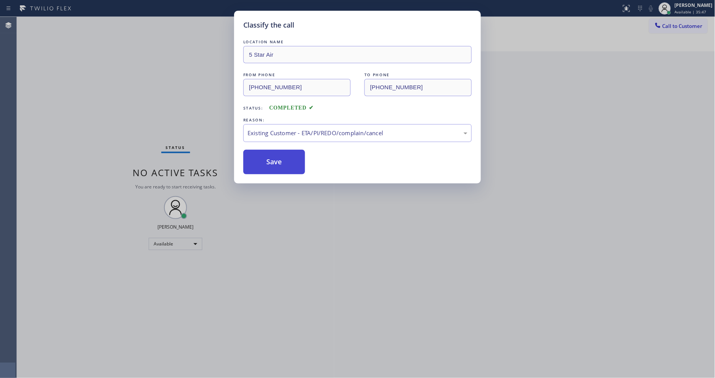
click at [256, 157] on button "Save" at bounding box center [274, 162] width 62 height 25
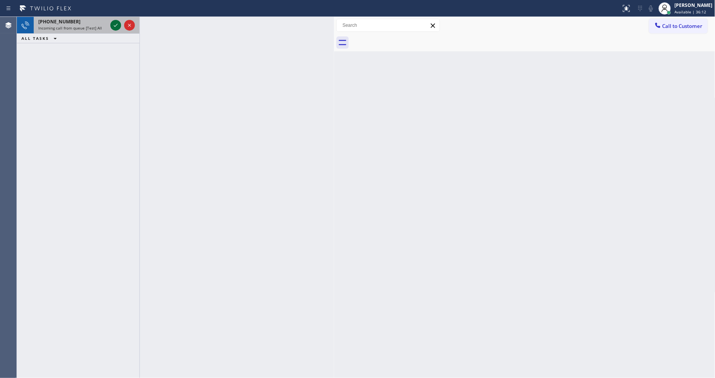
click at [113, 25] on icon at bounding box center [115, 25] width 9 height 9
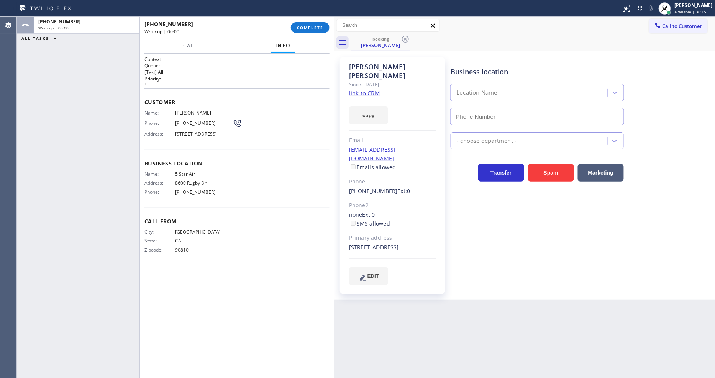
type input "[PHONE_NUMBER]"
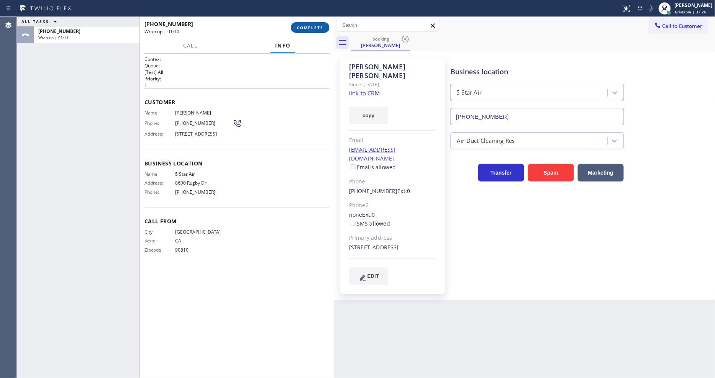
click at [319, 24] on button "COMPLETE" at bounding box center [310, 27] width 39 height 11
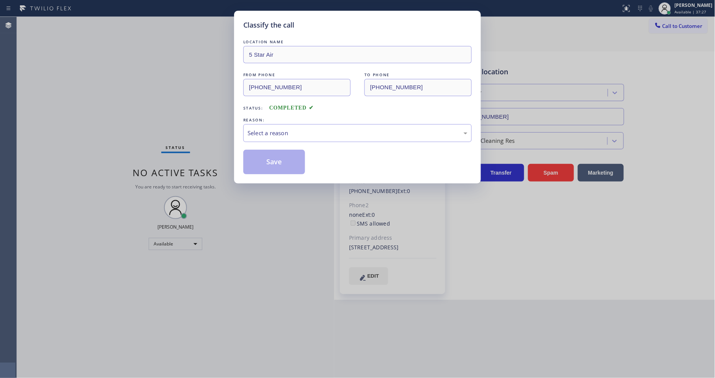
click at [281, 129] on div "Select a reason" at bounding box center [358, 133] width 220 height 9
click at [269, 162] on button "Save" at bounding box center [274, 162] width 62 height 25
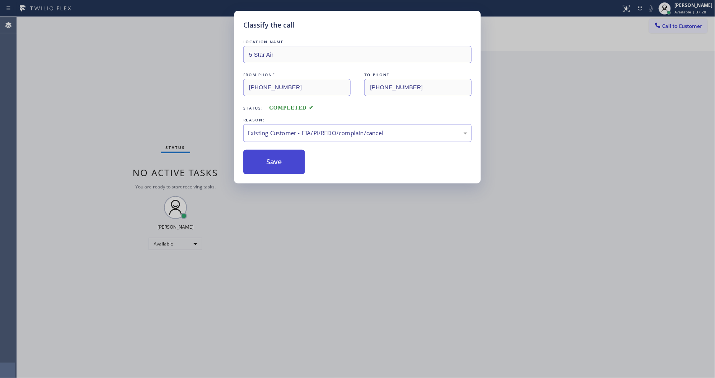
click at [269, 162] on button "Save" at bounding box center [274, 162] width 62 height 25
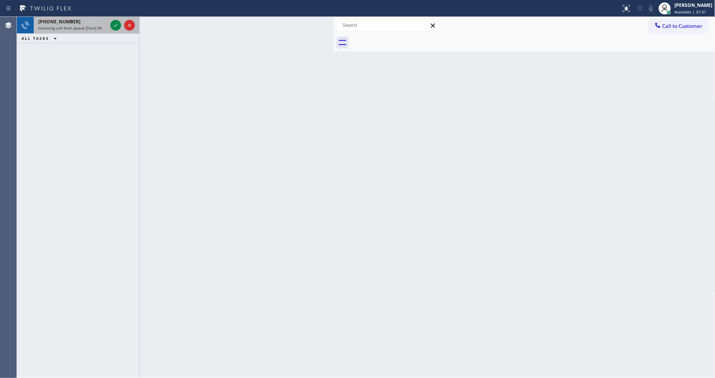
drag, startPoint x: 81, startPoint y: 27, endPoint x: 103, endPoint y: 27, distance: 22.2
click at [81, 27] on span "Incoming call from queue [Test] All" at bounding box center [70, 27] width 64 height 5
click at [116, 25] on icon at bounding box center [116, 25] width 4 height 3
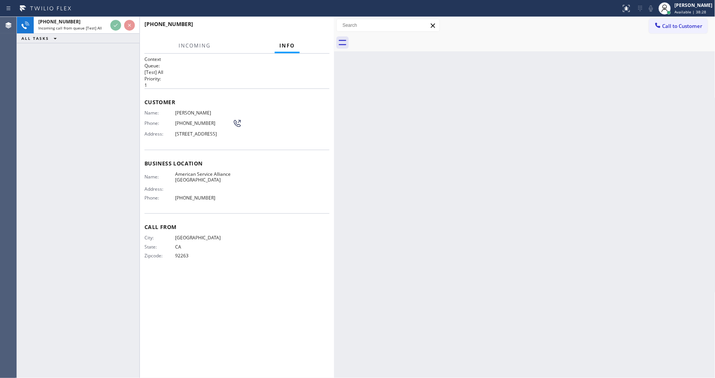
click at [286, 64] on h2 "Queue:" at bounding box center [237, 65] width 185 height 7
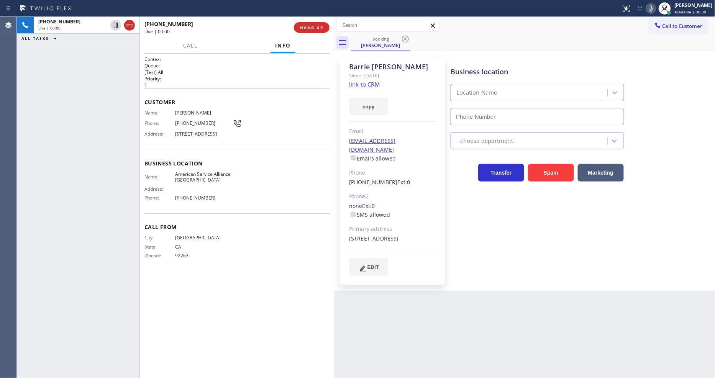
type input "[PHONE_NUMBER]"
click at [353, 85] on link "link to CRM" at bounding box center [364, 84] width 31 height 8
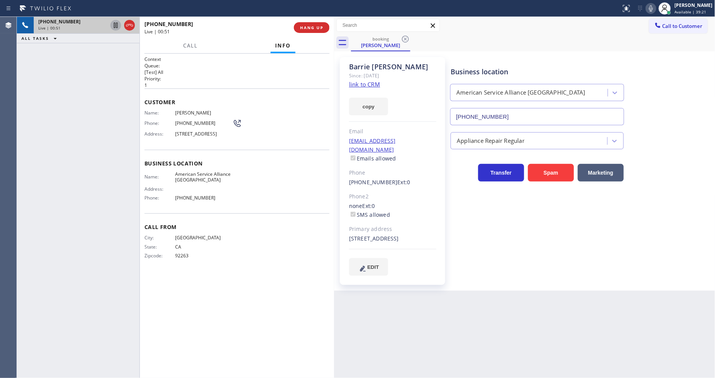
click at [115, 23] on icon at bounding box center [115, 25] width 9 height 9
click at [662, 5] on div at bounding box center [665, 8] width 17 height 17
click at [656, 9] on icon at bounding box center [651, 8] width 9 height 9
click at [466, 291] on div "Back to Dashboard Change Sender ID Customers Technicians Select a contact Outbo…" at bounding box center [524, 197] width 381 height 361
click at [304, 259] on div "City: [GEOGRAPHIC_DATA]: [US_STATE] Zipcode: 92263" at bounding box center [237, 248] width 185 height 27
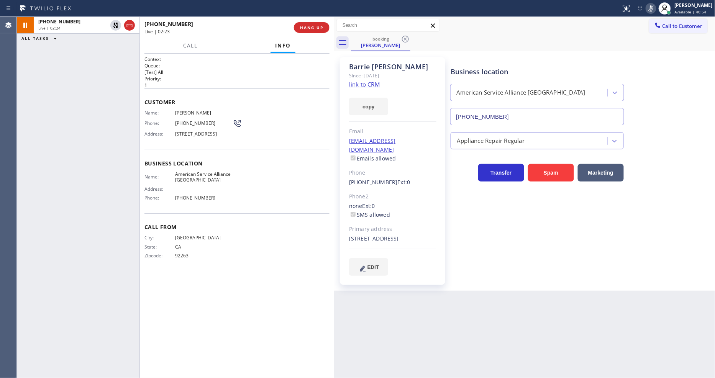
click at [520, 255] on div "Business location American Service Alliance [GEOGRAPHIC_DATA] [PHONE_NUMBER] Ap…" at bounding box center [581, 166] width 264 height 215
click at [146, 297] on div "Context Queue: [Test] All Priority: 1 Customer Name: [PERSON_NAME] Phone: [PHON…" at bounding box center [237, 216] width 185 height 320
drag, startPoint x: 113, startPoint y: 26, endPoint x: 185, endPoint y: 20, distance: 71.9
click at [113, 26] on icon at bounding box center [115, 25] width 9 height 9
click at [655, 5] on icon at bounding box center [651, 8] width 9 height 9
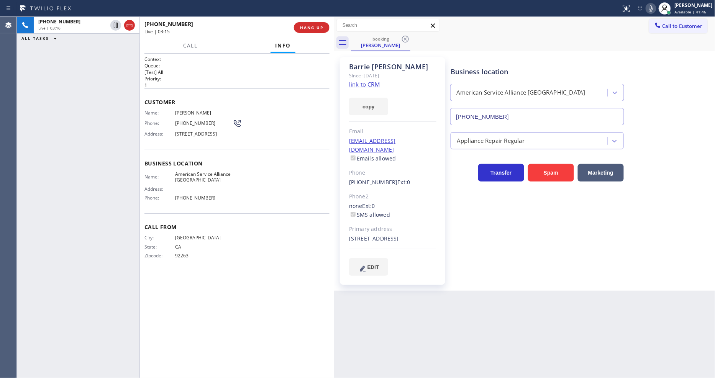
drag, startPoint x: 155, startPoint y: 137, endPoint x: 164, endPoint y: 37, distance: 100.8
click at [155, 137] on span "Address:" at bounding box center [160, 134] width 31 height 6
click at [246, 338] on div "Context Queue: [Test] All Priority: 1 Customer Name: [PERSON_NAME] Phone: [PHON…" at bounding box center [237, 216] width 185 height 320
click at [430, 243] on div "[STREET_ADDRESS]" at bounding box center [392, 239] width 87 height 9
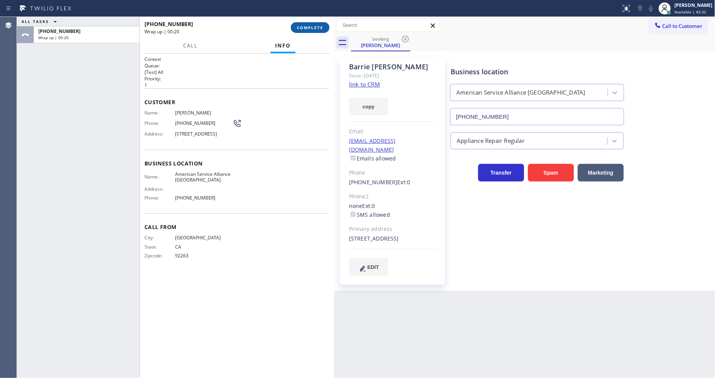
click at [307, 25] on span "COMPLETE" at bounding box center [310, 27] width 26 height 5
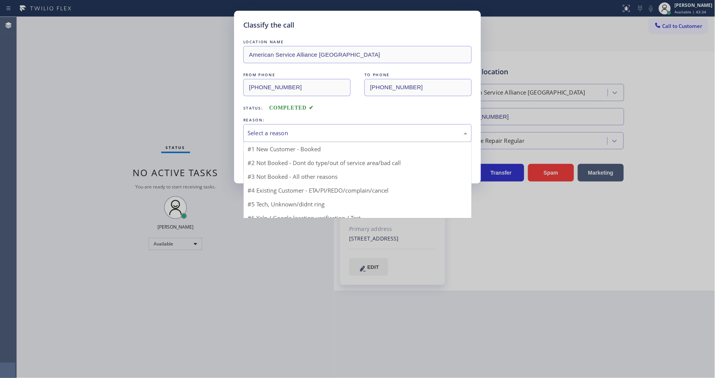
click at [270, 129] on div "Select a reason" at bounding box center [358, 133] width 220 height 9
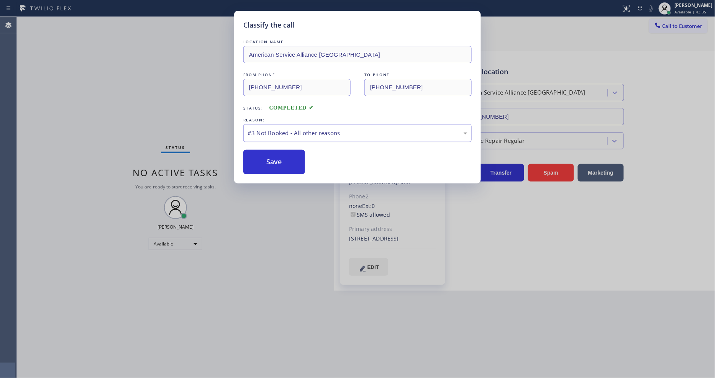
drag, startPoint x: 270, startPoint y: 129, endPoint x: 271, endPoint y: 139, distance: 10.0
click at [270, 131] on div "#3 Not Booked - All other reasons" at bounding box center [358, 133] width 220 height 9
click at [274, 159] on button "Save" at bounding box center [274, 162] width 62 height 25
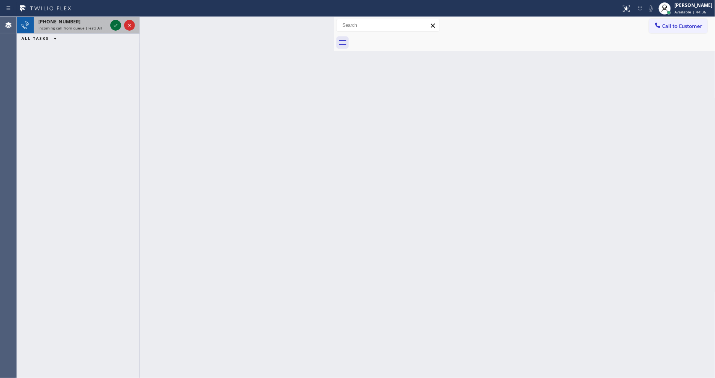
click at [113, 25] on icon at bounding box center [115, 25] width 9 height 9
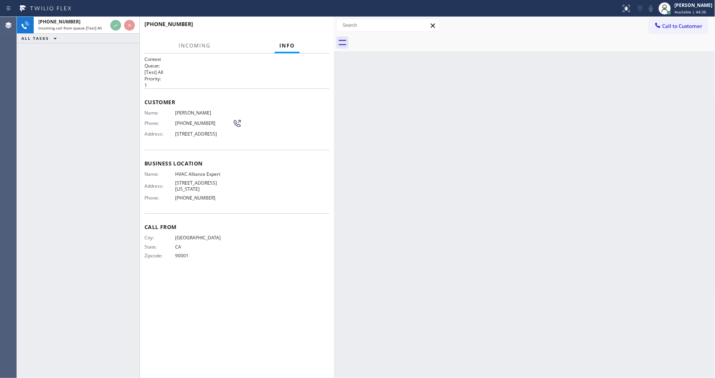
click at [113, 75] on div "[PHONE_NUMBER] Incoming call from queue [Test] All ALL TASKS ALL TASKS ACTIVE T…" at bounding box center [78, 197] width 123 height 361
click at [308, 118] on div "Name: [PERSON_NAME] Phone: [PHONE_NUMBER] Address: [STREET_ADDRESS]" at bounding box center [237, 125] width 185 height 30
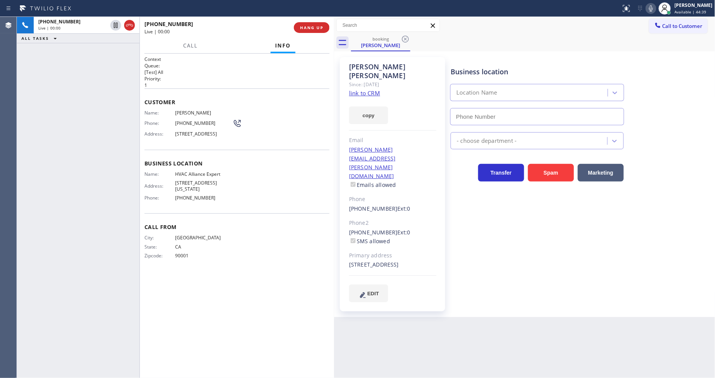
type input "[PHONE_NUMBER]"
click at [375, 89] on link "link to CRM" at bounding box center [364, 93] width 31 height 8
click at [306, 27] on span "HANG UP" at bounding box center [311, 27] width 23 height 5
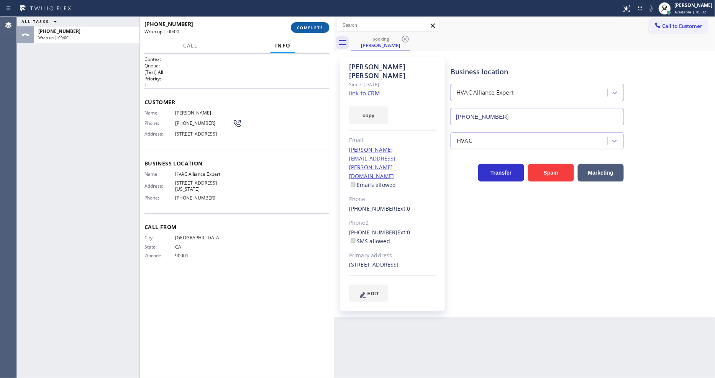
click at [306, 27] on span "COMPLETE" at bounding box center [310, 27] width 26 height 5
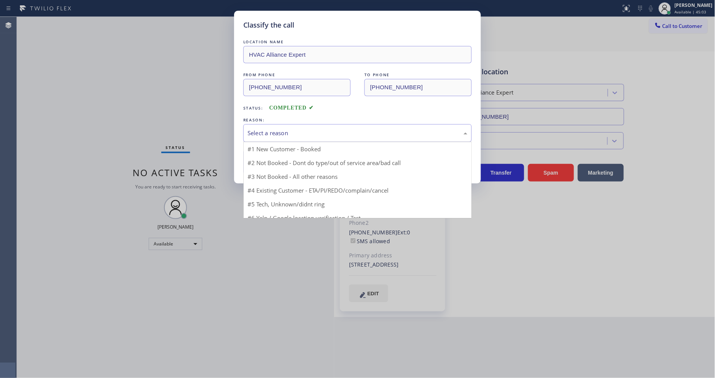
click at [276, 129] on div "Select a reason" at bounding box center [358, 133] width 220 height 9
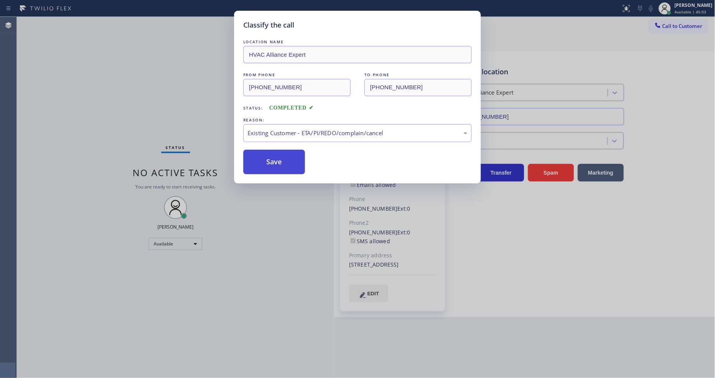
click at [271, 163] on button "Save" at bounding box center [274, 162] width 62 height 25
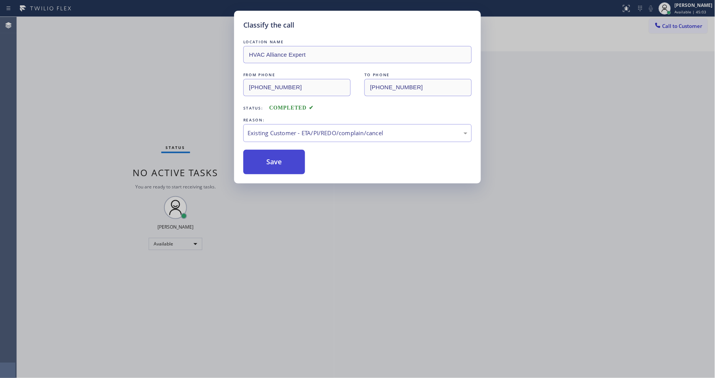
click at [271, 163] on button "Save" at bounding box center [274, 162] width 62 height 25
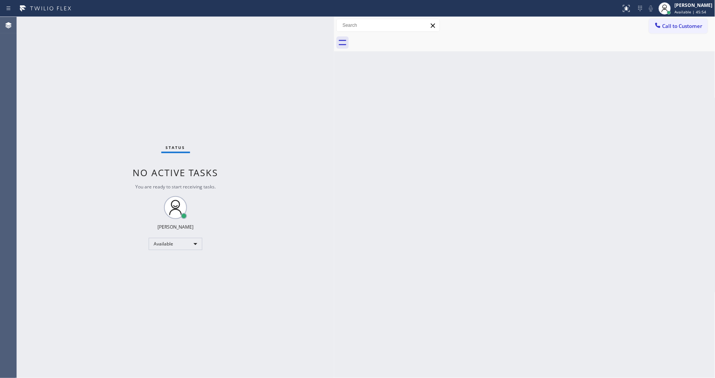
click at [476, 274] on div "Back to Dashboard Change Sender ID Customers Technicians Select a contact Outbo…" at bounding box center [524, 197] width 381 height 361
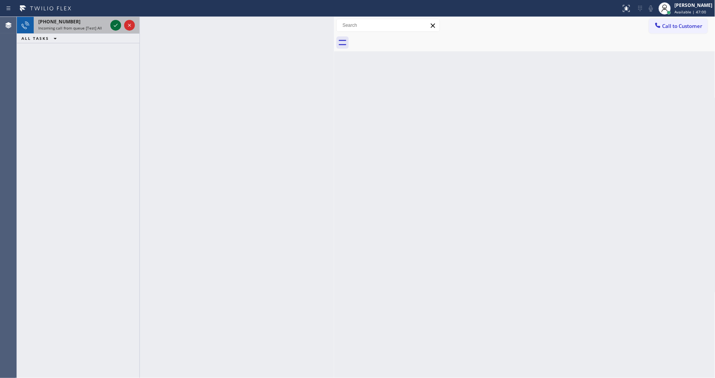
click at [116, 25] on icon at bounding box center [115, 25] width 9 height 9
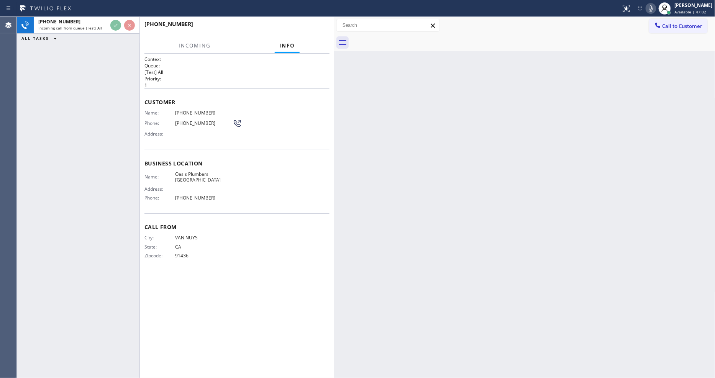
click at [488, 247] on div "Back to Dashboard Change Sender ID Customers Technicians Select a contact Outbo…" at bounding box center [524, 197] width 381 height 361
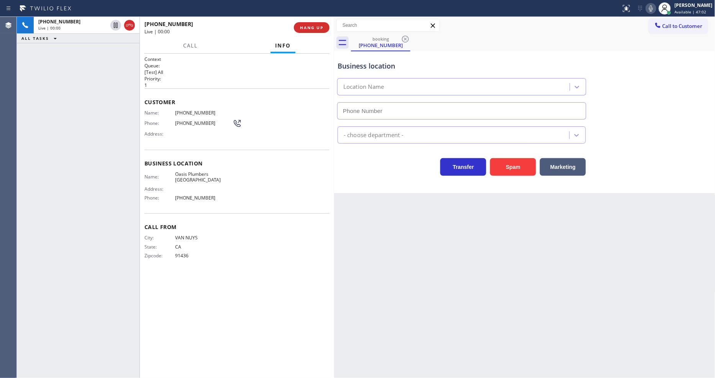
type input "[PHONE_NUMBER]"
click at [191, 171] on span "Oasis Plumbers [GEOGRAPHIC_DATA]" at bounding box center [203, 177] width 57 height 12
click at [181, 110] on span "[PHONE_NUMBER]" at bounding box center [203, 113] width 57 height 6
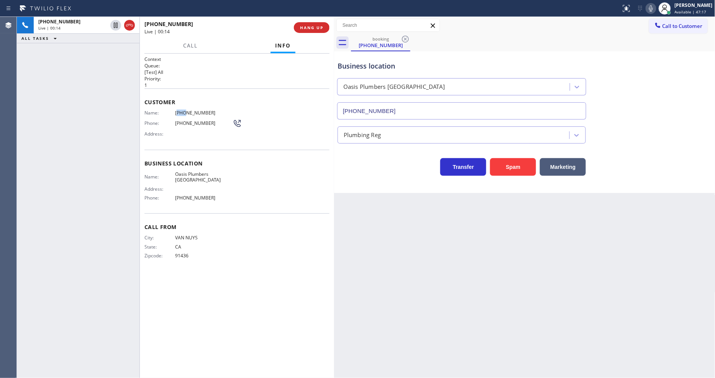
click at [181, 110] on span "[PHONE_NUMBER]" at bounding box center [203, 113] width 57 height 6
drag, startPoint x: 113, startPoint y: 25, endPoint x: 122, endPoint y: 23, distance: 9.3
click at [113, 23] on icon at bounding box center [115, 25] width 9 height 9
click at [656, 10] on icon at bounding box center [651, 8] width 9 height 9
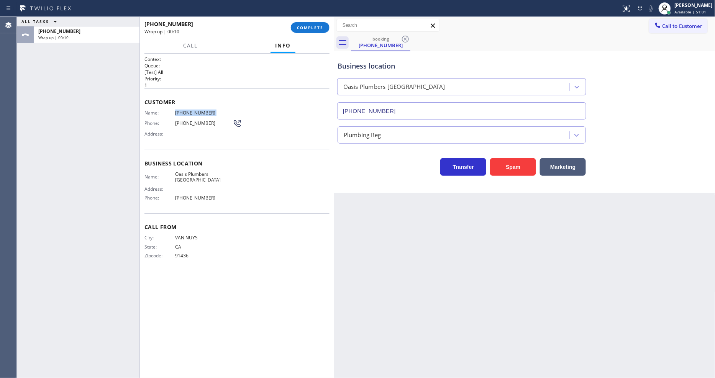
drag, startPoint x: 303, startPoint y: 26, endPoint x: 320, endPoint y: 54, distance: 32.9
click at [304, 26] on span "COMPLETE" at bounding box center [310, 27] width 26 height 5
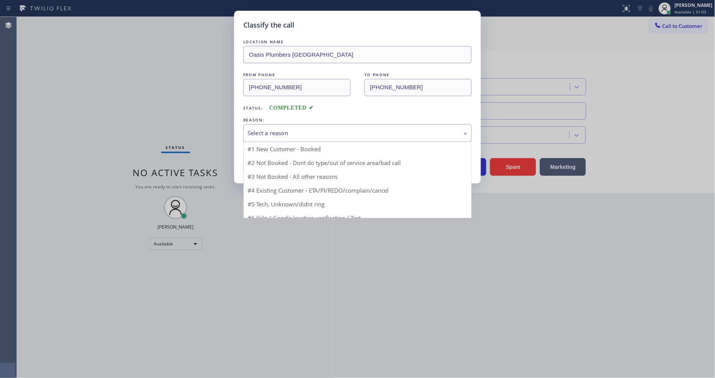
click at [273, 133] on div "Select a reason" at bounding box center [358, 133] width 220 height 9
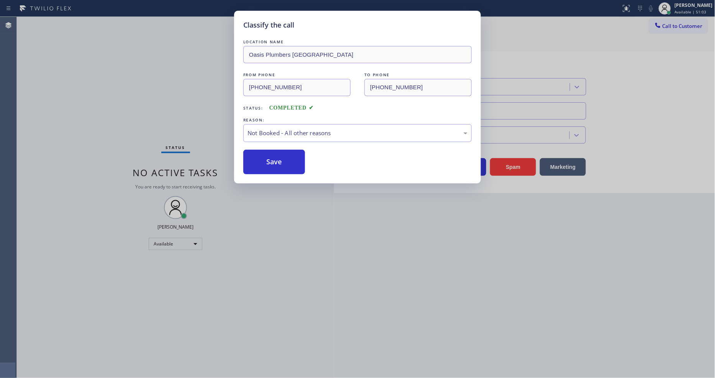
click at [271, 159] on button "Save" at bounding box center [274, 162] width 62 height 25
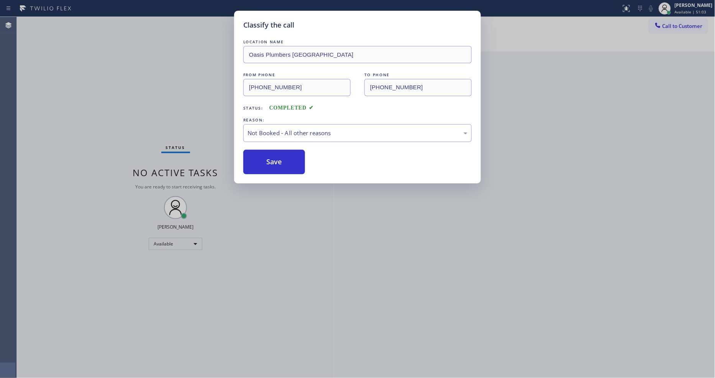
click at [271, 159] on button "Save" at bounding box center [274, 162] width 62 height 25
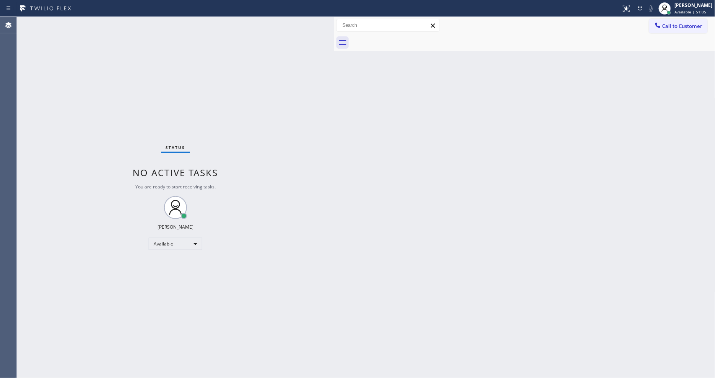
click at [171, 300] on div "Status No active tasks You are ready to start receiving tasks. [PERSON_NAME] Av…" at bounding box center [175, 197] width 317 height 361
click at [473, 223] on div "Back to Dashboard Change Sender ID Customers Technicians Select a contact Outbo…" at bounding box center [524, 197] width 381 height 361
click at [665, 28] on span "Call to Customer" at bounding box center [683, 26] width 40 height 7
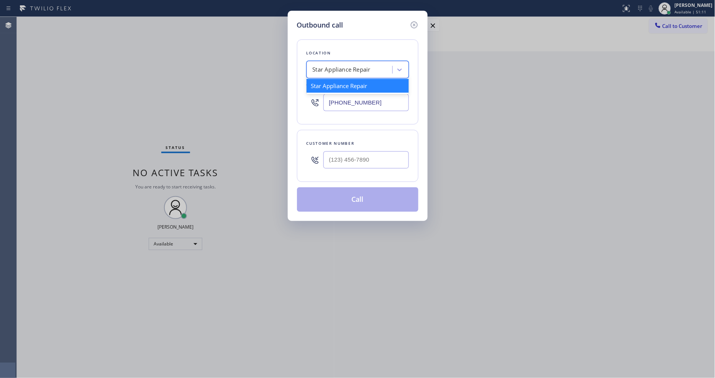
click at [343, 63] on div "Star Appliance Repair" at bounding box center [351, 69] width 84 height 13
paste input "Oasis Plumbers [GEOGRAPHIC_DATA]"
type input "Oasis Plumbers [GEOGRAPHIC_DATA]"
click at [340, 82] on div "Oasis Plumbers [GEOGRAPHIC_DATA]" at bounding box center [358, 89] width 102 height 21
type input "[PHONE_NUMBER]"
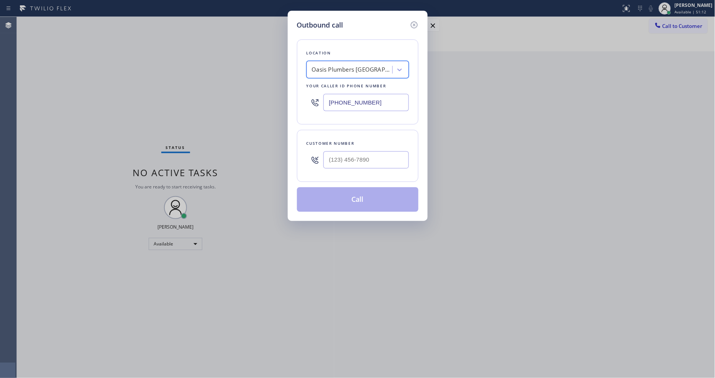
scroll to position [0, 1]
click at [202, 158] on div "Outbound call Location [GEOGRAPHIC_DATA] [GEOGRAPHIC_DATA] Your caller id phone…" at bounding box center [357, 189] width 715 height 378
click at [346, 156] on input "(___) ___-____" at bounding box center [366, 159] width 85 height 17
paste input "818) 390-1822"
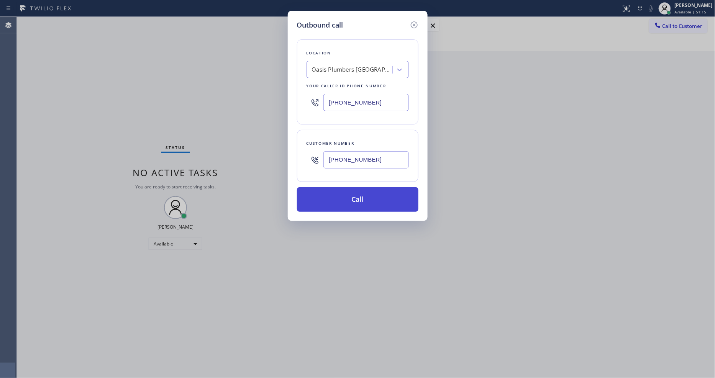
type input "[PHONE_NUMBER]"
click at [331, 190] on button "Call" at bounding box center [358, 199] width 122 height 25
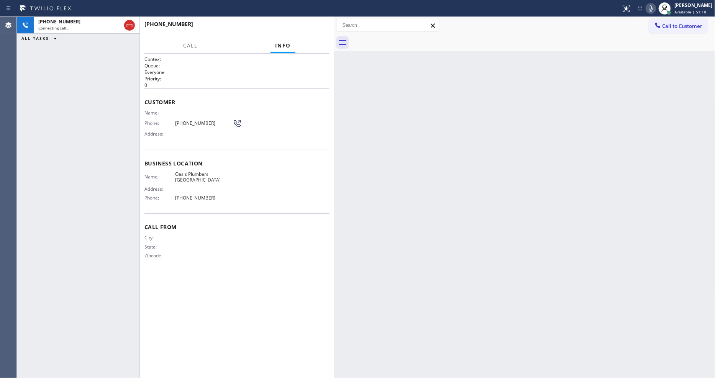
click at [205, 248] on div "City: State: Zipcode:" at bounding box center [189, 248] width 88 height 27
drag, startPoint x: 515, startPoint y: 189, endPoint x: 542, endPoint y: 195, distance: 27.2
click at [515, 189] on div "Back to Dashboard Change Sender ID Customers Technicians Select a contact Outbo…" at bounding box center [524, 197] width 381 height 361
click at [232, 253] on div "Zipcode:" at bounding box center [189, 256] width 88 height 6
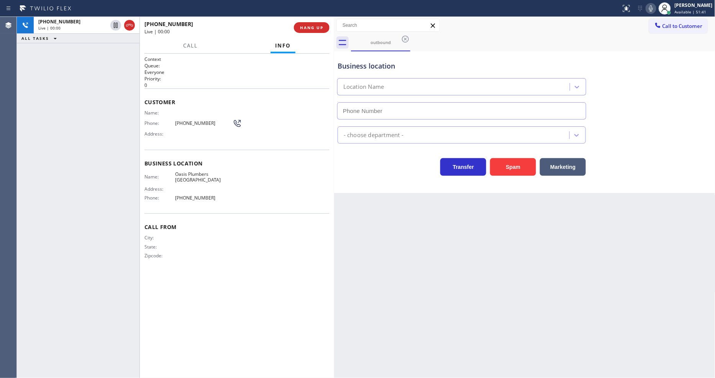
type input "[PHONE_NUMBER]"
click at [454, 204] on div "Back to Dashboard Change Sender ID Customers Technicians Select a contact Outbo…" at bounding box center [524, 197] width 381 height 361
click at [320, 21] on div "[PHONE_NUMBER] Live | 00:44 HANG UP" at bounding box center [237, 28] width 185 height 20
click at [320, 28] on span "HANG UP" at bounding box center [311, 27] width 23 height 5
click at [195, 122] on span "[PHONE_NUMBER]" at bounding box center [203, 123] width 57 height 6
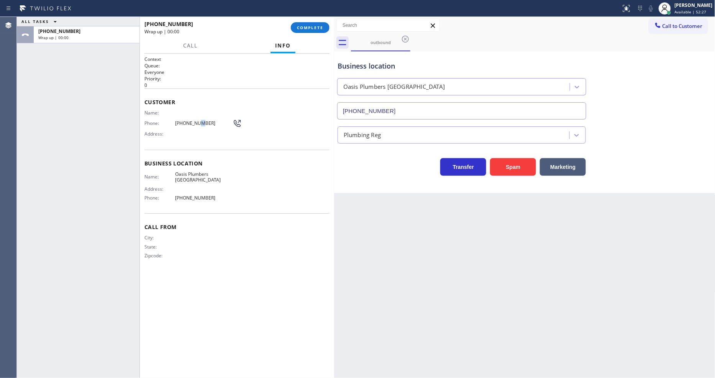
click at [195, 122] on span "[PHONE_NUMBER]" at bounding box center [203, 123] width 57 height 6
click at [325, 26] on button "COMPLETE" at bounding box center [310, 27] width 39 height 11
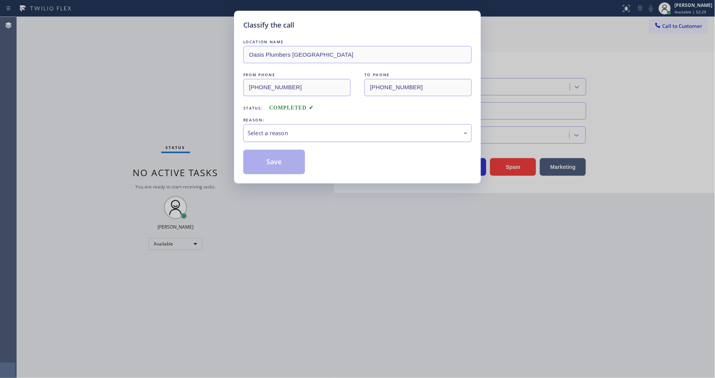
click at [301, 131] on div "Select a reason" at bounding box center [358, 133] width 220 height 9
click at [282, 164] on button "Save" at bounding box center [274, 162] width 62 height 25
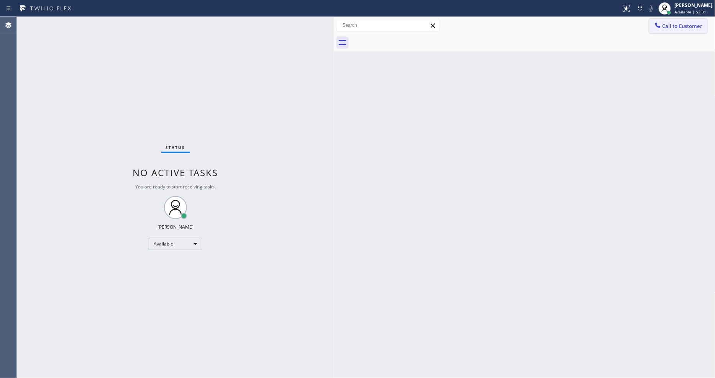
click at [673, 26] on span "Call to Customer" at bounding box center [683, 26] width 40 height 7
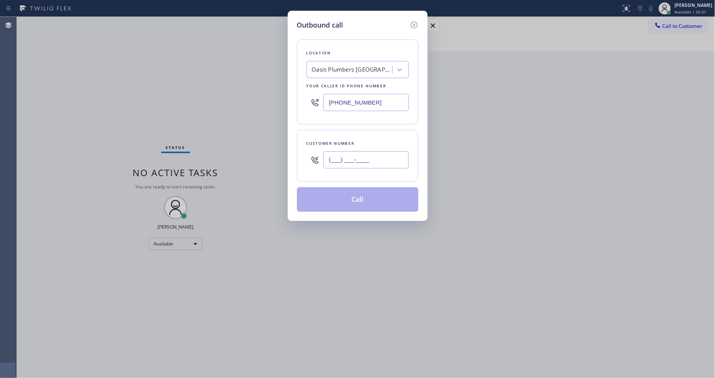
click at [348, 159] on input "(___) ___-____" at bounding box center [366, 159] width 85 height 17
paste input "818) 390-1822"
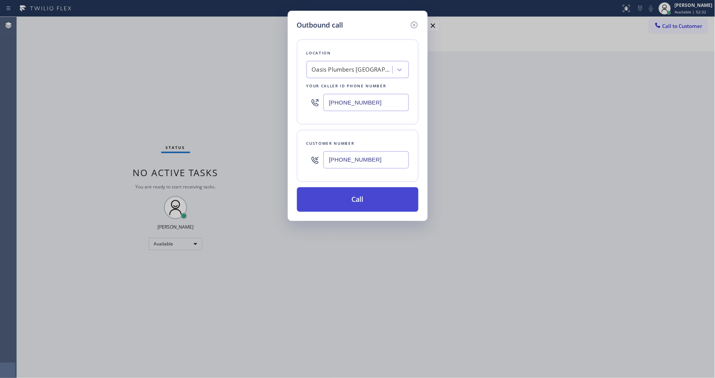
type input "[PHONE_NUMBER]"
click at [339, 196] on button "Call" at bounding box center [358, 199] width 122 height 25
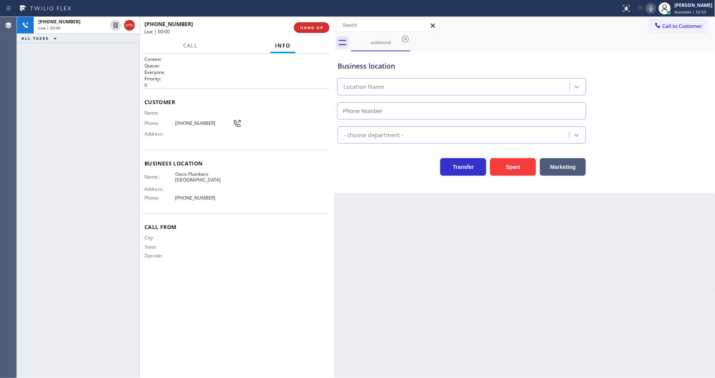
type input "[PHONE_NUMBER]"
click at [455, 238] on div "Back to Dashboard Change Sender ID Customers Technicians Select a contact Outbo…" at bounding box center [524, 197] width 381 height 361
click at [324, 30] on button "HANG UP" at bounding box center [312, 27] width 36 height 11
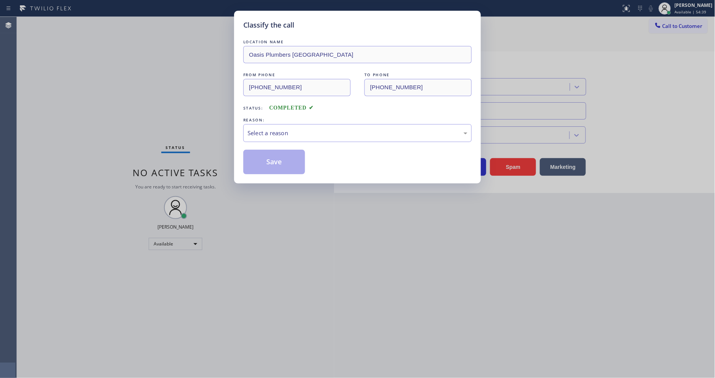
click at [287, 134] on div "Select a reason" at bounding box center [358, 133] width 220 height 9
click at [284, 155] on button "Save" at bounding box center [274, 162] width 62 height 25
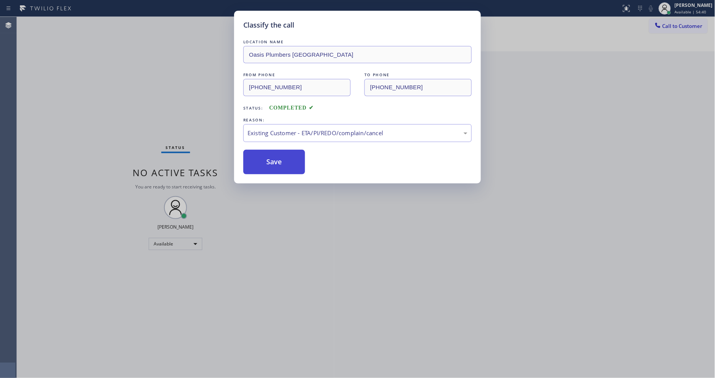
click at [284, 155] on button "Save" at bounding box center [274, 162] width 62 height 25
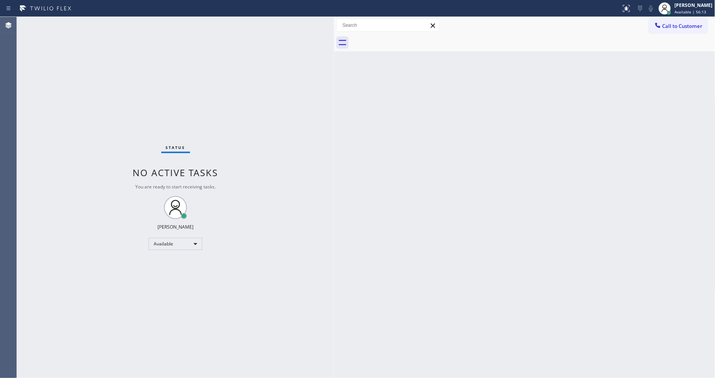
click at [246, 368] on div "Status No active tasks You are ready to start receiving tasks. [PERSON_NAME] Av…" at bounding box center [175, 197] width 317 height 361
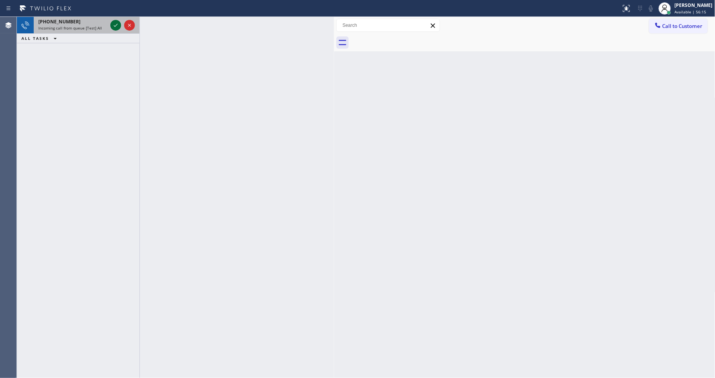
click at [113, 23] on icon at bounding box center [115, 25] width 9 height 9
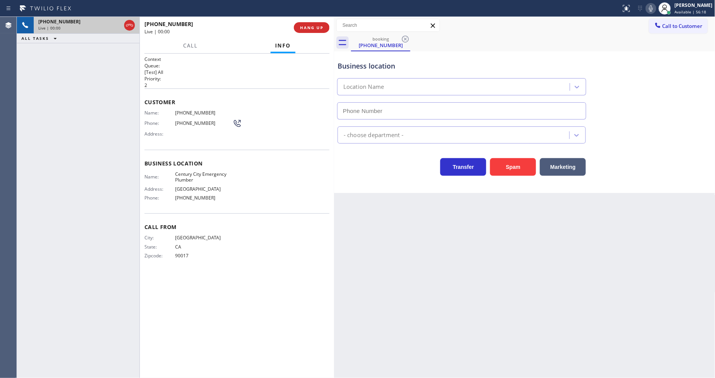
type input "[PHONE_NUMBER]"
click at [316, 23] on button "HANG UP" at bounding box center [312, 27] width 36 height 11
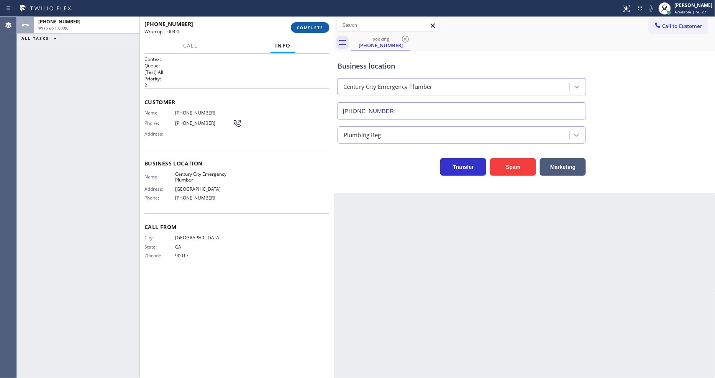
click at [316, 23] on button "COMPLETE" at bounding box center [310, 27] width 39 height 11
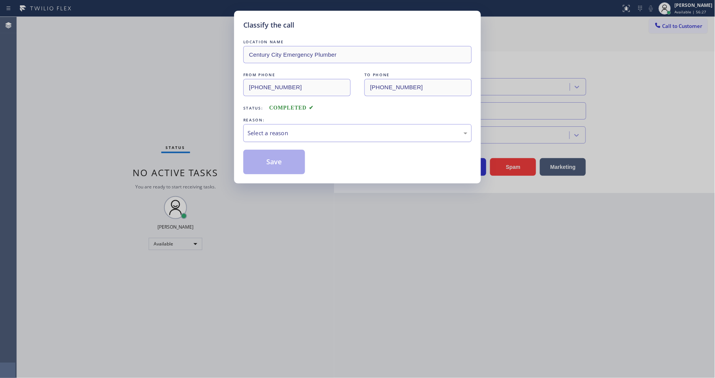
click at [267, 129] on div "Select a reason" at bounding box center [358, 133] width 220 height 9
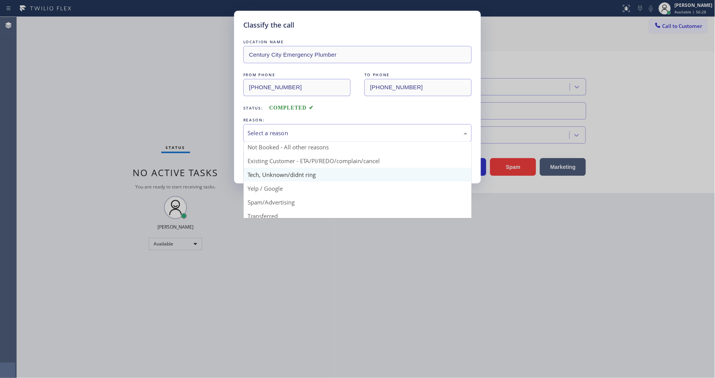
scroll to position [48, 0]
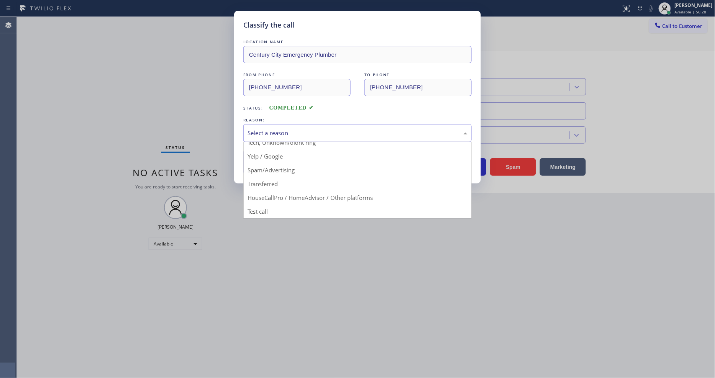
drag, startPoint x: 259, startPoint y: 171, endPoint x: 263, endPoint y: 160, distance: 11.0
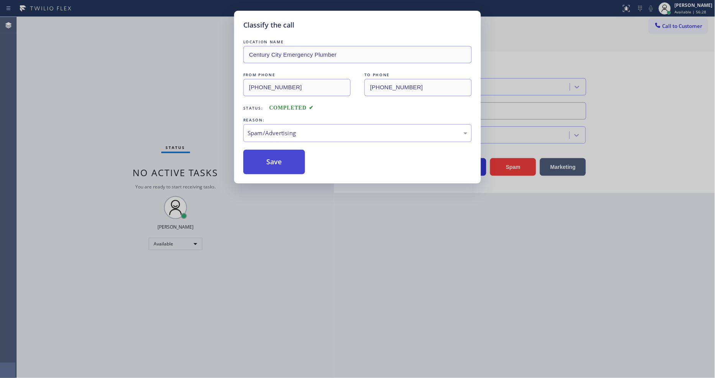
click at [263, 159] on button "Save" at bounding box center [274, 162] width 62 height 25
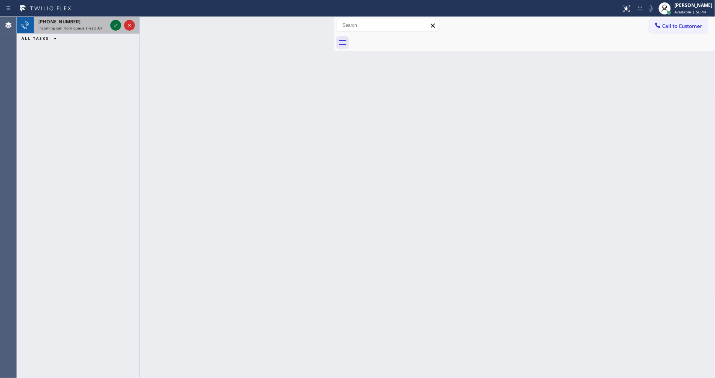
click at [115, 22] on icon at bounding box center [115, 25] width 9 height 9
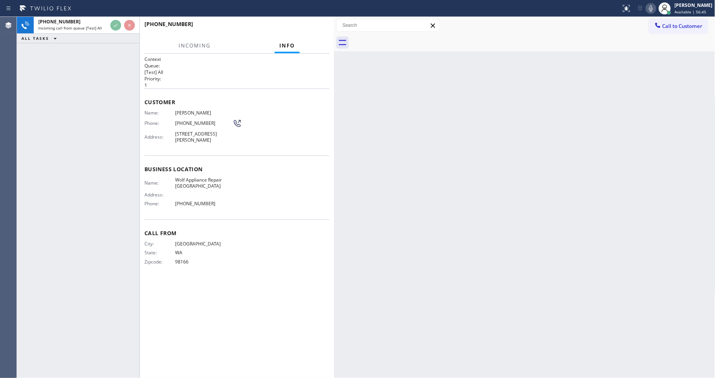
click at [276, 169] on span "Business location" at bounding box center [237, 169] width 185 height 7
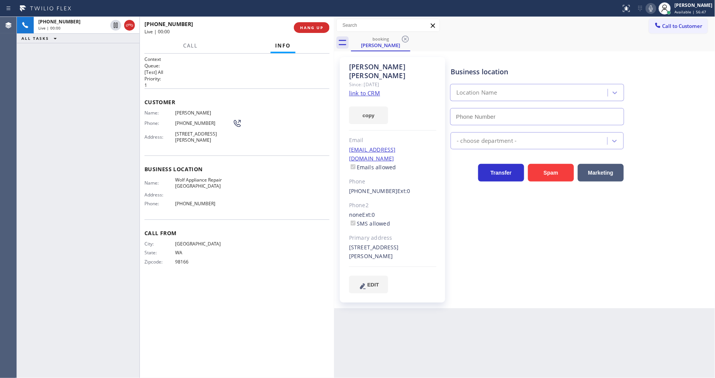
type input "[PHONE_NUMBER]"
click at [358, 89] on link "link to CRM" at bounding box center [364, 93] width 31 height 8
click at [654, 8] on icon at bounding box center [651, 8] width 9 height 9
click at [179, 41] on div "Call Info" at bounding box center [237, 45] width 185 height 15
click at [186, 46] on span "Call" at bounding box center [190, 45] width 15 height 7
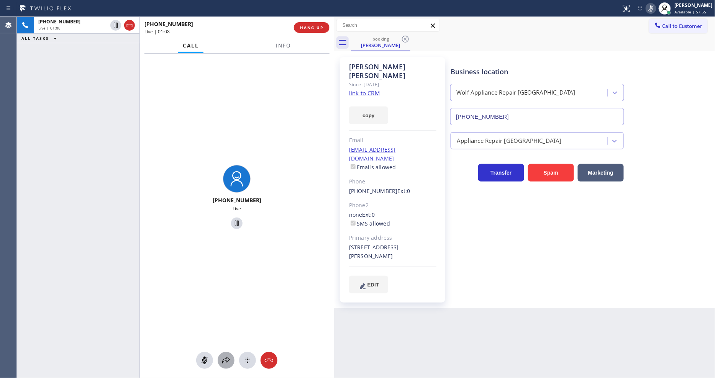
click at [229, 359] on icon at bounding box center [226, 360] width 9 height 9
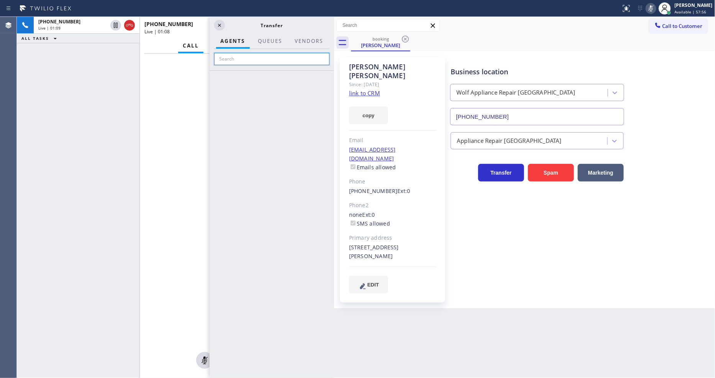
click at [259, 59] on input "text" at bounding box center [271, 59] width 115 height 12
type input "[PERSON_NAME]"
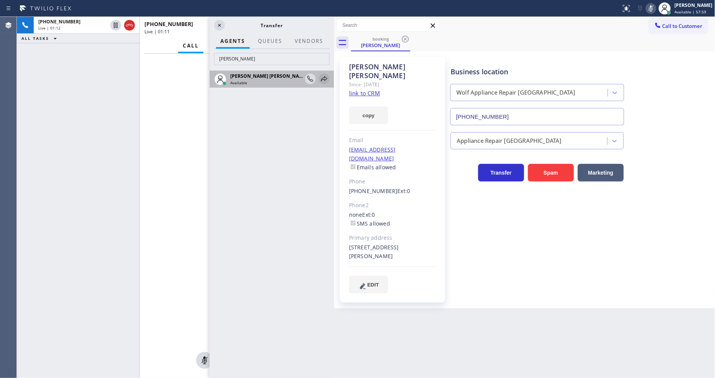
click at [326, 79] on icon at bounding box center [324, 78] width 9 height 9
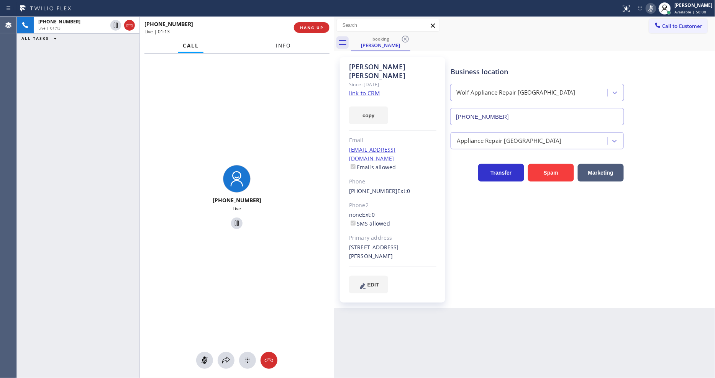
click at [279, 44] on span "Info" at bounding box center [283, 45] width 15 height 7
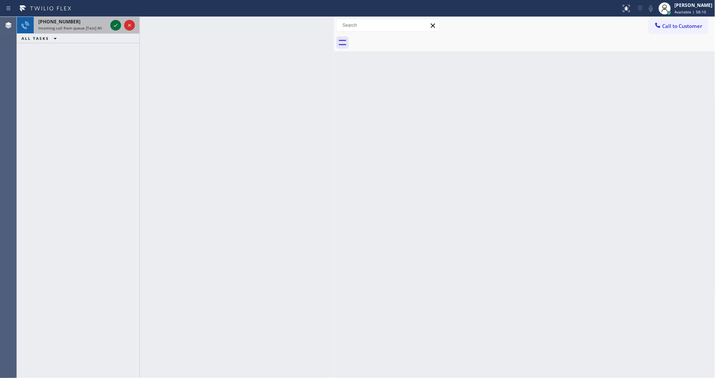
click at [116, 24] on icon at bounding box center [115, 25] width 9 height 9
click at [112, 28] on icon at bounding box center [115, 25] width 9 height 9
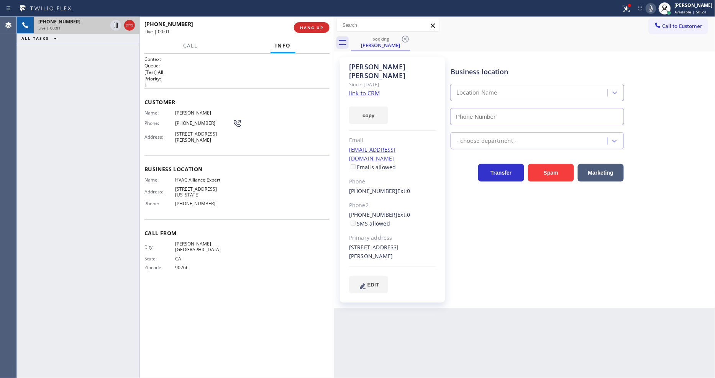
type input "[PHONE_NUMBER]"
click at [352, 89] on link "link to CRM" at bounding box center [364, 93] width 31 height 8
click at [201, 182] on span "HVAC Alliance Expert" at bounding box center [203, 180] width 57 height 6
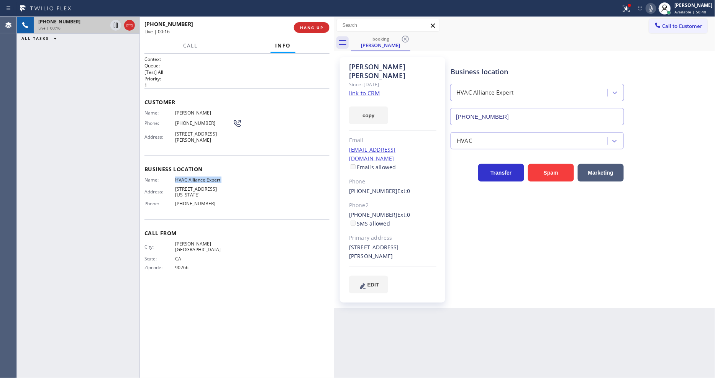
click at [173, 112] on span "Name:" at bounding box center [160, 113] width 31 height 6
click at [174, 112] on span "Name:" at bounding box center [160, 113] width 31 height 6
click at [175, 112] on span "[PERSON_NAME]" at bounding box center [203, 113] width 57 height 6
click at [194, 122] on span "[PHONE_NUMBER]" at bounding box center [203, 123] width 57 height 6
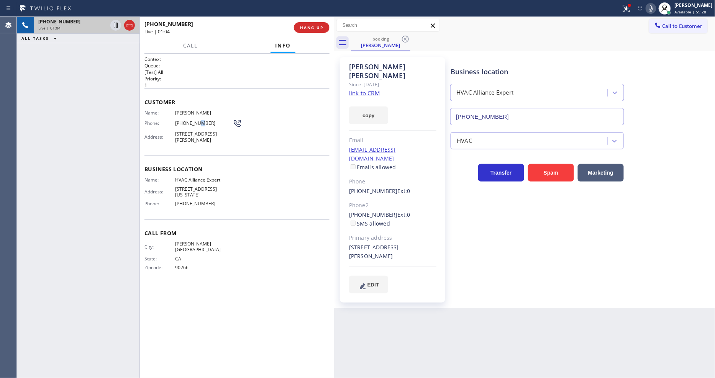
click at [194, 122] on span "[PHONE_NUMBER]" at bounding box center [203, 123] width 57 height 6
click at [200, 137] on span "[STREET_ADDRESS][PERSON_NAME]" at bounding box center [203, 137] width 57 height 12
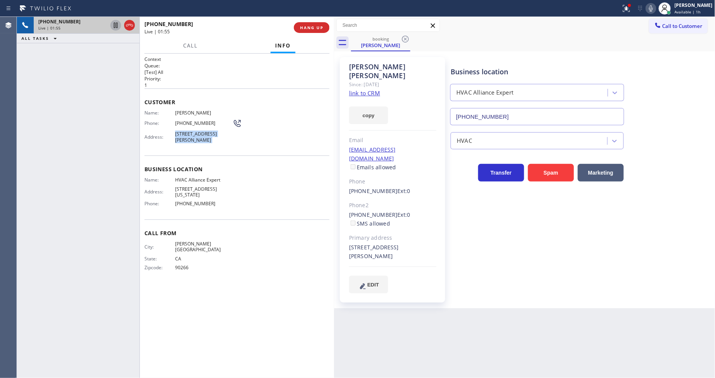
click at [115, 24] on icon at bounding box center [115, 25] width 9 height 9
click at [656, 6] on icon at bounding box center [651, 8] width 9 height 9
drag, startPoint x: 116, startPoint y: 25, endPoint x: 148, endPoint y: 25, distance: 31.8
click at [116, 25] on icon at bounding box center [115, 25] width 5 height 5
click at [656, 10] on icon at bounding box center [651, 8] width 9 height 9
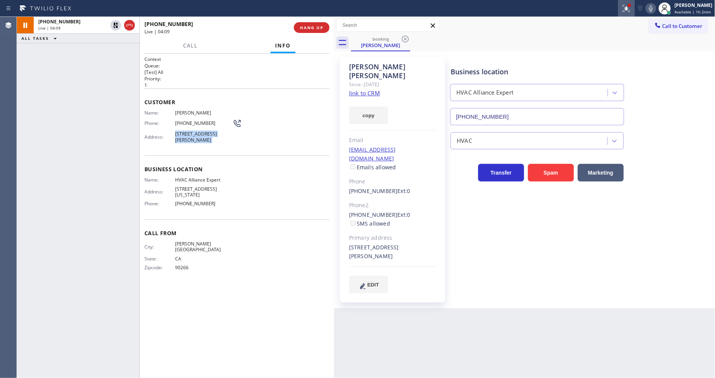
click at [631, 11] on icon at bounding box center [626, 8] width 9 height 9
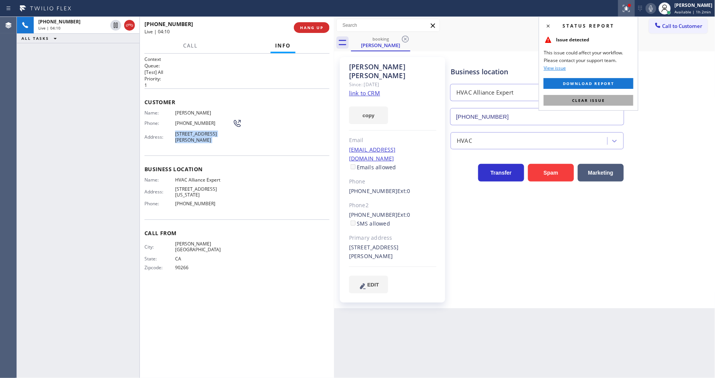
click at [615, 100] on button "Clear issue" at bounding box center [589, 100] width 90 height 11
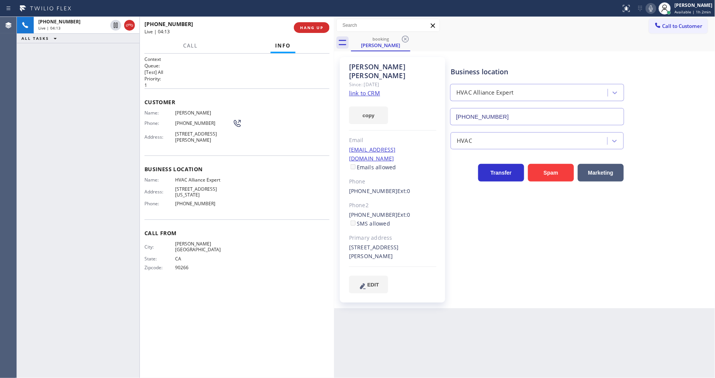
click at [410, 146] on div "[EMAIL_ADDRESS][DOMAIN_NAME] Emails allowed" at bounding box center [392, 159] width 87 height 26
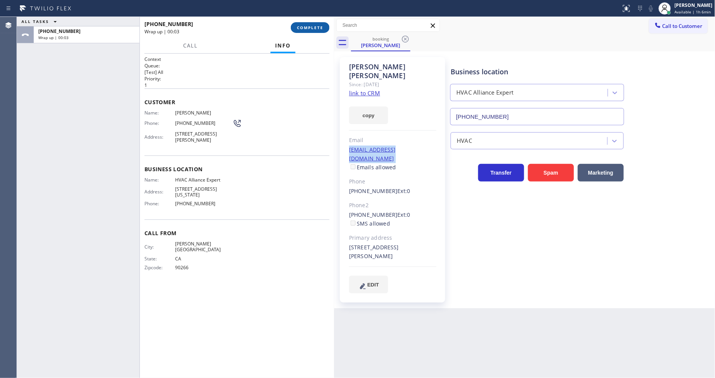
click at [307, 31] on button "COMPLETE" at bounding box center [310, 27] width 39 height 11
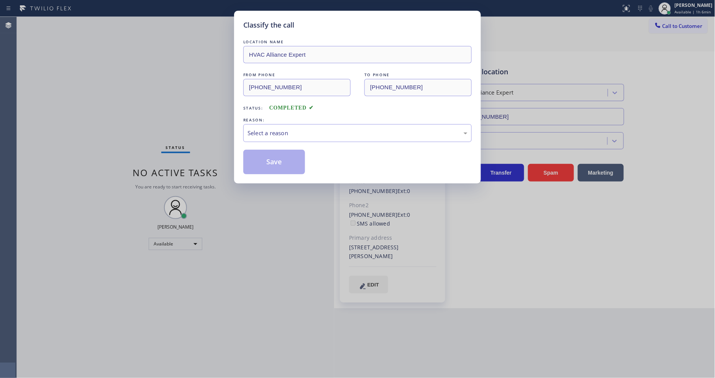
click at [267, 129] on div "Select a reason" at bounding box center [358, 133] width 220 height 9
click at [272, 156] on button "Save" at bounding box center [274, 162] width 62 height 25
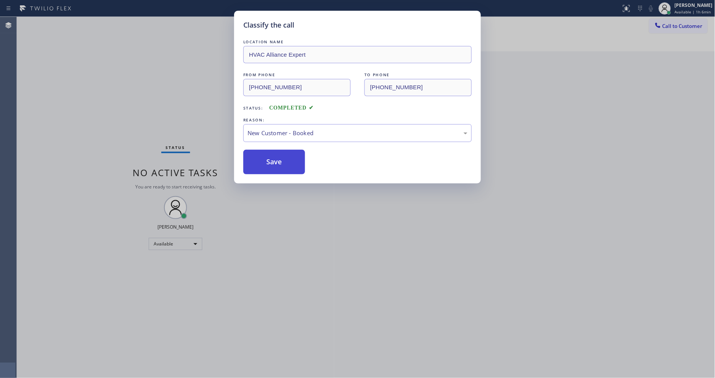
click at [271, 157] on button "Save" at bounding box center [274, 162] width 62 height 25
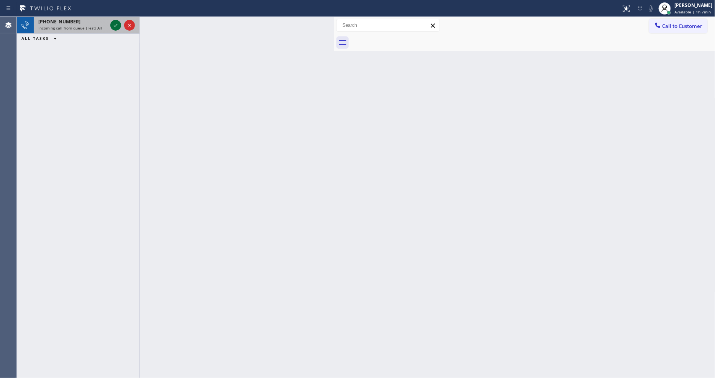
click at [114, 26] on icon at bounding box center [115, 25] width 9 height 9
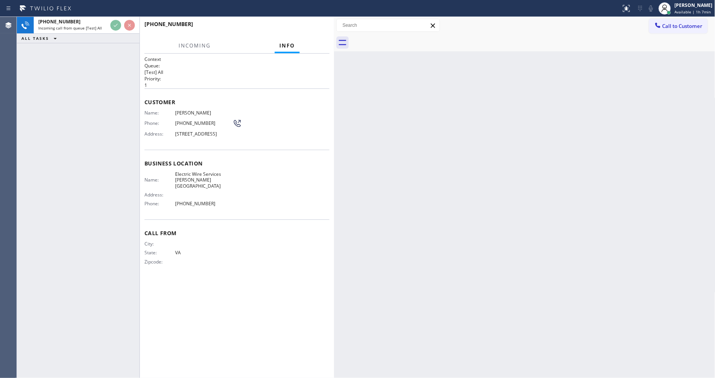
click at [99, 69] on div "[PHONE_NUMBER] Incoming call from queue [Test] All ALL TASKS ALL TASKS ACTIVE T…" at bounding box center [78, 197] width 123 height 361
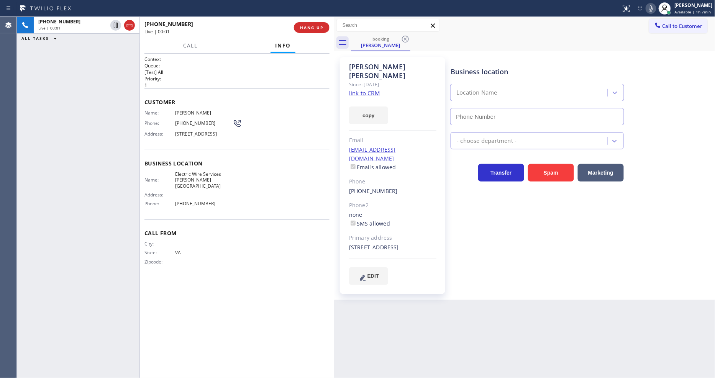
type input "[PHONE_NUMBER]"
click at [356, 89] on link "link to CRM" at bounding box center [364, 93] width 31 height 8
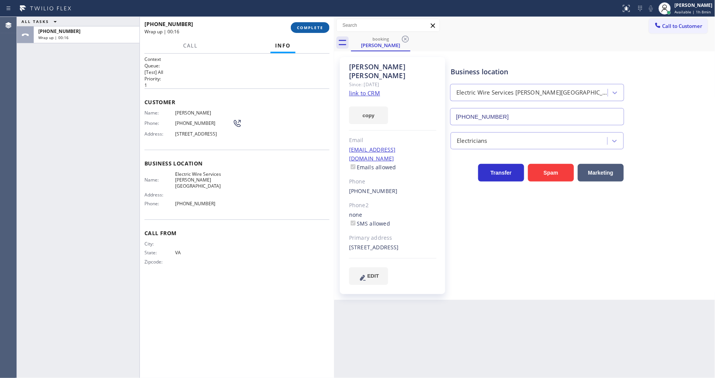
click at [316, 27] on span "COMPLETE" at bounding box center [310, 27] width 26 height 5
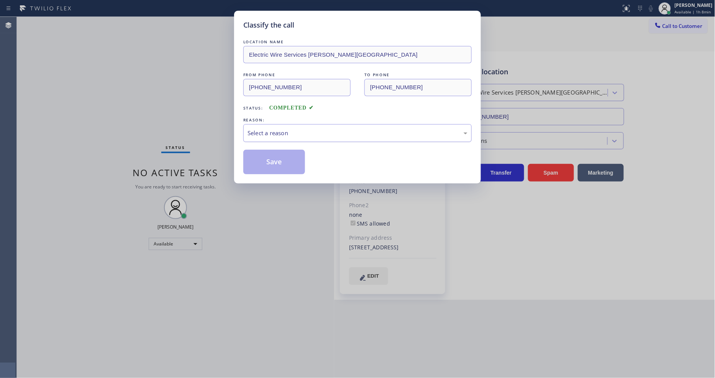
click at [271, 134] on div "Select a reason" at bounding box center [358, 133] width 220 height 9
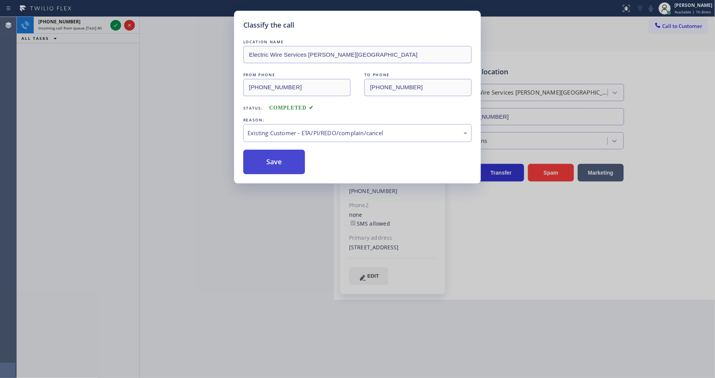
click at [266, 157] on button "Save" at bounding box center [274, 162] width 62 height 25
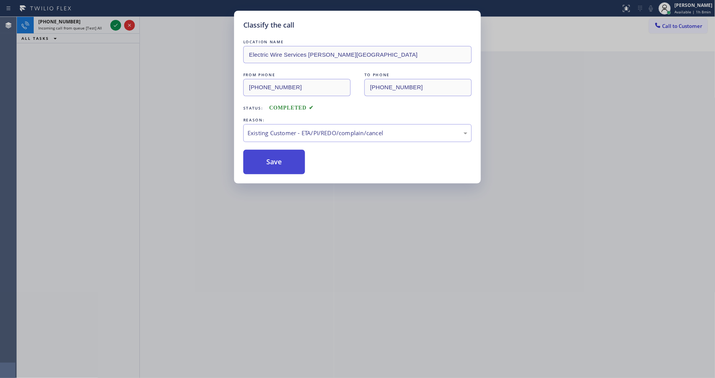
click at [266, 157] on button "Save" at bounding box center [274, 162] width 62 height 25
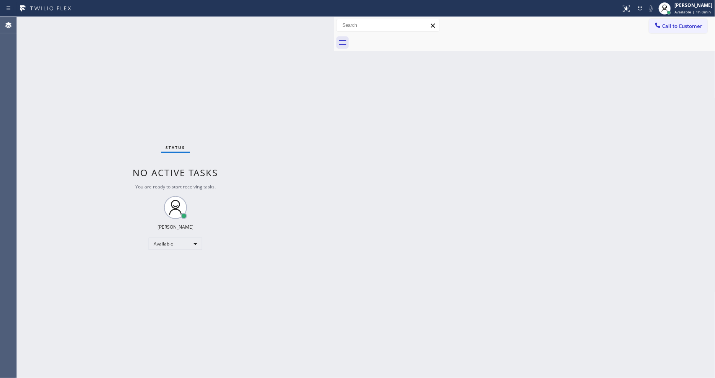
click at [117, 26] on div "Status No active tasks You are ready to start receiving tasks. [PERSON_NAME] Av…" at bounding box center [175, 197] width 317 height 361
click at [515, 237] on div "Back to Dashboard Change Sender ID Customers Technicians Select a contact Outbo…" at bounding box center [524, 197] width 381 height 361
click at [362, 236] on div "Back to Dashboard Change Sender ID Customers Technicians Select a contact Outbo…" at bounding box center [524, 197] width 381 height 361
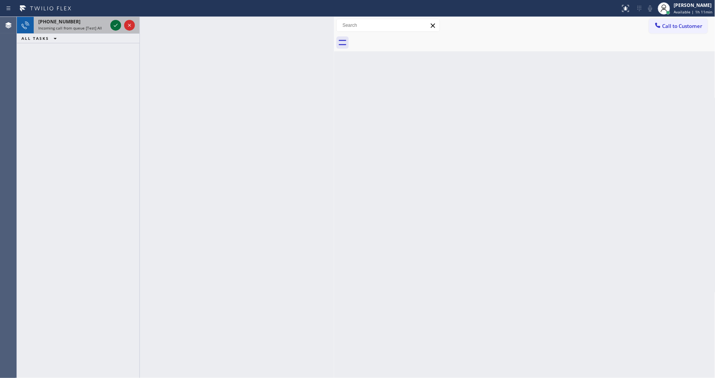
click at [115, 26] on icon at bounding box center [115, 25] width 9 height 9
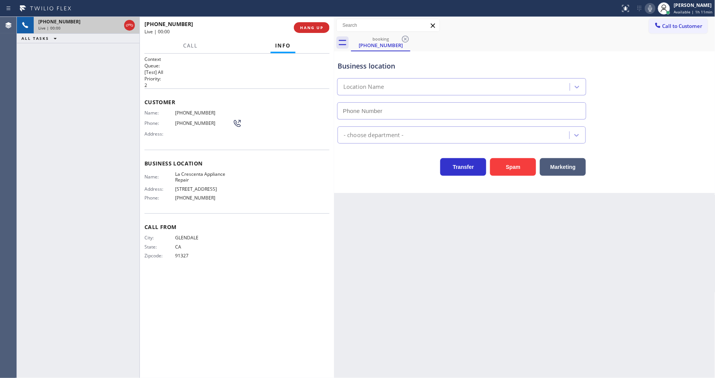
type input "[PHONE_NUMBER]"
click at [307, 31] on button "HANG UP" at bounding box center [312, 27] width 36 height 11
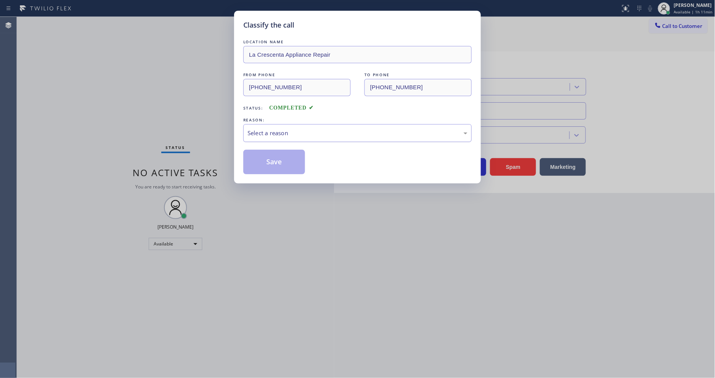
click at [296, 133] on div "Select a reason" at bounding box center [358, 133] width 220 height 9
click at [282, 155] on button "Save" at bounding box center [274, 162] width 62 height 25
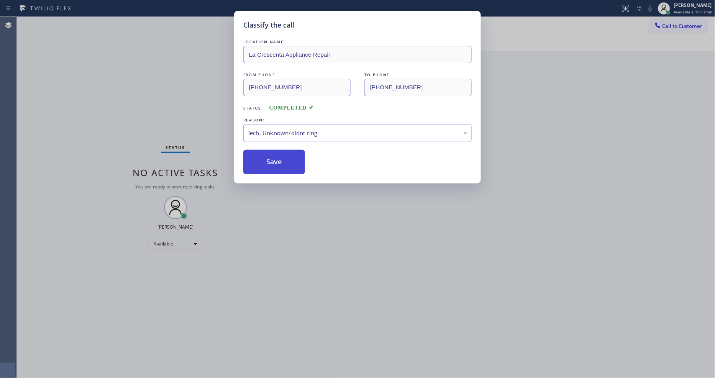
click at [282, 155] on button "Save" at bounding box center [274, 162] width 62 height 25
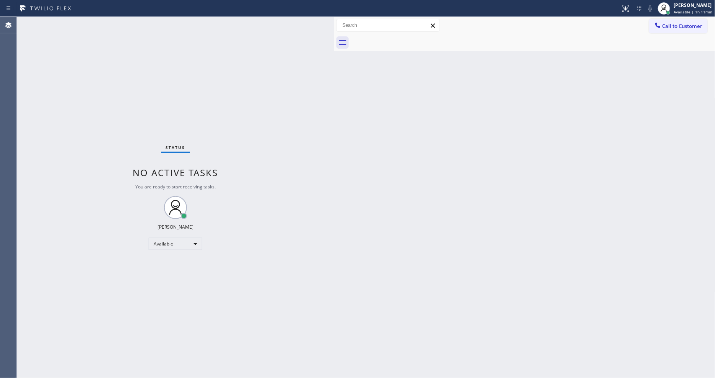
click at [323, 292] on div "Status No active tasks You are ready to start receiving tasks. [PERSON_NAME] Av…" at bounding box center [175, 197] width 317 height 361
drag, startPoint x: 491, startPoint y: 234, endPoint x: 350, endPoint y: 310, distance: 160.0
click at [491, 234] on div "Back to Dashboard Change Sender ID Customers Technicians Select a contact Outbo…" at bounding box center [524, 197] width 381 height 361
drag, startPoint x: 153, startPoint y: 46, endPoint x: 138, endPoint y: 365, distance: 318.9
click at [153, 46] on div "Status No active tasks You are ready to start receiving tasks. [PERSON_NAME] Av…" at bounding box center [175, 197] width 317 height 361
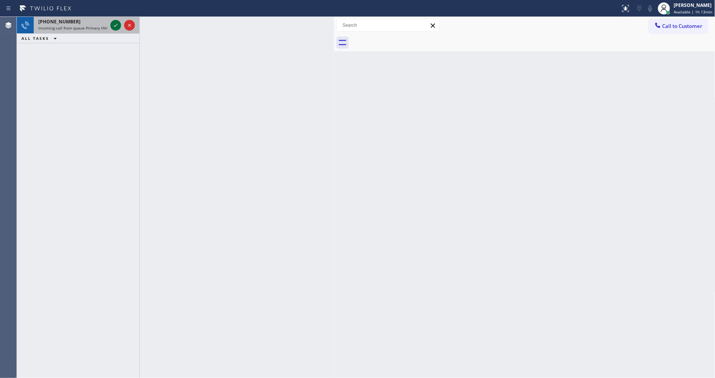
click at [115, 25] on icon at bounding box center [115, 25] width 9 height 9
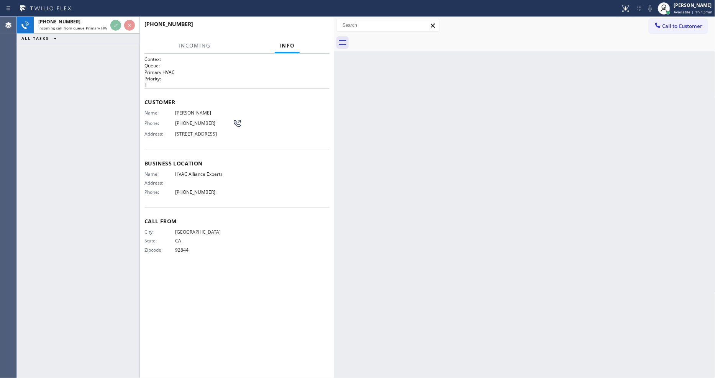
click at [291, 79] on h2 "Priority:" at bounding box center [237, 79] width 185 height 7
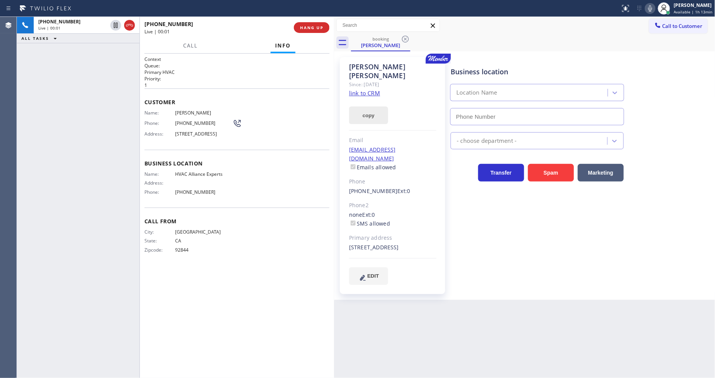
type input "[PHONE_NUMBER]"
click at [373, 89] on link "link to CRM" at bounding box center [364, 93] width 31 height 8
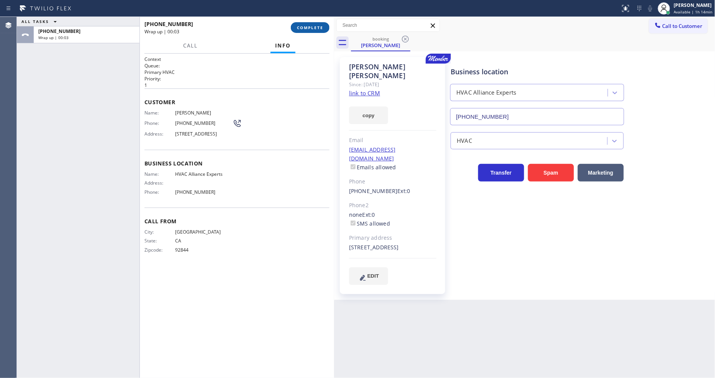
click at [305, 26] on span "COMPLETE" at bounding box center [310, 27] width 26 height 5
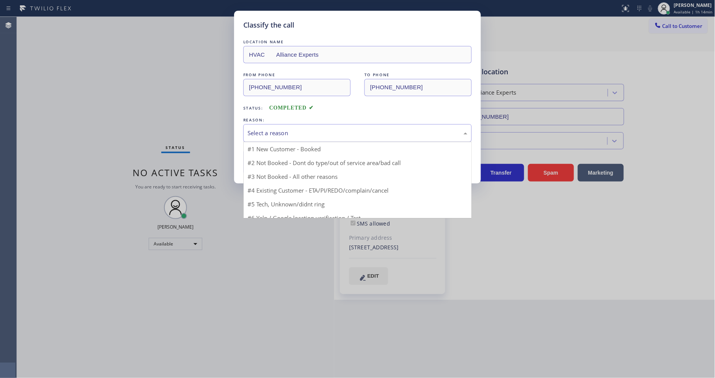
click at [291, 132] on div "Select a reason" at bounding box center [358, 133] width 220 height 9
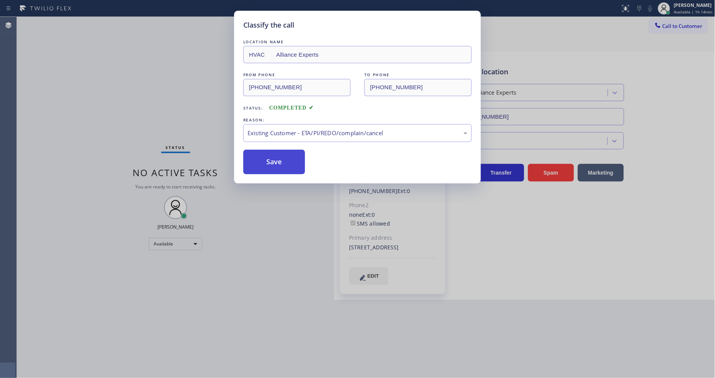
click at [279, 151] on button "Save" at bounding box center [274, 162] width 62 height 25
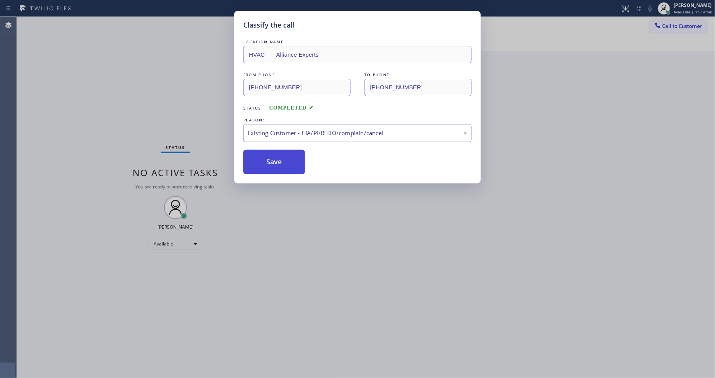
click at [279, 151] on button "Save" at bounding box center [274, 162] width 62 height 25
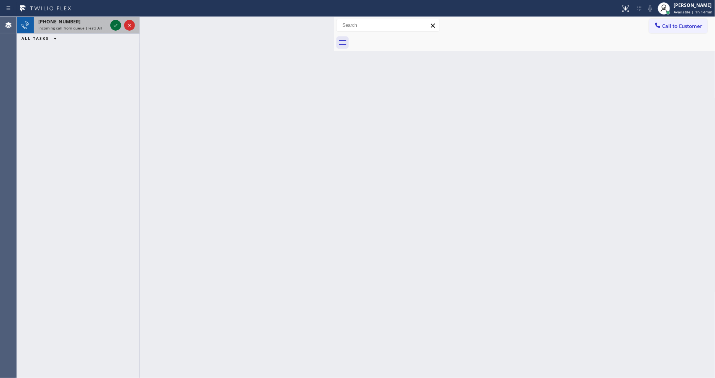
click at [112, 25] on icon at bounding box center [115, 25] width 9 height 9
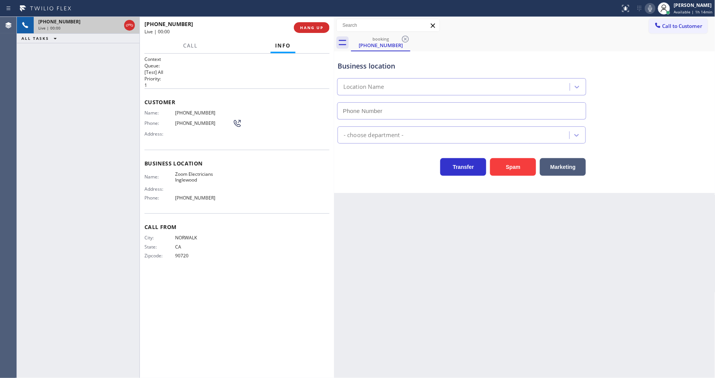
type input "[PHONE_NUMBER]"
click at [318, 27] on span "HANG UP" at bounding box center [311, 27] width 23 height 5
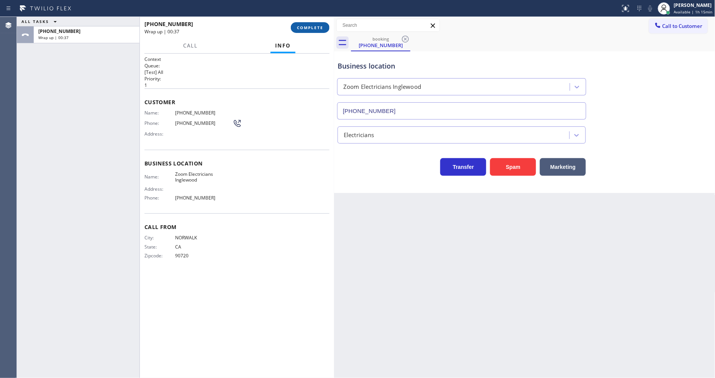
click at [310, 28] on span "COMPLETE" at bounding box center [310, 27] width 26 height 5
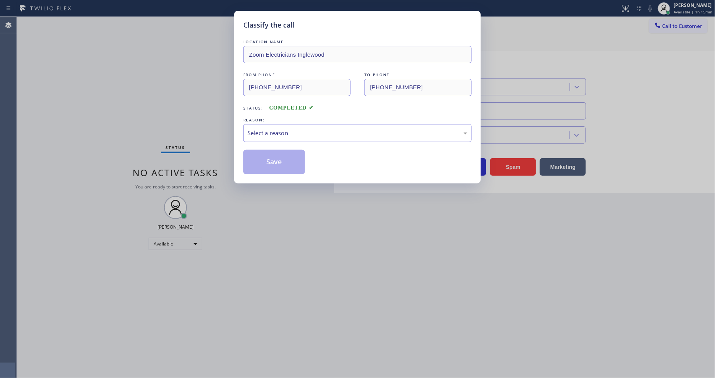
click at [290, 125] on div "Select a reason" at bounding box center [357, 133] width 228 height 18
click at [284, 160] on button "Save" at bounding box center [274, 162] width 62 height 25
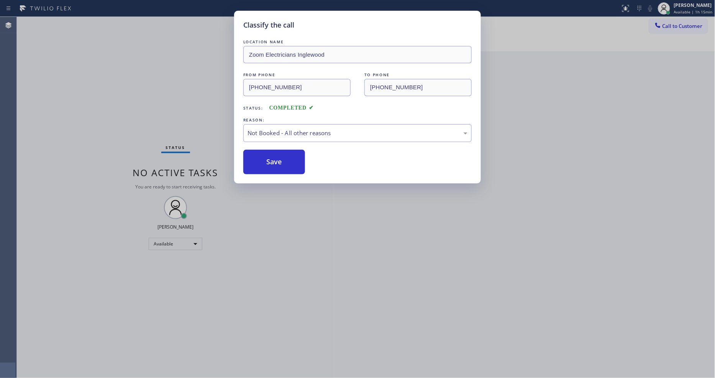
click at [284, 160] on button "Save" at bounding box center [274, 162] width 62 height 25
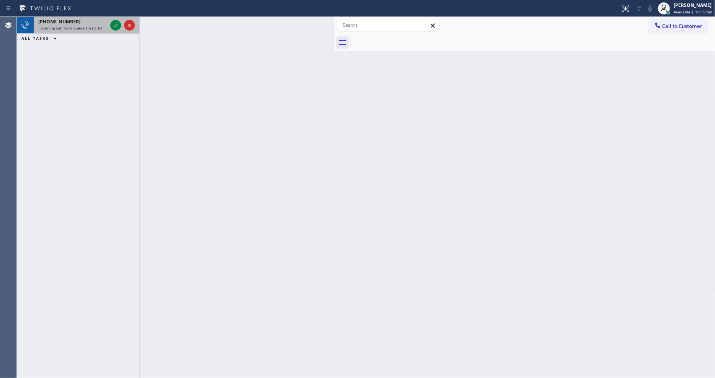
click at [104, 29] on div "Incoming call from queue [Test] All" at bounding box center [72, 27] width 69 height 5
click at [120, 24] on icon at bounding box center [115, 25] width 9 height 9
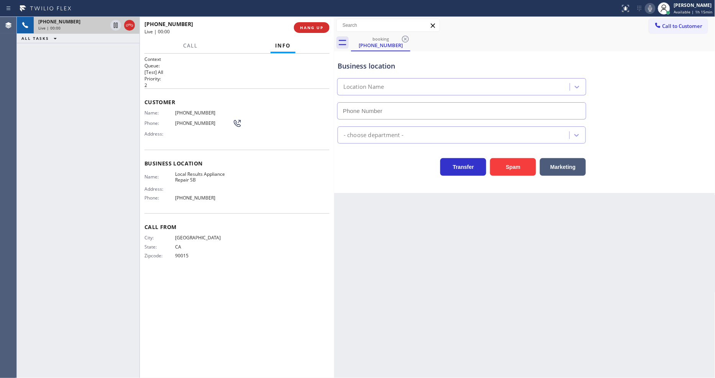
type input "[PHONE_NUMBER]"
click at [309, 31] on button "HANG UP" at bounding box center [312, 27] width 36 height 11
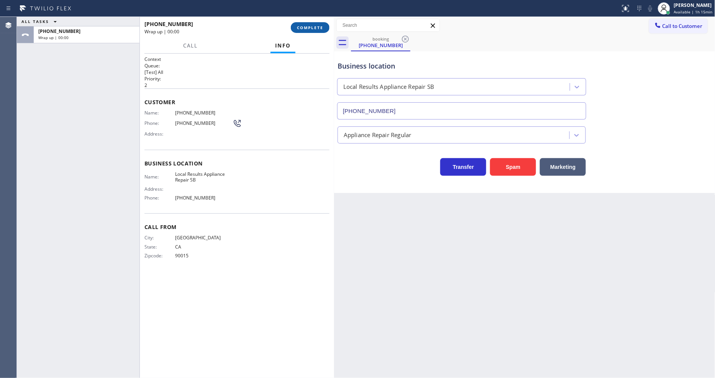
click at [309, 31] on button "COMPLETE" at bounding box center [310, 27] width 39 height 11
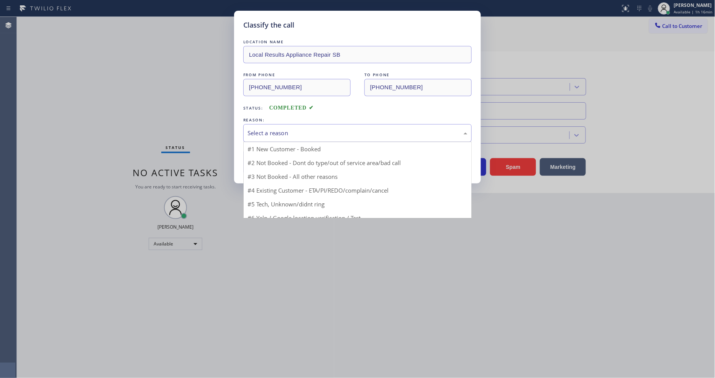
click at [284, 132] on div "Select a reason" at bounding box center [358, 133] width 220 height 9
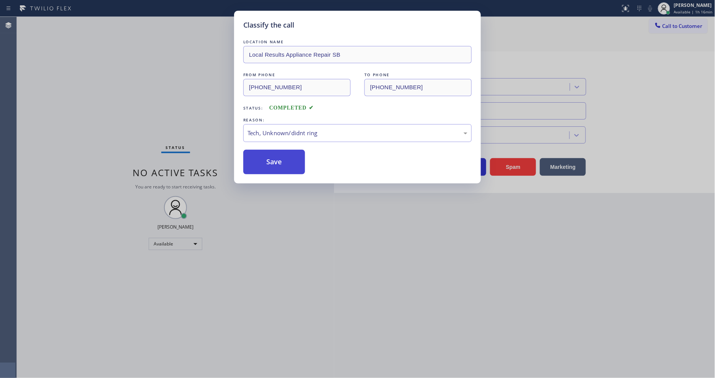
click at [285, 161] on button "Save" at bounding box center [274, 162] width 62 height 25
click at [286, 160] on button "Save" at bounding box center [274, 162] width 62 height 25
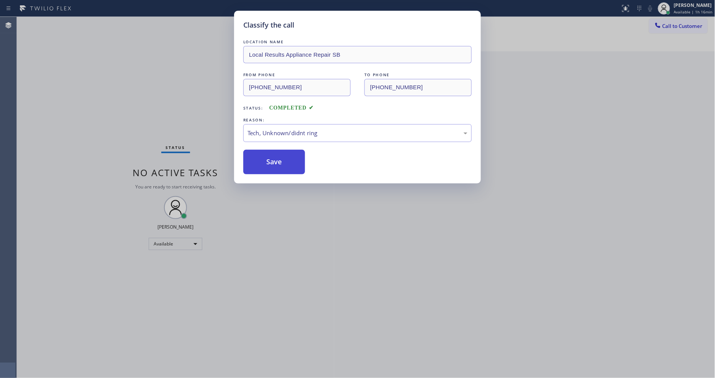
click at [286, 160] on button "Save" at bounding box center [274, 162] width 62 height 25
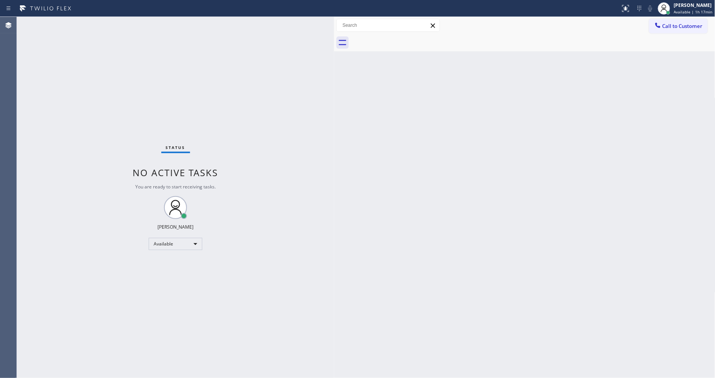
click at [100, 20] on div "Status No active tasks You are ready to start receiving tasks. [PERSON_NAME] Av…" at bounding box center [175, 197] width 317 height 361
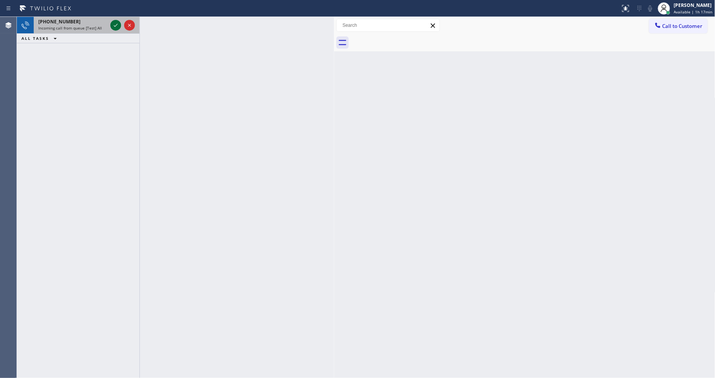
click at [116, 21] on icon at bounding box center [115, 25] width 9 height 9
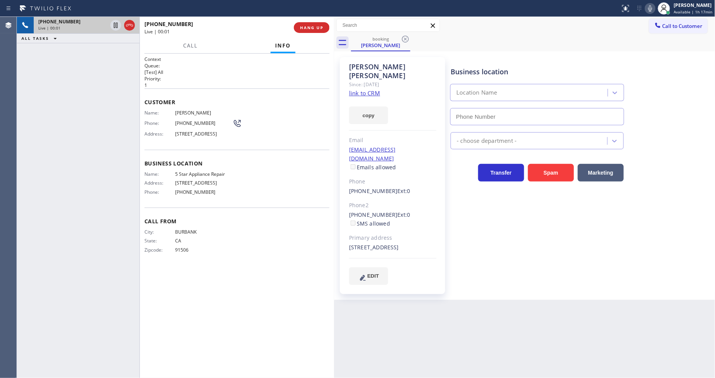
type input "[PHONE_NUMBER]"
click at [360, 89] on link "link to CRM" at bounding box center [364, 93] width 31 height 8
drag, startPoint x: 113, startPoint y: 27, endPoint x: 494, endPoint y: 11, distance: 380.5
click at [113, 27] on icon at bounding box center [115, 25] width 9 height 9
click at [654, 8] on icon at bounding box center [650, 8] width 9 height 9
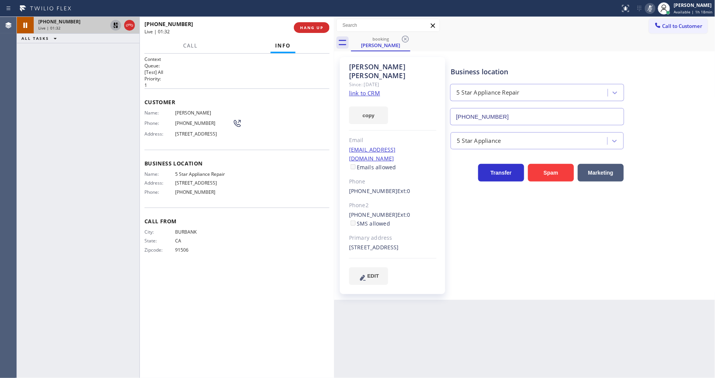
click at [117, 24] on icon at bounding box center [115, 25] width 5 height 5
click at [652, 8] on icon at bounding box center [650, 8] width 9 height 9
click at [314, 26] on span "HANG UP" at bounding box center [311, 27] width 23 height 5
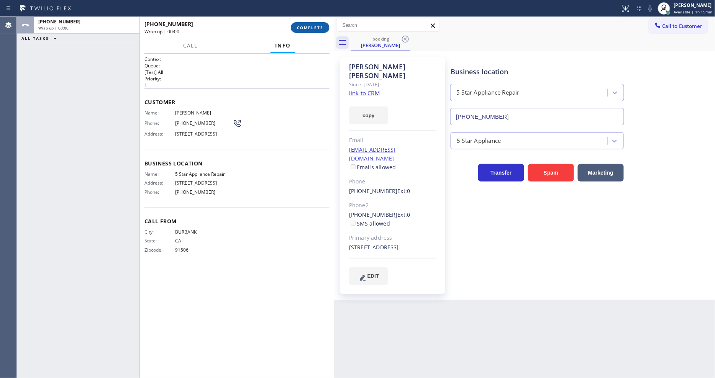
click at [313, 26] on span "COMPLETE" at bounding box center [310, 27] width 26 height 5
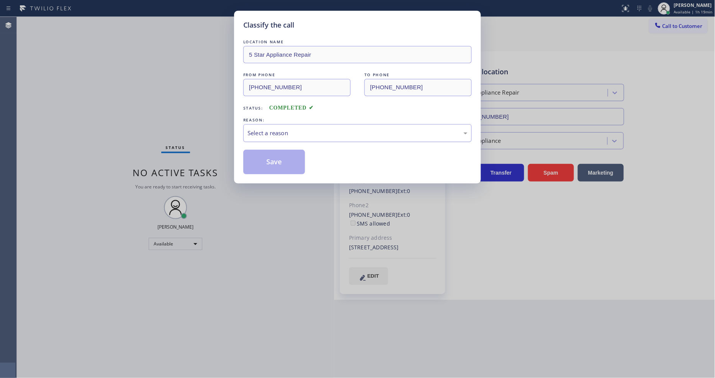
click at [283, 131] on div "Select a reason" at bounding box center [358, 133] width 220 height 9
click at [278, 162] on button "Save" at bounding box center [274, 162] width 62 height 25
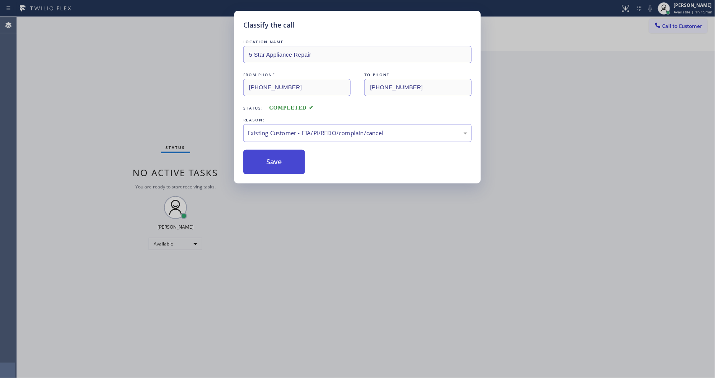
drag, startPoint x: 278, startPoint y: 162, endPoint x: 228, endPoint y: 18, distance: 152.7
click at [278, 162] on button "Save" at bounding box center [274, 162] width 62 height 25
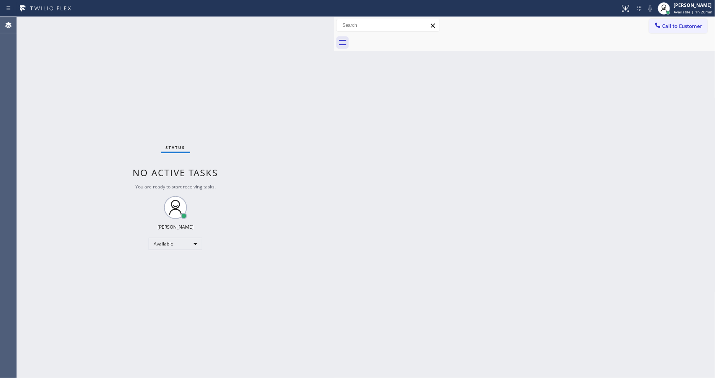
click at [184, 83] on div "Status No active tasks You are ready to start receiving tasks. [PERSON_NAME] Av…" at bounding box center [175, 197] width 317 height 361
click at [290, 296] on div "Status No active tasks You are ready to start receiving tasks. [PERSON_NAME] Av…" at bounding box center [175, 197] width 317 height 361
drag, startPoint x: 446, startPoint y: 249, endPoint x: 330, endPoint y: 281, distance: 120.3
click at [446, 249] on div "Back to Dashboard Change Sender ID Customers Technicians Select a contact Outbo…" at bounding box center [524, 197] width 381 height 361
click at [543, 245] on div "Back to Dashboard Change Sender ID Customers Technicians Select a contact Outbo…" at bounding box center [524, 197] width 381 height 361
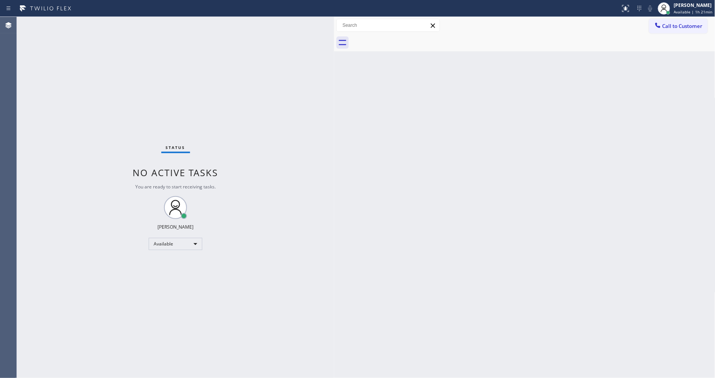
click at [534, 209] on div "Back to Dashboard Change Sender ID Customers Technicians Select a contact Outbo…" at bounding box center [524, 197] width 381 height 361
drag, startPoint x: 489, startPoint y: 232, endPoint x: 412, endPoint y: 264, distance: 82.9
click at [489, 232] on div "Back to Dashboard Change Sender ID Customers Technicians Select a contact Outbo…" at bounding box center [524, 197] width 381 height 361
drag, startPoint x: 529, startPoint y: 266, endPoint x: 376, endPoint y: 330, distance: 166.0
click at [529, 266] on div "Back to Dashboard Change Sender ID Customers Technicians Select a contact Outbo…" at bounding box center [524, 197] width 381 height 361
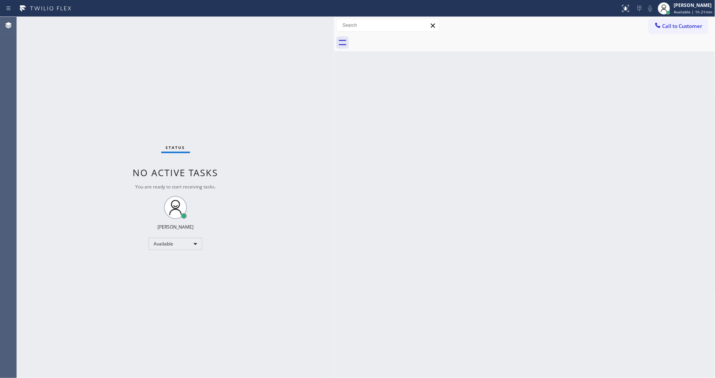
drag, startPoint x: 459, startPoint y: 223, endPoint x: 384, endPoint y: 263, distance: 85.6
click at [459, 223] on div "Back to Dashboard Change Sender ID Customers Technicians Select a contact Outbo…" at bounding box center [524, 197] width 381 height 361
drag, startPoint x: 503, startPoint y: 230, endPoint x: 404, endPoint y: 301, distance: 122.3
click at [502, 230] on div "Back to Dashboard Change Sender ID Customers Technicians Select a contact Outbo…" at bounding box center [524, 197] width 381 height 361
click at [563, 237] on div "Back to Dashboard Change Sender ID Customers Technicians Select a contact Outbo…" at bounding box center [524, 197] width 381 height 361
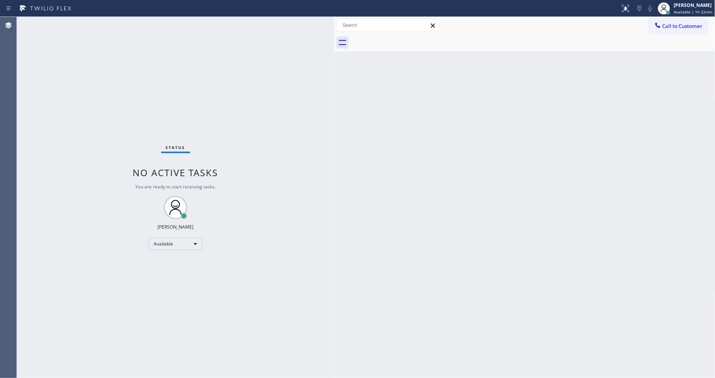
click at [545, 248] on div "Back to Dashboard Change Sender ID Customers Technicians Select a contact Outbo…" at bounding box center [524, 197] width 381 height 361
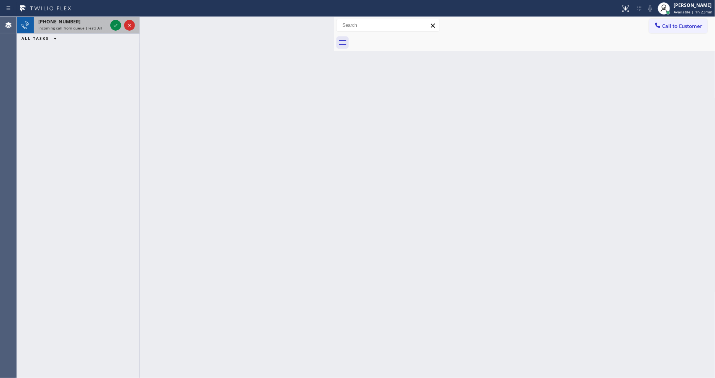
click at [109, 28] on div at bounding box center [123, 25] width 28 height 17
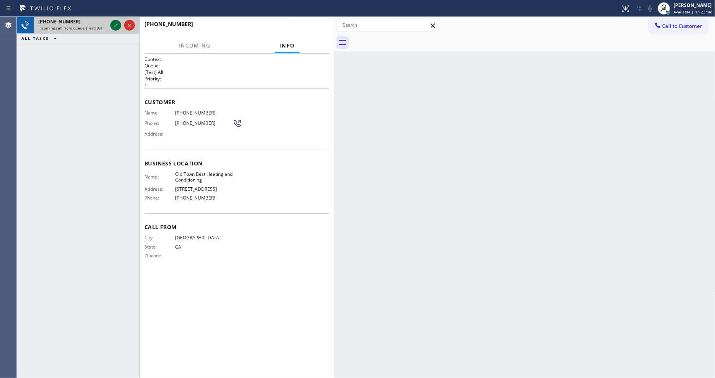
click at [113, 24] on icon at bounding box center [115, 25] width 9 height 9
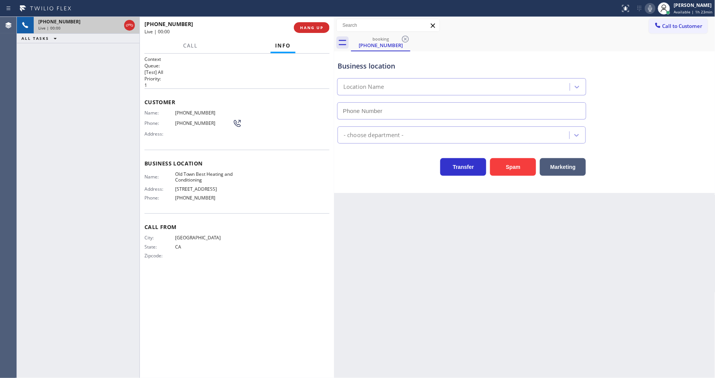
type input "[PHONE_NUMBER]"
click at [324, 25] on button "HANG UP" at bounding box center [312, 27] width 36 height 11
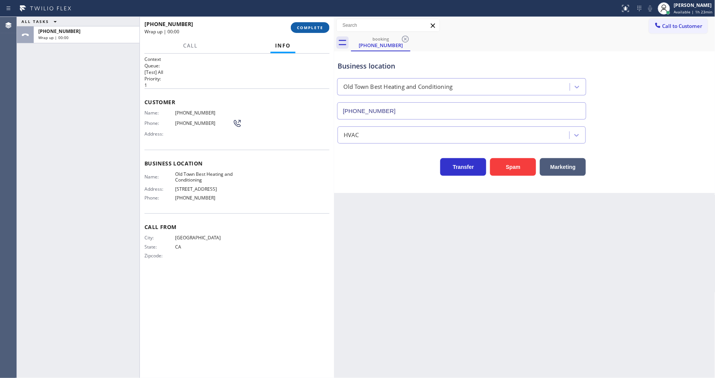
click at [309, 27] on span "COMPLETE" at bounding box center [310, 27] width 26 height 5
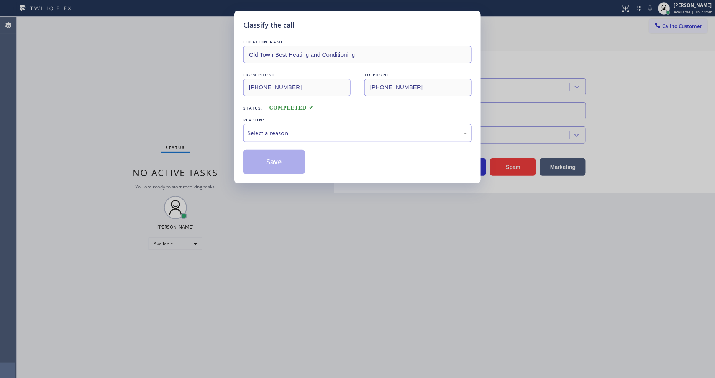
click at [298, 136] on div "Select a reason" at bounding box center [357, 133] width 228 height 18
click at [278, 163] on button "Save" at bounding box center [274, 162] width 62 height 25
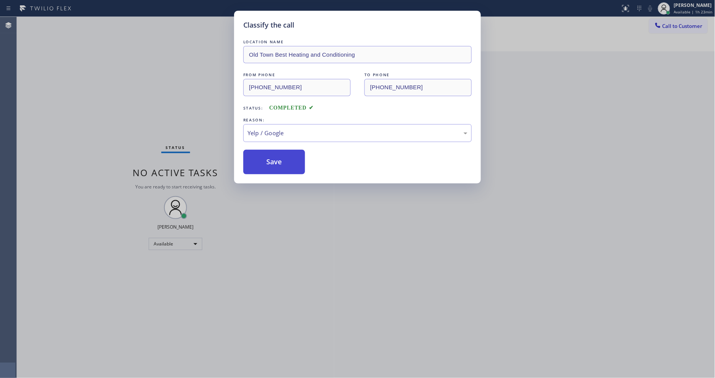
click at [278, 163] on button "Save" at bounding box center [274, 162] width 62 height 25
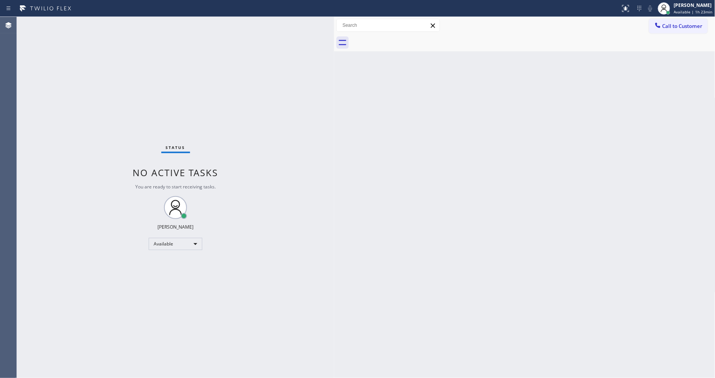
click at [110, 23] on div "Status No active tasks You are ready to start receiving tasks. [PERSON_NAME] Av…" at bounding box center [175, 197] width 317 height 361
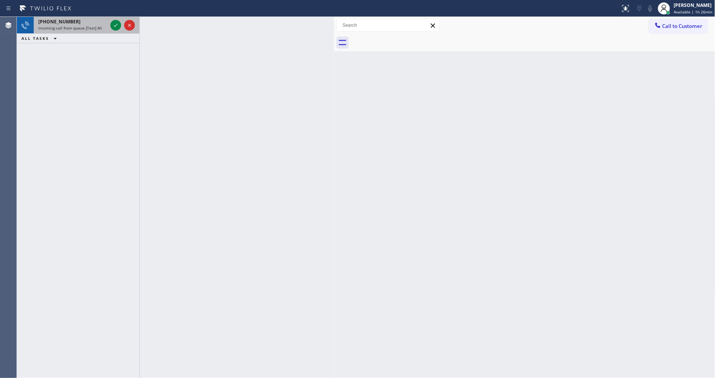
click at [85, 23] on div "[PHONE_NUMBER]" at bounding box center [72, 21] width 69 height 7
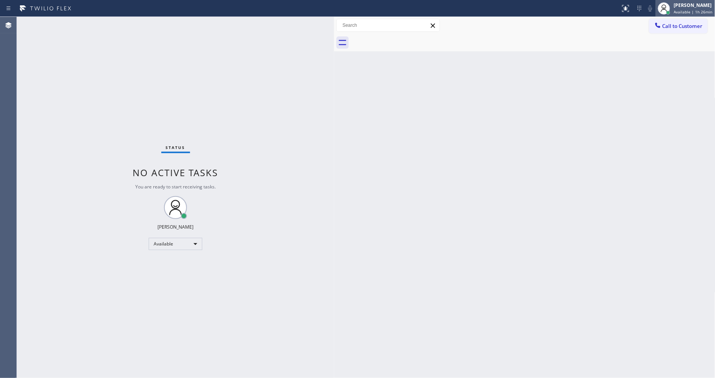
click at [709, 14] on span "Available | 1h 26min" at bounding box center [693, 11] width 39 height 5
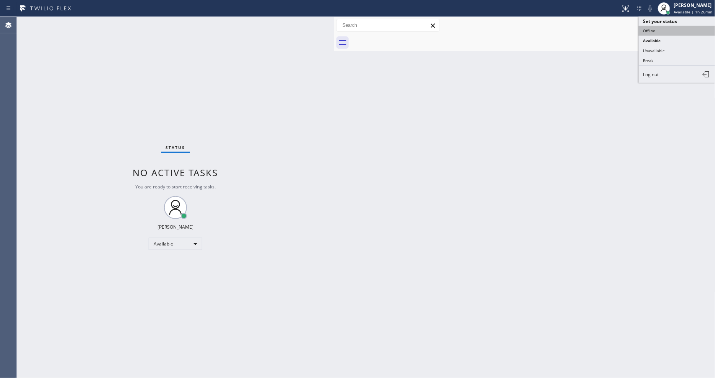
click at [683, 27] on button "Offline" at bounding box center [677, 31] width 77 height 10
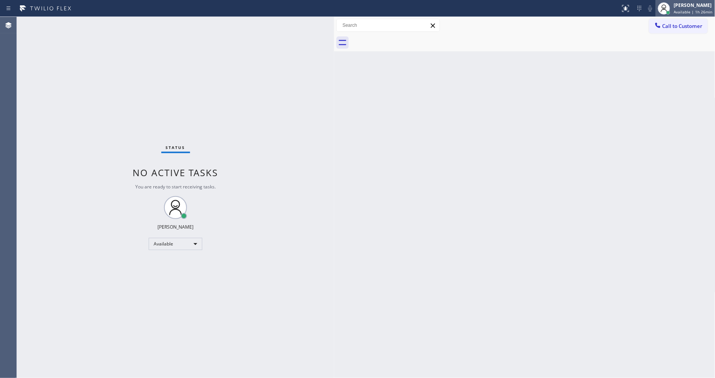
click at [698, 3] on div "[PERSON_NAME]" at bounding box center [693, 5] width 39 height 7
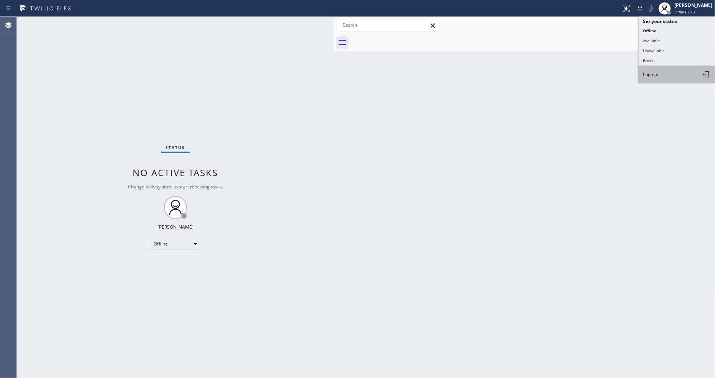
click at [658, 75] on span "Log out" at bounding box center [652, 74] width 16 height 7
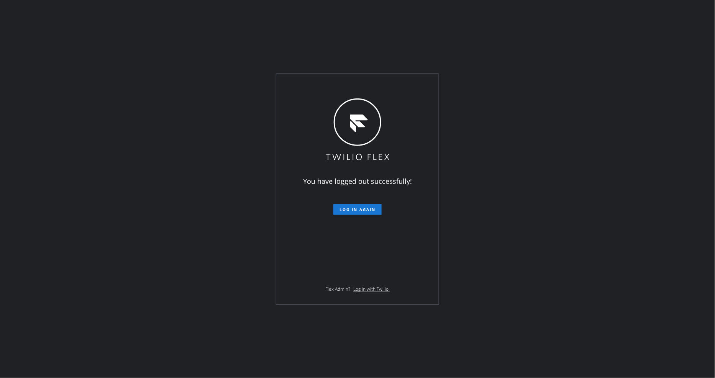
click at [189, 56] on div "You have logged out successfully! Log in again Flex Admin? Log in with Twilio." at bounding box center [357, 189] width 715 height 378
click at [177, 223] on div "You have logged out successfully! Log in again Flex Admin? Log in with Twilio." at bounding box center [357, 189] width 715 height 378
